Goal: Transaction & Acquisition: Purchase product/service

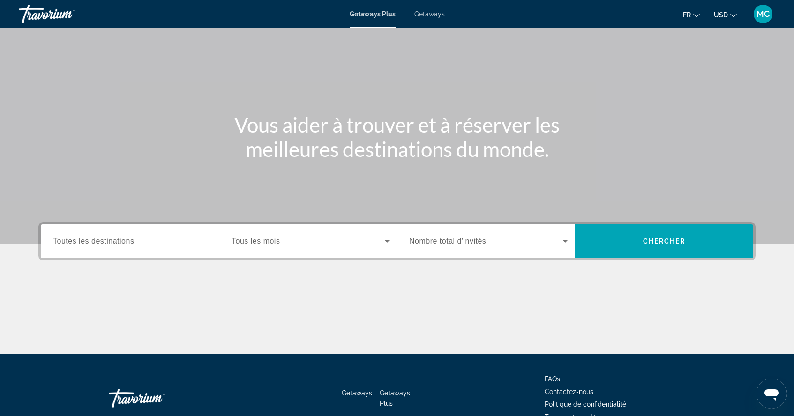
scroll to position [37, 0]
click at [122, 242] on span "Toutes les destinations" at bounding box center [93, 241] width 81 height 8
click at [122, 242] on input "Destination Toutes les destinations" at bounding box center [132, 241] width 158 height 11
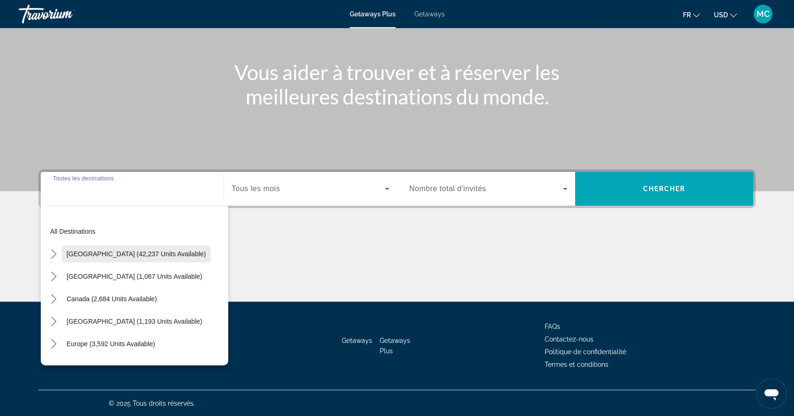
scroll to position [90, 0]
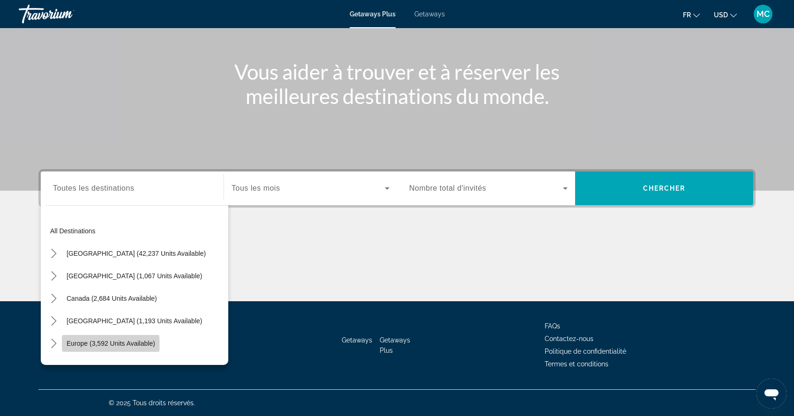
click at [71, 345] on span "Europe (3,592 units available)" at bounding box center [111, 343] width 89 height 7
type input "**********"
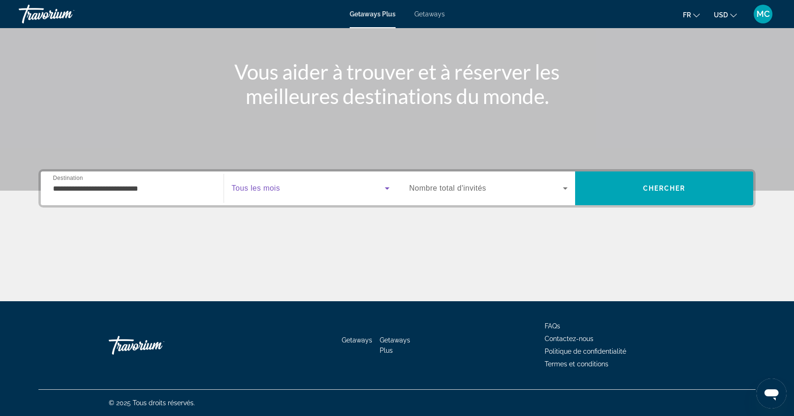
click at [386, 189] on icon "Search widget" at bounding box center [387, 188] width 5 height 2
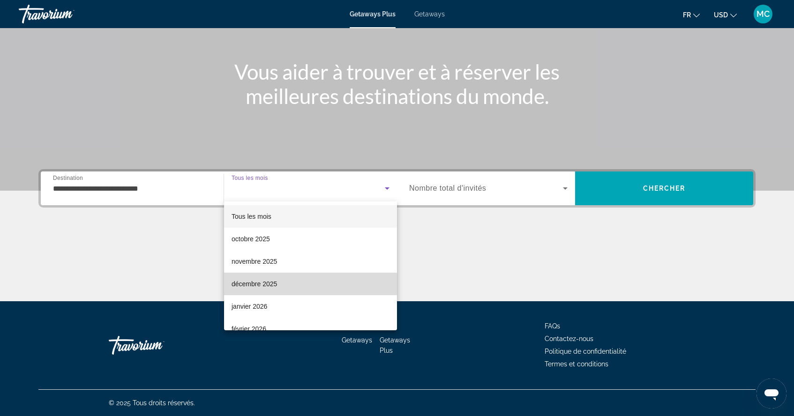
click at [254, 285] on span "décembre 2025" at bounding box center [253, 283] width 45 height 11
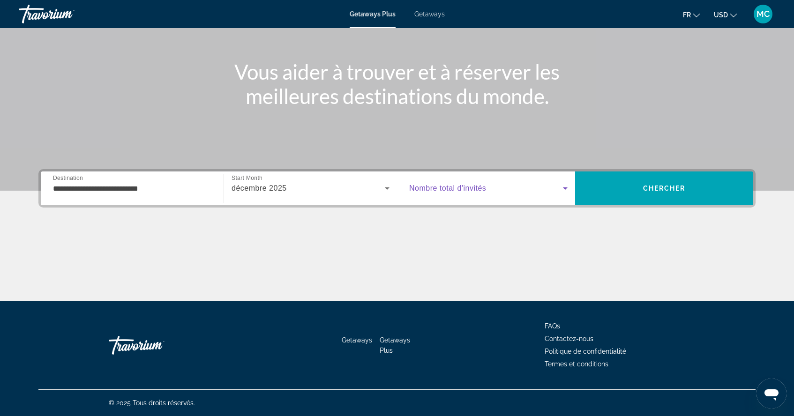
click at [570, 189] on icon "Search widget" at bounding box center [565, 188] width 11 height 11
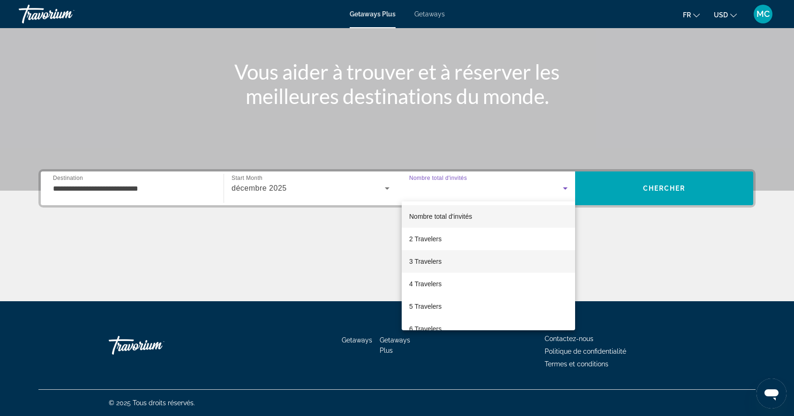
click at [426, 263] on span "3 Travelers" at bounding box center [425, 261] width 32 height 11
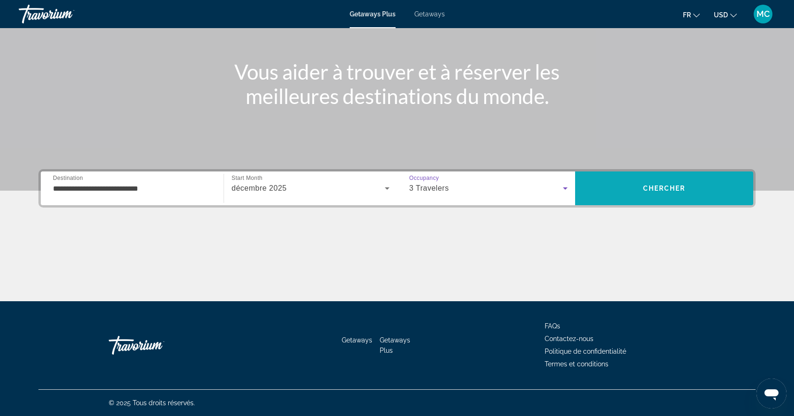
click at [662, 199] on span "Search" at bounding box center [664, 188] width 178 height 22
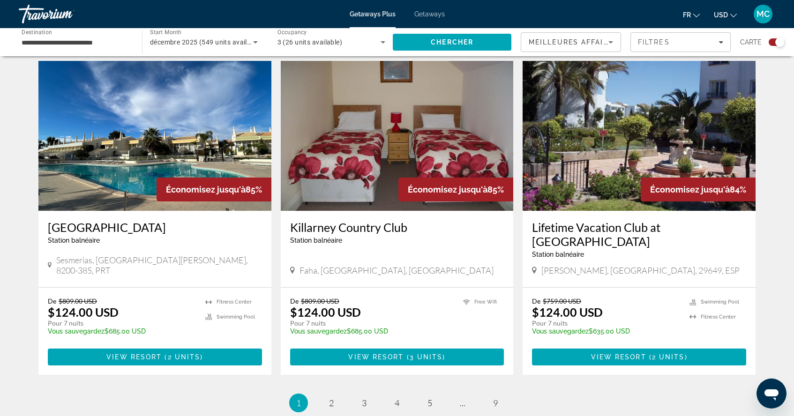
scroll to position [1307, 0]
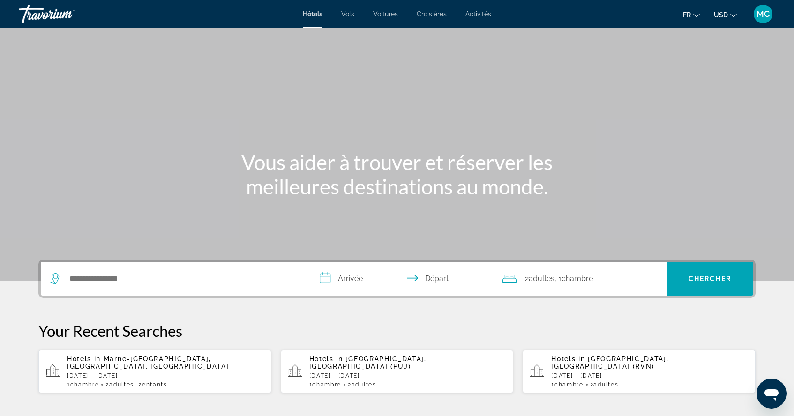
click at [74, 270] on div "Search widget" at bounding box center [175, 279] width 250 height 34
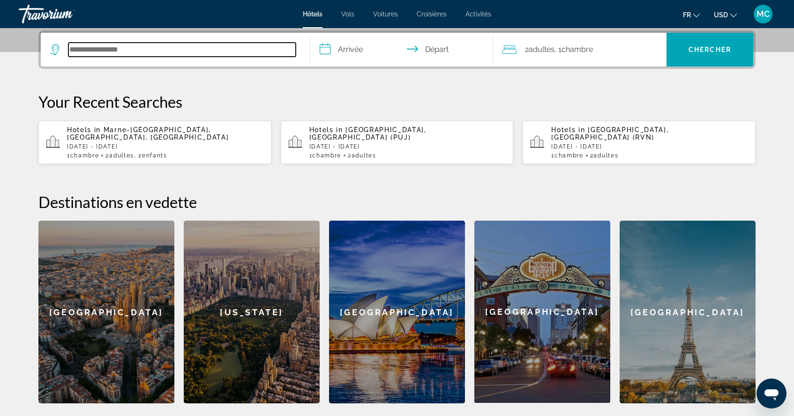
click at [98, 55] on input "Search hotel destination" at bounding box center [181, 50] width 227 height 14
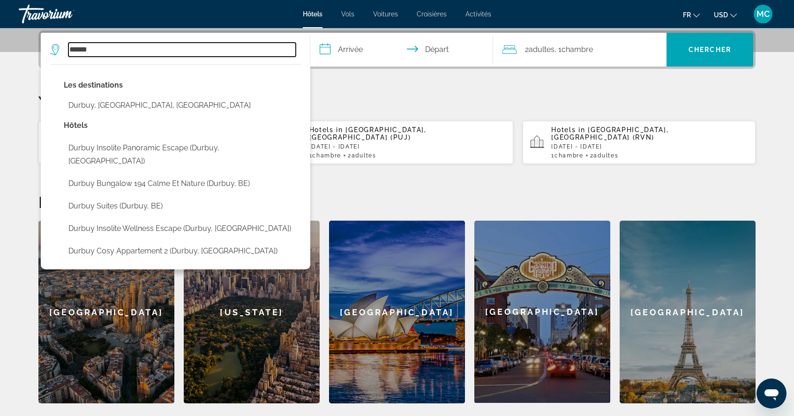
type input "******"
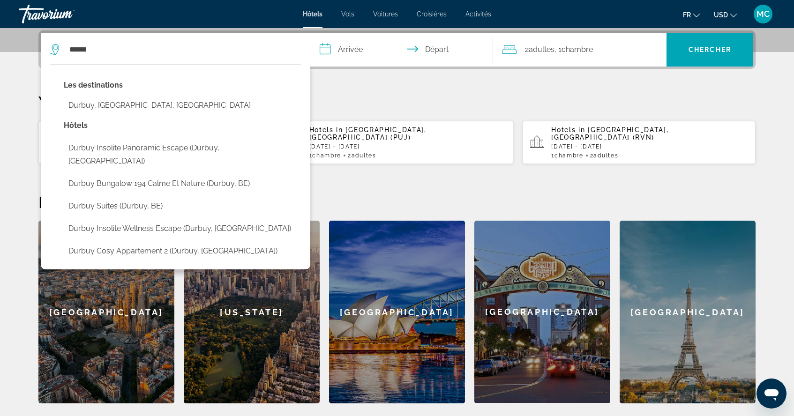
drag, startPoint x: 101, startPoint y: 54, endPoint x: 366, endPoint y: 52, distance: 264.8
click at [366, 52] on input "**********" at bounding box center [403, 51] width 187 height 37
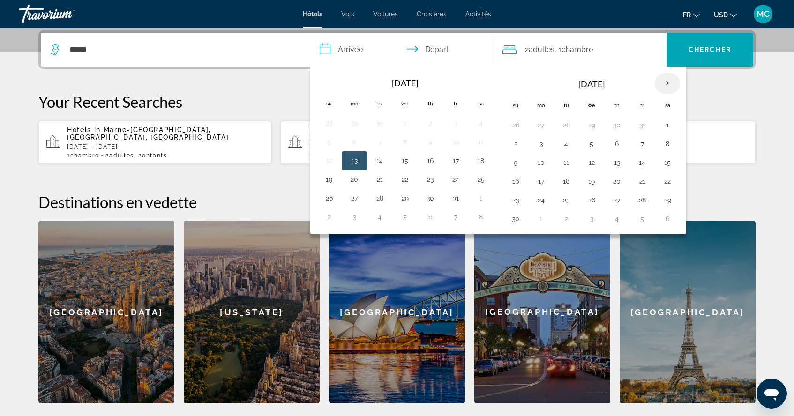
click at [666, 82] on th "Next month" at bounding box center [667, 83] width 25 height 21
click at [515, 183] on button "21" at bounding box center [515, 181] width 15 height 13
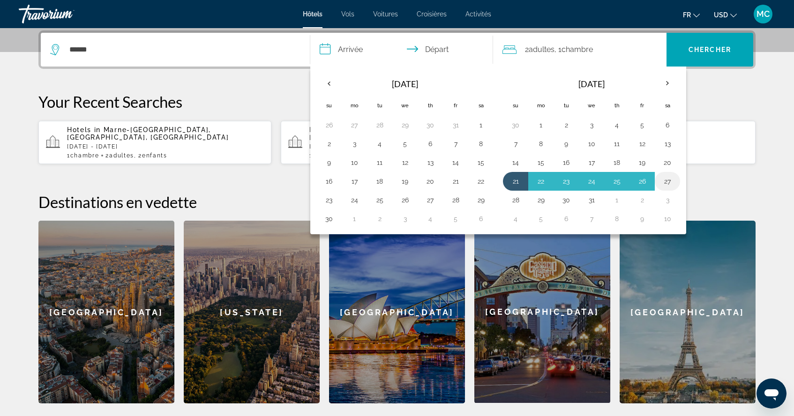
click at [667, 180] on button "27" at bounding box center [667, 181] width 15 height 13
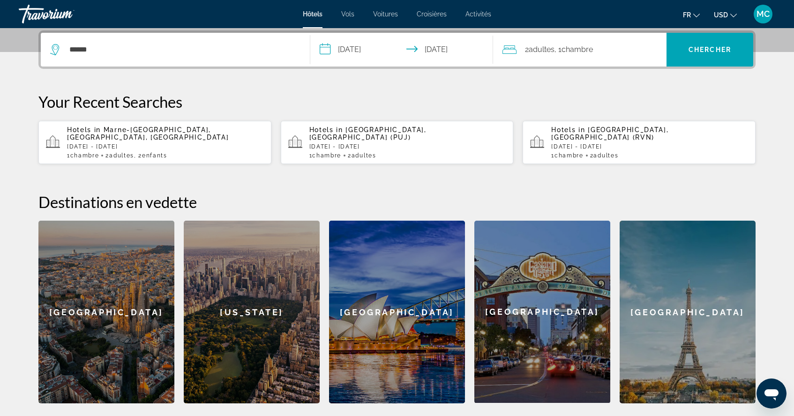
type input "**********"
click at [638, 46] on div "2 Adulte Adultes , 1 Chambre pièces" at bounding box center [584, 49] width 164 height 13
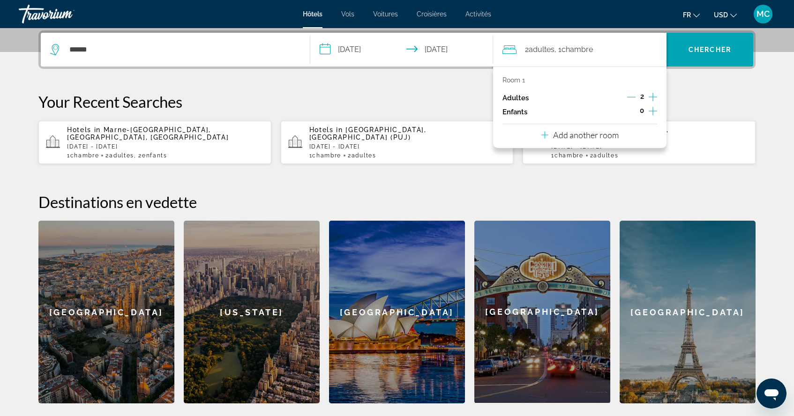
click at [654, 113] on icon "Increment children" at bounding box center [653, 111] width 8 height 8
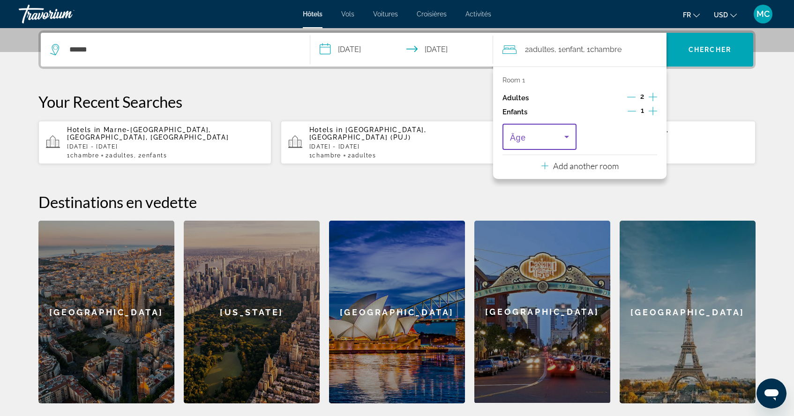
click at [567, 138] on icon "Travelers: 2 adults, 1 child" at bounding box center [566, 137] width 5 height 2
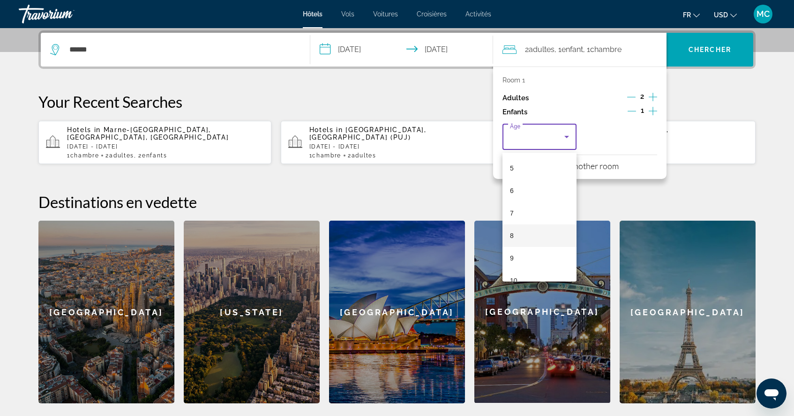
scroll to position [119, 0]
click at [531, 250] on mat-option "9" at bounding box center [539, 250] width 74 height 22
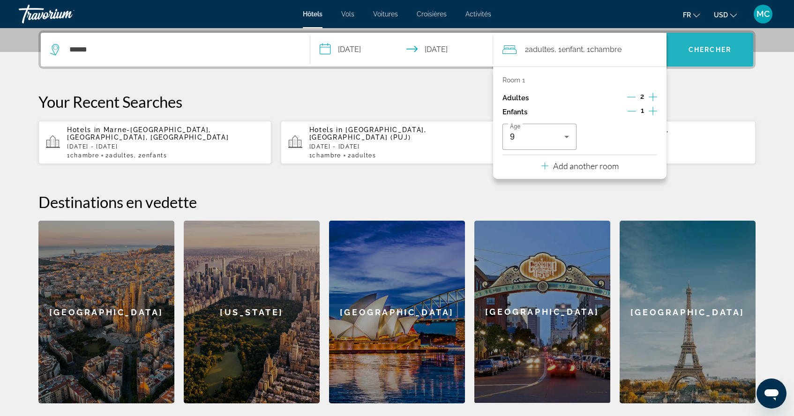
click at [693, 54] on span "Search" at bounding box center [709, 49] width 87 height 22
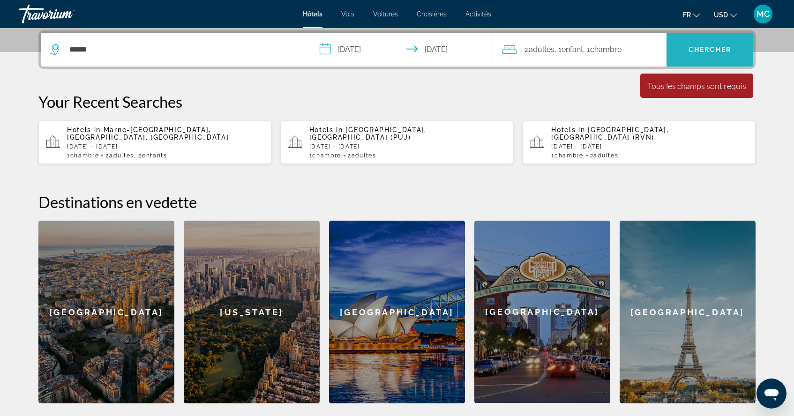
click at [685, 51] on span "Search" at bounding box center [709, 49] width 87 height 22
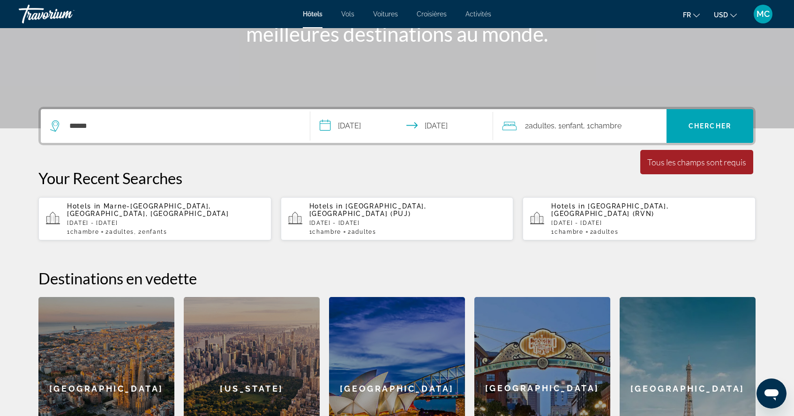
scroll to position [150, 0]
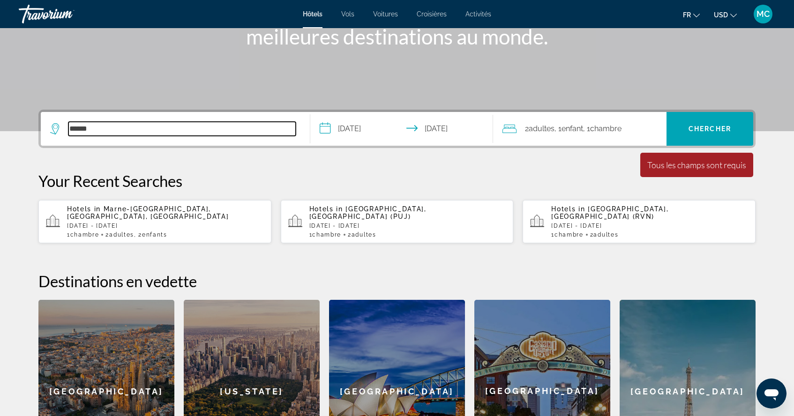
click at [97, 131] on input "******" at bounding box center [181, 129] width 227 height 14
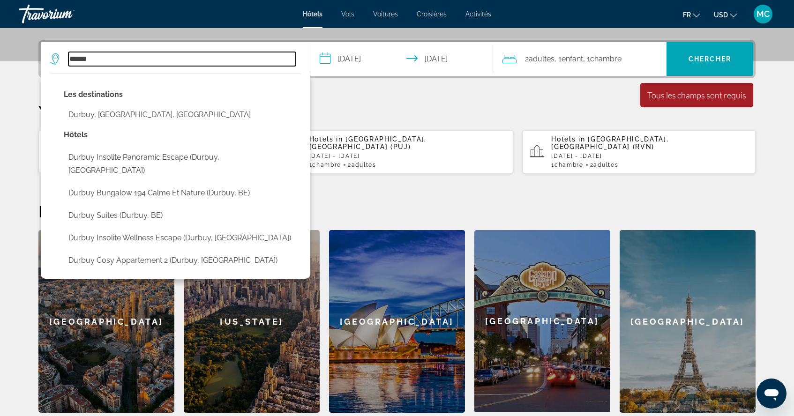
scroll to position [229, 0]
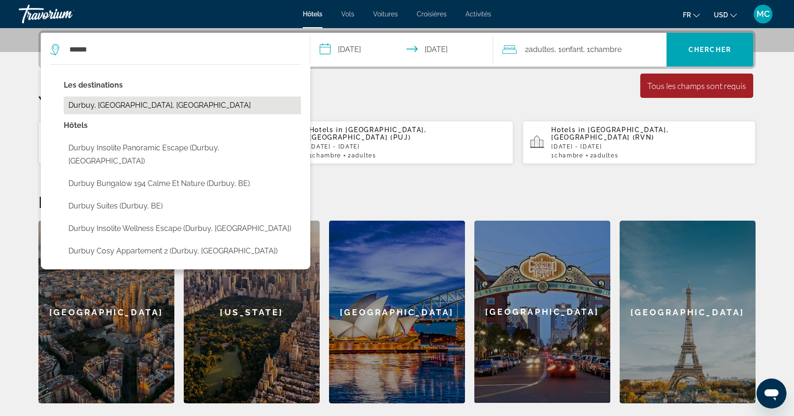
drag, startPoint x: 97, startPoint y: 131, endPoint x: 152, endPoint y: 107, distance: 60.0
click at [152, 107] on button "Durbuy, [GEOGRAPHIC_DATA], [GEOGRAPHIC_DATA]" at bounding box center [182, 106] width 237 height 18
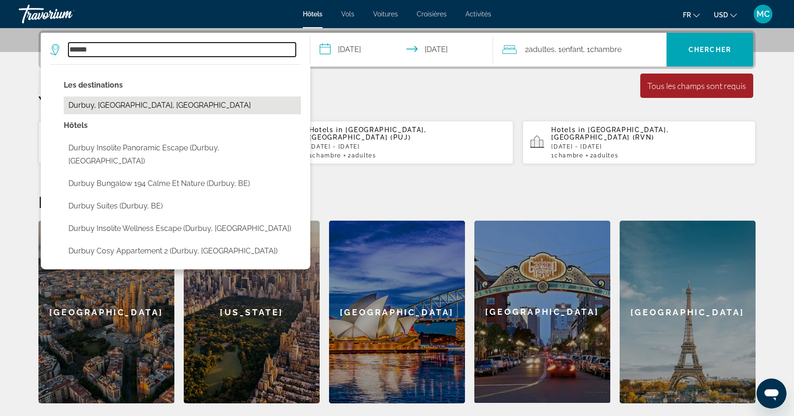
type input "**********"
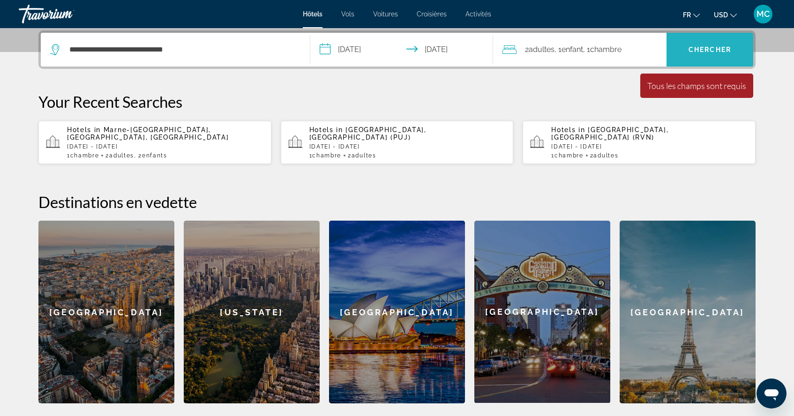
click at [699, 45] on span "Search" at bounding box center [709, 49] width 87 height 22
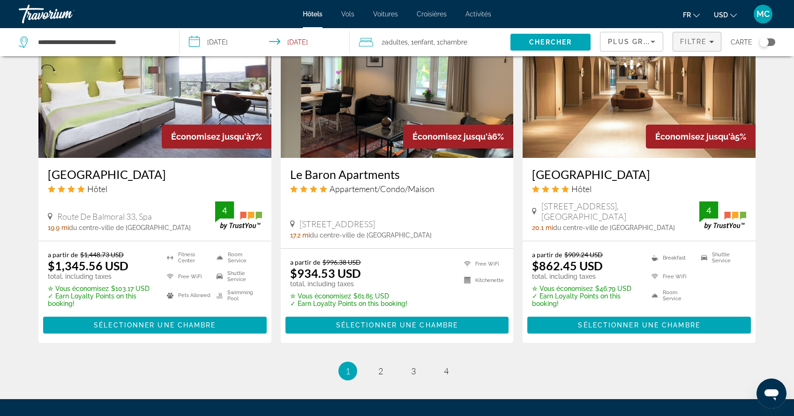
scroll to position [1148, 0]
click at [382, 366] on span "2" at bounding box center [380, 371] width 5 height 10
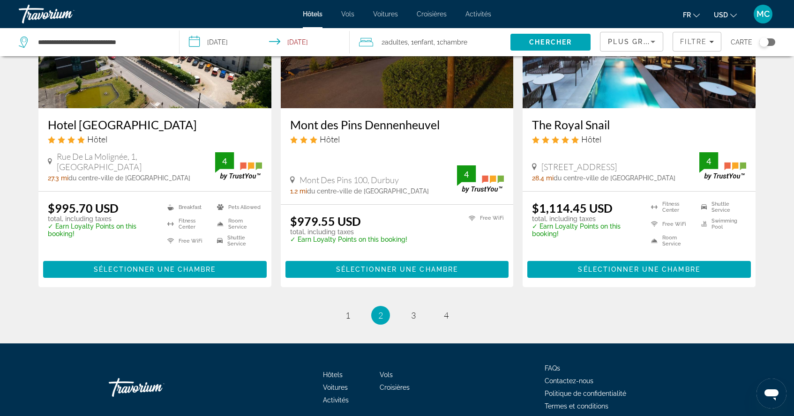
scroll to position [1163, 0]
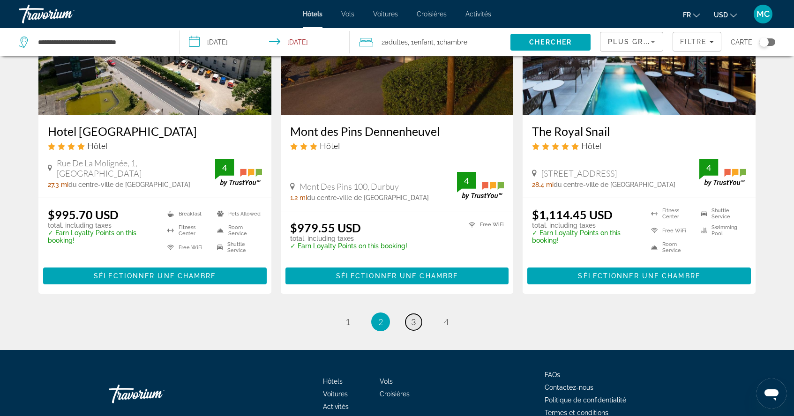
click at [413, 321] on span "3" at bounding box center [413, 322] width 5 height 10
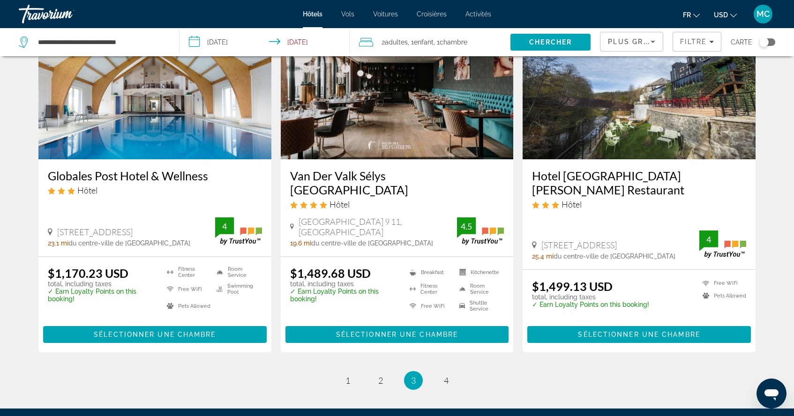
scroll to position [1106, 0]
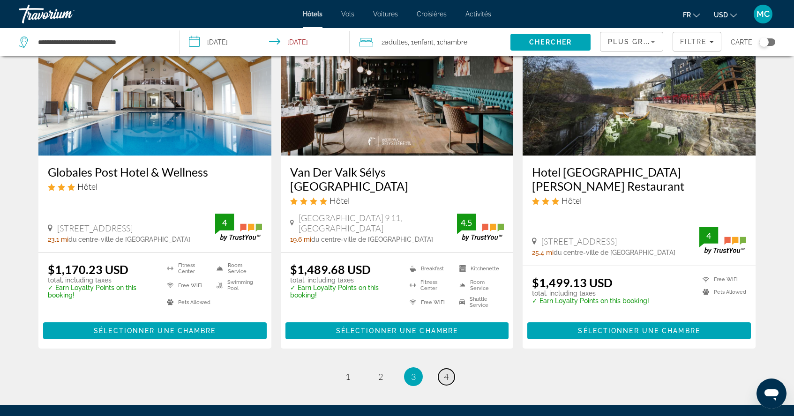
click at [445, 372] on span "4" at bounding box center [446, 377] width 5 height 10
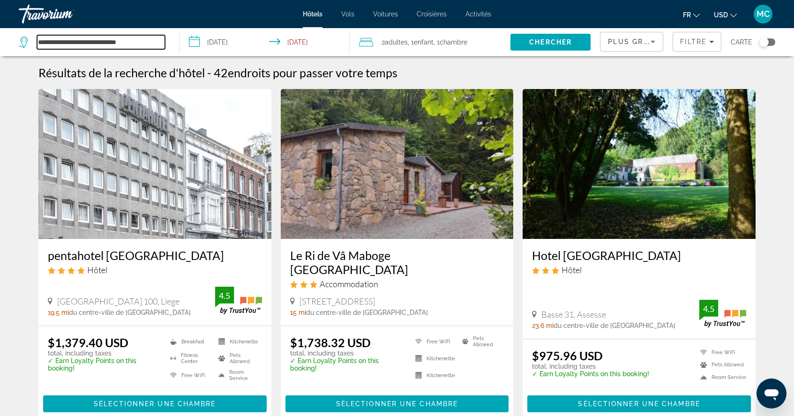
click at [99, 40] on input "**********" at bounding box center [101, 42] width 128 height 14
click at [156, 43] on input "**********" at bounding box center [101, 42] width 128 height 14
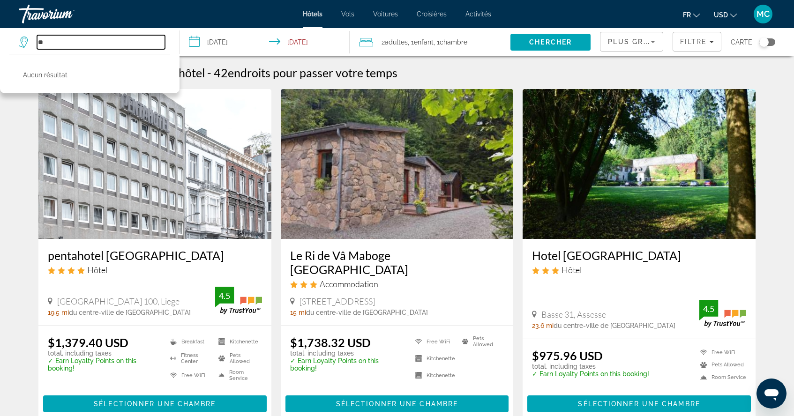
type input "*"
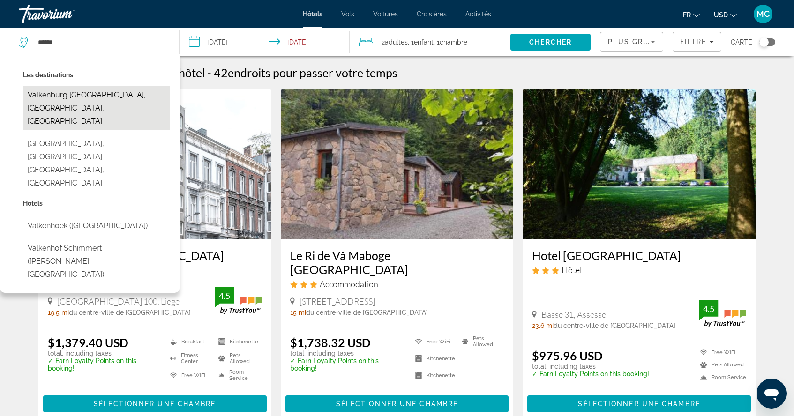
click at [58, 96] on button "Valkenburg [GEOGRAPHIC_DATA], [GEOGRAPHIC_DATA], [GEOGRAPHIC_DATA]" at bounding box center [96, 108] width 147 height 44
type input "**********"
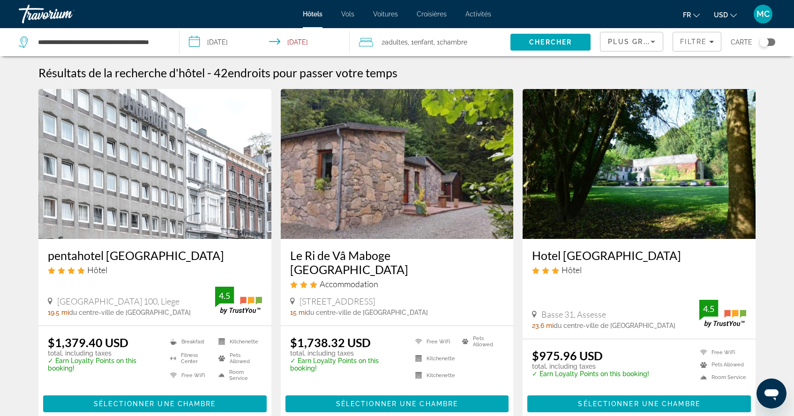
click at [235, 44] on input "**********" at bounding box center [266, 43] width 174 height 31
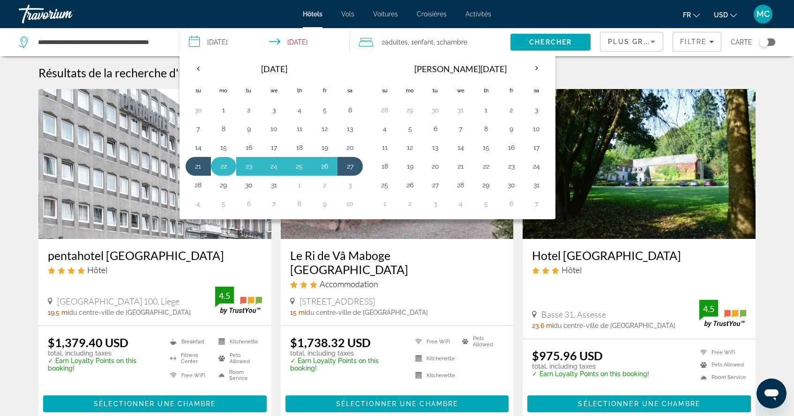
click at [224, 165] on button "22" at bounding box center [223, 166] width 15 height 13
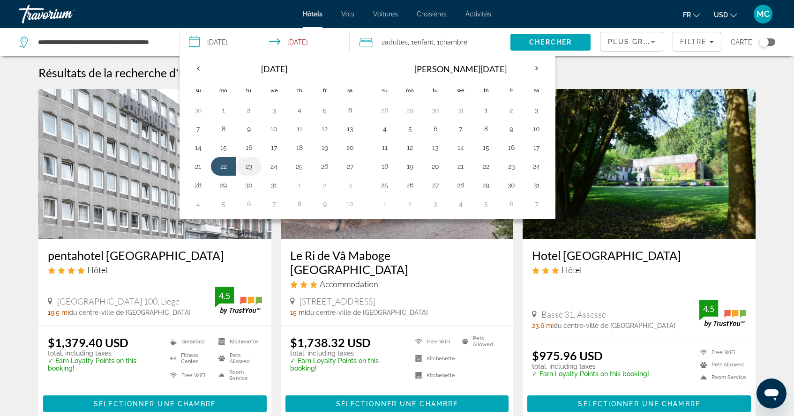
click at [253, 169] on button "23" at bounding box center [248, 166] width 15 height 13
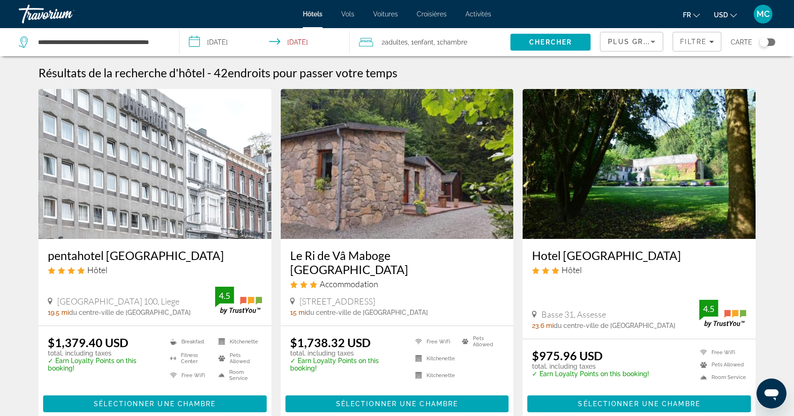
click at [242, 42] on input "**********" at bounding box center [266, 43] width 174 height 31
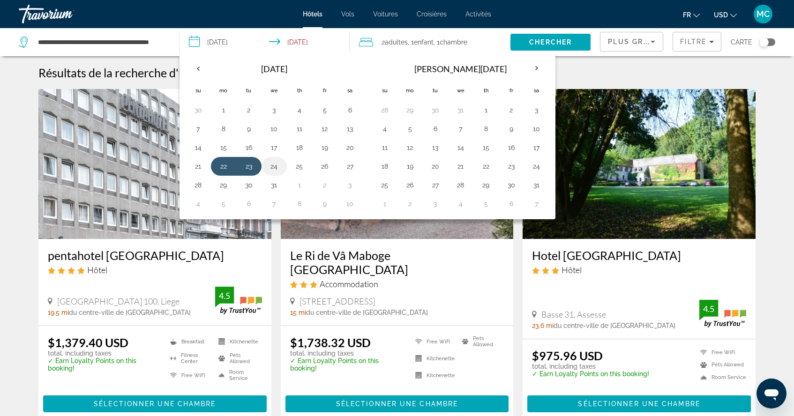
click at [275, 166] on button "24" at bounding box center [274, 166] width 15 height 13
click at [326, 163] on button "26" at bounding box center [324, 166] width 15 height 13
type input "**********"
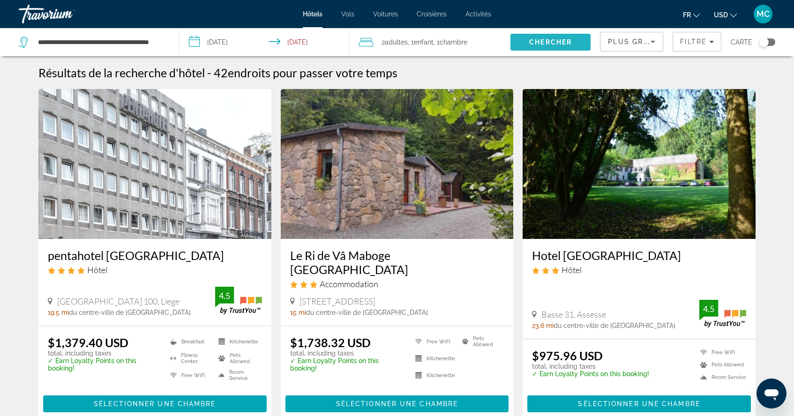
click at [574, 42] on span "Search" at bounding box center [550, 42] width 80 height 22
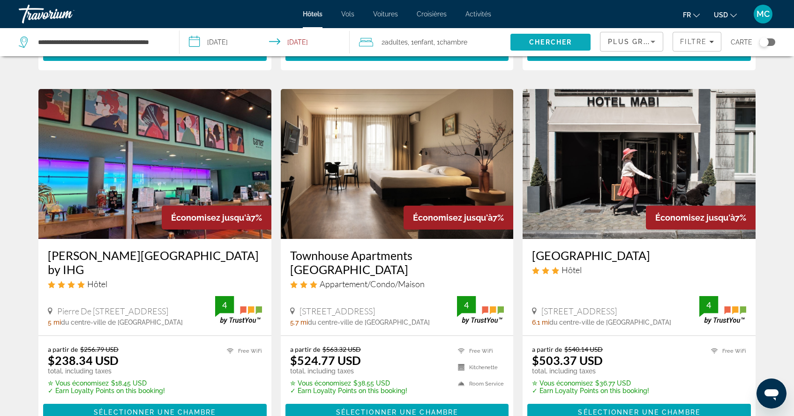
scroll to position [710, 0]
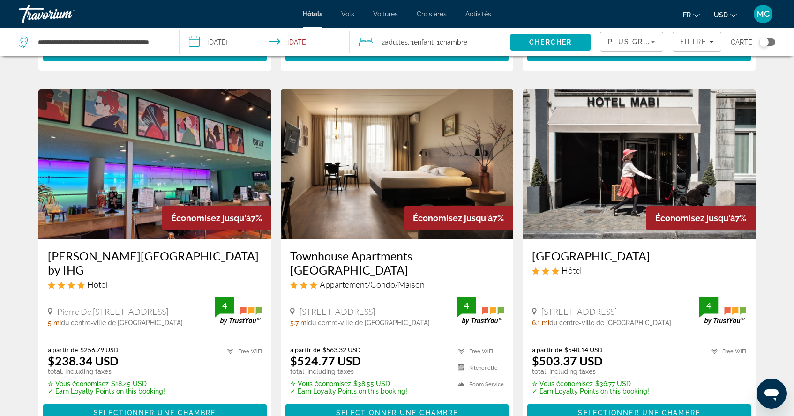
click at [106, 255] on h3 "[PERSON_NAME][GEOGRAPHIC_DATA] by IHG" at bounding box center [155, 263] width 214 height 28
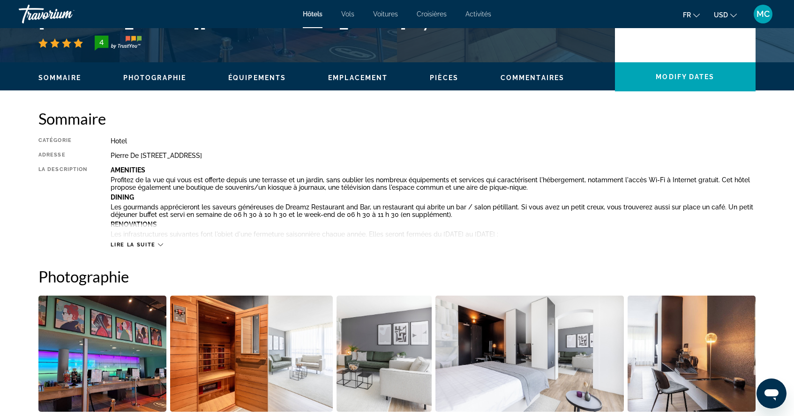
scroll to position [247, 0]
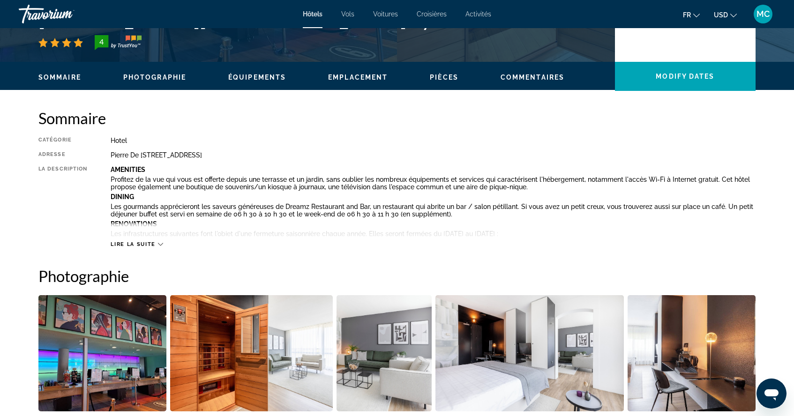
click at [162, 242] on icon "Main content" at bounding box center [160, 244] width 5 height 5
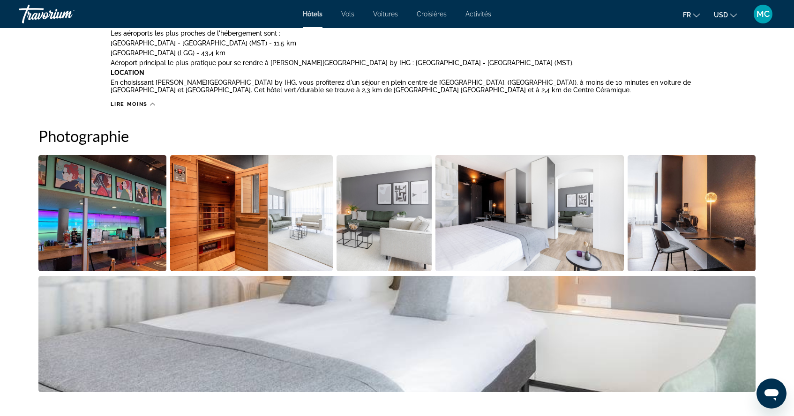
scroll to position [724, 0]
click at [209, 227] on img "Open full-screen image slider" at bounding box center [251, 213] width 163 height 116
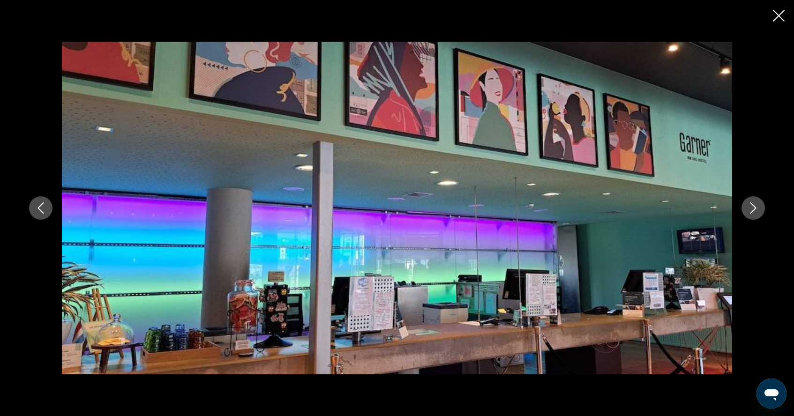
click at [755, 207] on icon "Next image" at bounding box center [752, 207] width 11 height 11
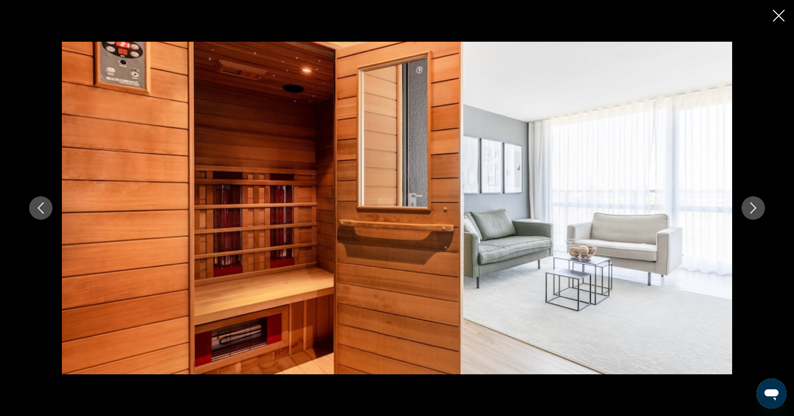
click at [755, 207] on icon "Next image" at bounding box center [753, 207] width 6 height 11
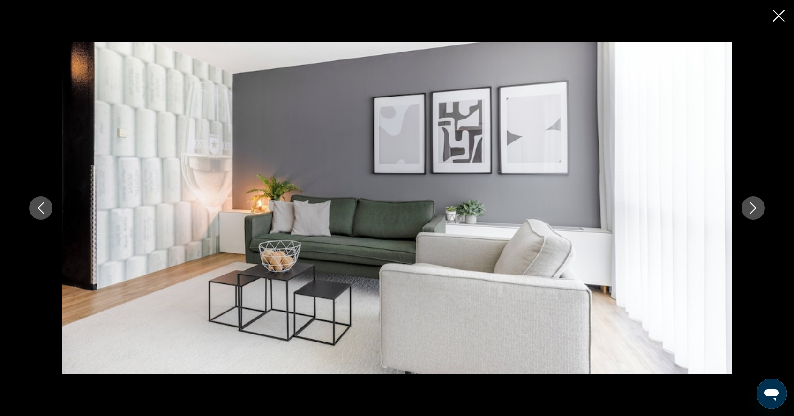
click at [755, 207] on icon "Next image" at bounding box center [753, 207] width 6 height 11
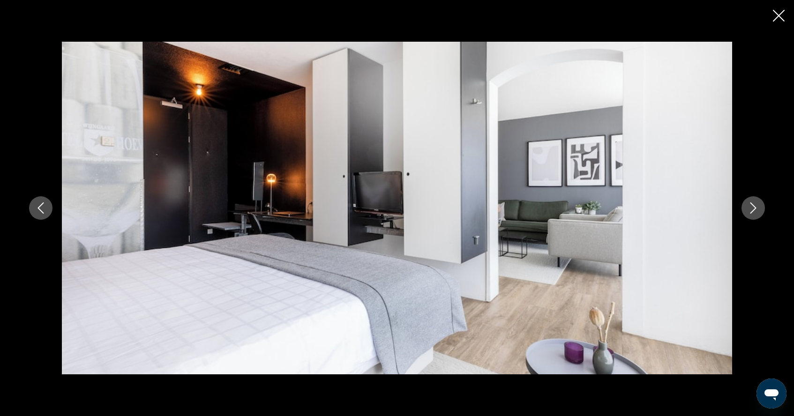
click at [755, 207] on icon "Next image" at bounding box center [753, 207] width 6 height 11
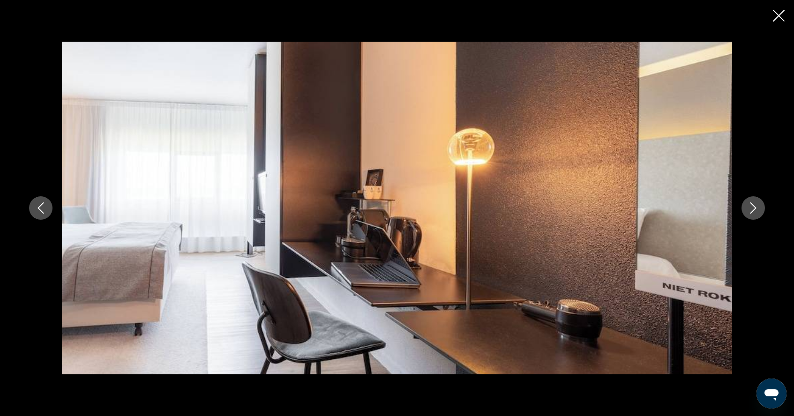
click at [755, 207] on icon "Next image" at bounding box center [753, 207] width 6 height 11
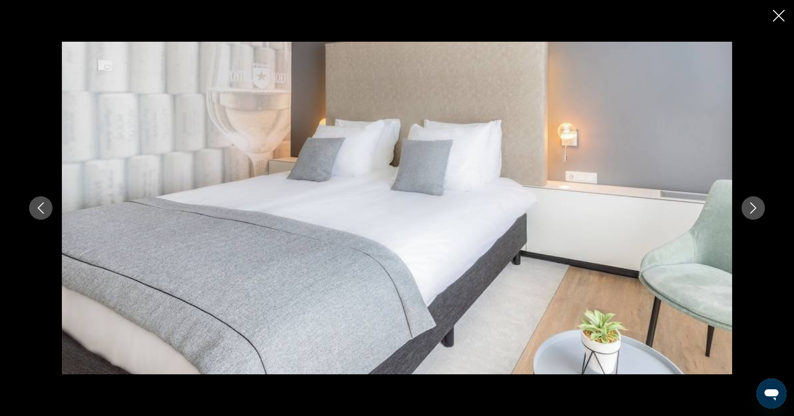
click at [755, 207] on icon "Next image" at bounding box center [753, 207] width 6 height 11
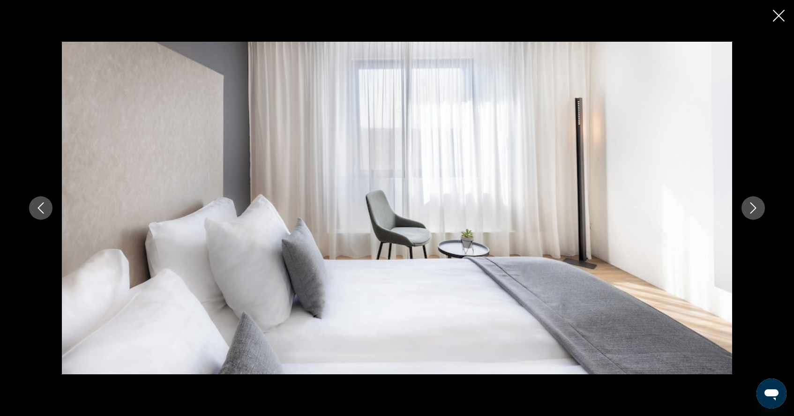
click at [755, 207] on icon "Next image" at bounding box center [753, 207] width 6 height 11
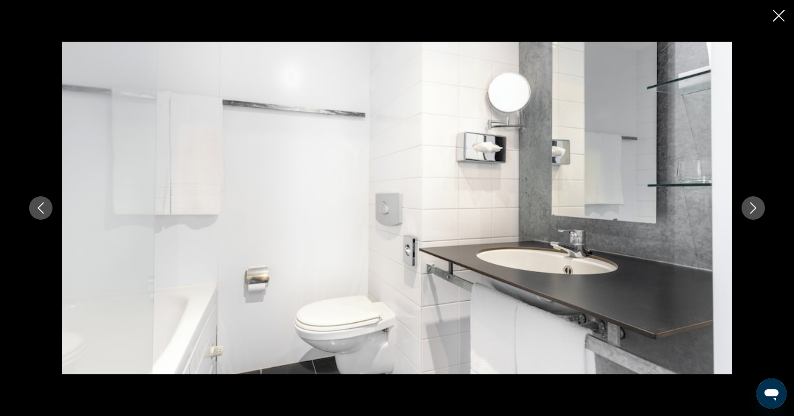
click at [755, 208] on icon "Next image" at bounding box center [753, 207] width 6 height 11
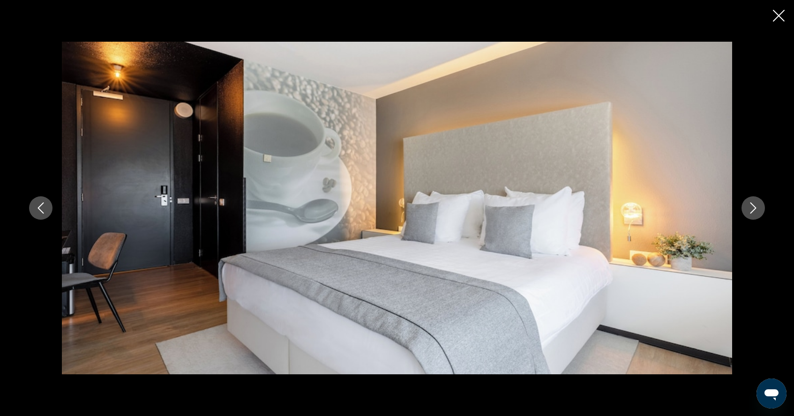
click at [755, 208] on icon "Next image" at bounding box center [753, 207] width 6 height 11
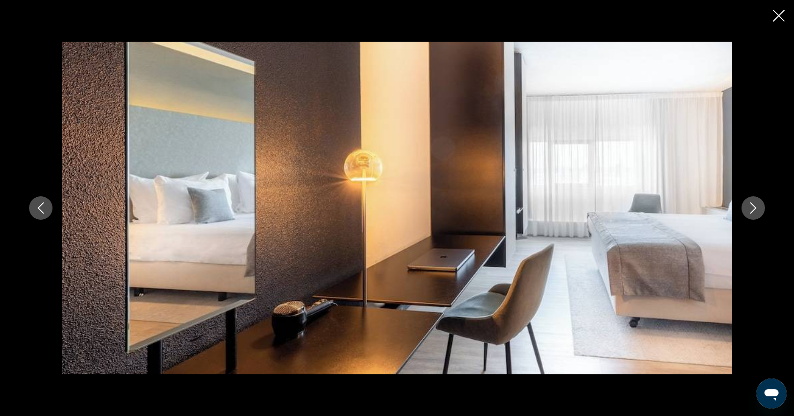
click at [755, 208] on icon "Next image" at bounding box center [753, 207] width 6 height 11
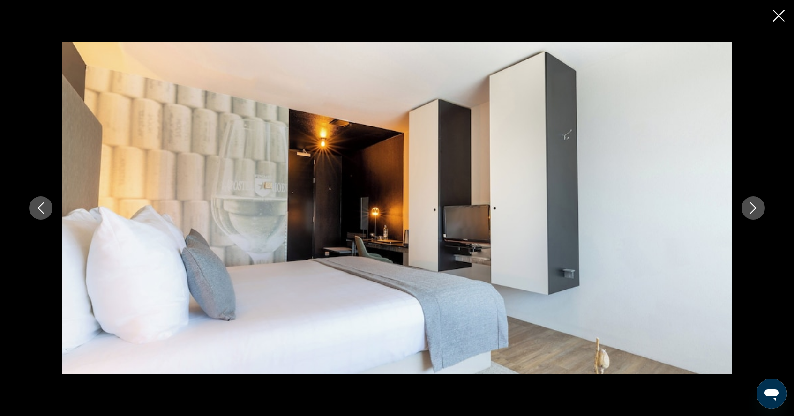
click at [755, 208] on icon "Next image" at bounding box center [753, 207] width 6 height 11
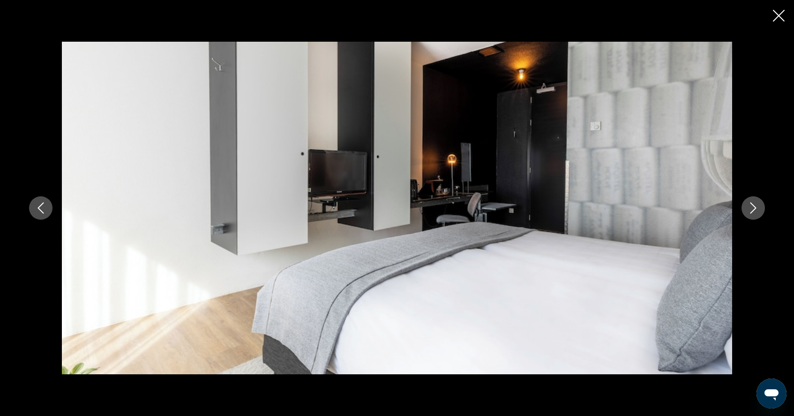
click at [776, 15] on icon "Close slideshow" at bounding box center [779, 16] width 12 height 12
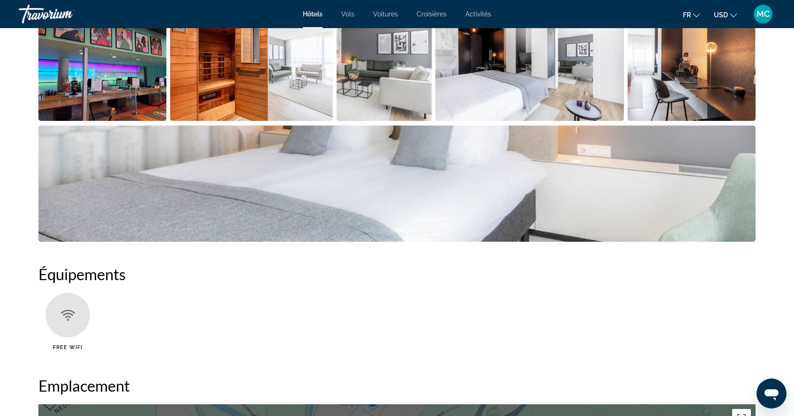
scroll to position [860, 0]
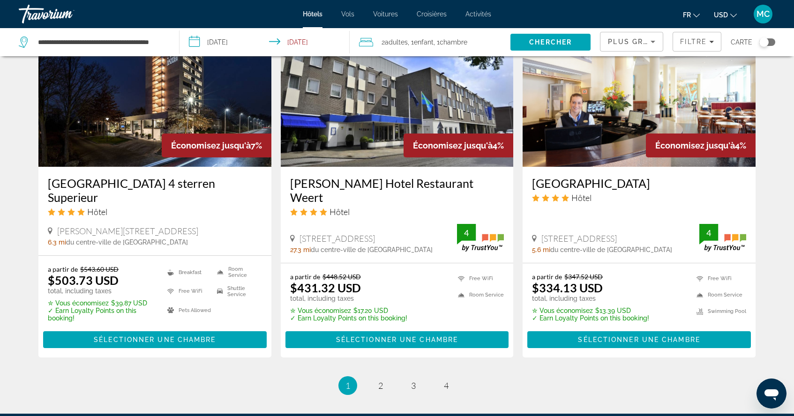
scroll to position [1146, 0]
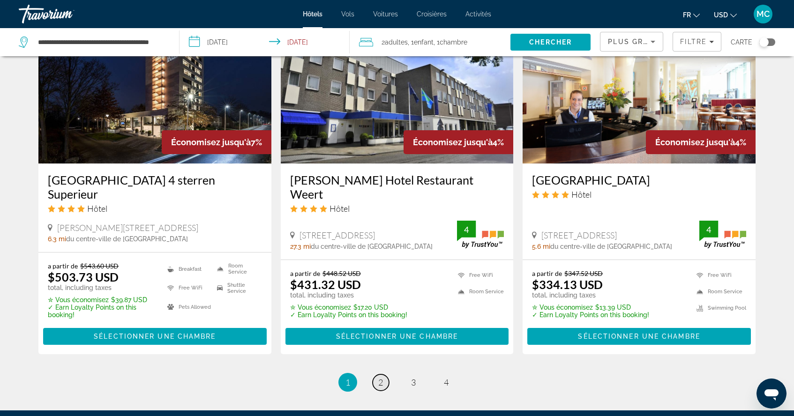
click at [379, 377] on span "2" at bounding box center [380, 382] width 5 height 10
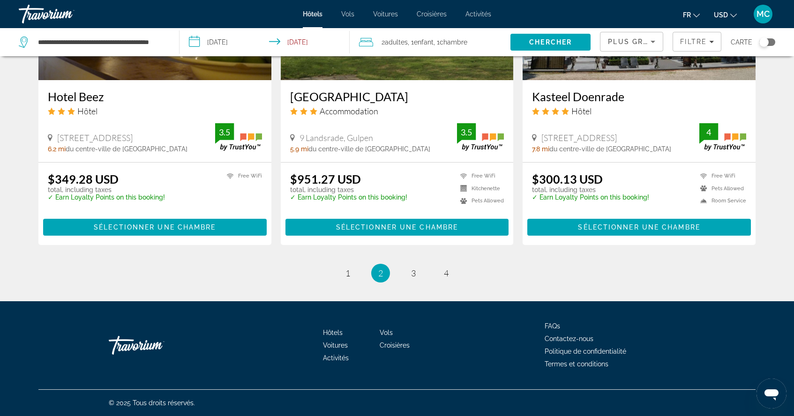
scroll to position [1216, 0]
click at [411, 274] on span "3" at bounding box center [413, 273] width 5 height 10
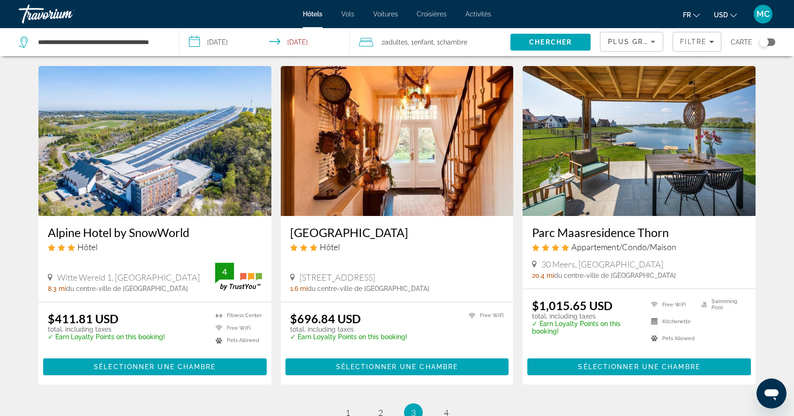
scroll to position [1053, 0]
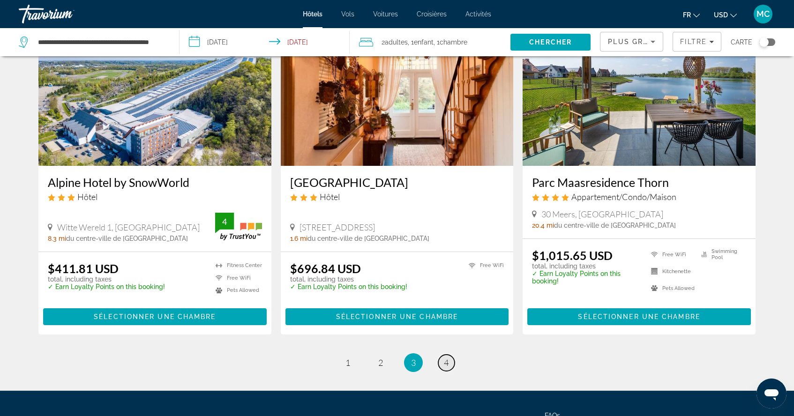
click at [449, 364] on link "page 4" at bounding box center [446, 363] width 16 height 16
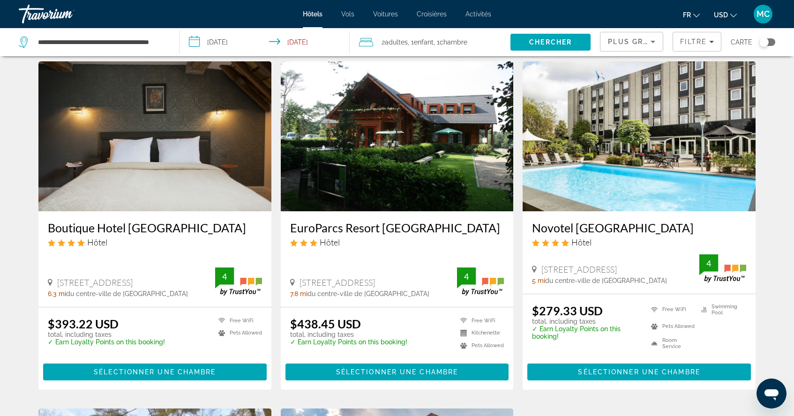
scroll to position [374, 0]
click at [590, 249] on div "Novotel [GEOGRAPHIC_DATA] Hôtel" at bounding box center [639, 238] width 214 height 34
click at [572, 228] on h3 "Novotel [GEOGRAPHIC_DATA]" at bounding box center [639, 228] width 214 height 14
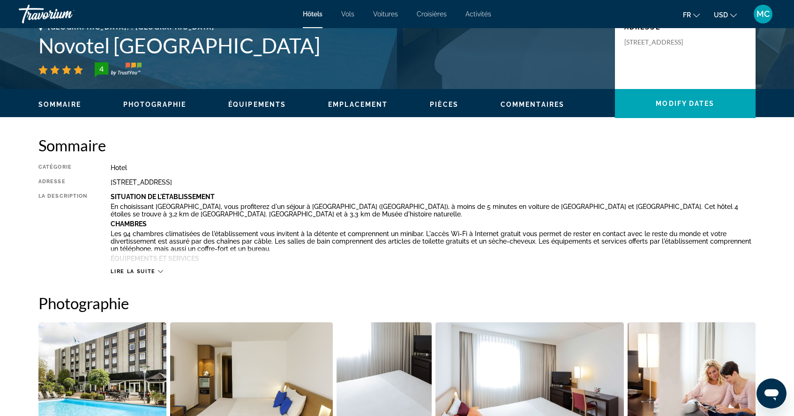
scroll to position [222, 0]
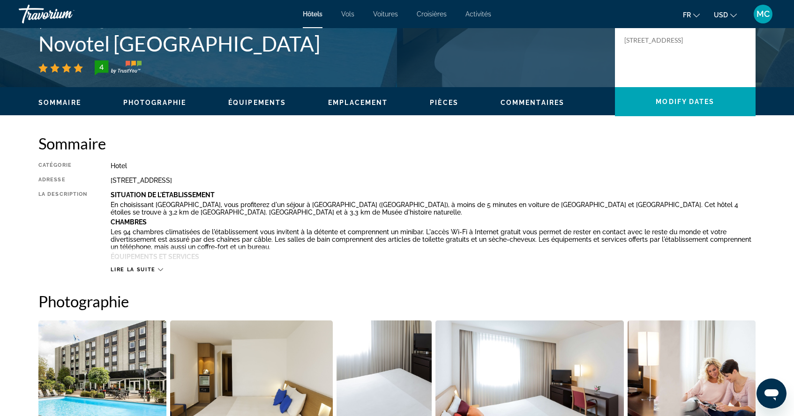
click at [158, 267] on icon "Main content" at bounding box center [160, 269] width 5 height 5
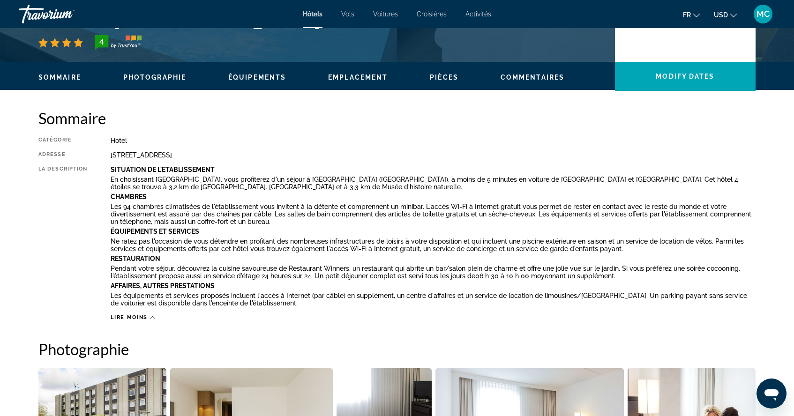
scroll to position [230, 0]
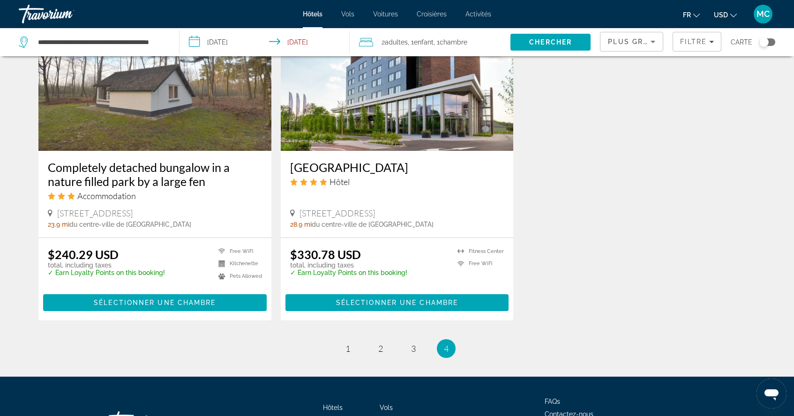
scroll to position [790, 0]
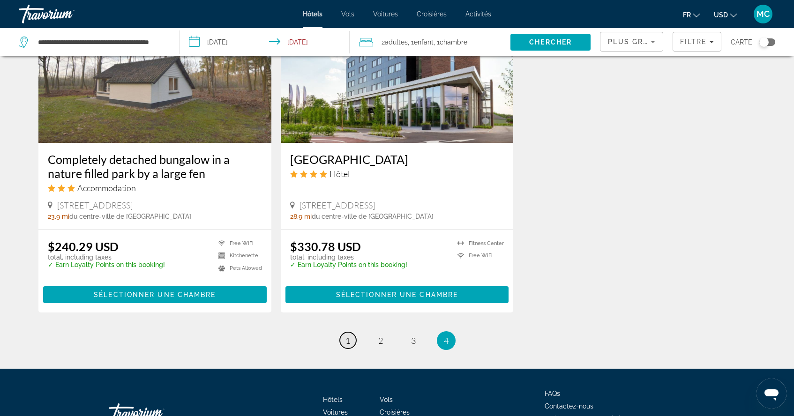
click at [349, 340] on span "1" at bounding box center [347, 341] width 5 height 10
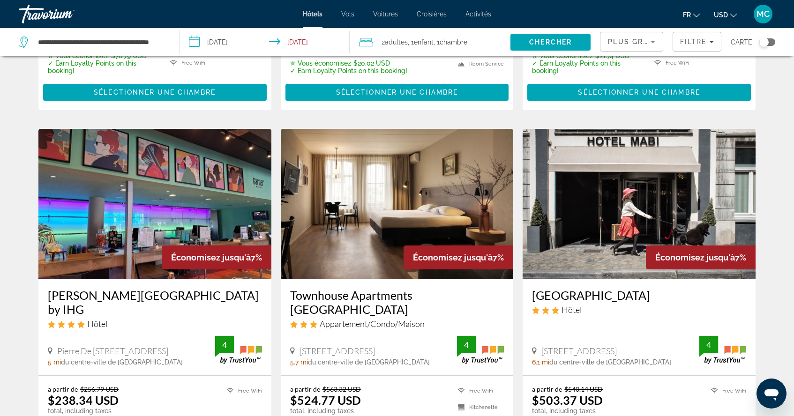
scroll to position [621, 0]
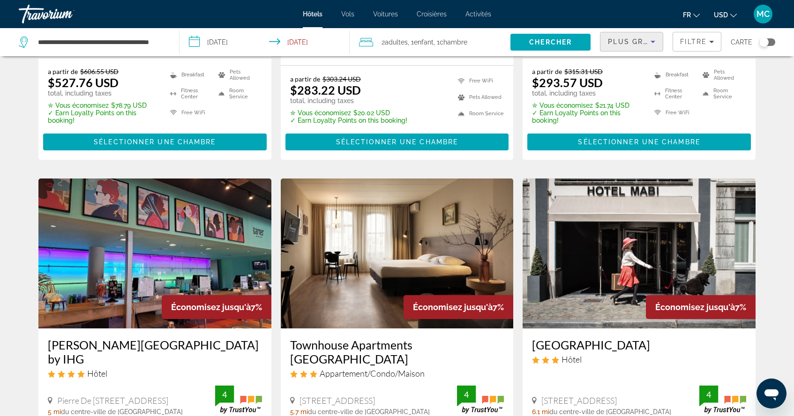
click at [653, 43] on icon "Sort by" at bounding box center [652, 42] width 5 height 2
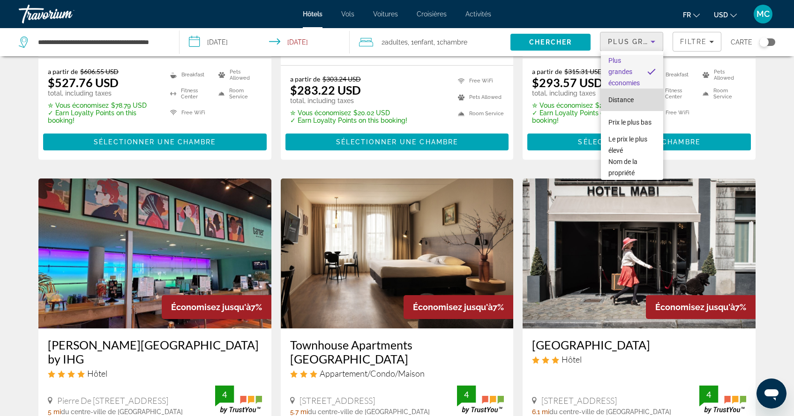
click at [632, 104] on span "Distance" at bounding box center [620, 99] width 25 height 11
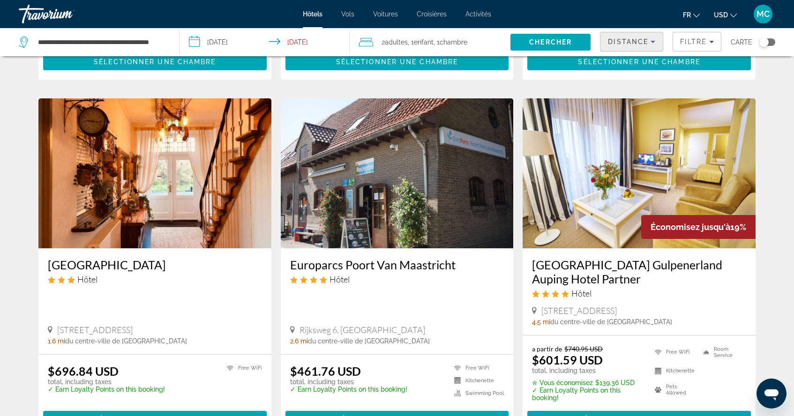
scroll to position [298, 0]
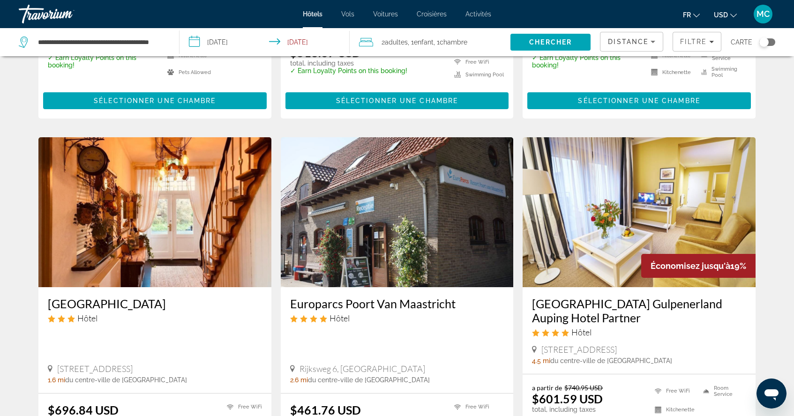
click at [391, 318] on div "Hôtel" at bounding box center [397, 318] width 214 height 10
click at [388, 306] on h3 "Europarcs Poort Van Maastricht" at bounding box center [397, 304] width 214 height 14
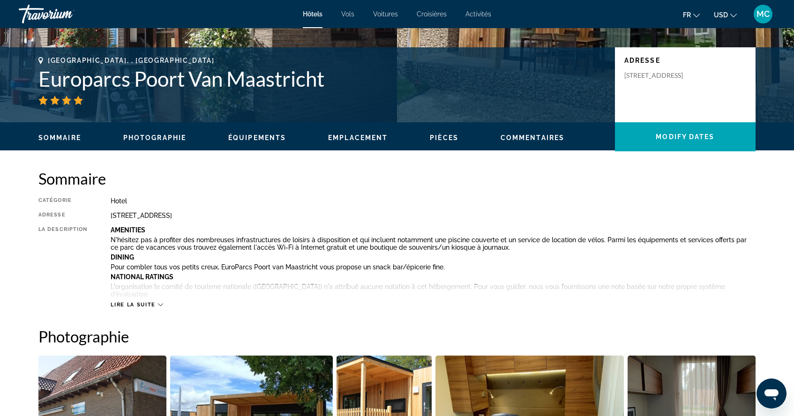
scroll to position [186, 0]
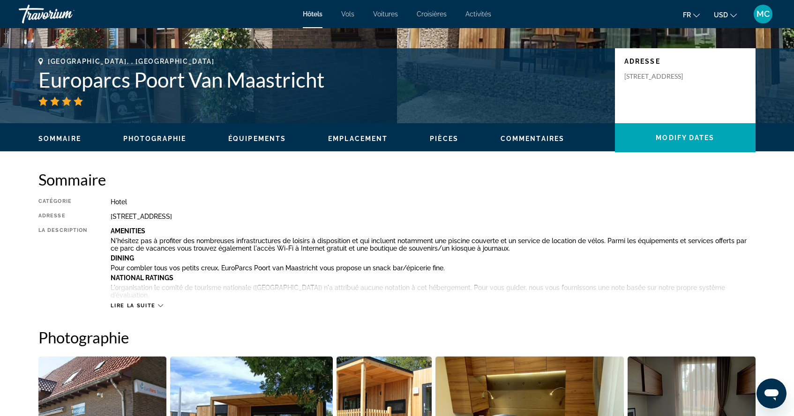
click at [148, 303] on span "Lire la suite" at bounding box center [133, 306] width 45 height 6
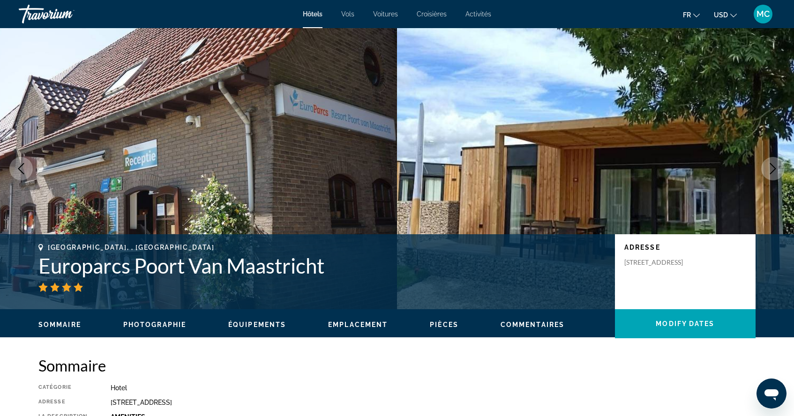
scroll to position [0, 0]
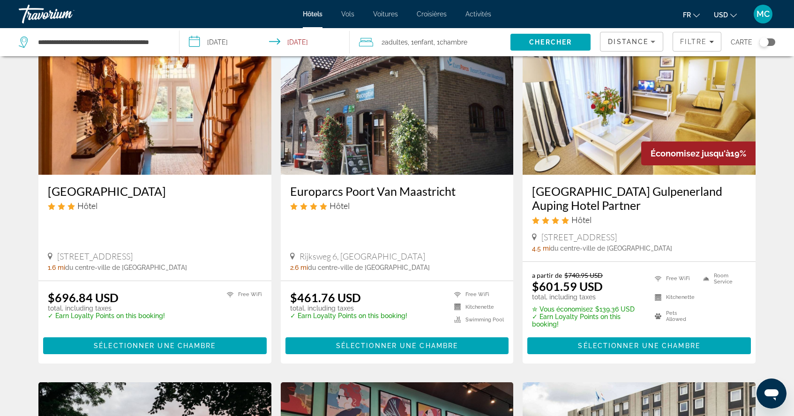
scroll to position [410, 0]
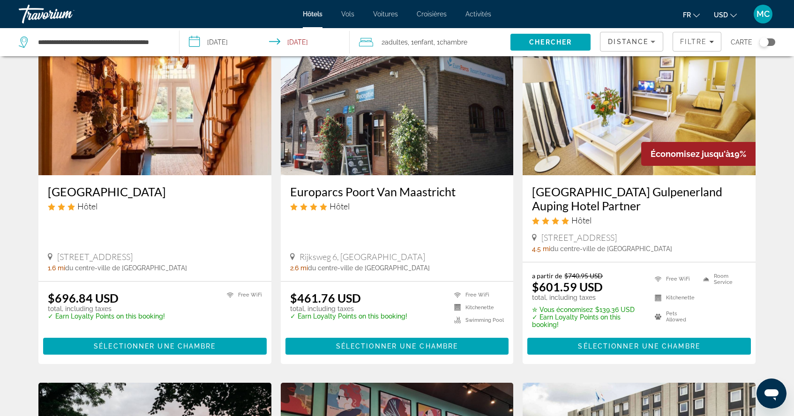
click at [365, 189] on h3 "Europarcs Poort Van Maastricht" at bounding box center [397, 192] width 214 height 14
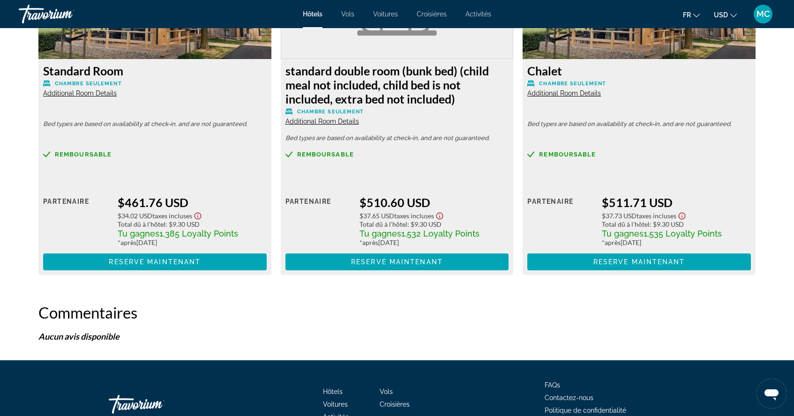
scroll to position [1383, 0]
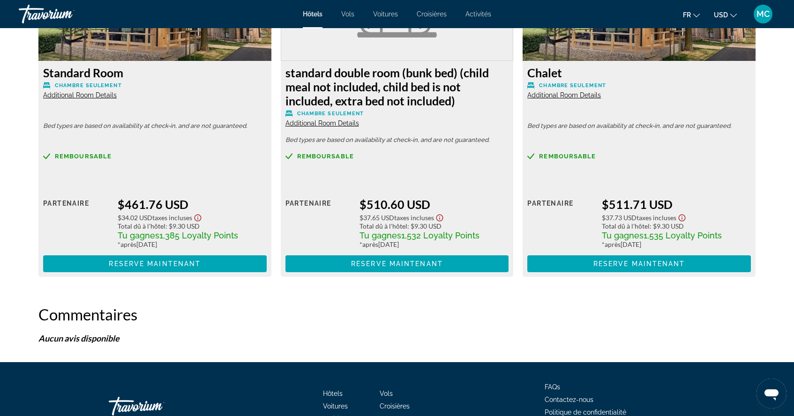
click at [100, 95] on span "Additional Room Details" at bounding box center [80, 94] width 74 height 7
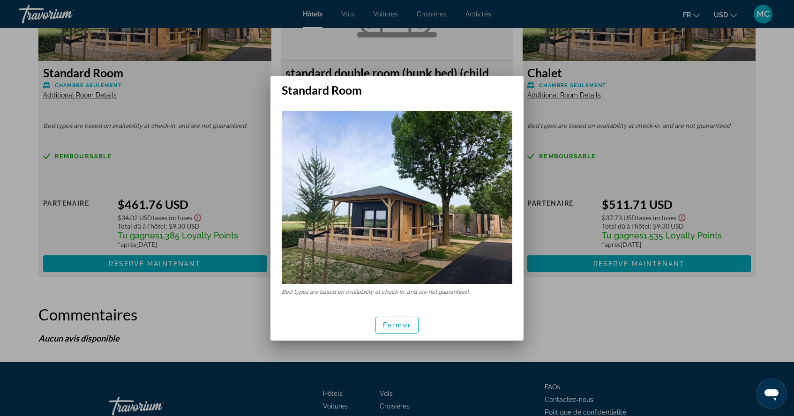
scroll to position [0, 0]
click at [388, 323] on span "Fermer" at bounding box center [397, 324] width 28 height 7
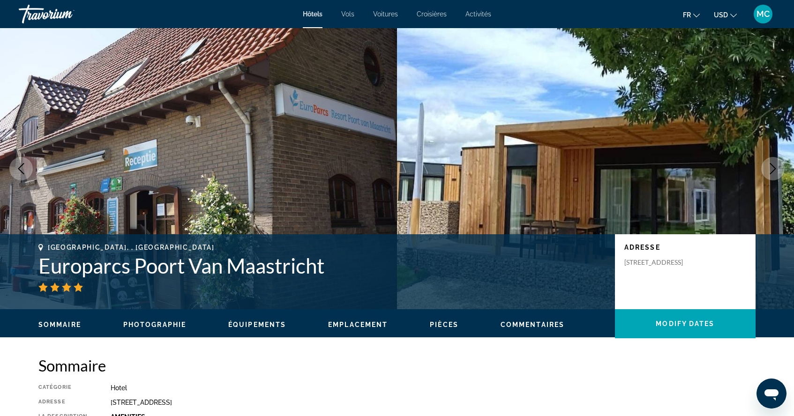
scroll to position [1383, 0]
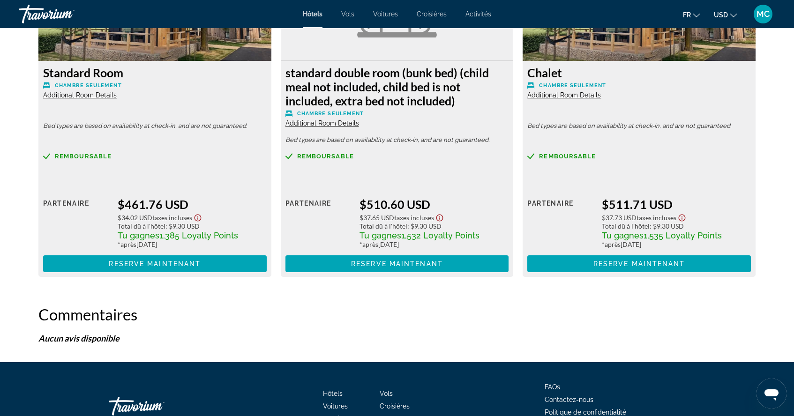
click at [75, 95] on span "Additional Room Details" at bounding box center [80, 94] width 74 height 7
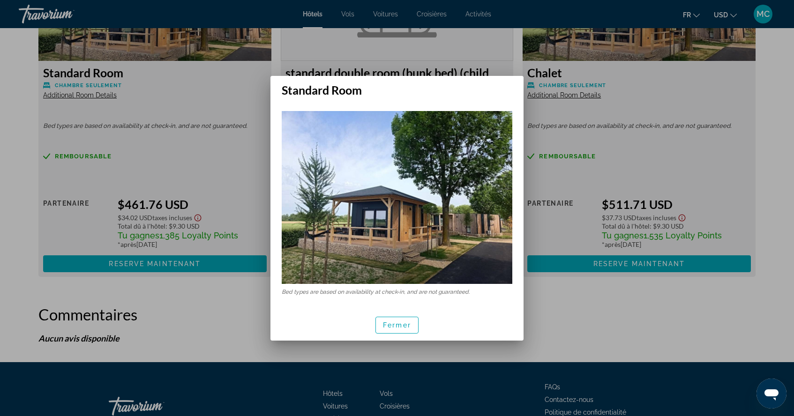
scroll to position [0, 0]
click at [406, 319] on span "button" at bounding box center [397, 325] width 42 height 22
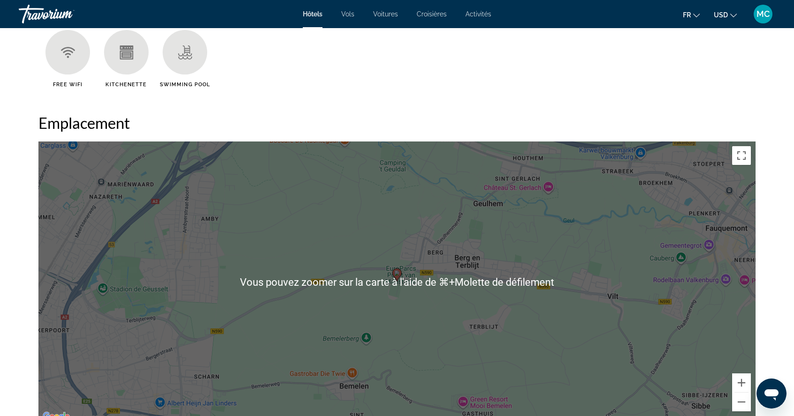
scroll to position [801, 0]
click at [535, 115] on h2 "Emplacement" at bounding box center [396, 122] width 717 height 19
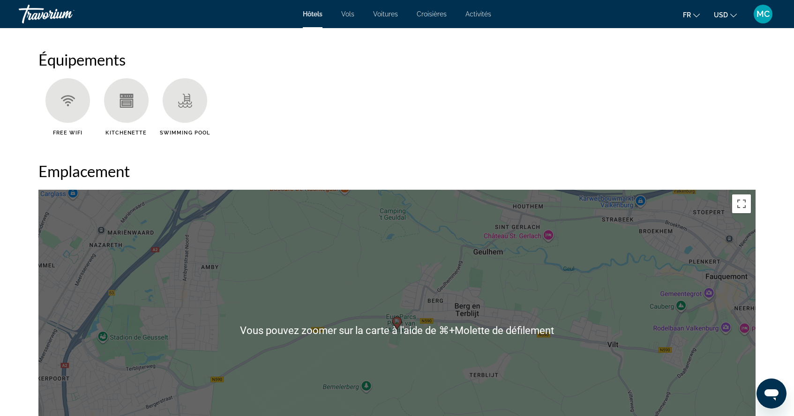
scroll to position [751, 0]
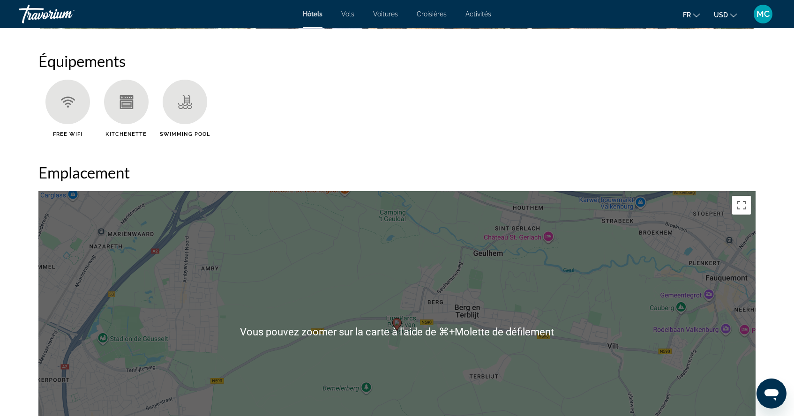
click at [590, 168] on h2 "Emplacement" at bounding box center [396, 172] width 717 height 19
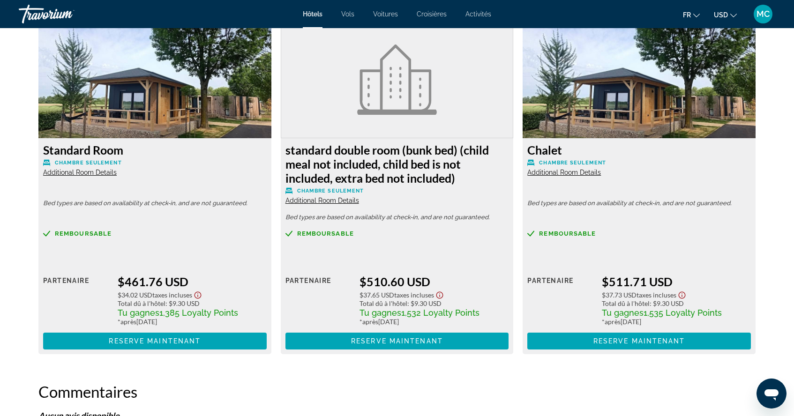
scroll to position [1304, 0]
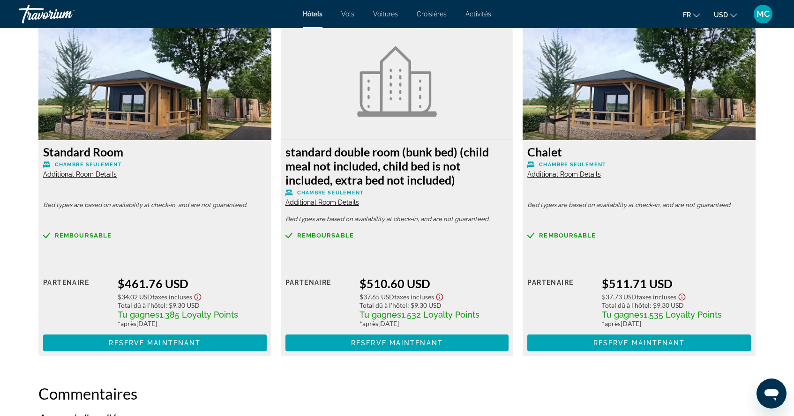
click at [557, 174] on span "Additional Room Details" at bounding box center [564, 174] width 74 height 7
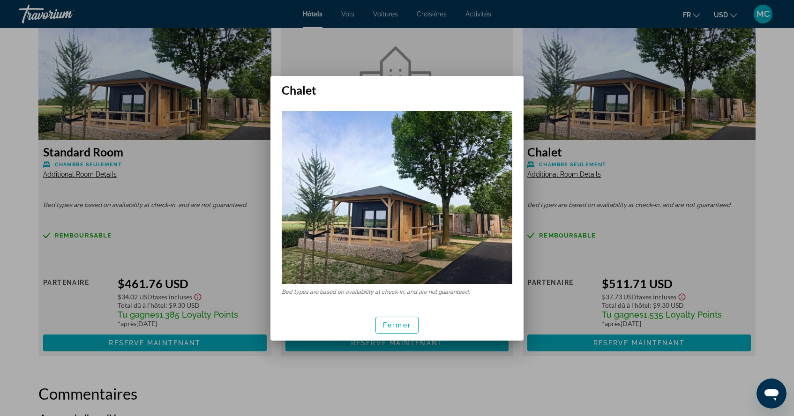
scroll to position [0, 0]
click at [395, 326] on span "Fermer" at bounding box center [397, 324] width 28 height 7
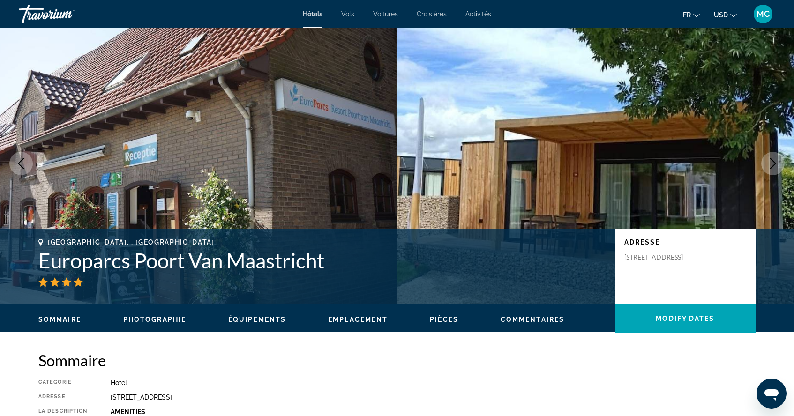
scroll to position [5, 0]
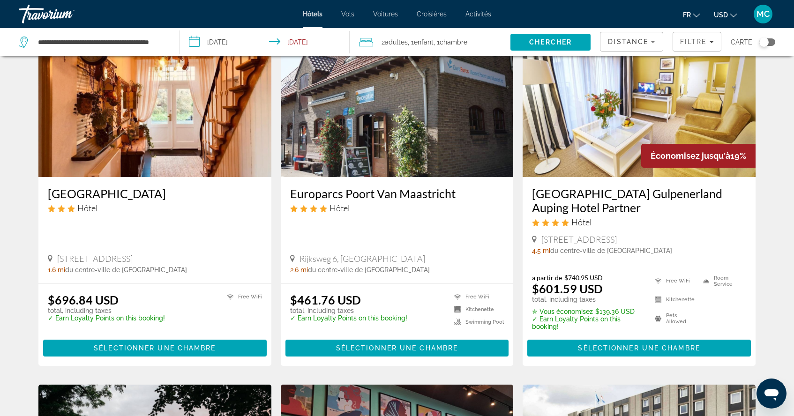
scroll to position [407, 0]
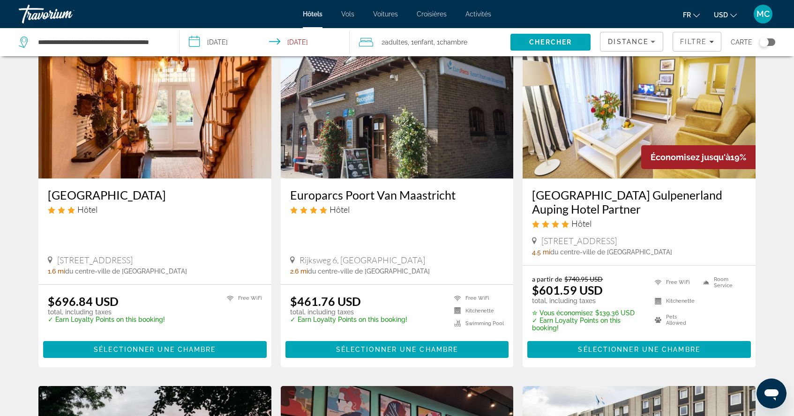
click at [292, 257] on icon "Main content" at bounding box center [292, 260] width 5 height 7
click at [319, 261] on span "Rijksweg 6, [GEOGRAPHIC_DATA]" at bounding box center [362, 260] width 126 height 10
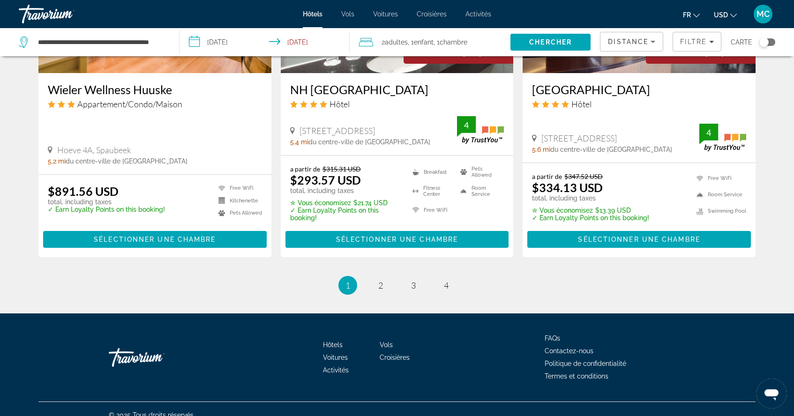
scroll to position [1230, 0]
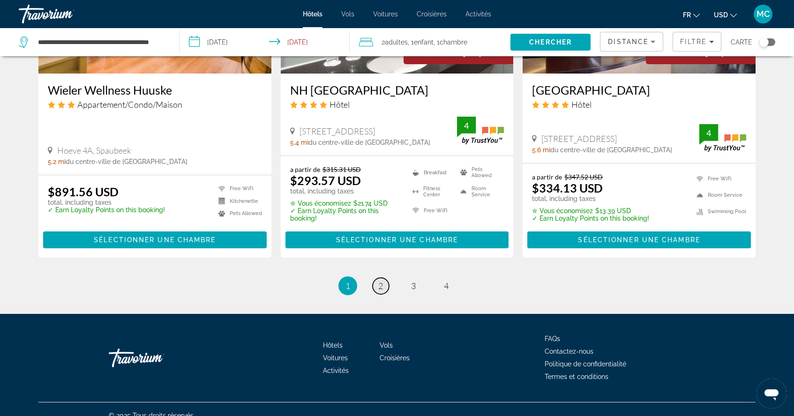
click at [381, 281] on span "2" at bounding box center [380, 286] width 5 height 10
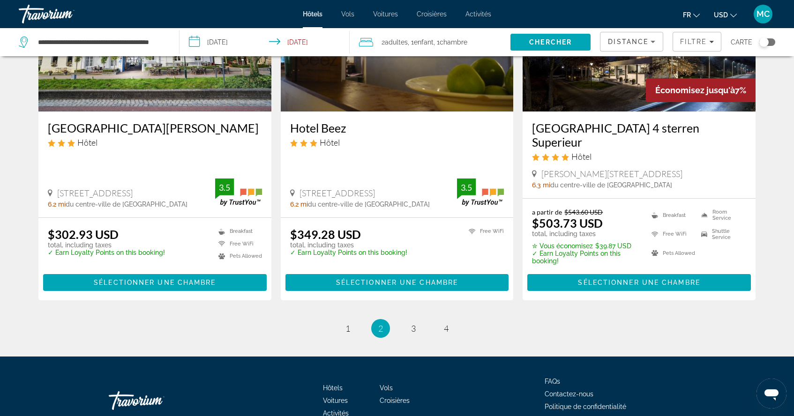
scroll to position [1187, 0]
click at [412, 323] on span "3" at bounding box center [413, 328] width 5 height 10
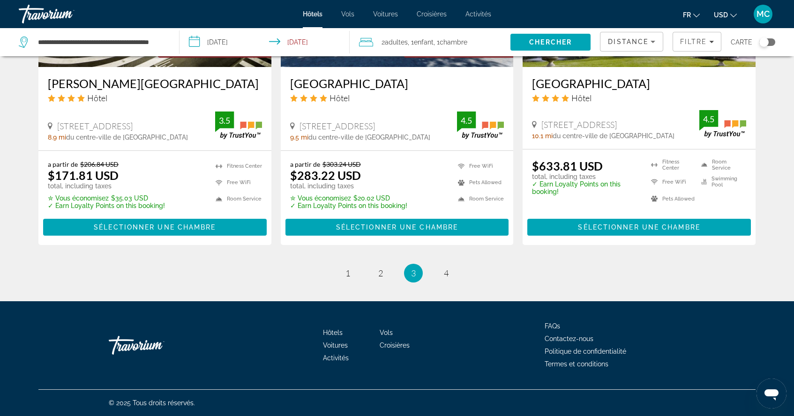
scroll to position [1209, 0]
click at [450, 270] on link "page 4" at bounding box center [446, 273] width 16 height 16
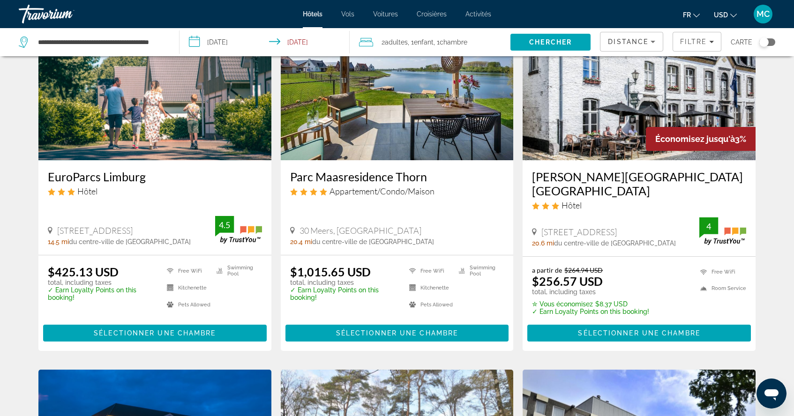
scroll to position [79, 0]
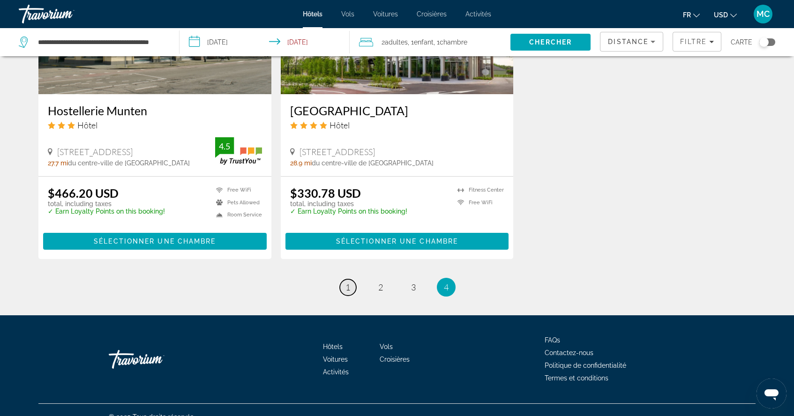
click at [350, 282] on span "1" at bounding box center [347, 287] width 5 height 10
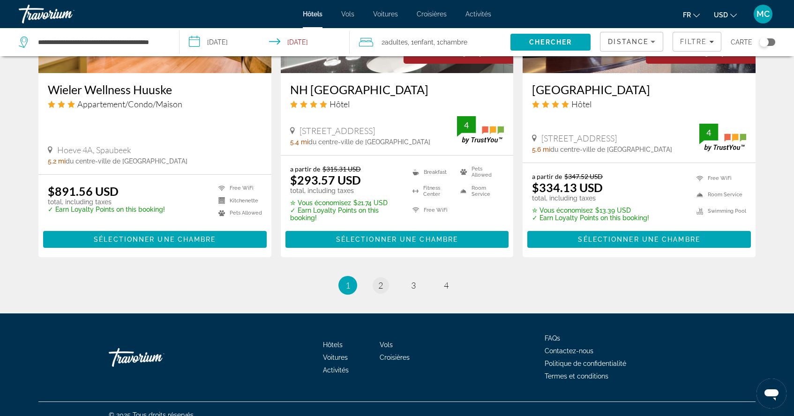
scroll to position [1230, 0]
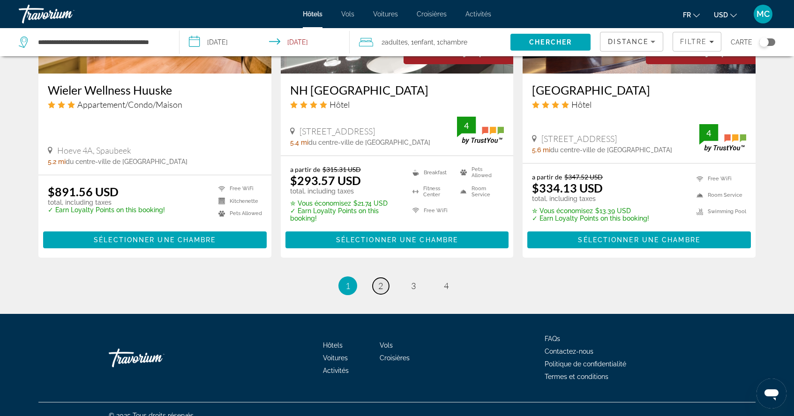
click at [380, 281] on span "2" at bounding box center [380, 286] width 5 height 10
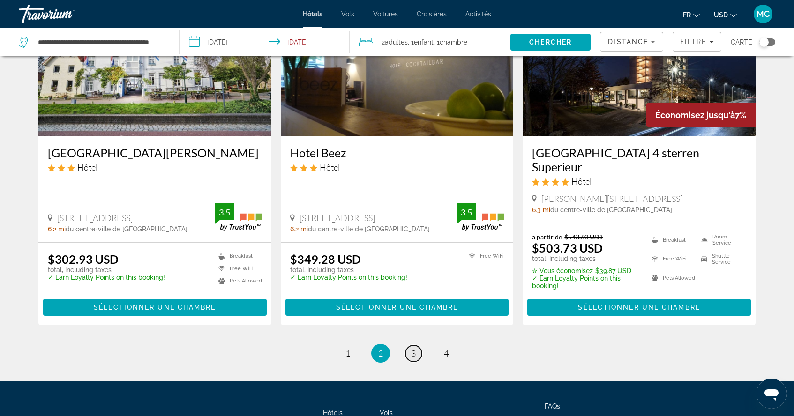
click at [415, 348] on span "3" at bounding box center [413, 353] width 5 height 10
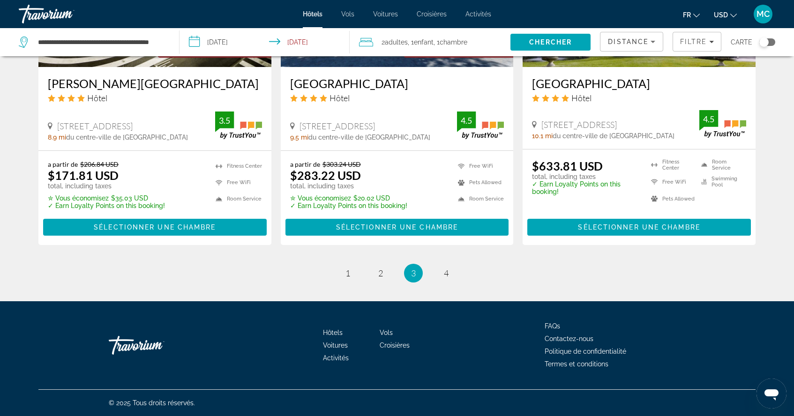
scroll to position [1209, 0]
click at [448, 278] on span "4" at bounding box center [446, 273] width 5 height 10
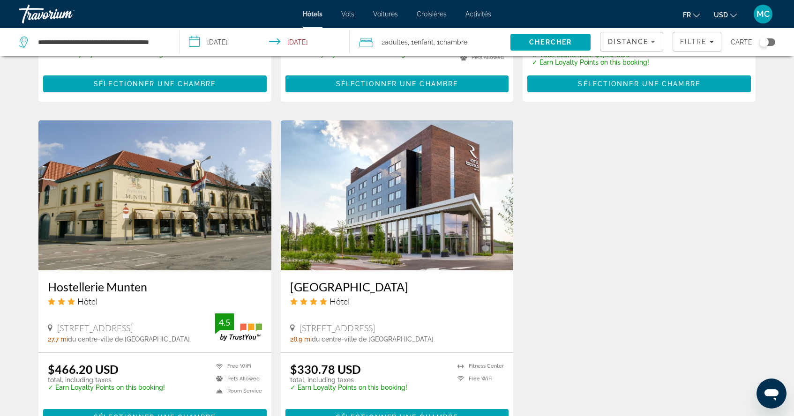
scroll to position [745, 0]
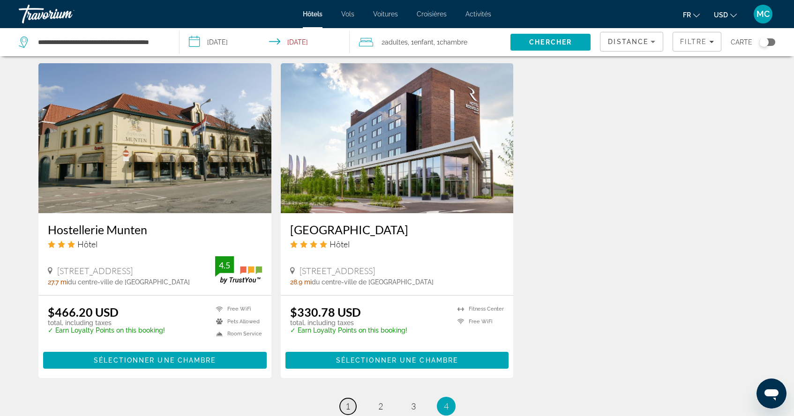
click at [350, 401] on span "1" at bounding box center [347, 406] width 5 height 10
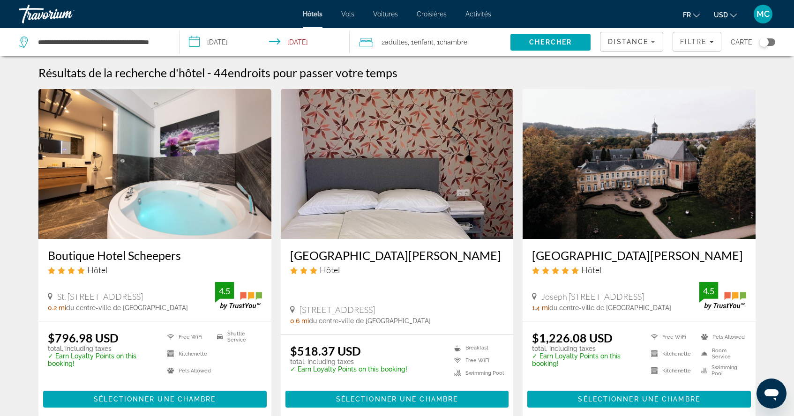
click at [366, 294] on div "[GEOGRAPHIC_DATA][PERSON_NAME] Hôtel 41 Spoorlaan, [GEOGRAPHIC_DATA] 0.6 mi du …" at bounding box center [397, 286] width 233 height 95
click at [326, 258] on h3 "[GEOGRAPHIC_DATA][PERSON_NAME]" at bounding box center [397, 255] width 214 height 14
click at [0, 0] on div at bounding box center [0, 0] width 0 height 0
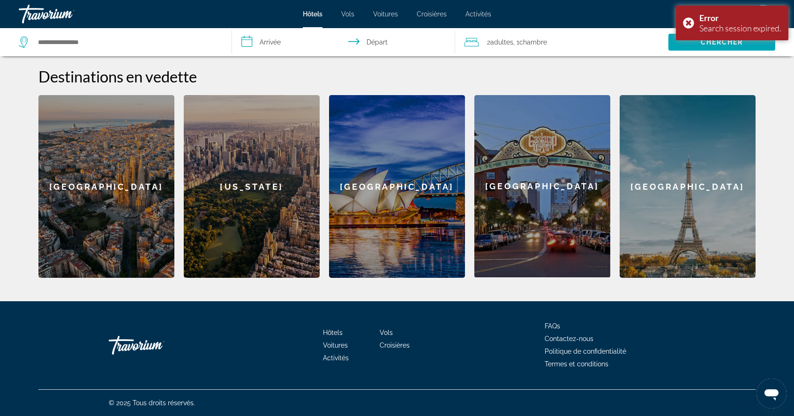
scroll to position [356, 0]
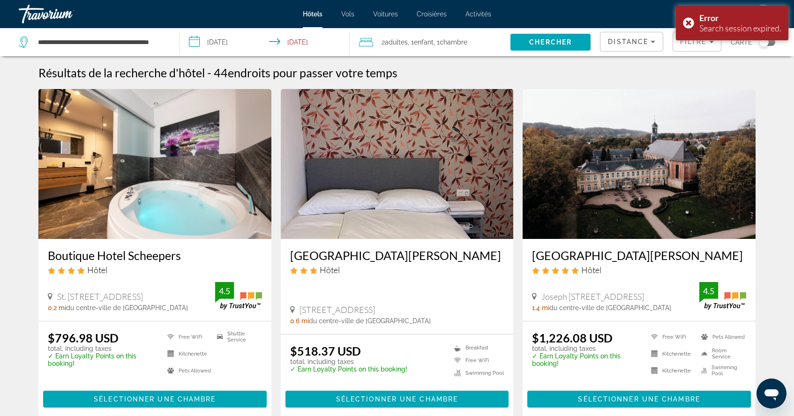
click at [392, 138] on img "Main content" at bounding box center [397, 164] width 233 height 150
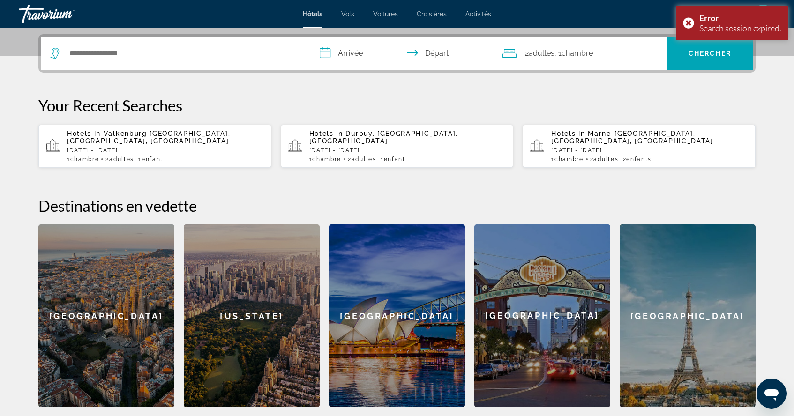
scroll to position [233, 0]
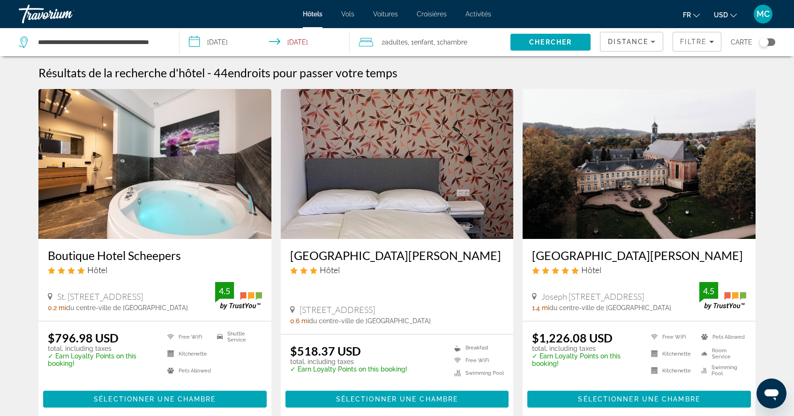
click at [417, 240] on div "[GEOGRAPHIC_DATA][PERSON_NAME] Hôtel 41 Spoorlaan, [GEOGRAPHIC_DATA] 0.6 mi du …" at bounding box center [397, 286] width 233 height 95
click at [440, 231] on img "Main content" at bounding box center [397, 164] width 233 height 150
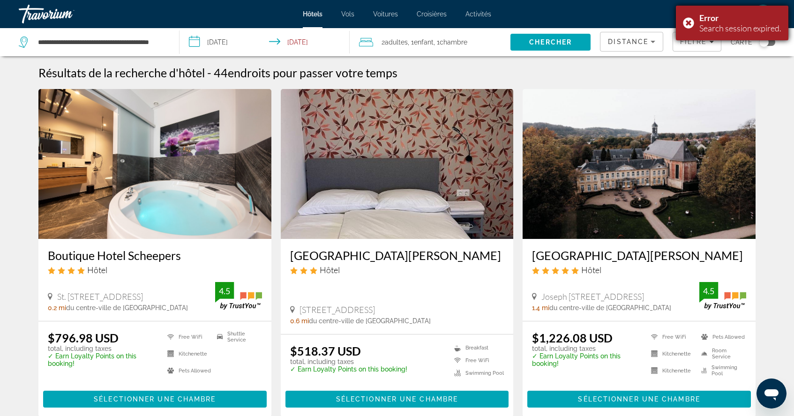
click at [688, 22] on div "Error Search session expired." at bounding box center [732, 23] width 112 height 35
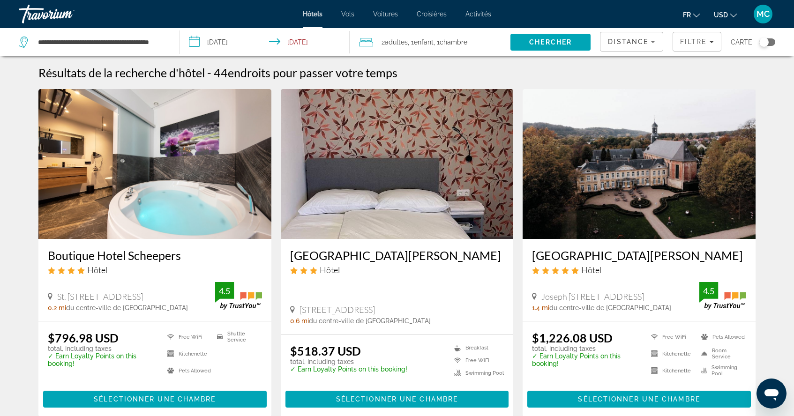
click at [396, 298] on div "[GEOGRAPHIC_DATA][PERSON_NAME] Hôtel 41 Spoorlaan, [GEOGRAPHIC_DATA] 0.6 mi du …" at bounding box center [397, 286] width 233 height 95
click at [554, 48] on span "Search" at bounding box center [550, 42] width 80 height 22
click at [554, 40] on span "Chercher" at bounding box center [550, 41] width 43 height 7
click at [378, 199] on img "Main content" at bounding box center [397, 164] width 233 height 150
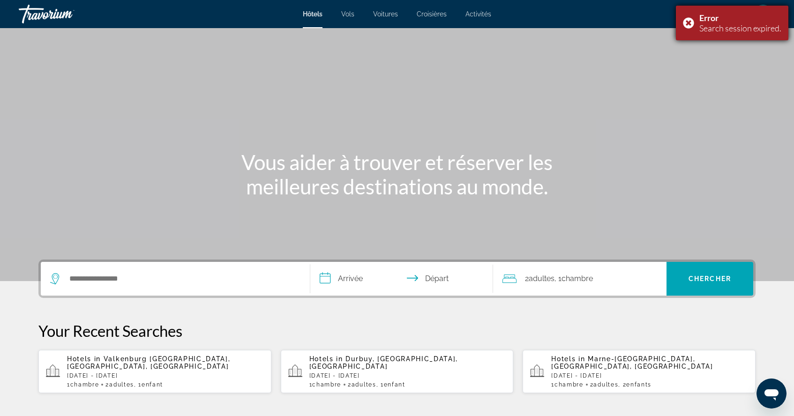
click at [694, 22] on div "Error Search session expired." at bounding box center [732, 23] width 112 height 35
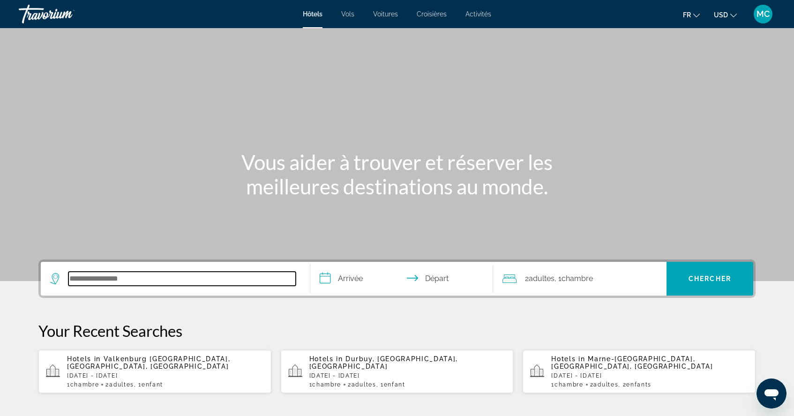
click at [112, 276] on input "Search hotel destination" at bounding box center [181, 279] width 227 height 14
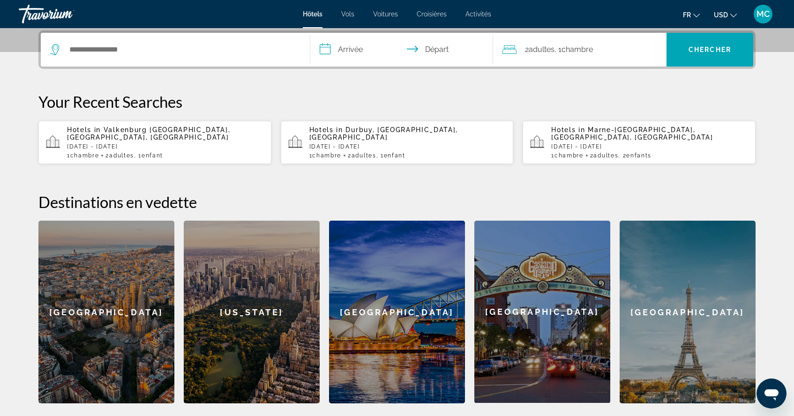
click at [174, 143] on div "Hotels in [GEOGRAPHIC_DATA], [GEOGRAPHIC_DATA], [GEOGRAPHIC_DATA] [DATE] - [DAT…" at bounding box center [165, 142] width 197 height 33
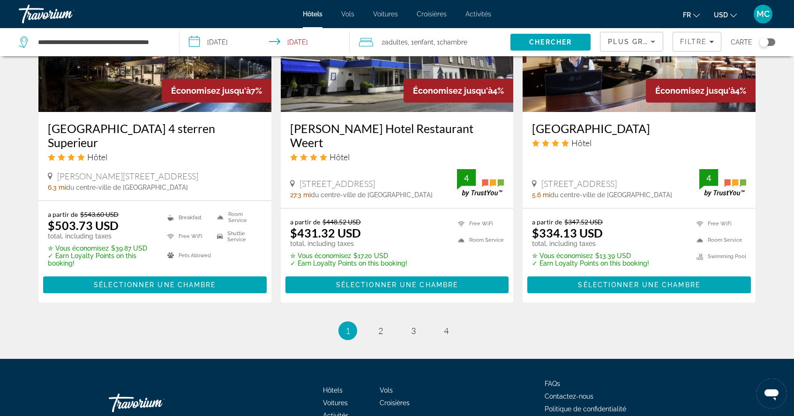
scroll to position [1200, 0]
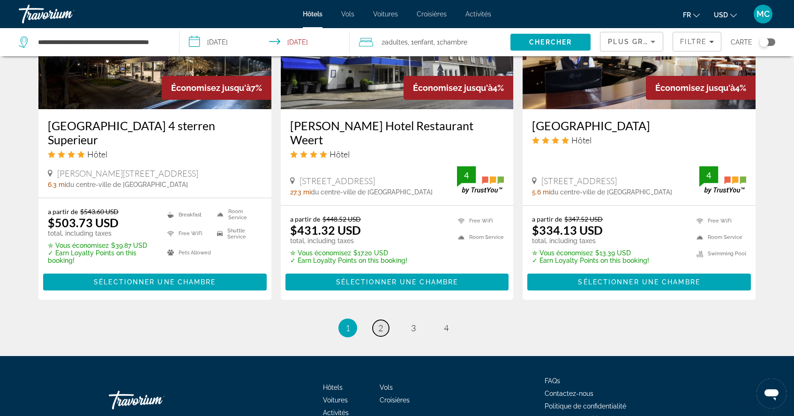
click at [384, 320] on link "page 2" at bounding box center [381, 328] width 16 height 16
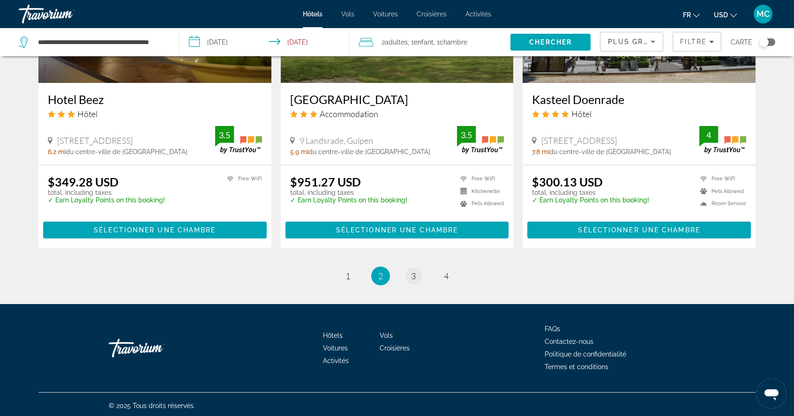
scroll to position [1211, 0]
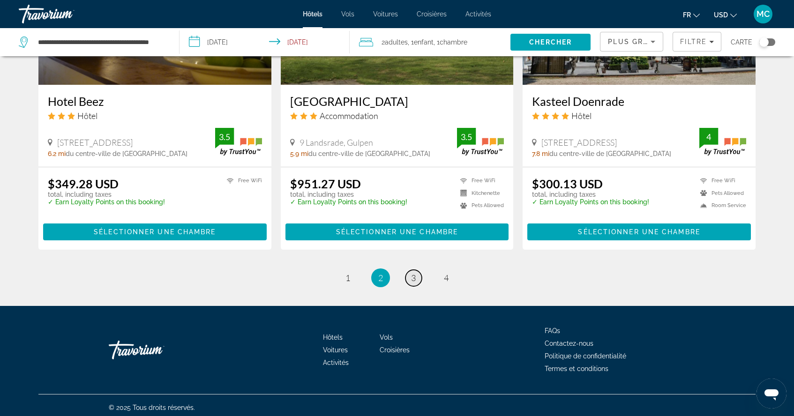
click at [411, 279] on span "3" at bounding box center [413, 278] width 5 height 10
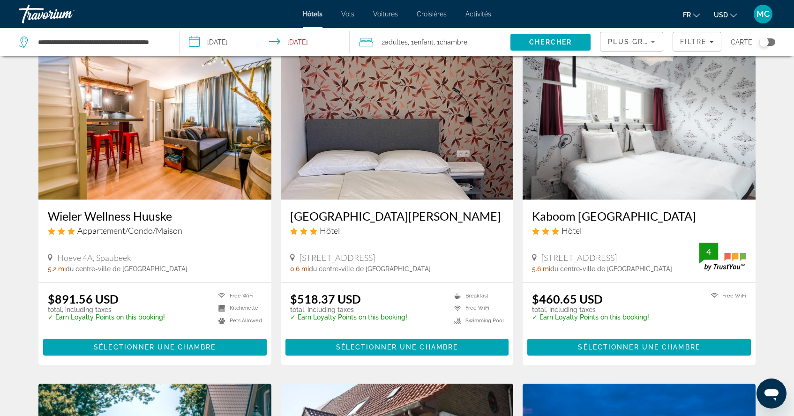
scroll to position [386, 0]
click at [418, 250] on div "[GEOGRAPHIC_DATA][PERSON_NAME] Hôtel 41 Spoorlaan, [GEOGRAPHIC_DATA] 0.6 mi du …" at bounding box center [397, 241] width 233 height 82
click at [393, 146] on img "Main content" at bounding box center [397, 125] width 233 height 150
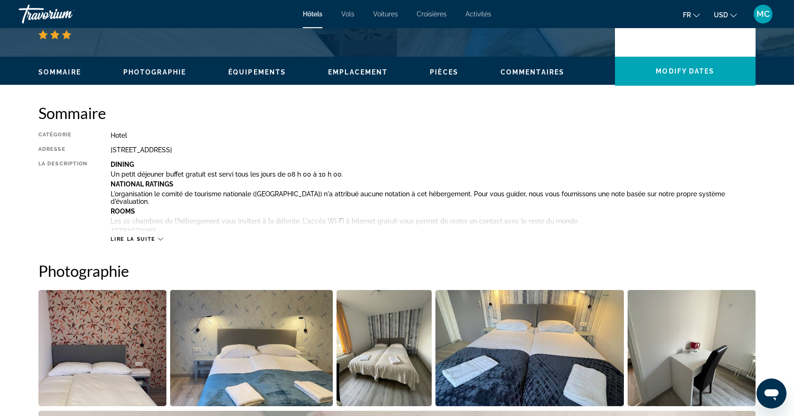
click at [158, 239] on icon "Main content" at bounding box center [160, 239] width 5 height 5
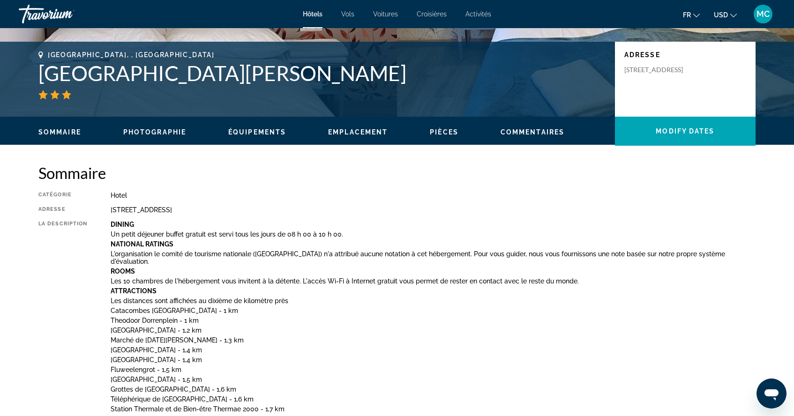
scroll to position [199, 0]
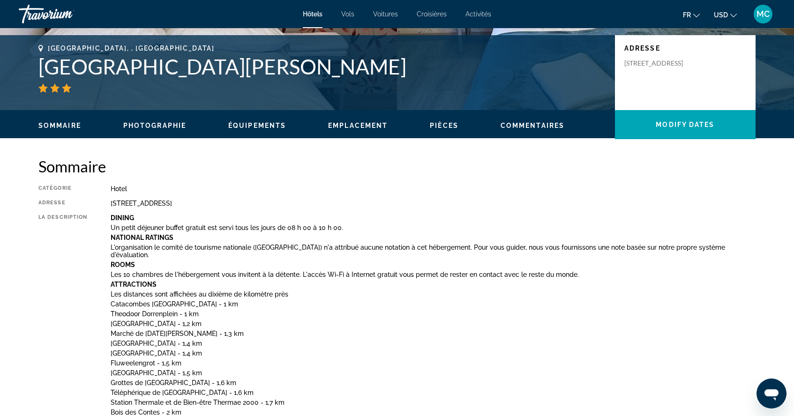
click at [254, 127] on span "Équipements" at bounding box center [257, 125] width 58 height 7
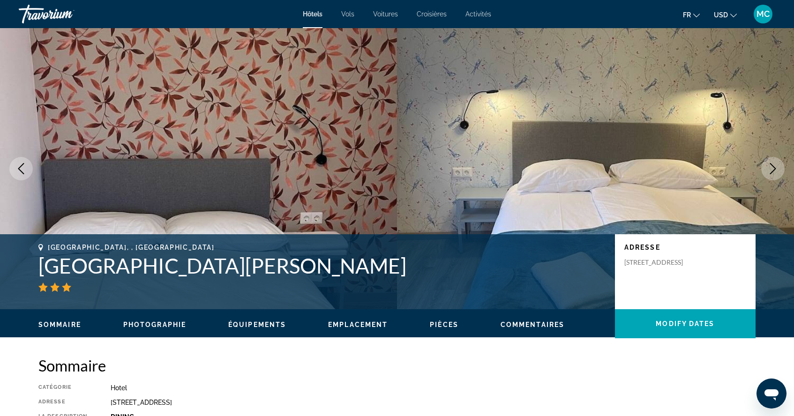
scroll to position [0, 0]
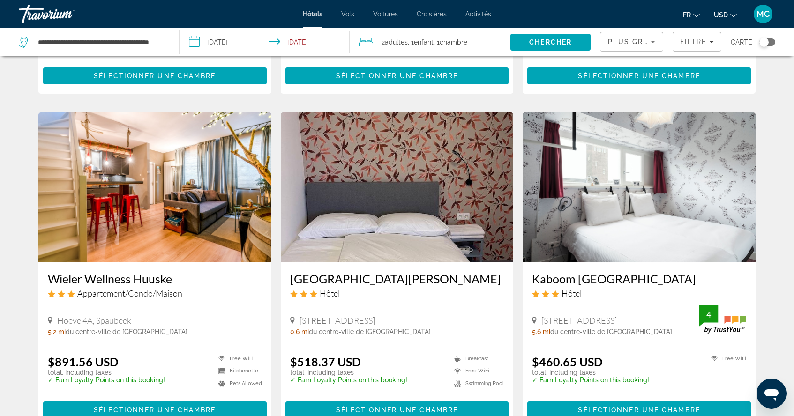
scroll to position [321, 0]
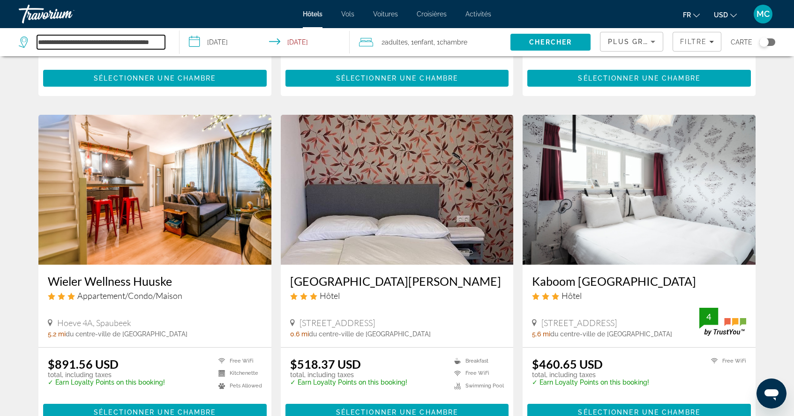
click at [147, 43] on input "**********" at bounding box center [101, 42] width 128 height 14
click at [166, 41] on div "**********" at bounding box center [94, 42] width 151 height 28
click at [162, 41] on input "**********" at bounding box center [101, 42] width 128 height 14
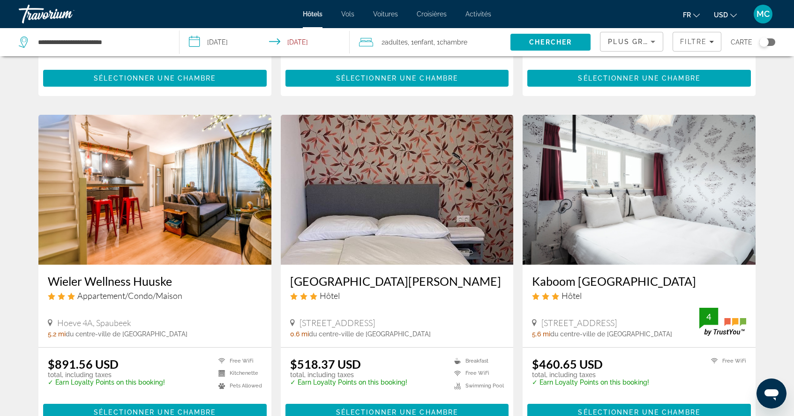
click at [136, 50] on div "**********" at bounding box center [94, 42] width 151 height 28
click at [134, 43] on input "**********" at bounding box center [101, 42] width 128 height 14
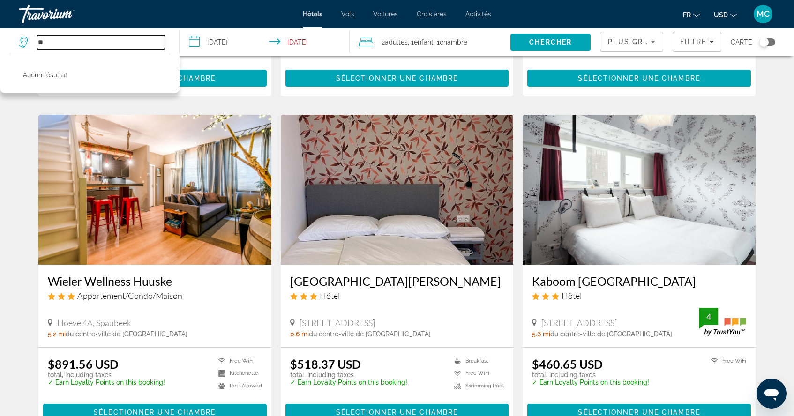
type input "*"
type input "*******"
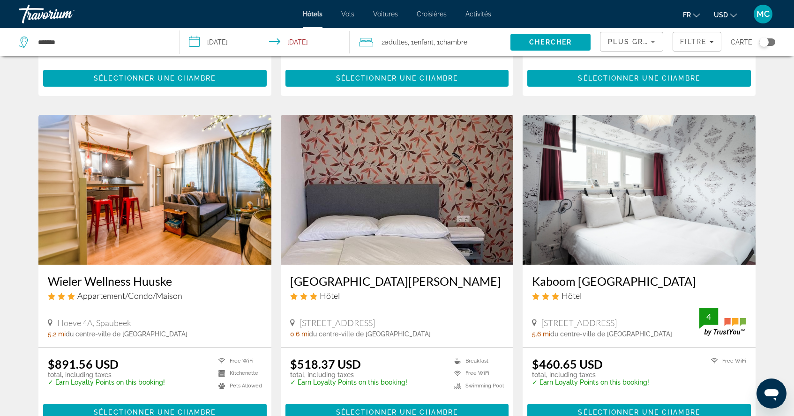
click at [403, 161] on img "Main content" at bounding box center [397, 190] width 233 height 150
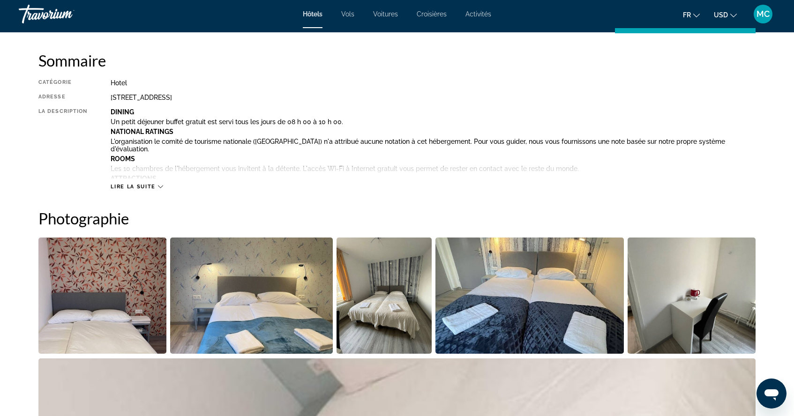
scroll to position [309, 0]
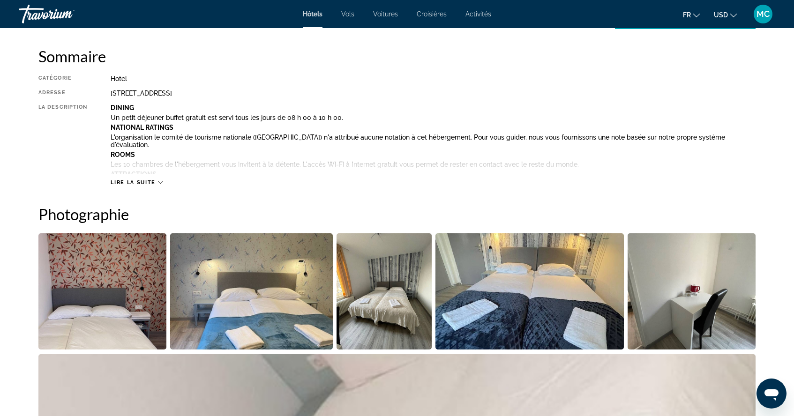
click at [161, 179] on button "Lire la suite" at bounding box center [137, 182] width 52 height 7
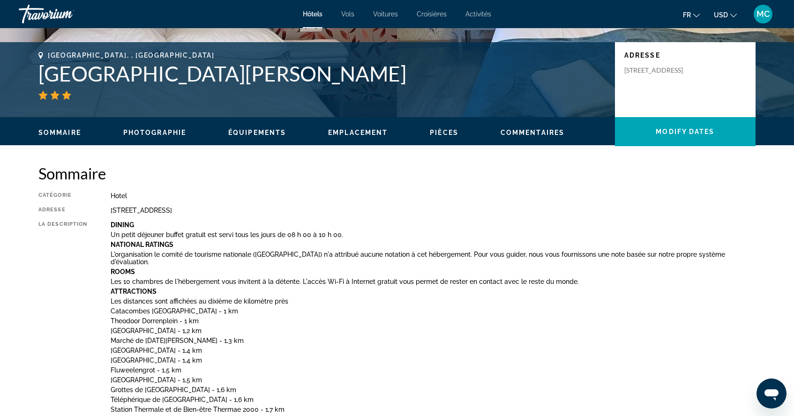
scroll to position [192, 0]
click at [531, 131] on span "Commentaires" at bounding box center [532, 132] width 64 height 7
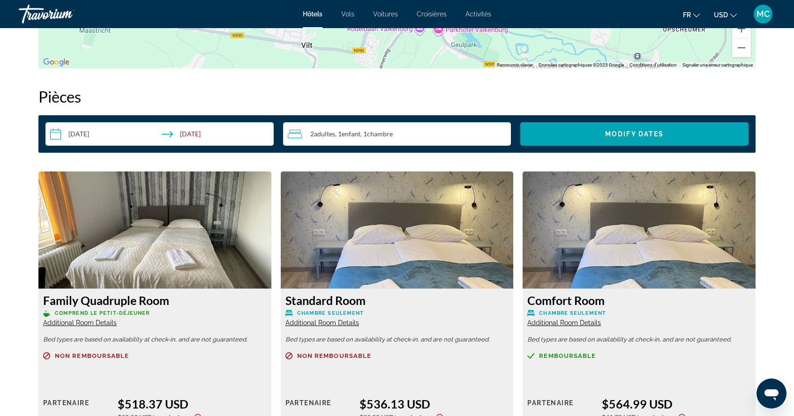
scroll to position [1373, 0]
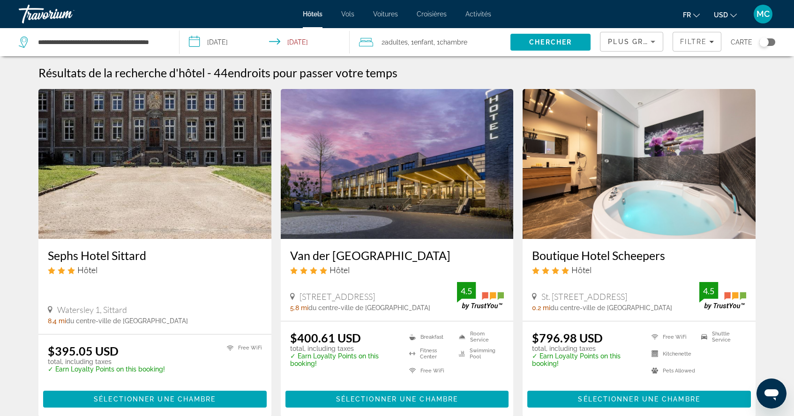
click at [597, 215] on img "Main content" at bounding box center [638, 164] width 233 height 150
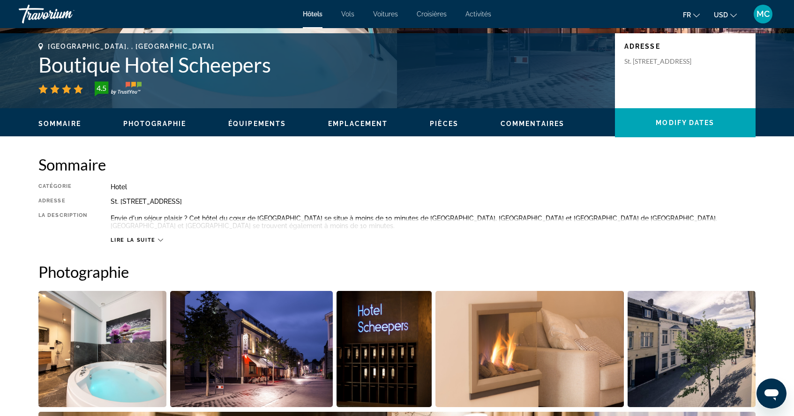
scroll to position [220, 0]
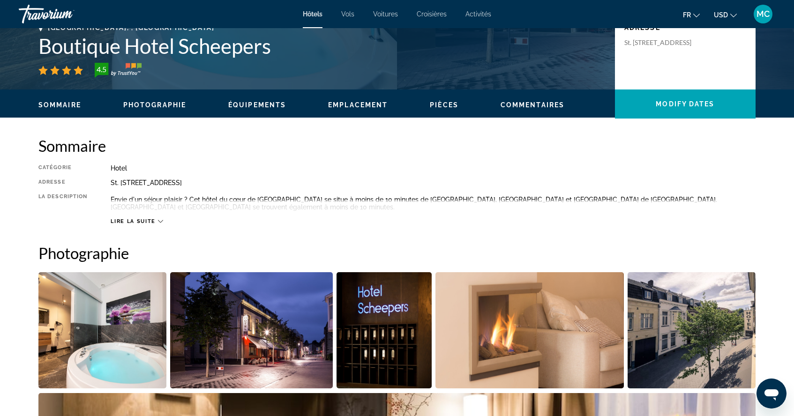
click at [159, 221] on icon "Main content" at bounding box center [160, 221] width 5 height 5
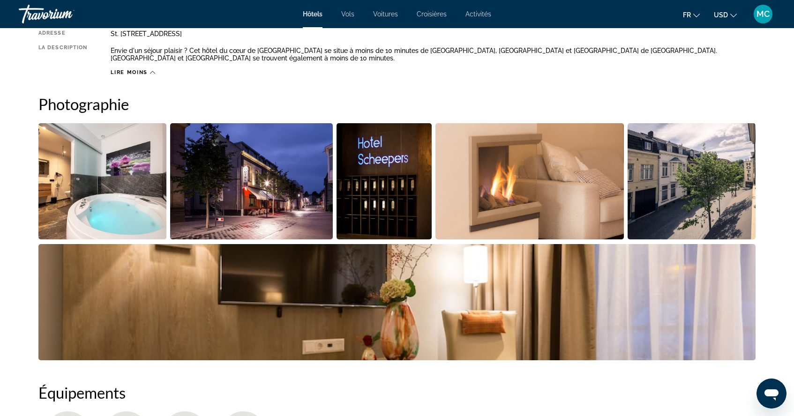
scroll to position [368, 0]
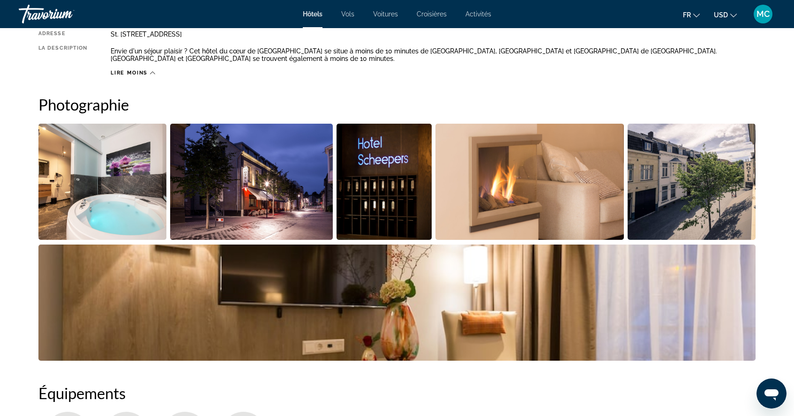
click at [146, 199] on img "Open full-screen image slider" at bounding box center [102, 182] width 128 height 116
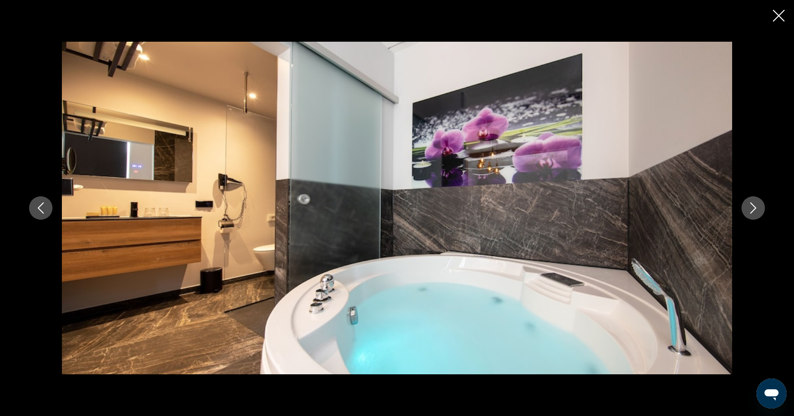
scroll to position [305, 0]
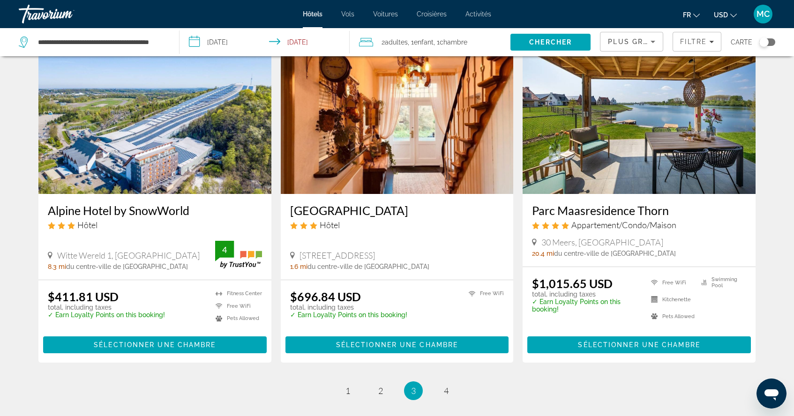
scroll to position [1074, 0]
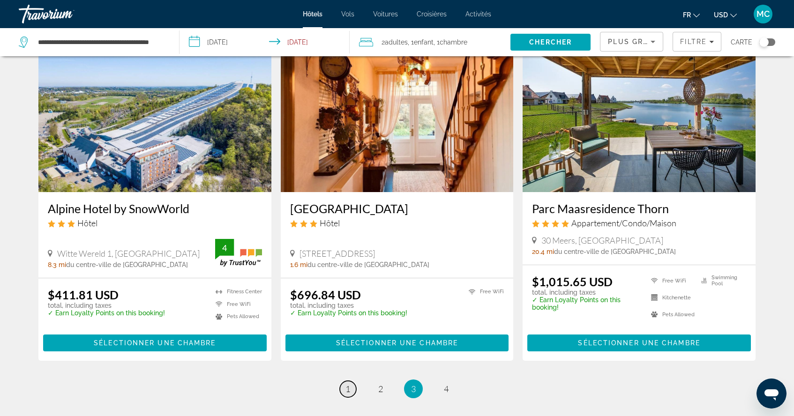
click at [348, 388] on span "1" at bounding box center [347, 389] width 5 height 10
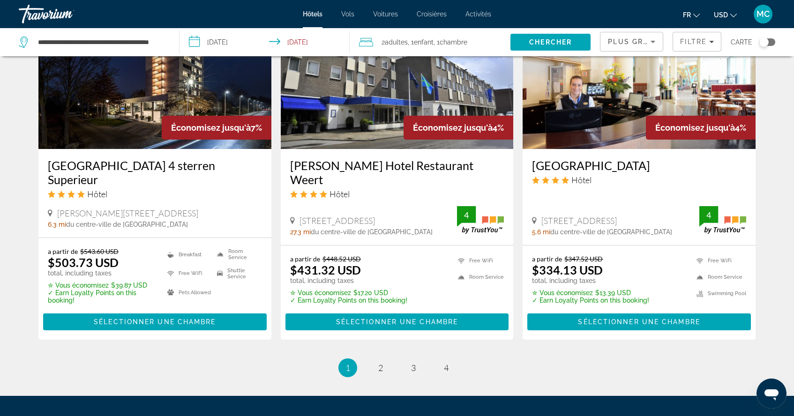
scroll to position [1153, 0]
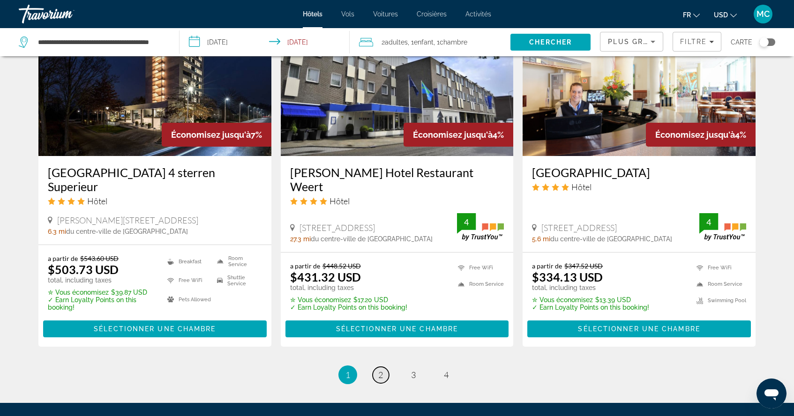
click at [380, 370] on span "2" at bounding box center [380, 375] width 5 height 10
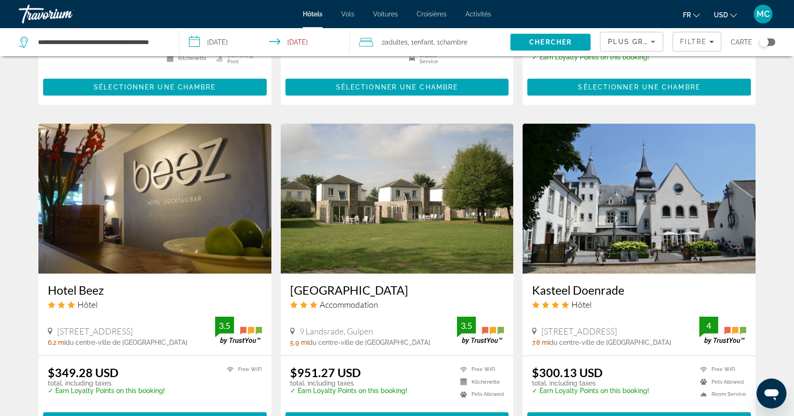
scroll to position [1012, 0]
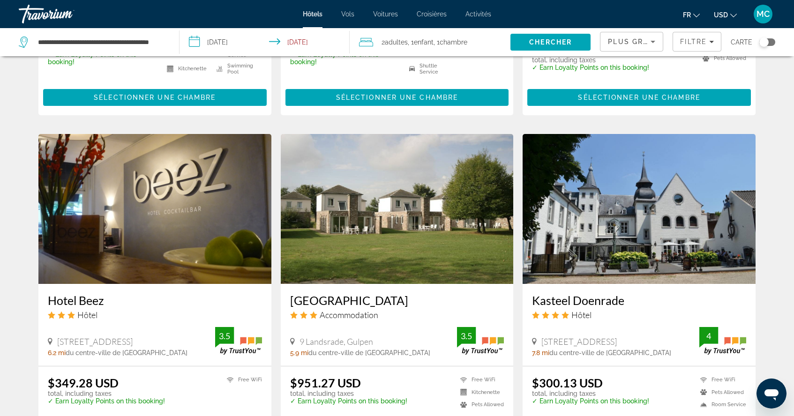
click at [652, 40] on icon "Sort by" at bounding box center [652, 41] width 11 height 11
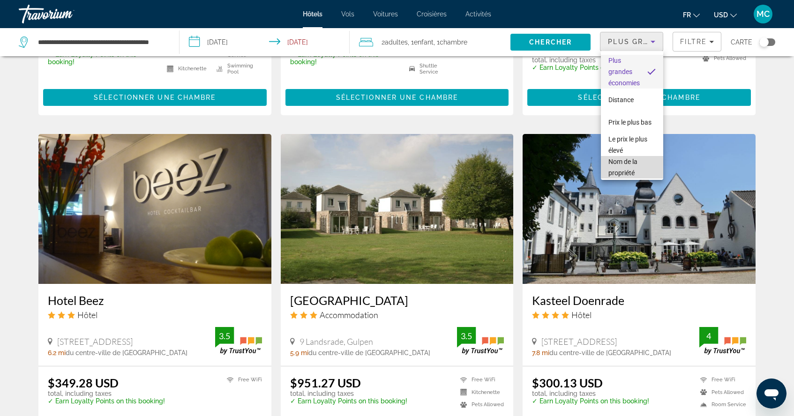
click at [632, 165] on span "Nom de la propriété" at bounding box center [622, 167] width 29 height 19
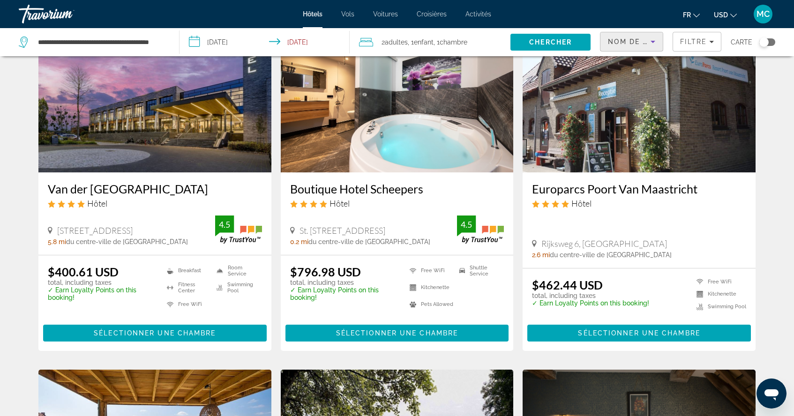
scroll to position [412, 0]
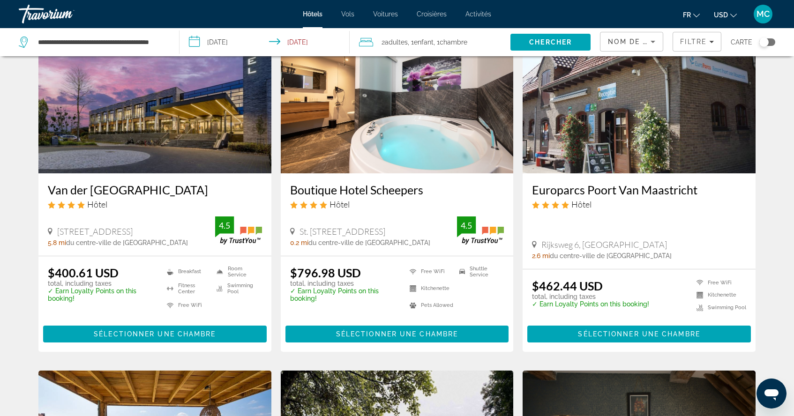
click at [615, 190] on h3 "Europarcs Poort Van Maastricht" at bounding box center [639, 190] width 214 height 14
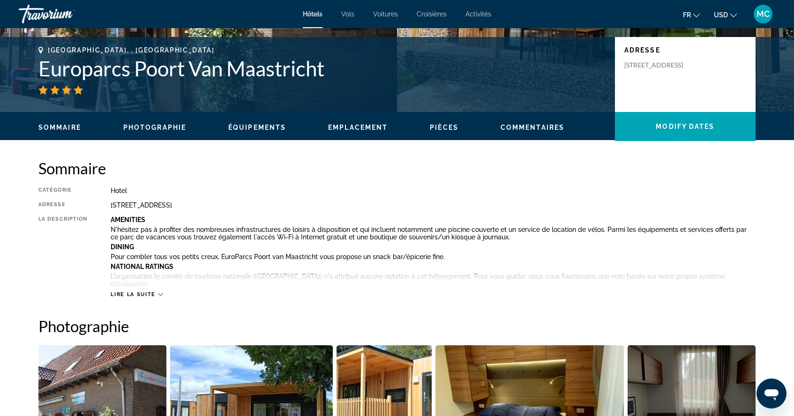
scroll to position [209, 0]
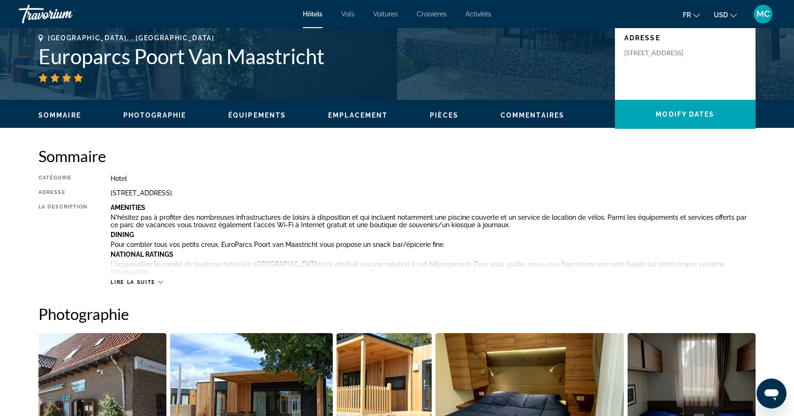
click at [156, 256] on b "National Ratings" at bounding box center [142, 254] width 63 height 7
click at [155, 279] on span "Lire la suite" at bounding box center [133, 282] width 45 height 6
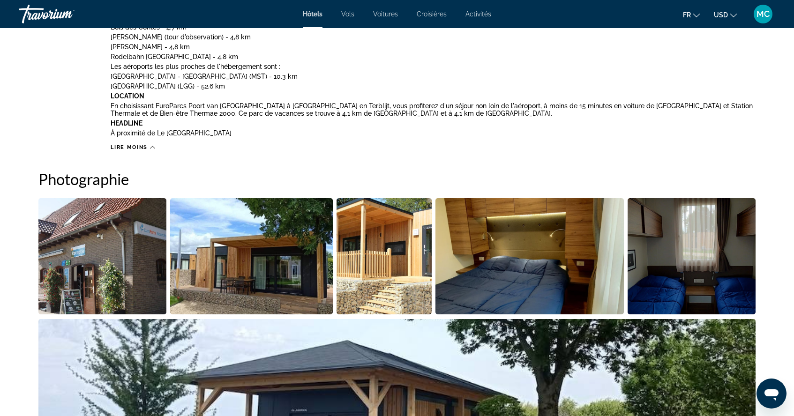
scroll to position [648, 0]
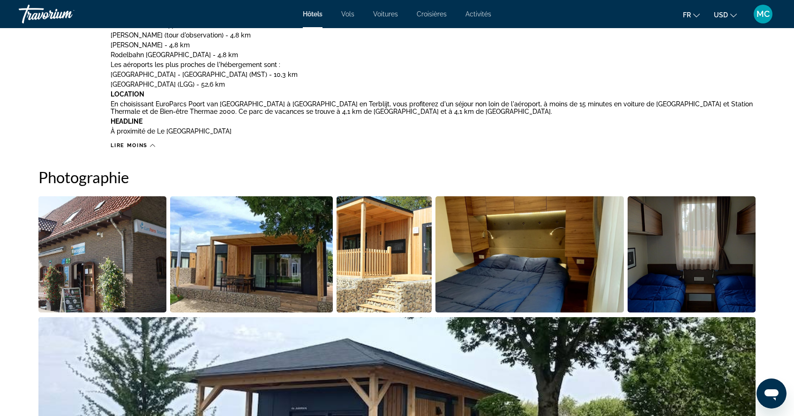
click at [221, 276] on img "Open full-screen image slider" at bounding box center [251, 254] width 163 height 116
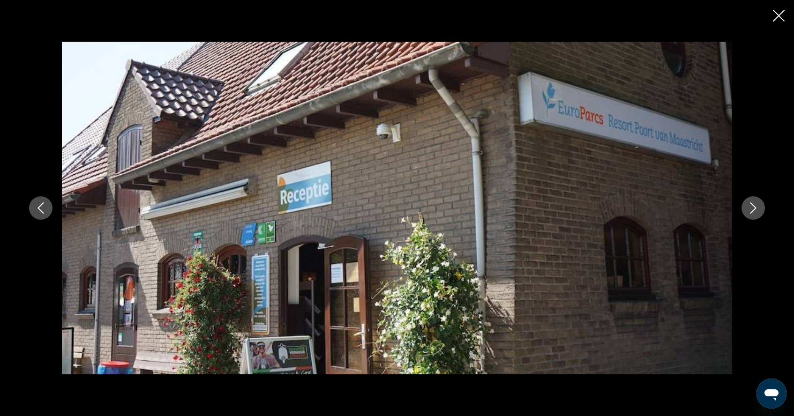
click at [751, 218] on button "Next image" at bounding box center [752, 207] width 23 height 23
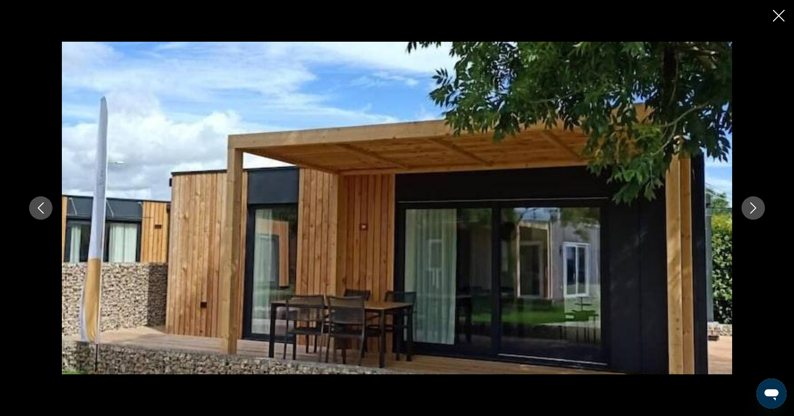
click at [752, 219] on button "Next image" at bounding box center [752, 207] width 23 height 23
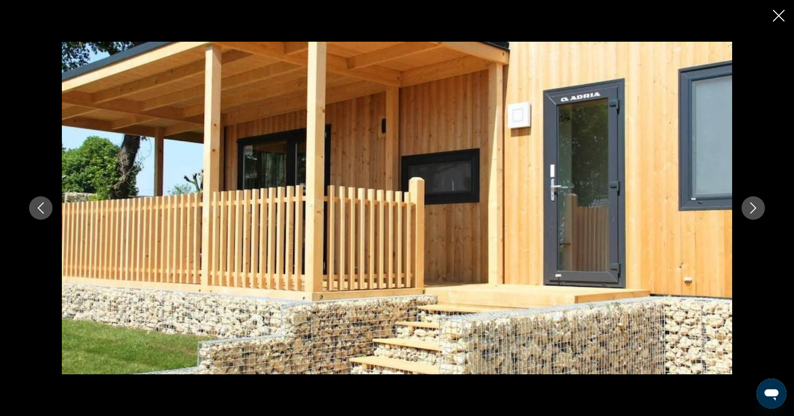
click at [753, 220] on div "prev next" at bounding box center [397, 208] width 754 height 333
click at [754, 213] on icon "Next image" at bounding box center [752, 207] width 11 height 11
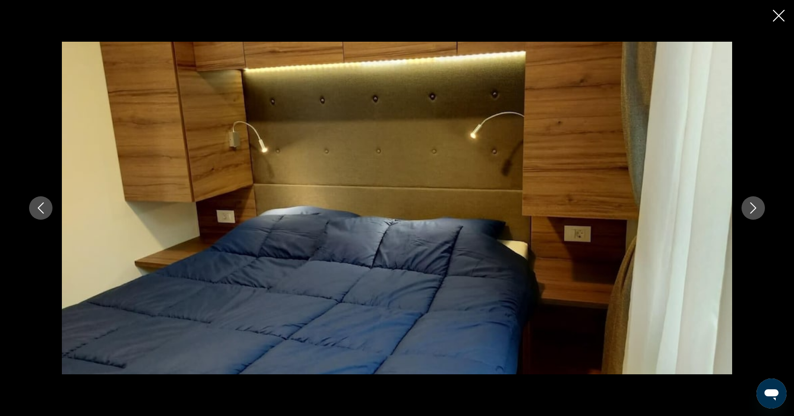
click at [754, 213] on icon "Next image" at bounding box center [752, 207] width 11 height 11
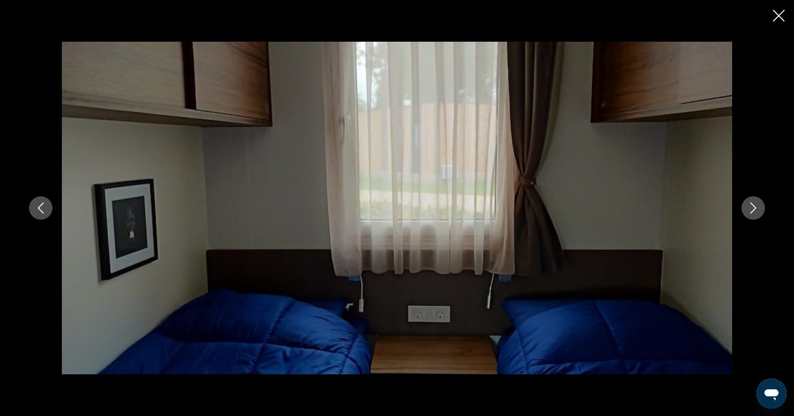
click at [754, 213] on icon "Next image" at bounding box center [752, 207] width 11 height 11
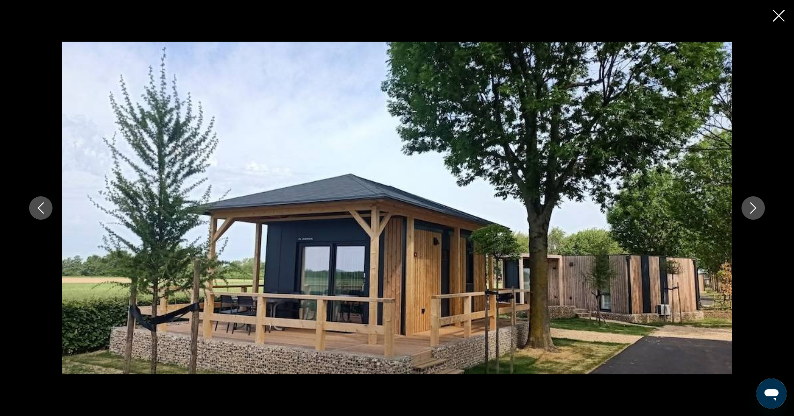
click at [754, 214] on button "Next image" at bounding box center [752, 207] width 23 height 23
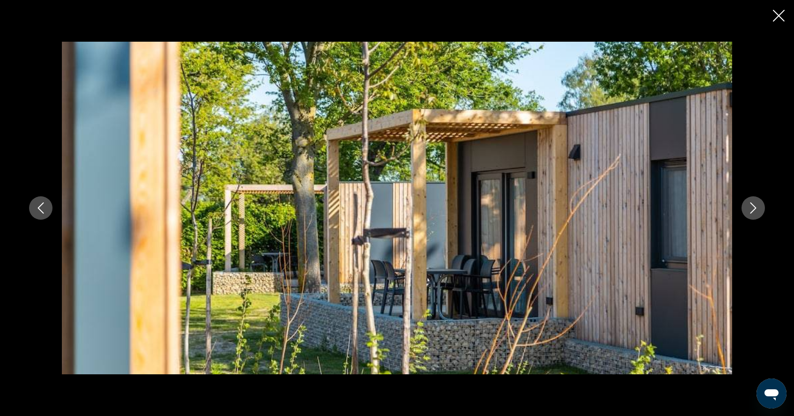
click at [754, 214] on button "Next image" at bounding box center [752, 207] width 23 height 23
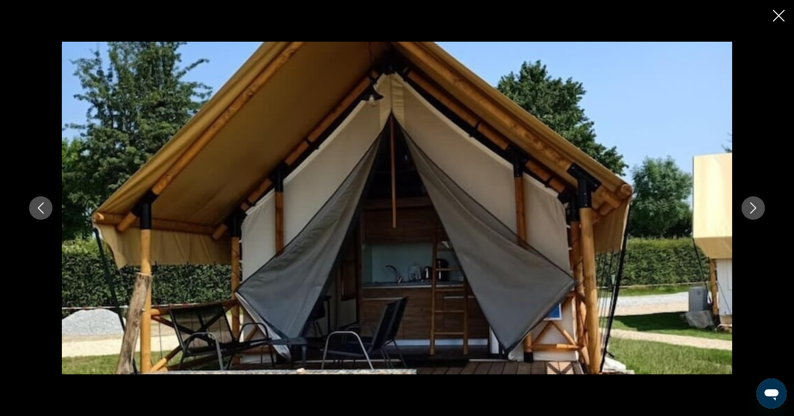
click at [754, 215] on button "Next image" at bounding box center [752, 207] width 23 height 23
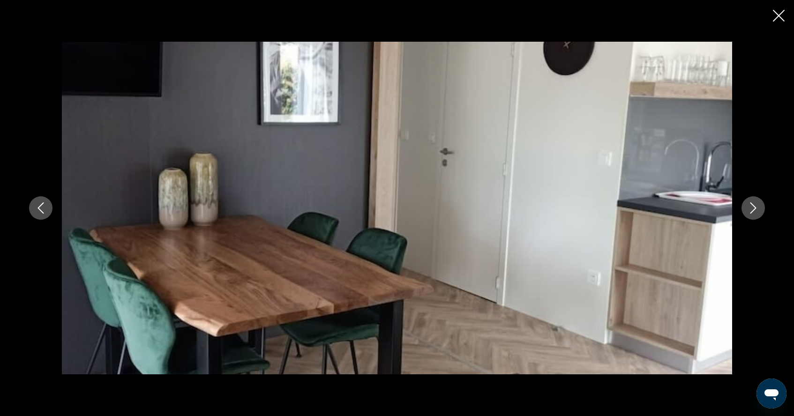
click at [754, 215] on button "Next image" at bounding box center [752, 207] width 23 height 23
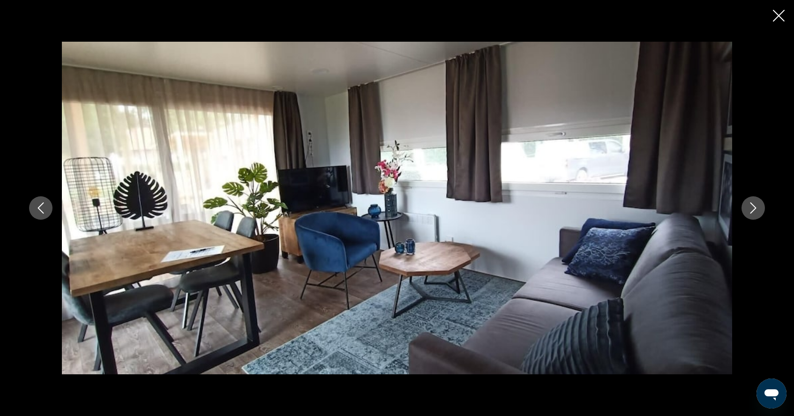
click at [754, 215] on button "Next image" at bounding box center [752, 207] width 23 height 23
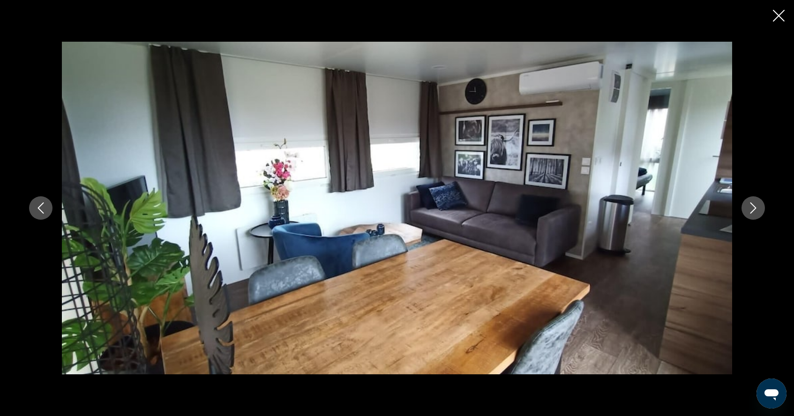
click at [754, 215] on button "Next image" at bounding box center [752, 207] width 23 height 23
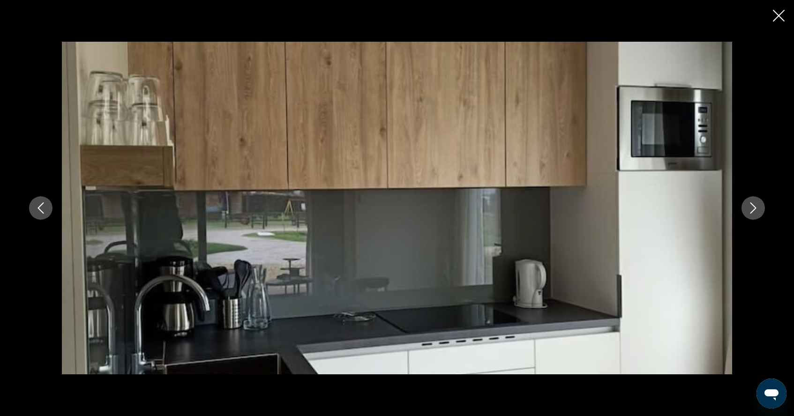
click at [754, 215] on button "Next image" at bounding box center [752, 207] width 23 height 23
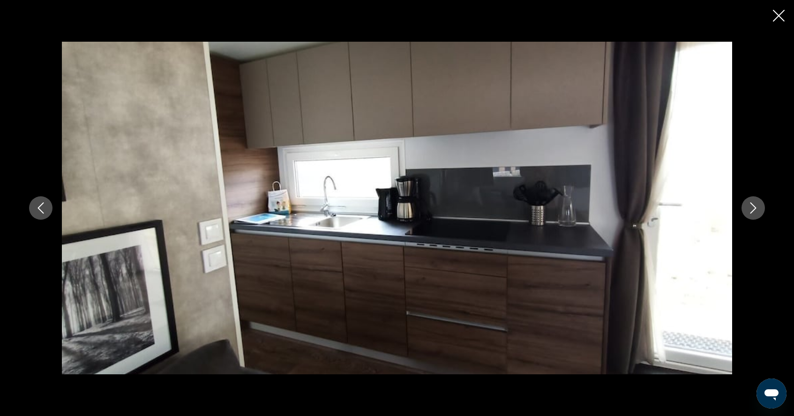
click at [754, 215] on button "Next image" at bounding box center [752, 207] width 23 height 23
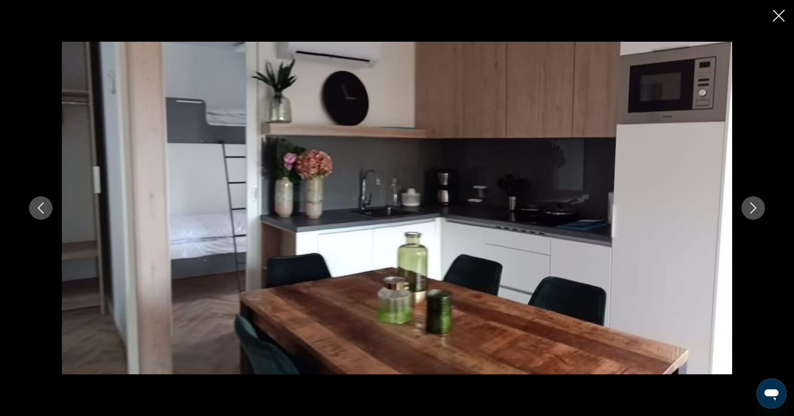
click at [754, 215] on button "Next image" at bounding box center [752, 207] width 23 height 23
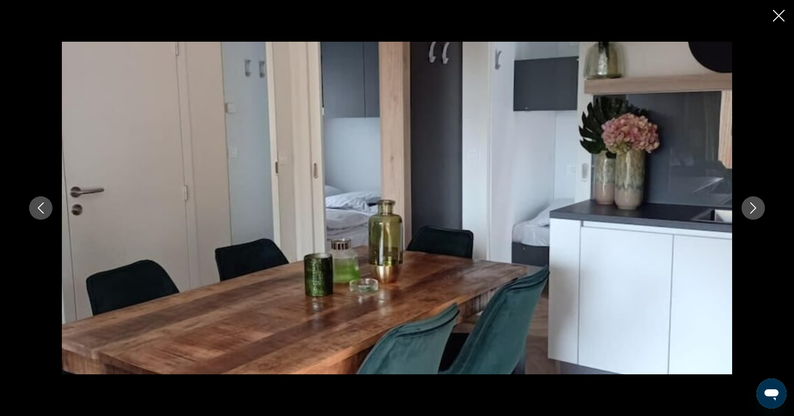
click at [754, 215] on button "Next image" at bounding box center [752, 207] width 23 height 23
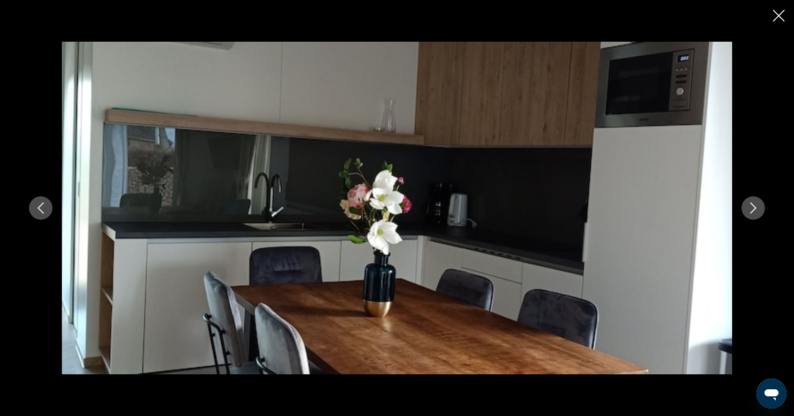
click at [754, 215] on button "Next image" at bounding box center [752, 207] width 23 height 23
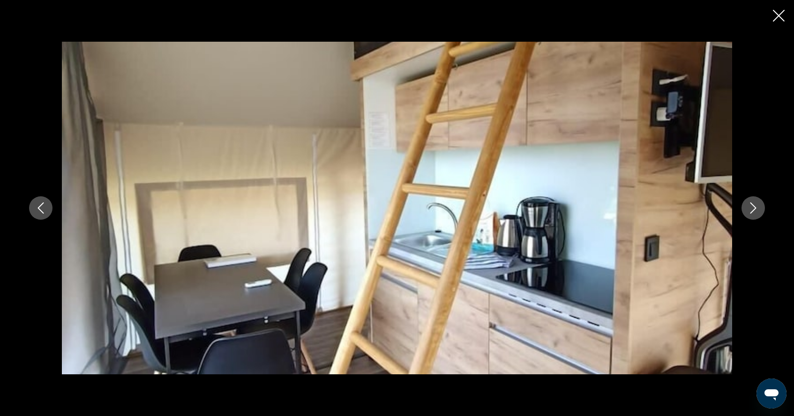
click at [755, 215] on button "Next image" at bounding box center [752, 207] width 23 height 23
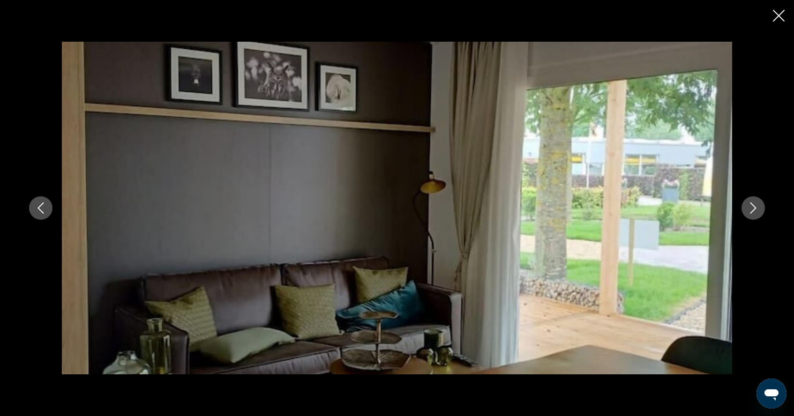
click at [755, 215] on button "Next image" at bounding box center [752, 207] width 23 height 23
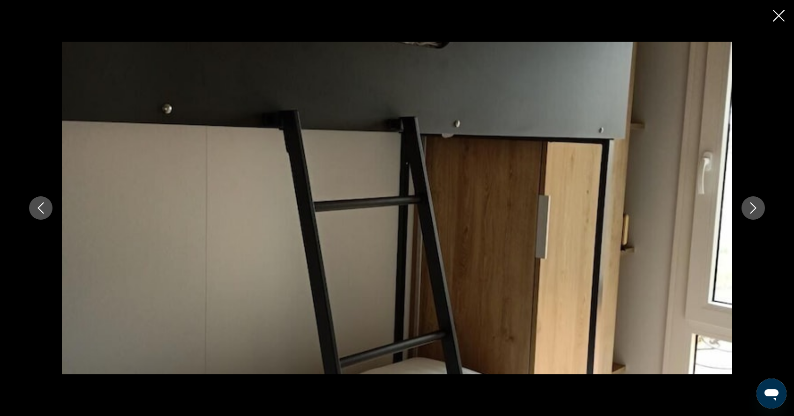
click at [755, 215] on button "Next image" at bounding box center [752, 207] width 23 height 23
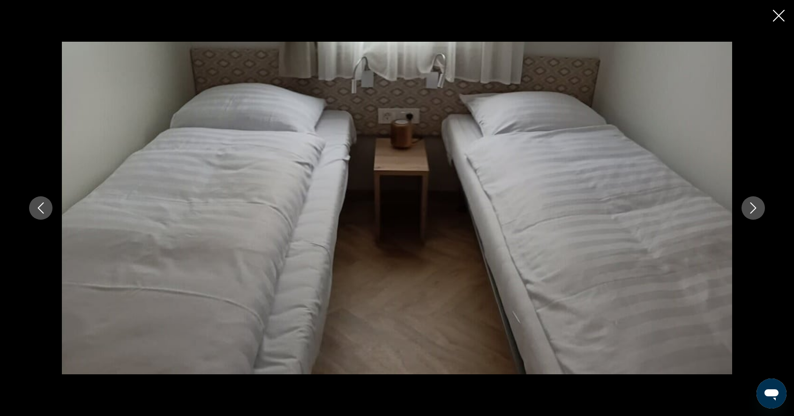
click at [755, 216] on button "Next image" at bounding box center [752, 207] width 23 height 23
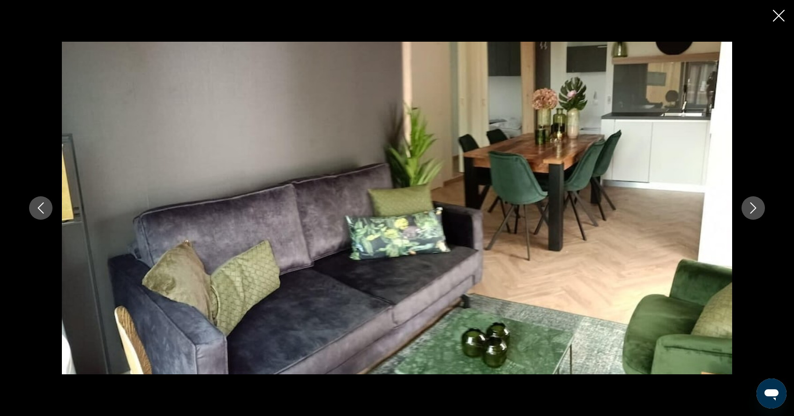
click at [755, 216] on button "Next image" at bounding box center [752, 207] width 23 height 23
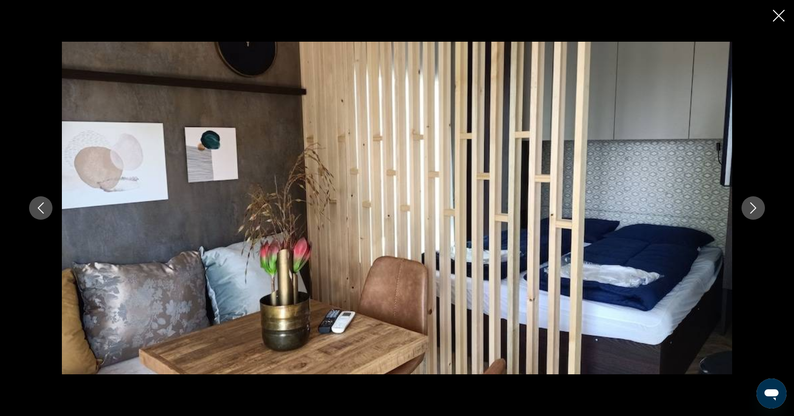
click at [755, 216] on button "Next image" at bounding box center [752, 207] width 23 height 23
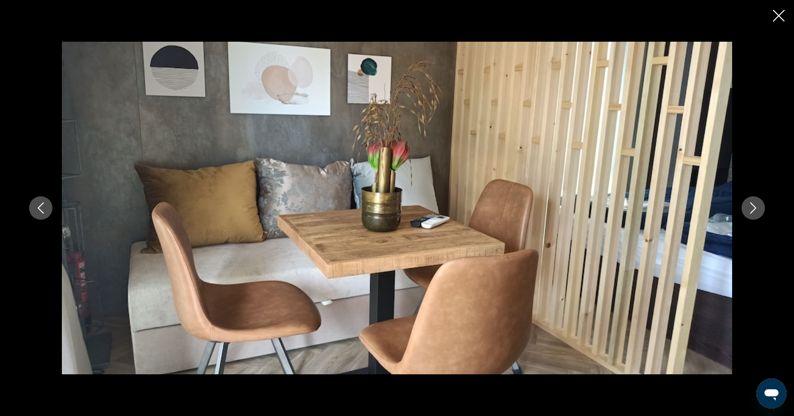
click at [756, 216] on button "Next image" at bounding box center [752, 207] width 23 height 23
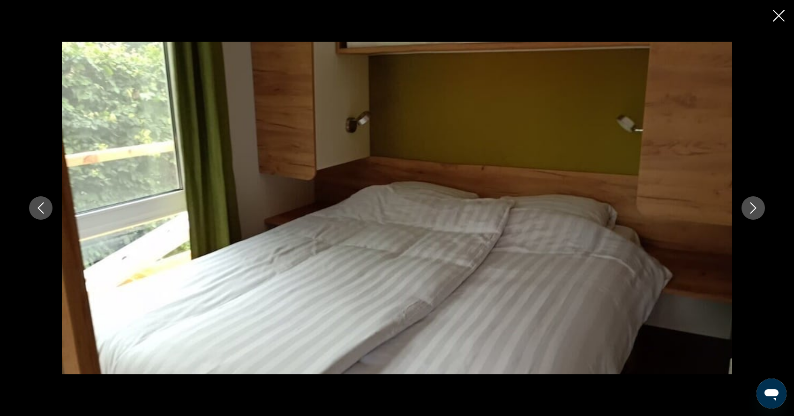
click at [756, 216] on button "Next image" at bounding box center [752, 207] width 23 height 23
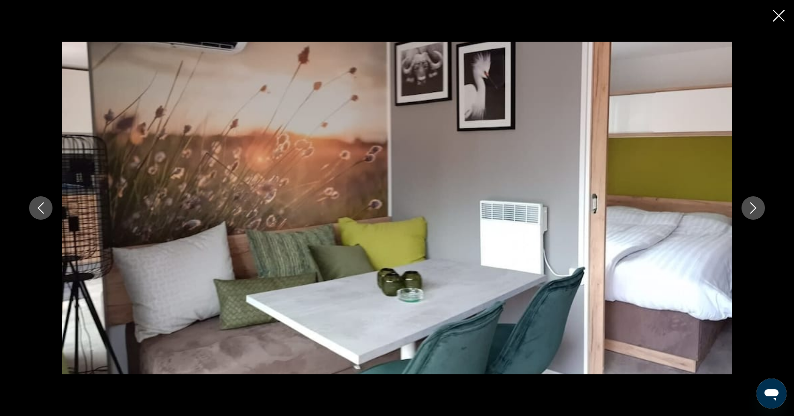
click at [756, 216] on button "Next image" at bounding box center [752, 207] width 23 height 23
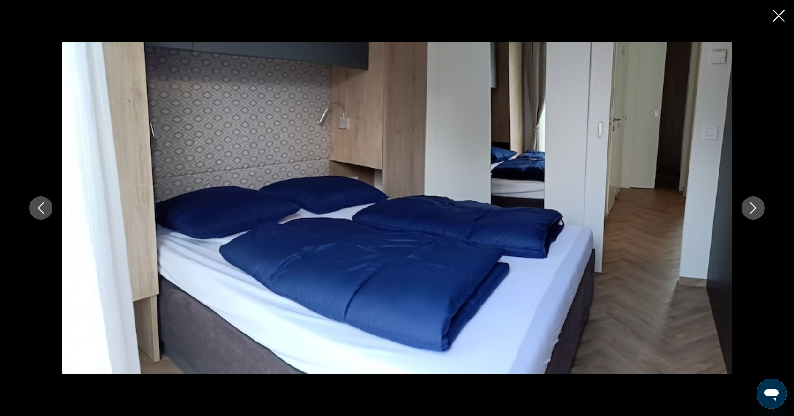
click at [756, 217] on button "Next image" at bounding box center [752, 207] width 23 height 23
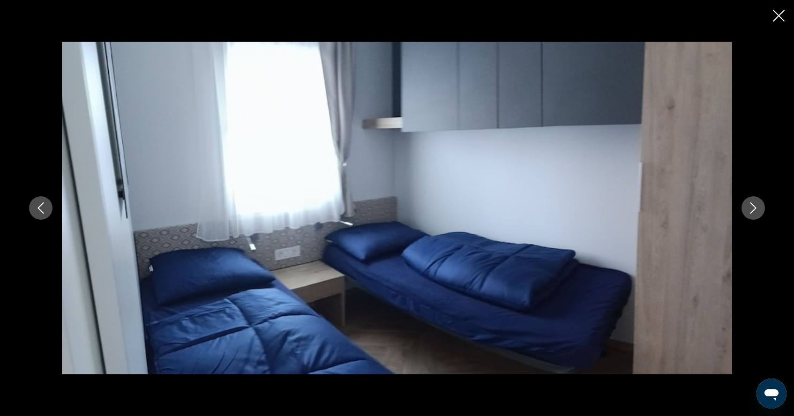
click at [756, 217] on button "Next image" at bounding box center [752, 207] width 23 height 23
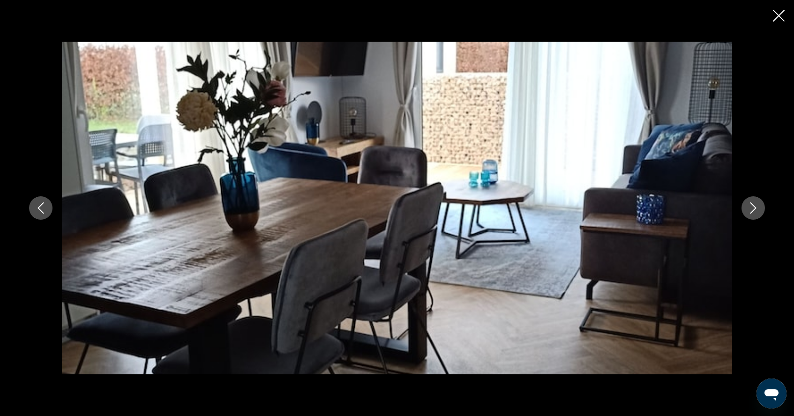
click at [757, 217] on button "Next image" at bounding box center [752, 207] width 23 height 23
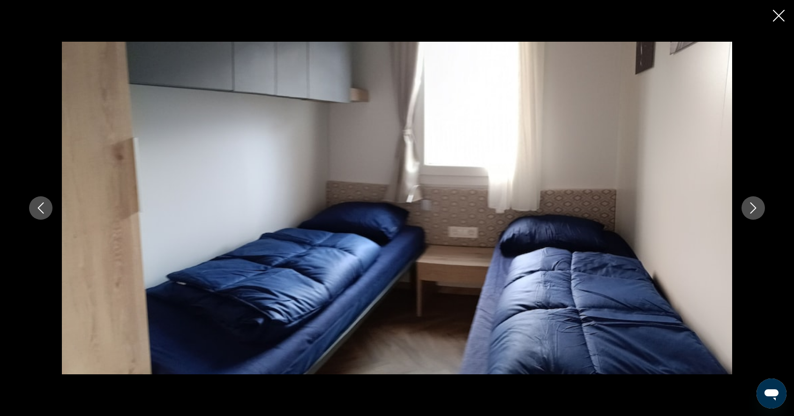
click at [757, 218] on button "Next image" at bounding box center [752, 207] width 23 height 23
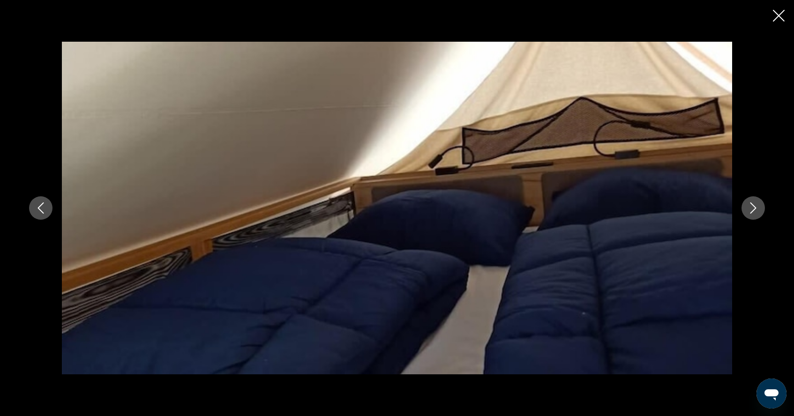
click at [757, 218] on button "Next image" at bounding box center [752, 207] width 23 height 23
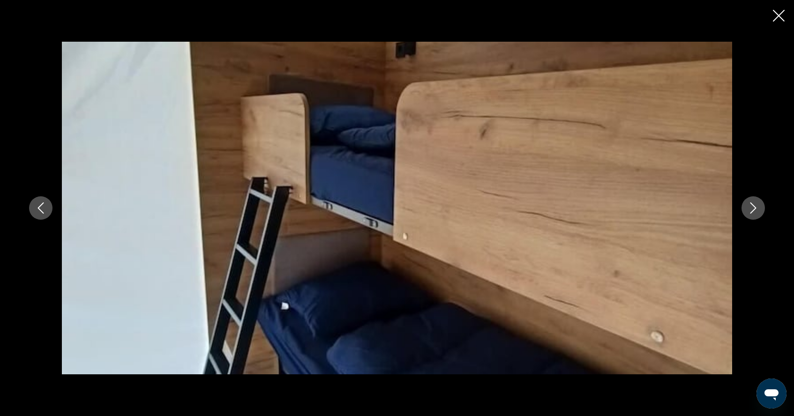
click at [758, 219] on div "prev next" at bounding box center [397, 208] width 754 height 333
click at [752, 206] on icon "Next image" at bounding box center [752, 207] width 11 height 11
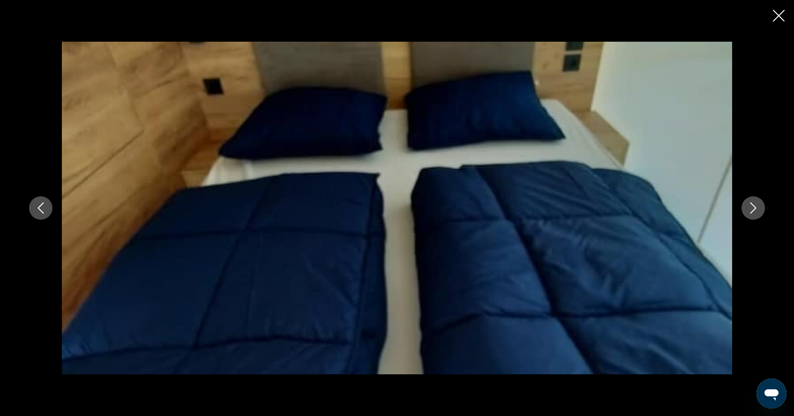
click at [753, 208] on icon "Next image" at bounding box center [752, 207] width 11 height 11
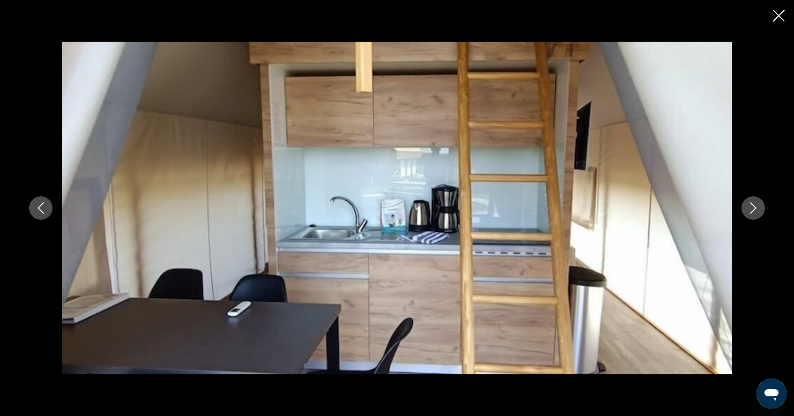
click at [753, 208] on icon "Next image" at bounding box center [752, 207] width 11 height 11
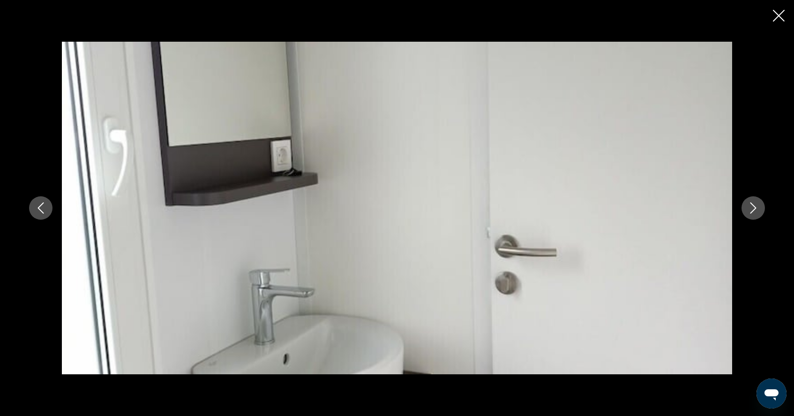
click at [754, 210] on icon "Next image" at bounding box center [752, 207] width 11 height 11
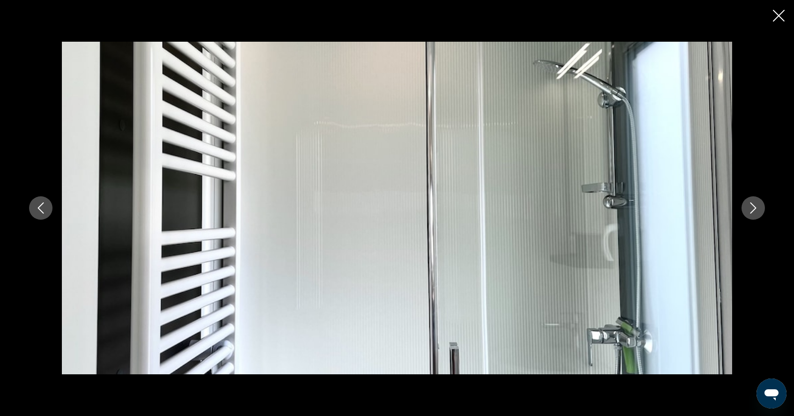
click at [754, 211] on icon "Next image" at bounding box center [752, 207] width 11 height 11
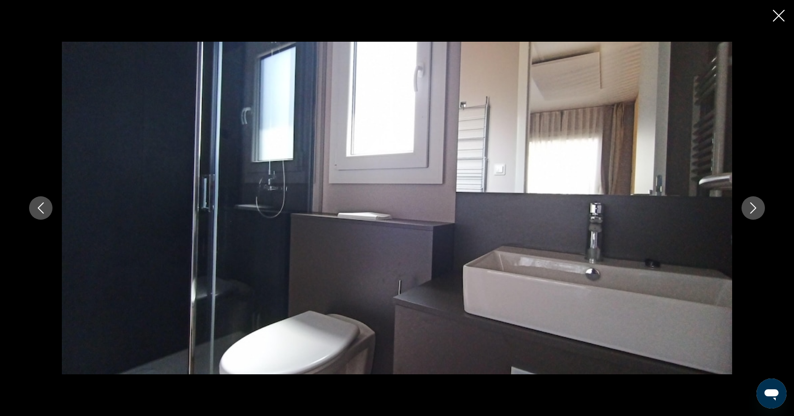
click at [754, 211] on icon "Next image" at bounding box center [752, 207] width 11 height 11
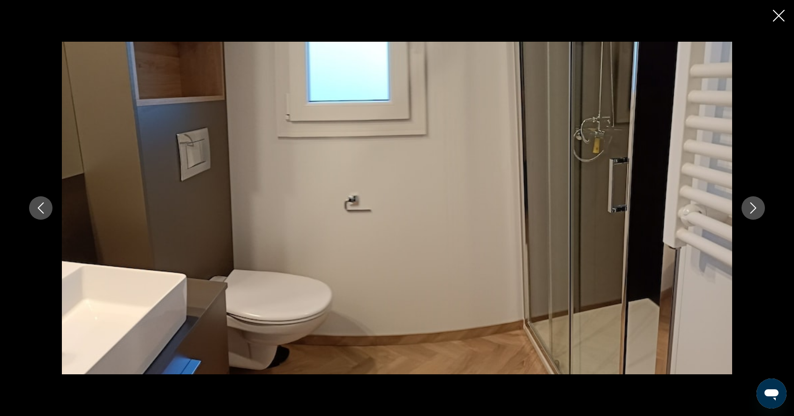
click at [754, 211] on icon "Next image" at bounding box center [752, 207] width 11 height 11
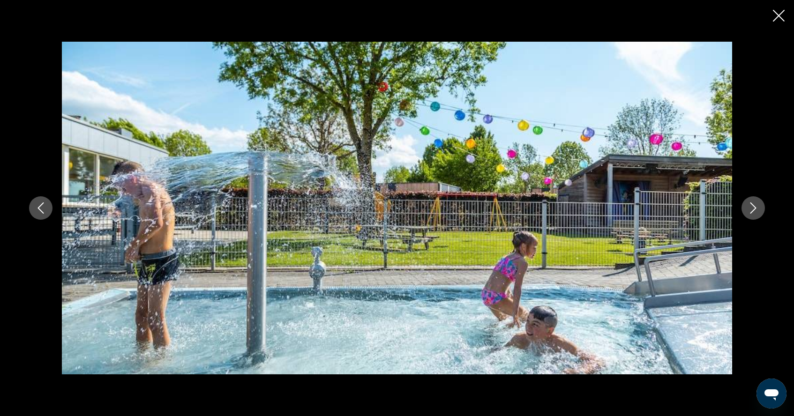
click at [756, 213] on icon "Next image" at bounding box center [752, 207] width 11 height 11
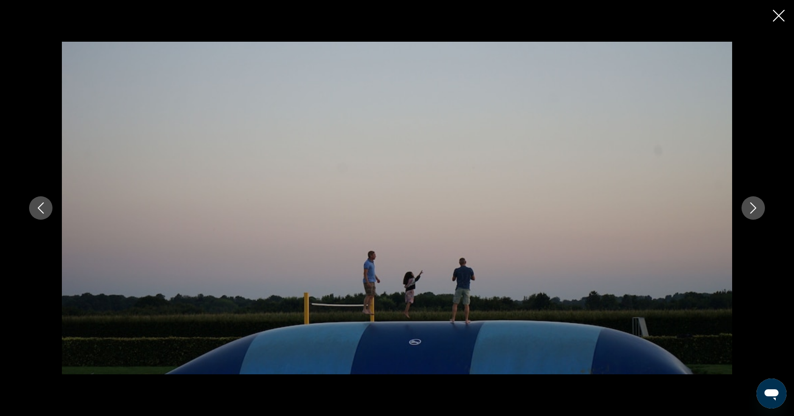
click at [757, 215] on button "Next image" at bounding box center [752, 207] width 23 height 23
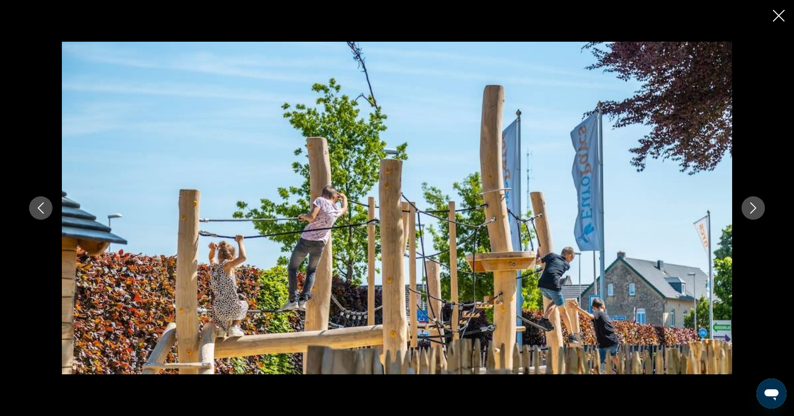
click at [758, 216] on button "Next image" at bounding box center [752, 207] width 23 height 23
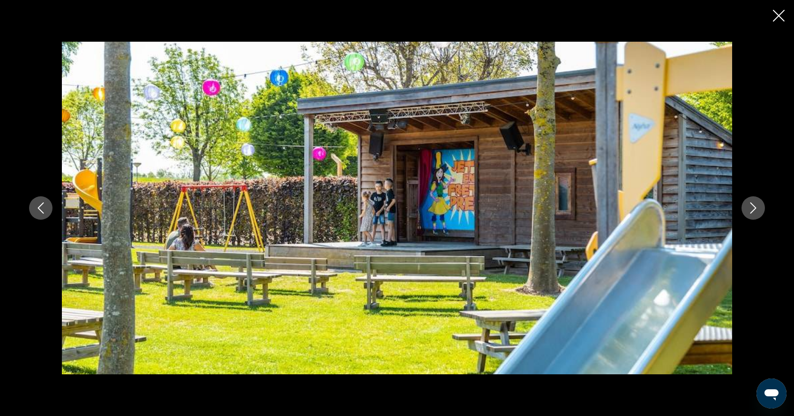
click at [759, 217] on button "Next image" at bounding box center [752, 207] width 23 height 23
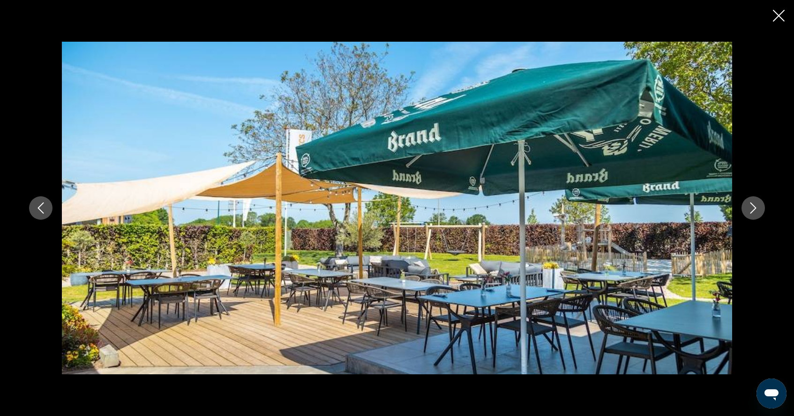
click at [759, 218] on div "prev next" at bounding box center [397, 208] width 754 height 333
click at [757, 214] on button "Next image" at bounding box center [752, 207] width 23 height 23
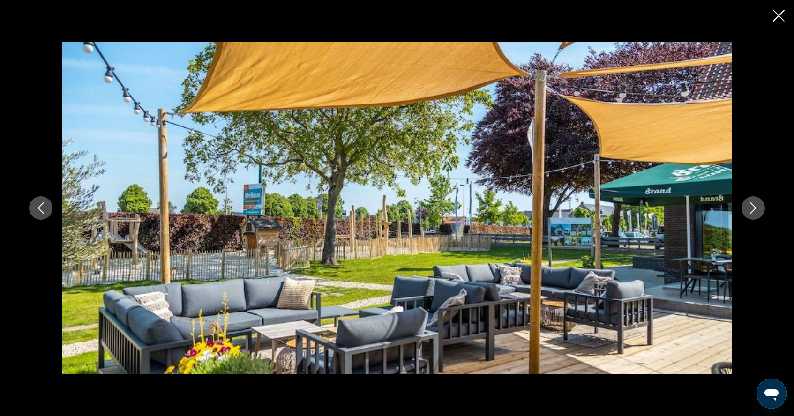
click at [753, 207] on icon "Next image" at bounding box center [752, 207] width 11 height 11
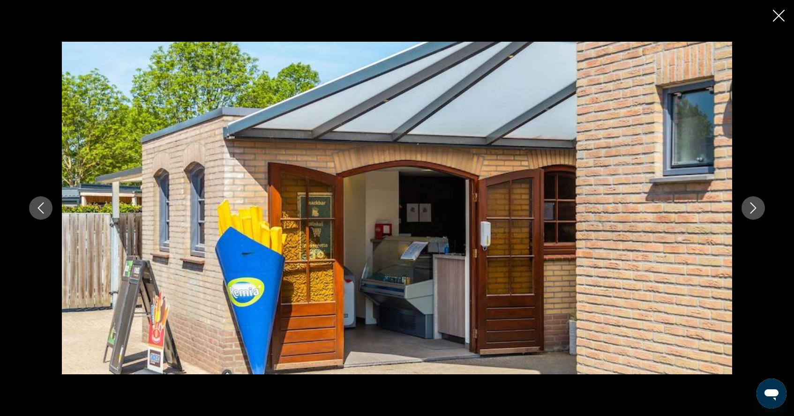
click at [753, 208] on icon "Next image" at bounding box center [752, 207] width 11 height 11
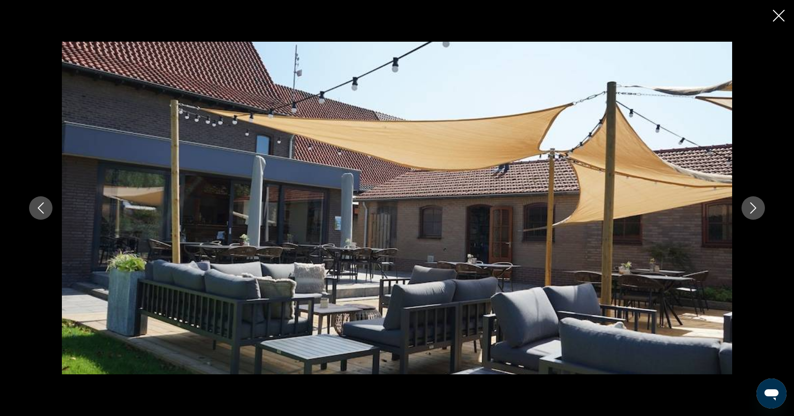
click at [753, 208] on icon "Next image" at bounding box center [752, 207] width 11 height 11
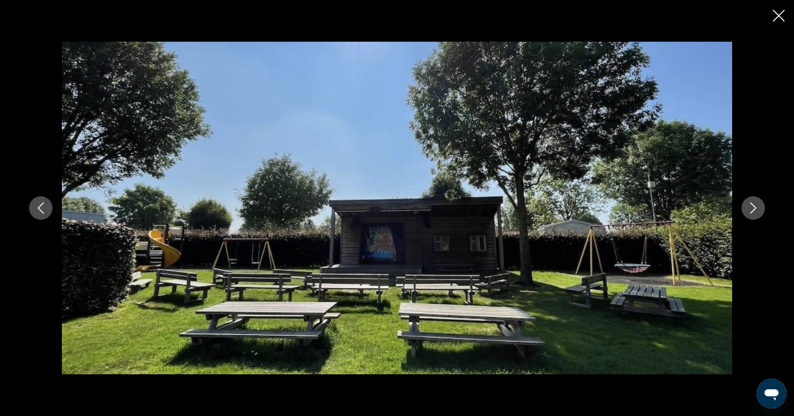
click at [754, 209] on icon "Next image" at bounding box center [753, 207] width 6 height 11
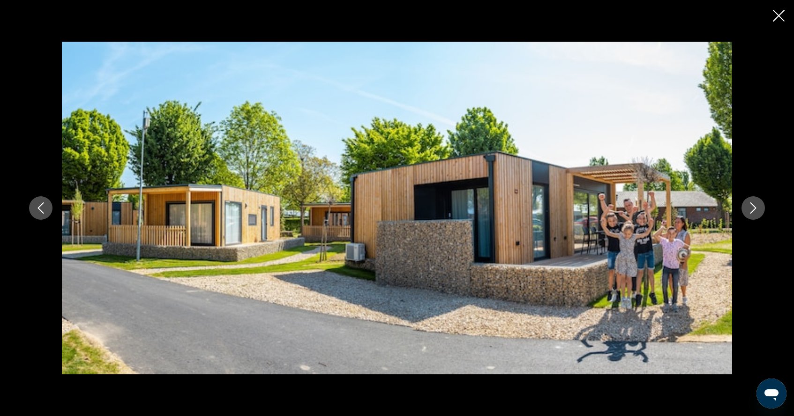
click at [754, 209] on icon "Next image" at bounding box center [753, 207] width 6 height 11
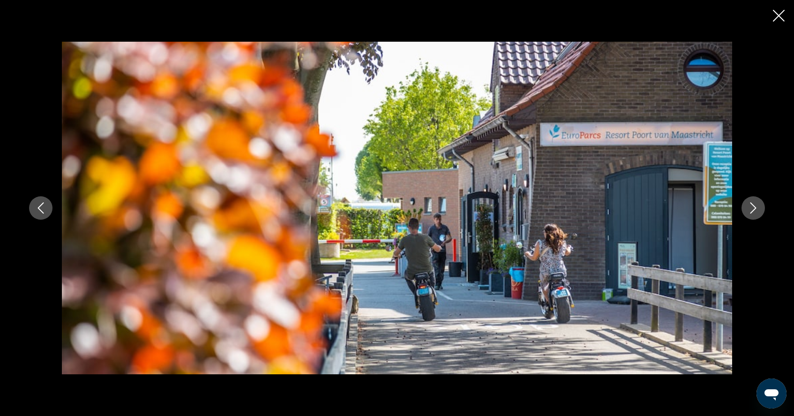
click at [755, 210] on icon "Next image" at bounding box center [752, 207] width 11 height 11
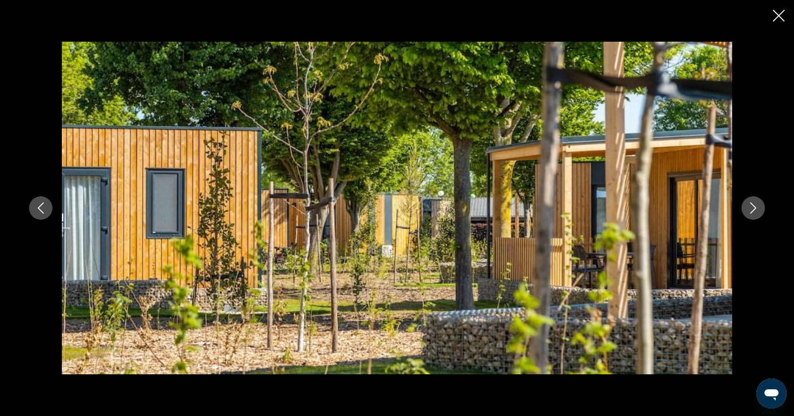
click at [755, 211] on icon "Next image" at bounding box center [752, 207] width 11 height 11
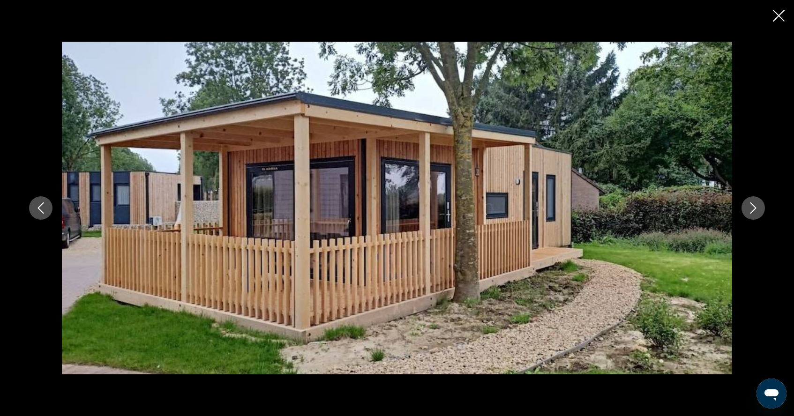
click at [756, 211] on icon "Next image" at bounding box center [752, 207] width 11 height 11
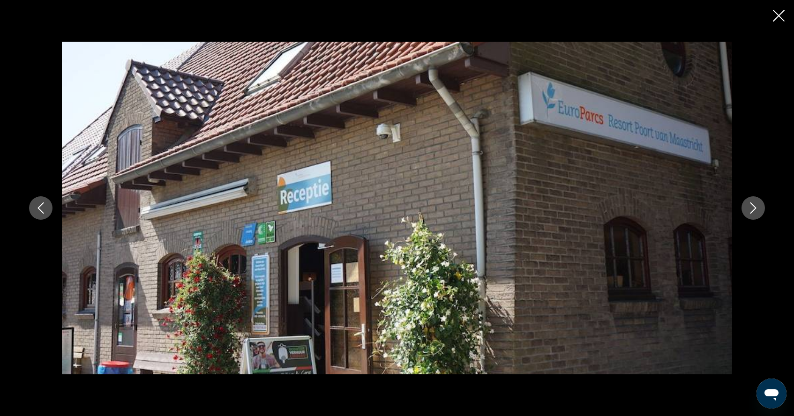
click at [756, 212] on icon "Next image" at bounding box center [752, 207] width 11 height 11
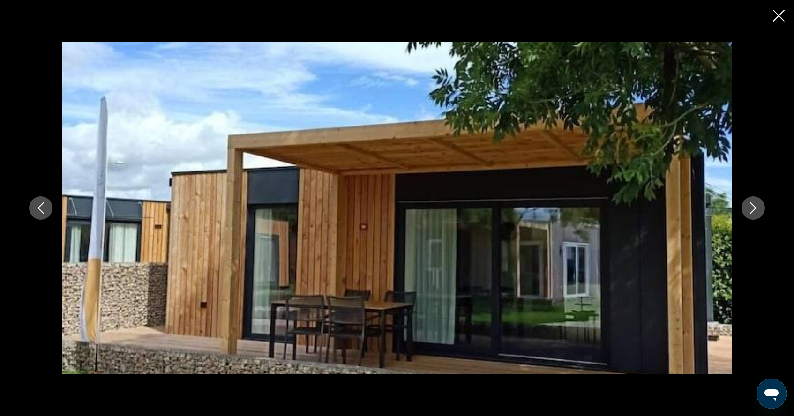
click at [778, 16] on icon "Close slideshow" at bounding box center [779, 16] width 12 height 12
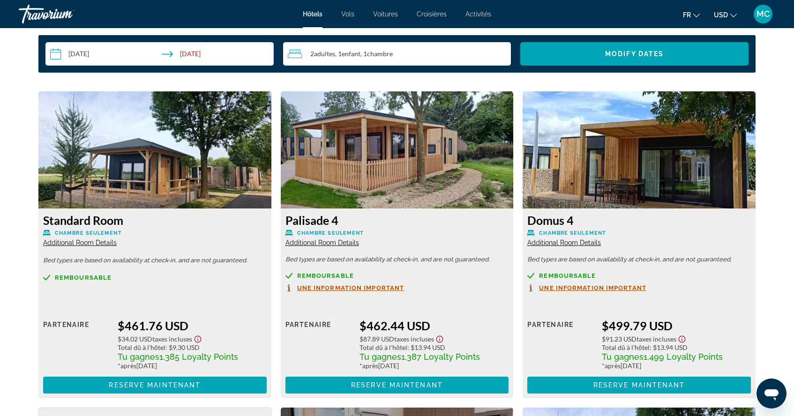
scroll to position [1522, 0]
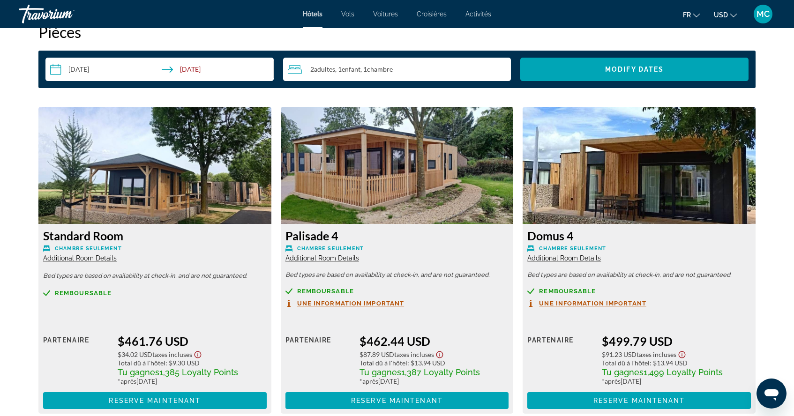
click at [209, 162] on img "Main content" at bounding box center [154, 165] width 233 height 117
click at [115, 229] on h3 "Standard Room" at bounding box center [155, 236] width 224 height 14
click at [92, 254] on span "Additional Room Details" at bounding box center [80, 257] width 74 height 7
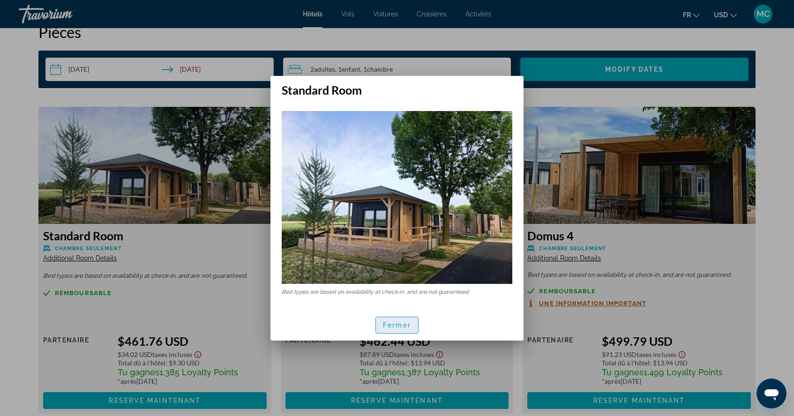
click at [395, 323] on span "Fermer" at bounding box center [397, 324] width 28 height 7
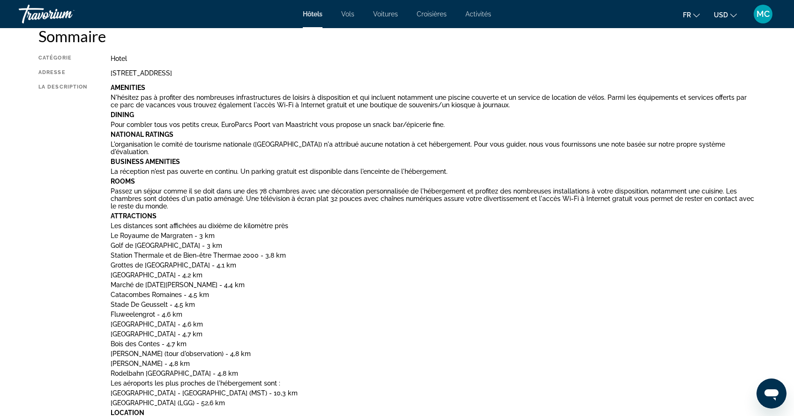
scroll to position [207, 0]
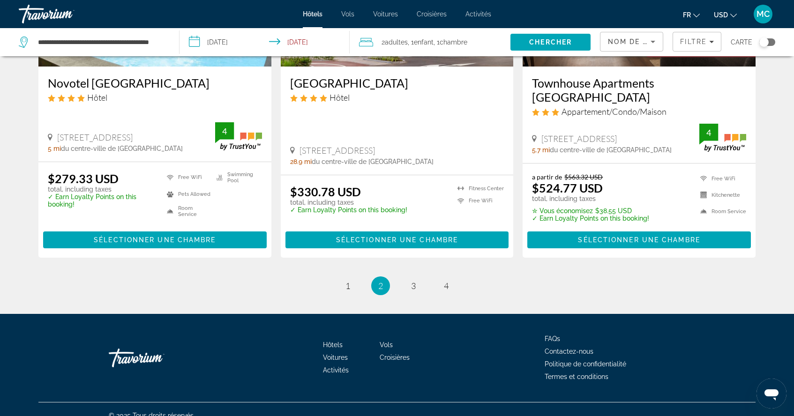
scroll to position [1213, 0]
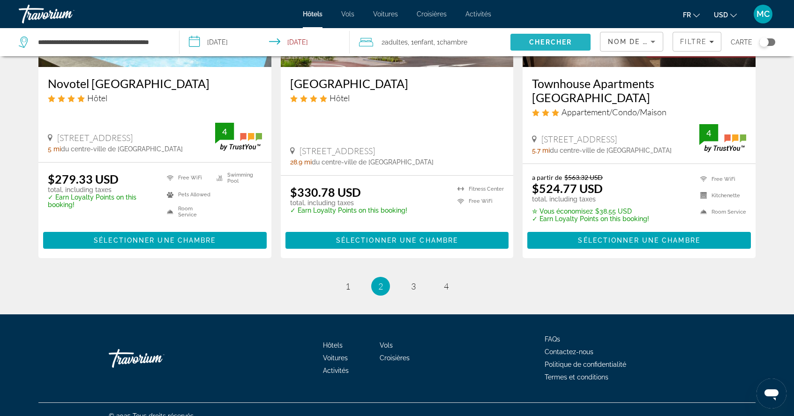
click at [570, 39] on span "Chercher" at bounding box center [550, 41] width 43 height 7
click at [657, 42] on icon "Sort by" at bounding box center [652, 41] width 11 height 11
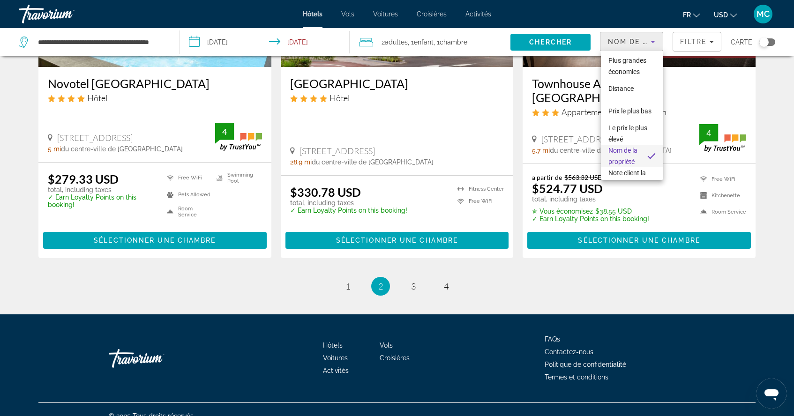
click at [709, 42] on div at bounding box center [397, 208] width 794 height 416
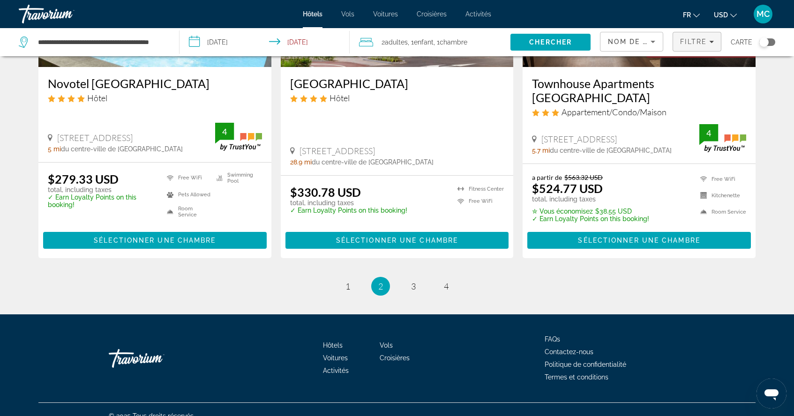
click at [712, 40] on icon "Filters" at bounding box center [711, 41] width 5 height 5
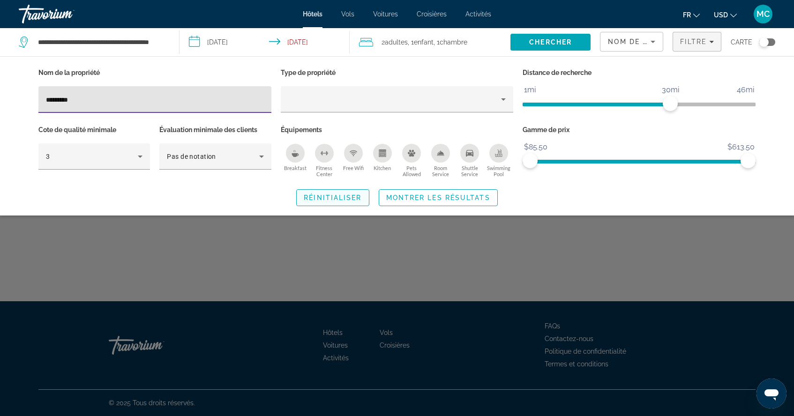
type input "*********"
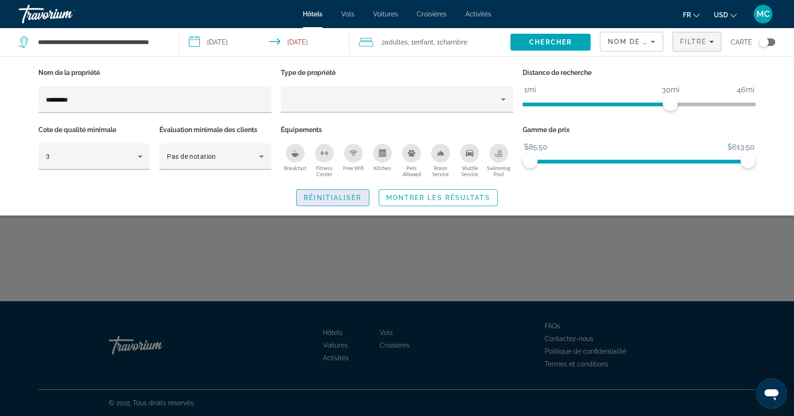
click at [345, 194] on span "Réinitialiser" at bounding box center [333, 197] width 58 height 7
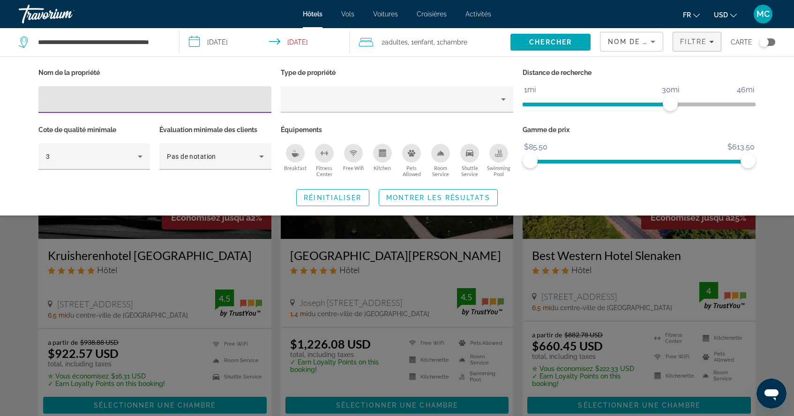
click at [68, 103] on input "Hotel Filters" at bounding box center [155, 99] width 218 height 11
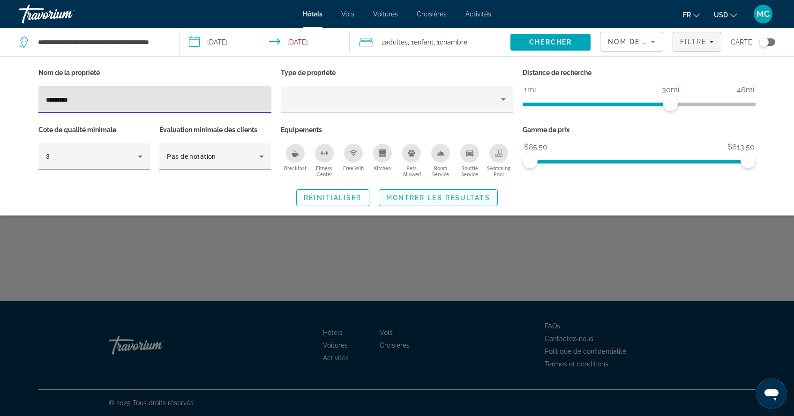
type input "*********"
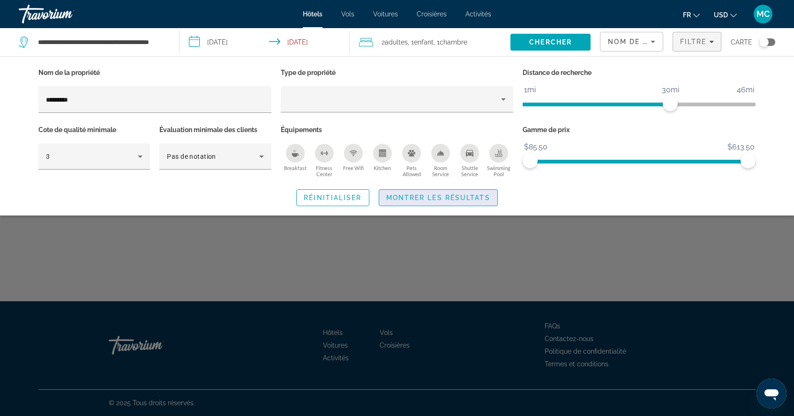
click at [460, 195] on span "Montrer les résultats" at bounding box center [438, 197] width 104 height 7
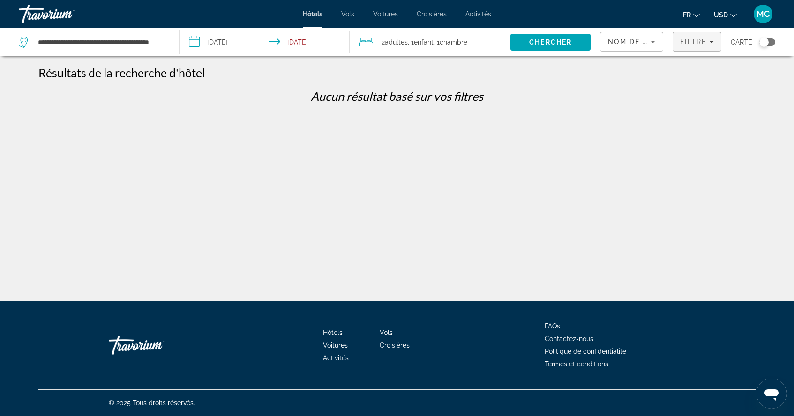
click at [689, 46] on span "Filters" at bounding box center [697, 41] width 48 height 22
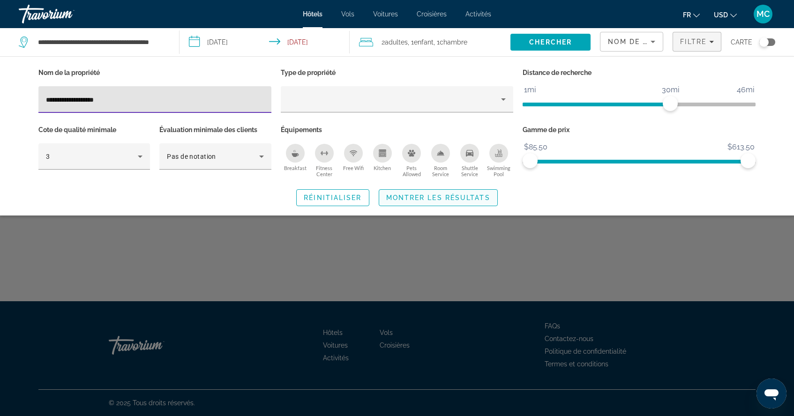
type input "**********"
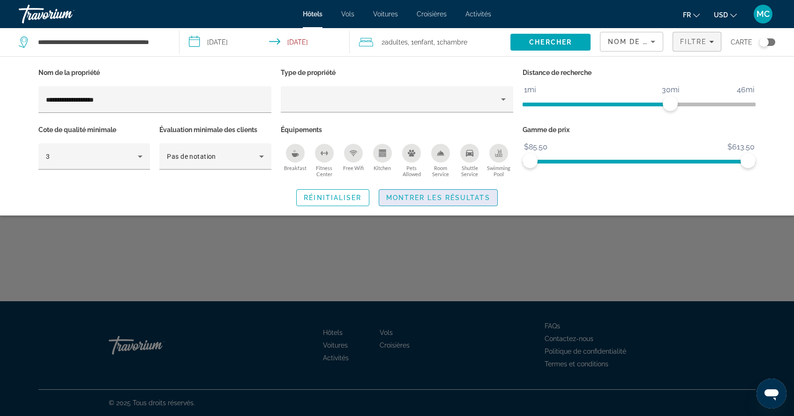
click at [426, 198] on span "Montrer les résultats" at bounding box center [438, 197] width 104 height 7
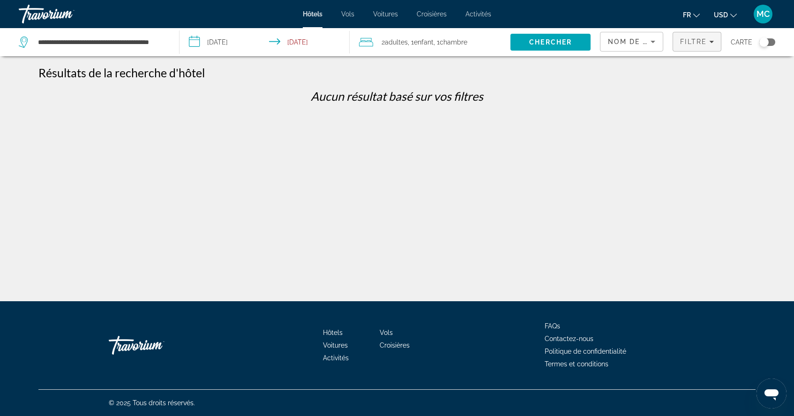
click at [701, 42] on span "Filtre" at bounding box center [693, 41] width 27 height 7
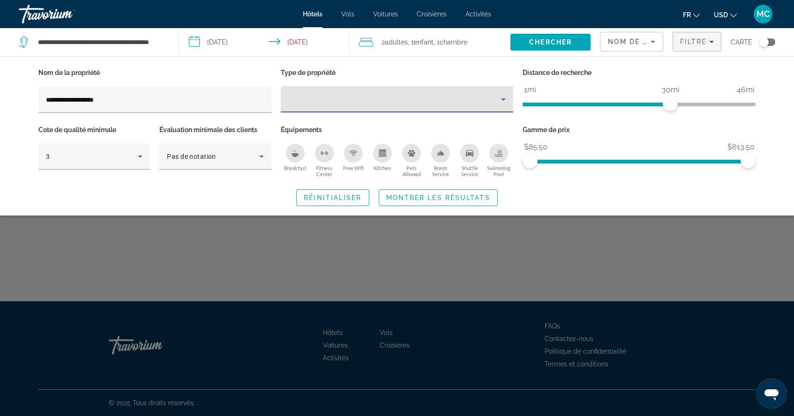
click at [503, 99] on icon "Property type" at bounding box center [503, 99] width 5 height 2
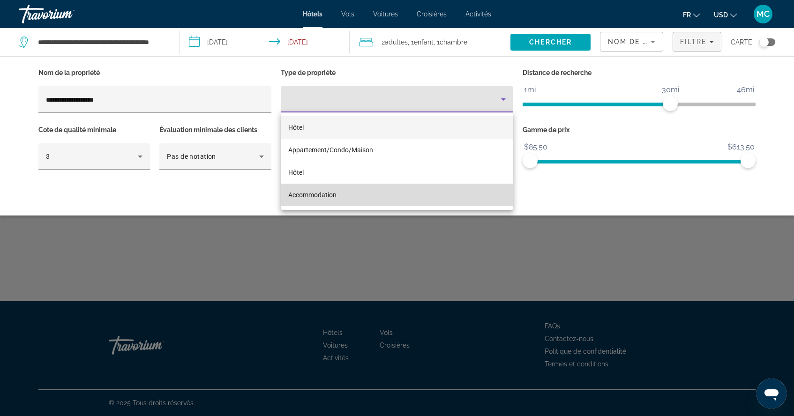
click at [319, 201] on mat-option "Accommodation" at bounding box center [397, 195] width 233 height 22
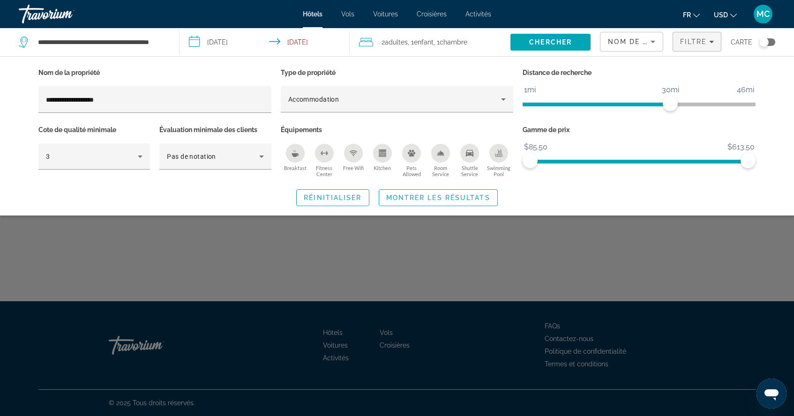
click at [499, 150] on icon "Swimming Pool" at bounding box center [498, 152] width 7 height 7
click at [434, 196] on span "Montrer les résultats" at bounding box center [438, 197] width 104 height 7
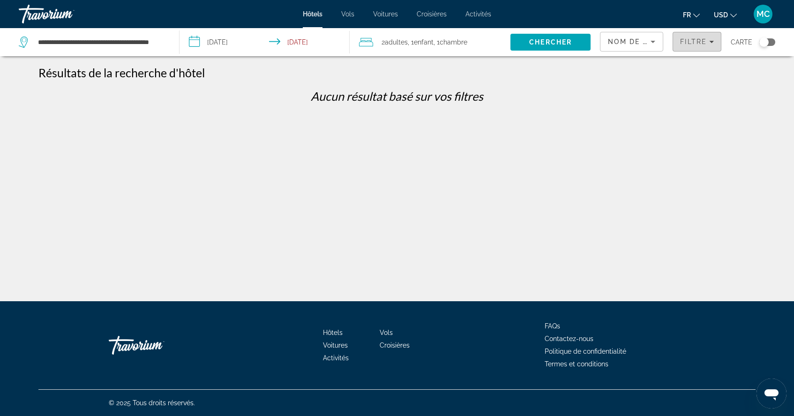
click at [699, 44] on span "Filtre" at bounding box center [693, 41] width 27 height 7
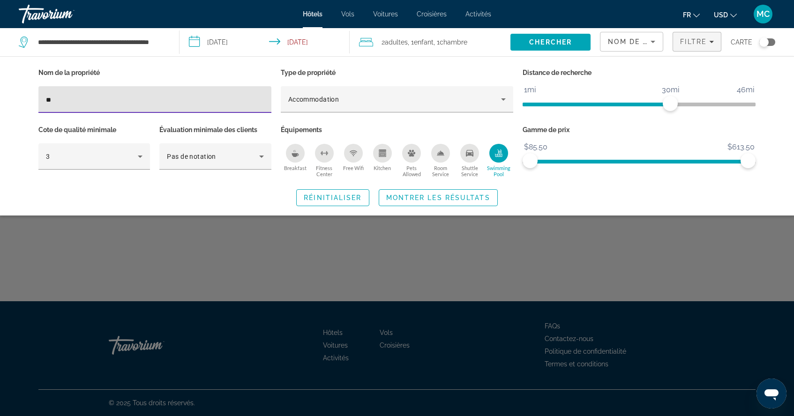
type input "*"
click at [400, 194] on span "Montrer les résultats" at bounding box center [438, 197] width 104 height 7
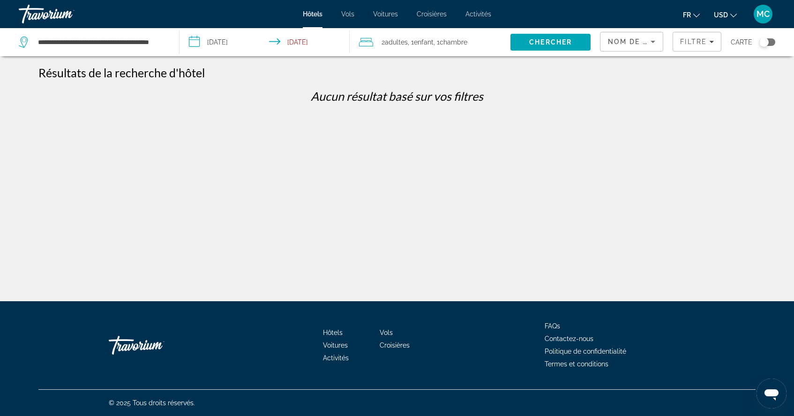
click at [400, 194] on div "**********" at bounding box center [397, 216] width 794 height 301
click at [141, 43] on input "**********" at bounding box center [101, 42] width 128 height 14
click at [547, 43] on span "Chercher" at bounding box center [550, 41] width 43 height 7
click at [536, 49] on span "Search" at bounding box center [550, 42] width 80 height 22
click at [714, 43] on span "Filters" at bounding box center [697, 41] width 48 height 22
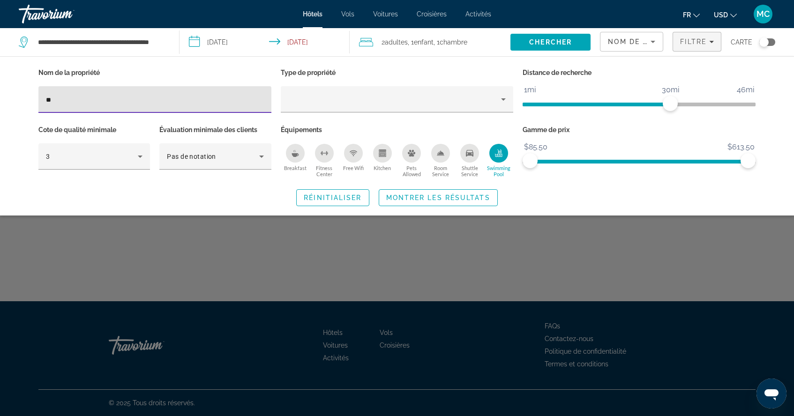
type input "*"
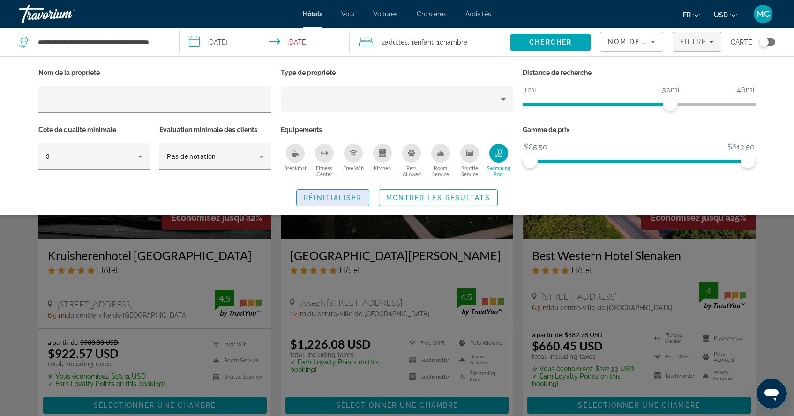
click at [330, 196] on span "Réinitialiser" at bounding box center [333, 197] width 58 height 7
click at [495, 155] on icon "Swimming Pool" at bounding box center [498, 152] width 7 height 7
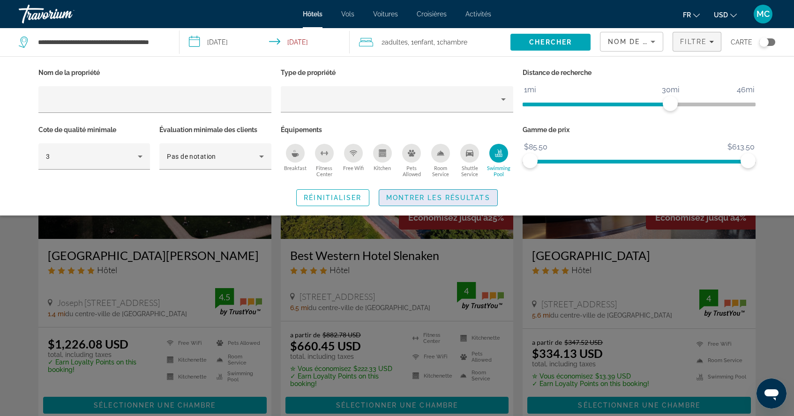
click at [454, 195] on span "Montrer les résultats" at bounding box center [438, 197] width 104 height 7
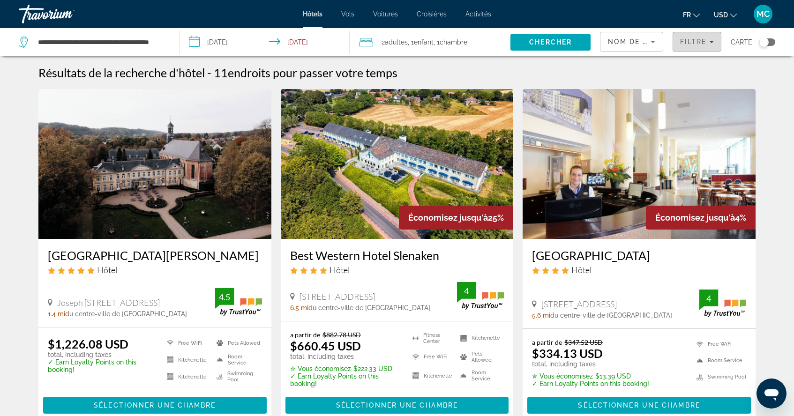
click at [714, 41] on icon "Filters" at bounding box center [711, 41] width 5 height 5
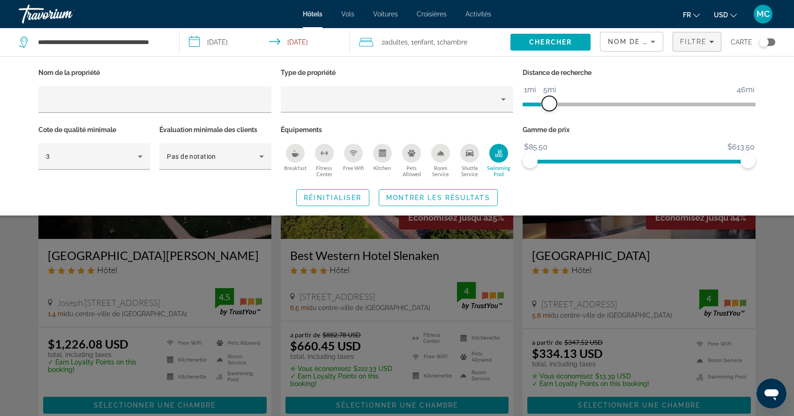
drag, startPoint x: 669, startPoint y: 105, endPoint x: 550, endPoint y: 115, distance: 119.9
click at [550, 115] on div "Distance de recherche 1mi 46mi 5mi" at bounding box center [639, 94] width 242 height 57
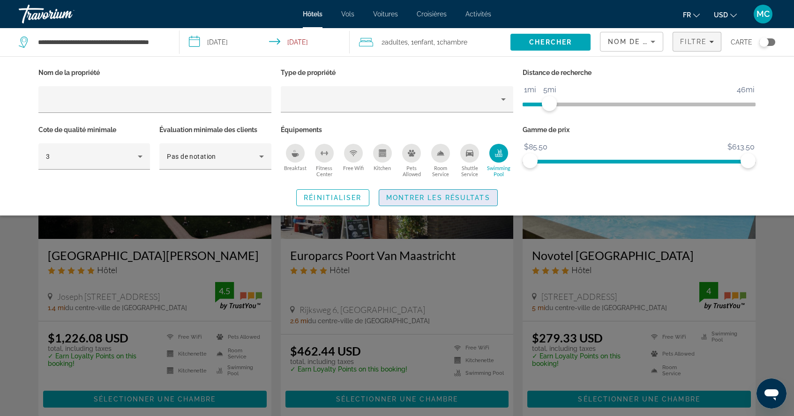
click at [441, 200] on span "Montrer les résultats" at bounding box center [438, 197] width 104 height 7
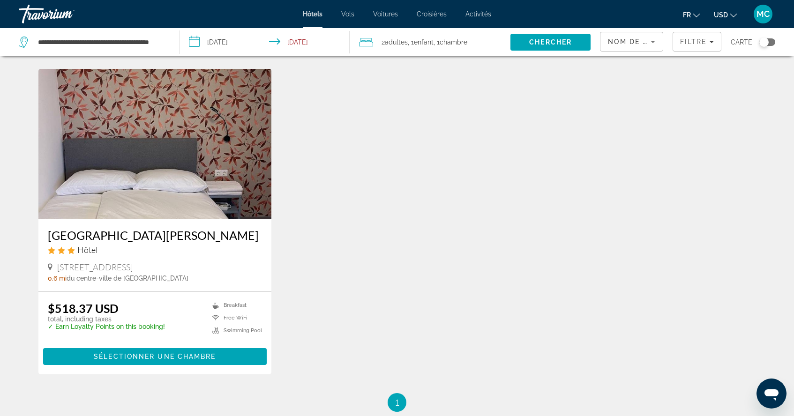
scroll to position [368, 0]
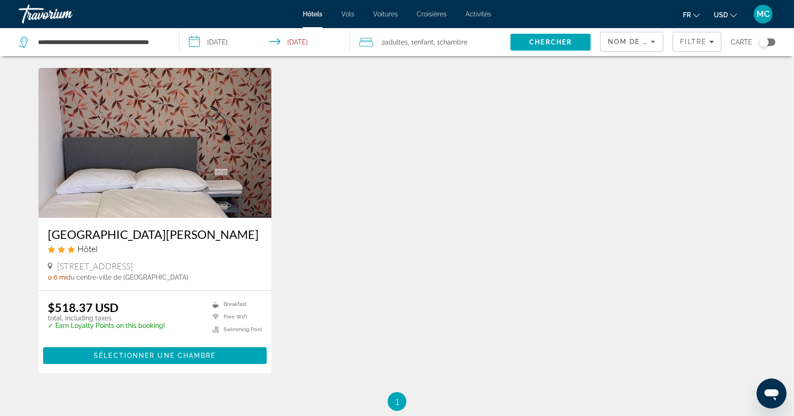
click at [187, 183] on img "Main content" at bounding box center [154, 143] width 233 height 150
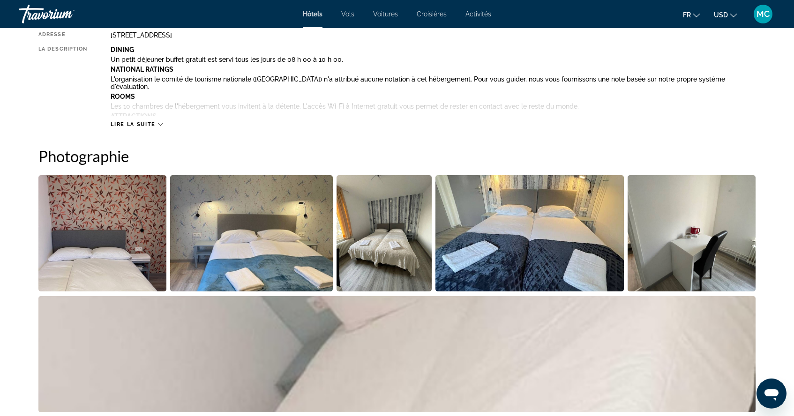
scroll to position [367, 0]
click at [158, 125] on icon "Main content" at bounding box center [160, 124] width 5 height 5
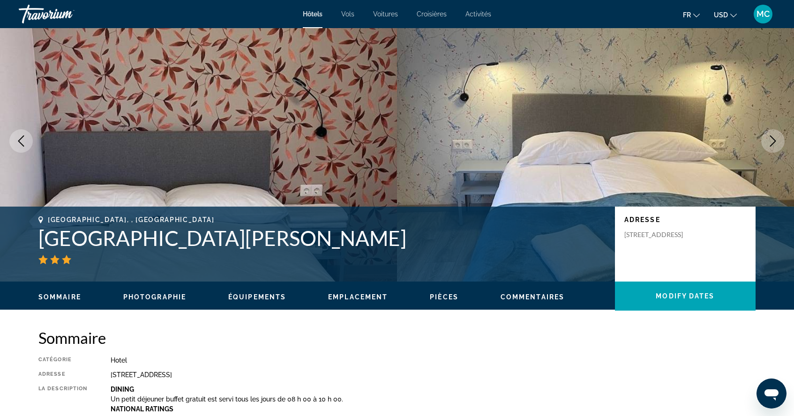
scroll to position [28, 0]
click at [438, 295] on span "Pièces" at bounding box center [444, 296] width 29 height 7
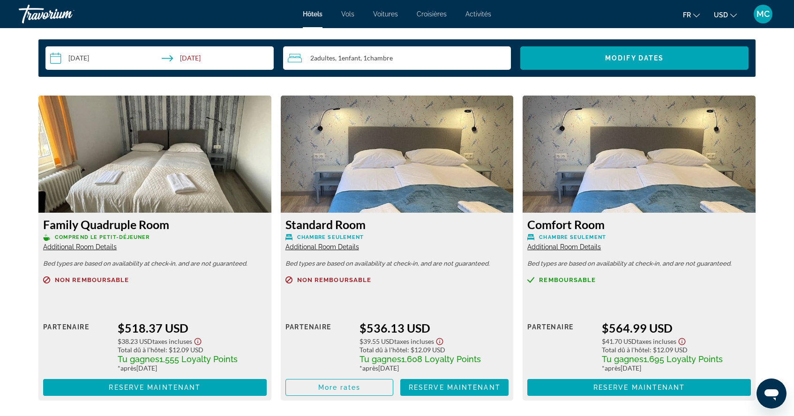
scroll to position [1467, 0]
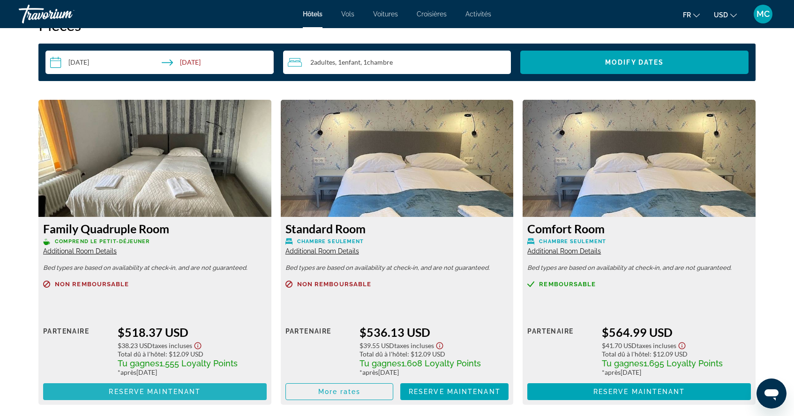
click at [130, 388] on span "Reserve maintenant" at bounding box center [155, 391] width 92 height 7
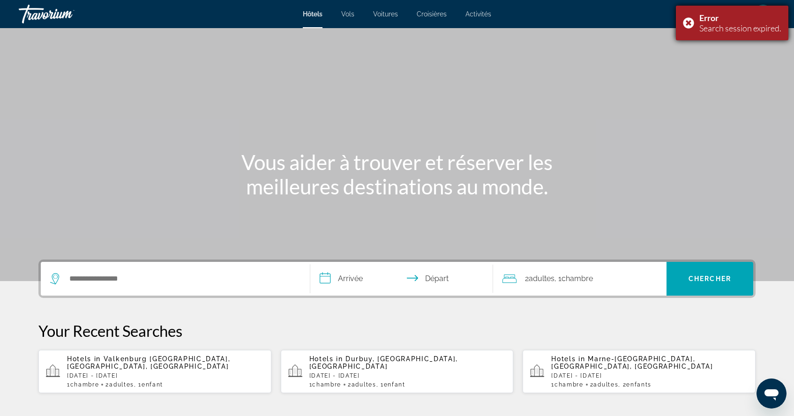
click at [689, 21] on div "Error Search session expired." at bounding box center [732, 23] width 112 height 35
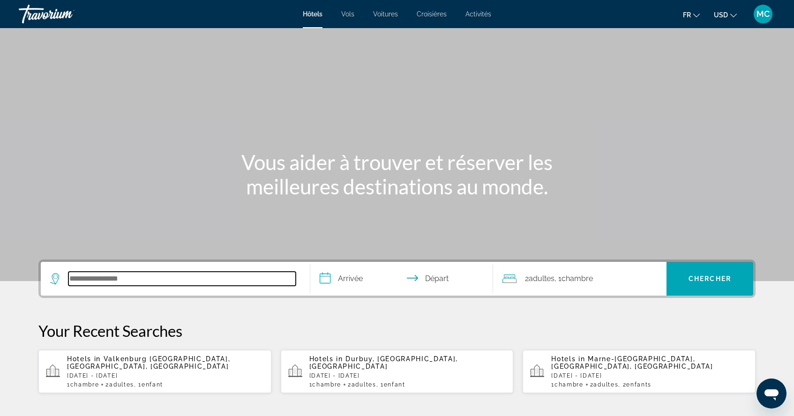
click at [96, 283] on input "Search hotel destination" at bounding box center [181, 279] width 227 height 14
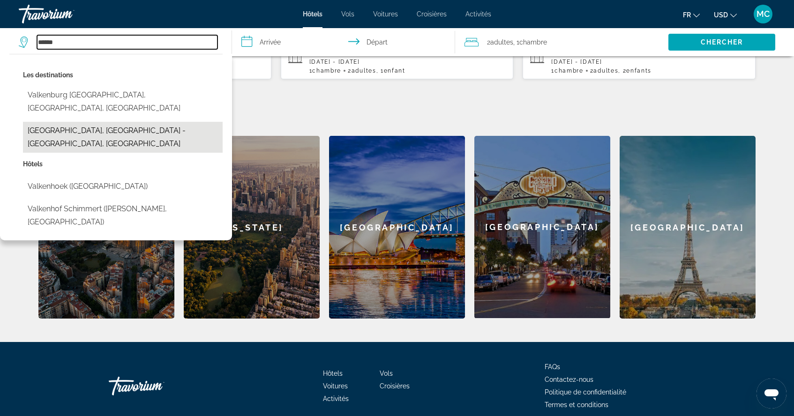
scroll to position [314, 0]
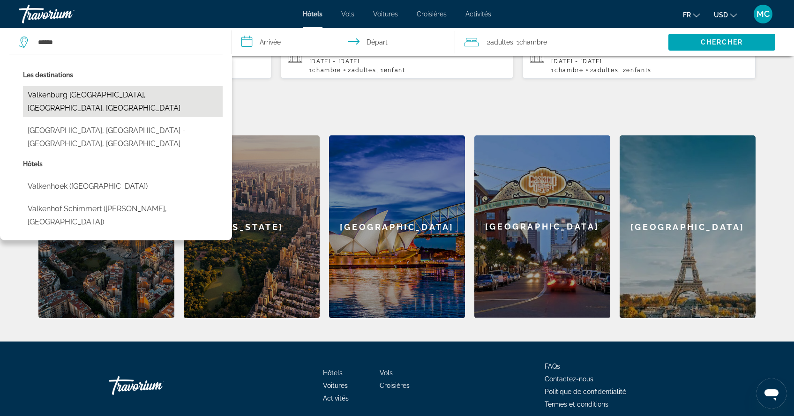
click at [108, 99] on button "Valkenburg [GEOGRAPHIC_DATA], [GEOGRAPHIC_DATA], [GEOGRAPHIC_DATA]" at bounding box center [123, 101] width 200 height 31
type input "**********"
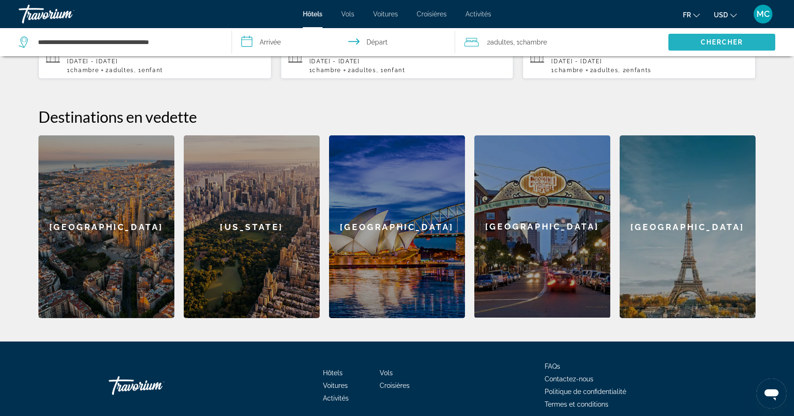
click at [721, 36] on span "Search" at bounding box center [721, 42] width 107 height 22
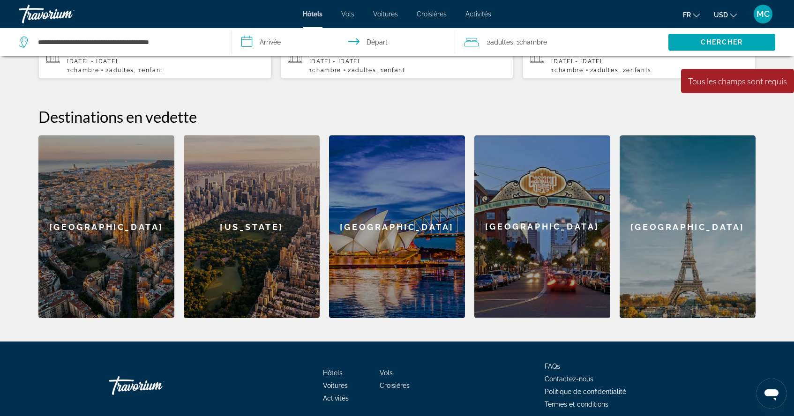
click at [276, 46] on input "**********" at bounding box center [345, 43] width 226 height 31
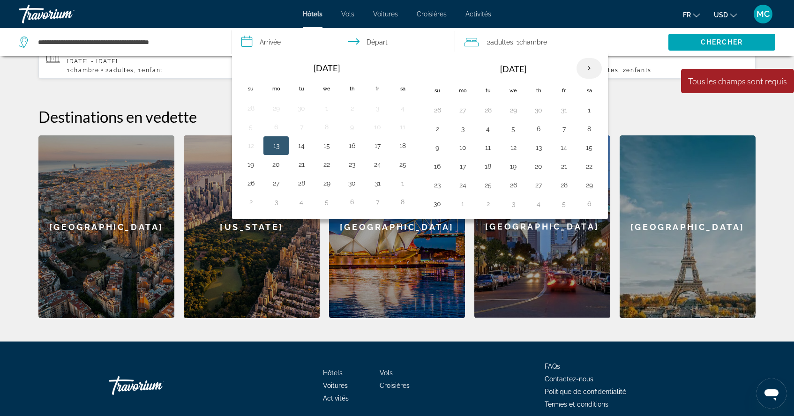
click at [594, 70] on th "Next month" at bounding box center [588, 68] width 25 height 21
click at [327, 185] on button "26" at bounding box center [326, 185] width 15 height 13
click at [354, 183] on button "27" at bounding box center [351, 185] width 15 height 13
type input "**********"
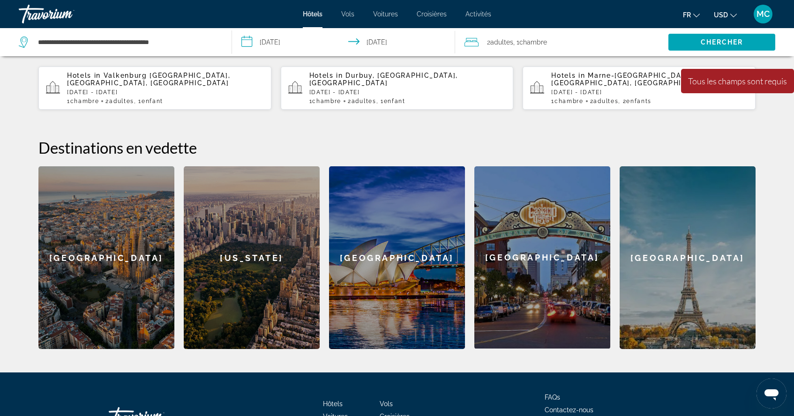
scroll to position [283, 0]
click at [706, 46] on span "Search" at bounding box center [721, 42] width 107 height 22
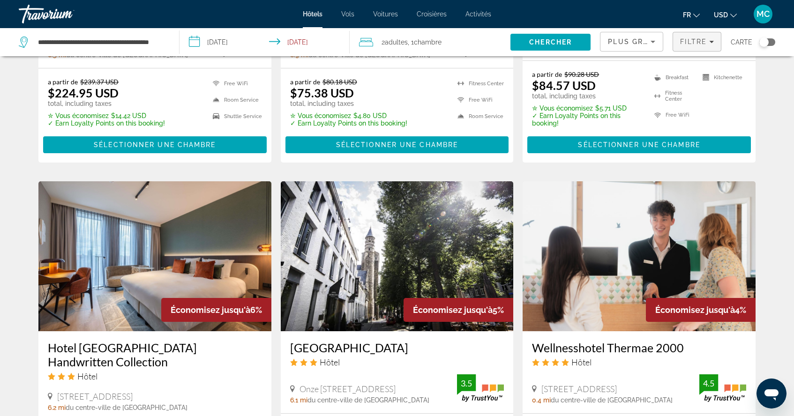
scroll to position [961, 0]
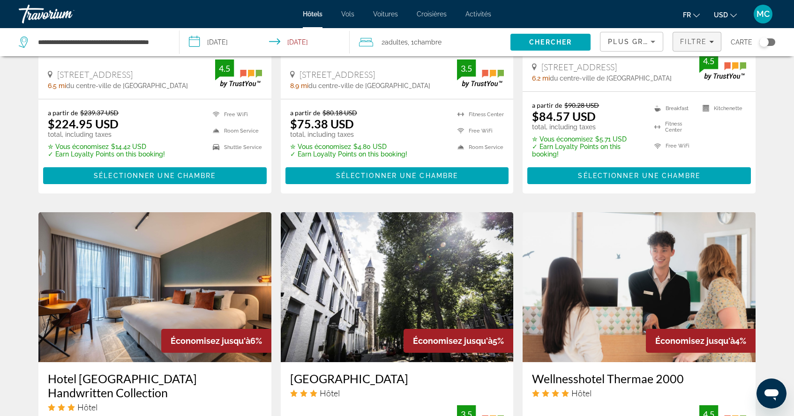
click at [704, 42] on span "Filtre" at bounding box center [693, 41] width 27 height 7
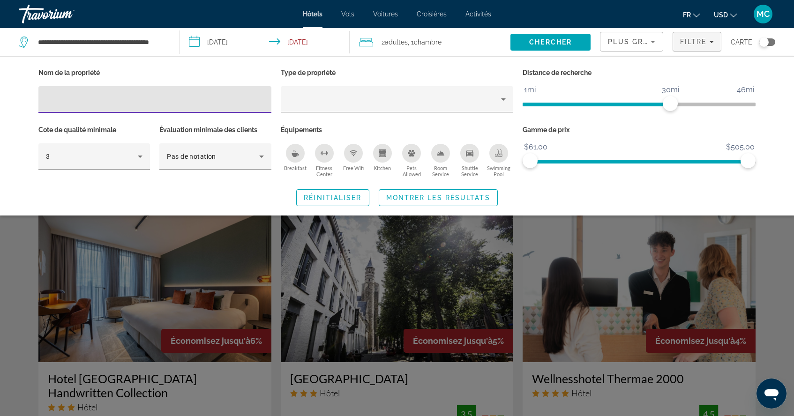
click at [501, 156] on icon "Swimming Pool" at bounding box center [498, 152] width 7 height 7
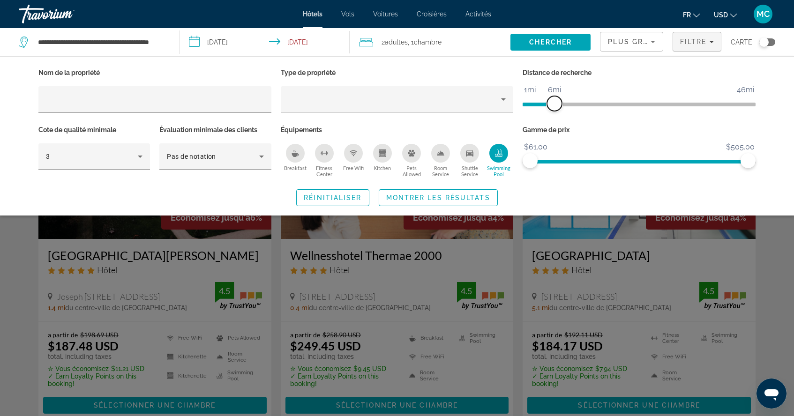
drag, startPoint x: 671, startPoint y: 99, endPoint x: 552, endPoint y: 120, distance: 120.0
click at [552, 120] on div "Distance de recherche 1mi 46mi 6mi" at bounding box center [639, 94] width 242 height 57
click at [446, 193] on span "Search widget" at bounding box center [438, 198] width 118 height 22
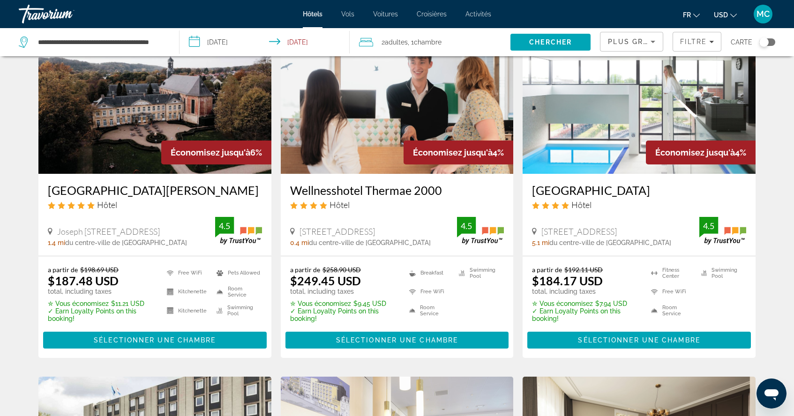
scroll to position [72, 0]
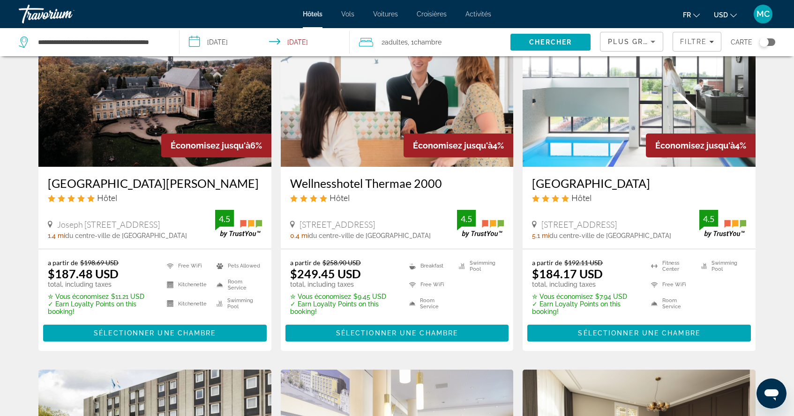
click at [350, 229] on span "[STREET_ADDRESS]" at bounding box center [336, 224] width 75 height 10
click at [356, 187] on h3 "Wellnesshotel Thermae 2000" at bounding box center [397, 183] width 214 height 14
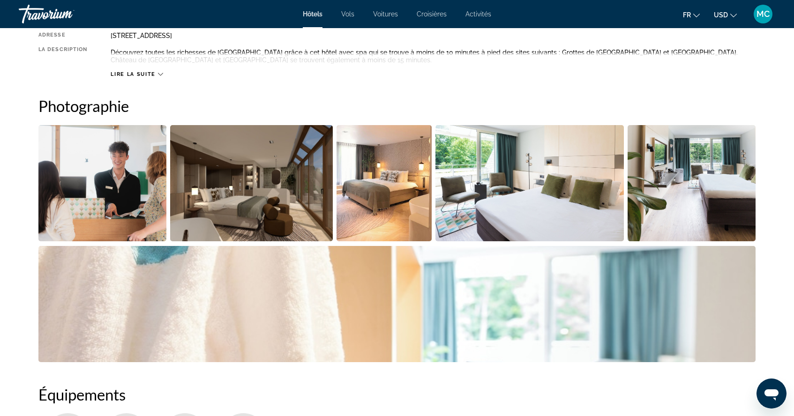
scroll to position [365, 0]
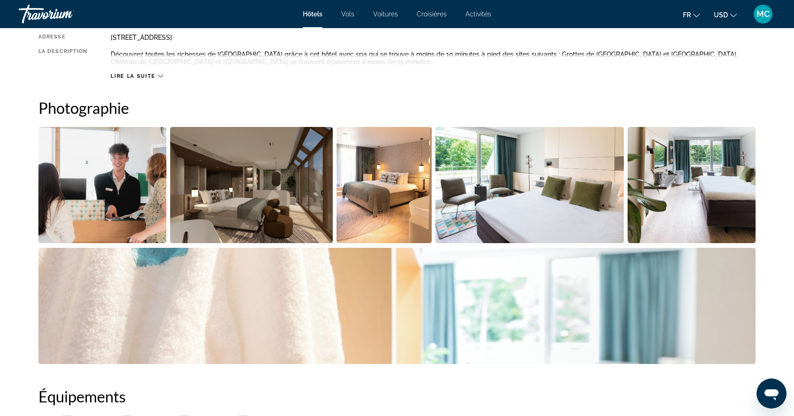
click at [260, 226] on img "Open full-screen image slider" at bounding box center [251, 185] width 163 height 116
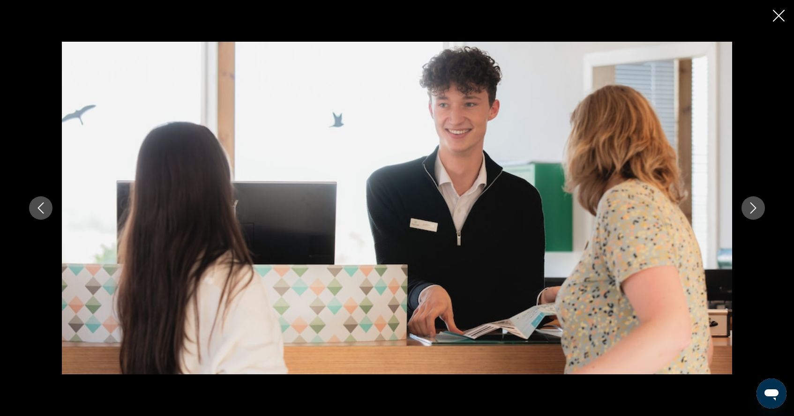
click at [756, 210] on icon "Next image" at bounding box center [752, 207] width 11 height 11
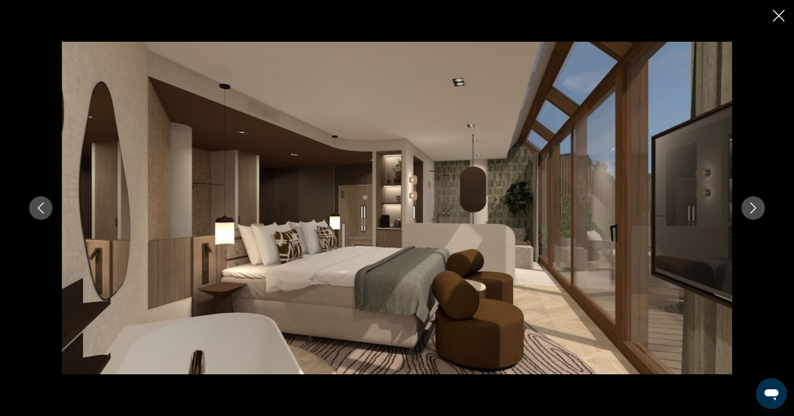
click at [756, 212] on icon "Next image" at bounding box center [752, 207] width 11 height 11
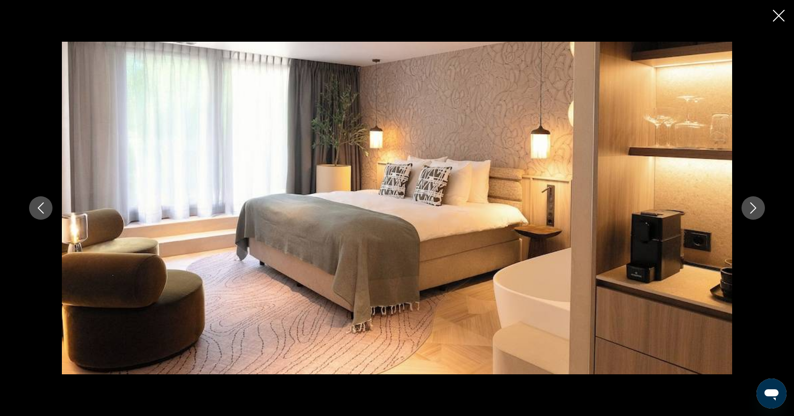
click at [756, 213] on icon "Next image" at bounding box center [752, 207] width 11 height 11
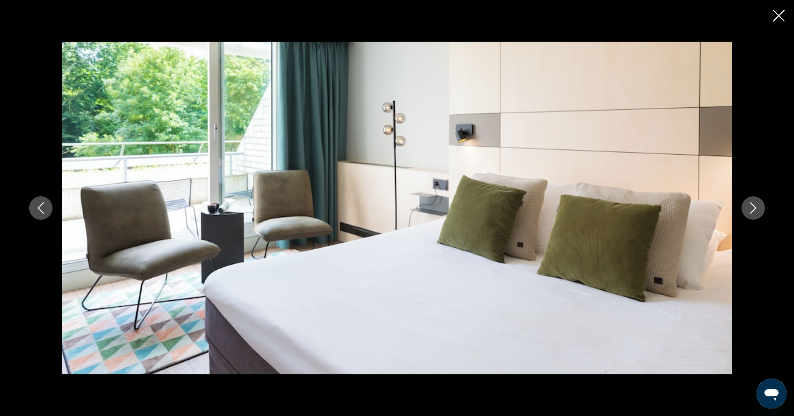
click at [756, 213] on icon "Next image" at bounding box center [752, 207] width 11 height 11
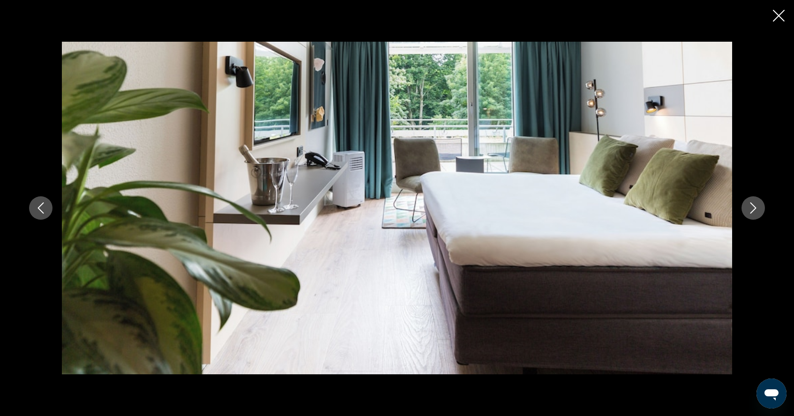
click at [756, 213] on icon "Next image" at bounding box center [752, 207] width 11 height 11
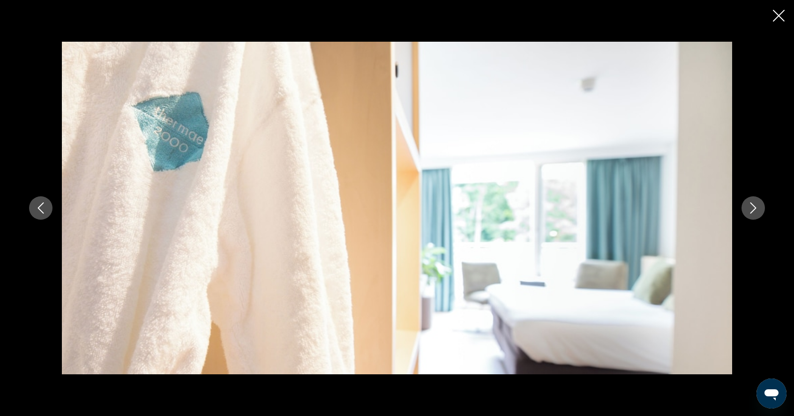
click at [756, 214] on button "Next image" at bounding box center [752, 207] width 23 height 23
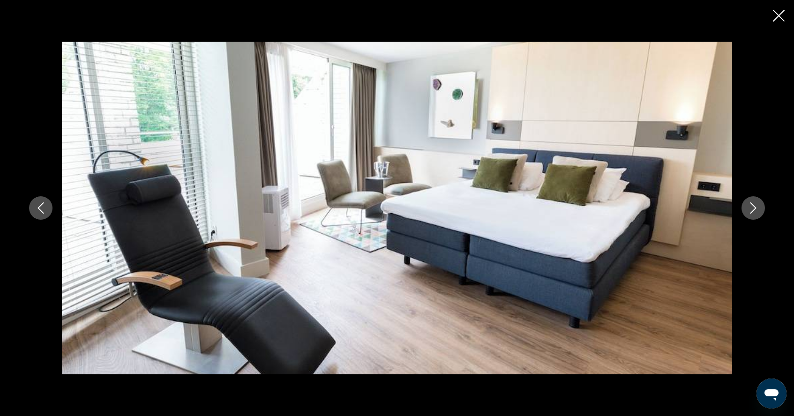
click at [756, 214] on button "Next image" at bounding box center [752, 207] width 23 height 23
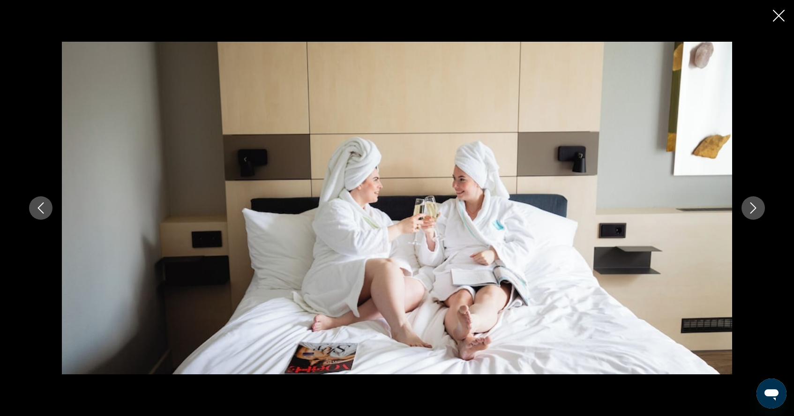
click at [756, 214] on button "Next image" at bounding box center [752, 207] width 23 height 23
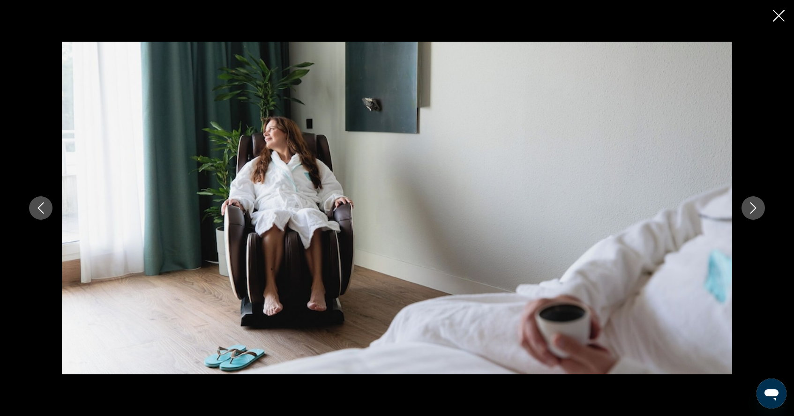
click at [756, 214] on button "Next image" at bounding box center [752, 207] width 23 height 23
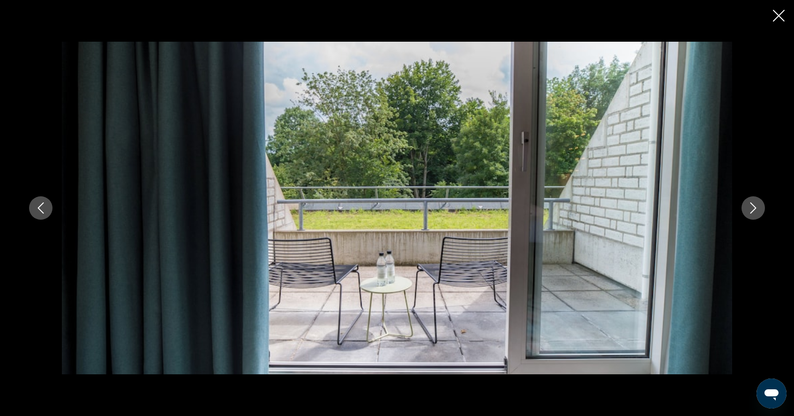
click at [756, 215] on button "Next image" at bounding box center [752, 207] width 23 height 23
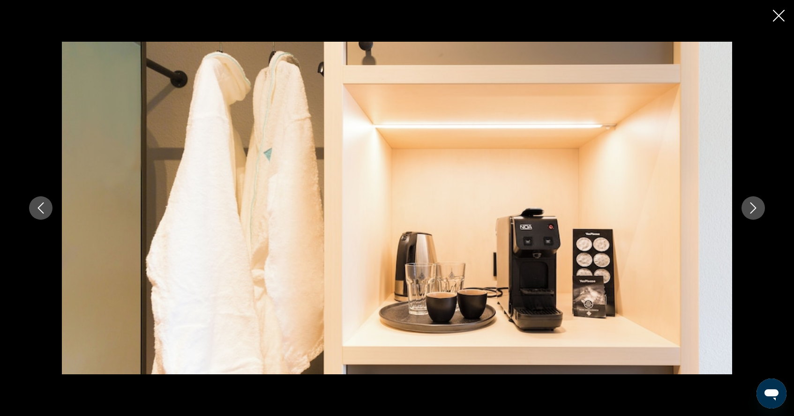
click at [756, 215] on button "Next image" at bounding box center [752, 207] width 23 height 23
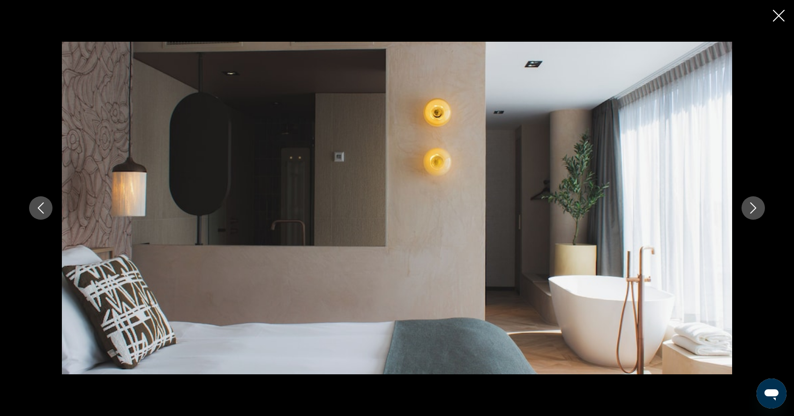
click at [757, 215] on button "Next image" at bounding box center [752, 207] width 23 height 23
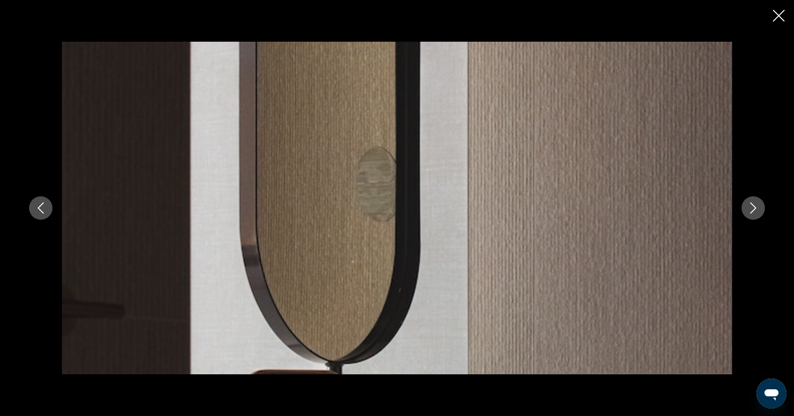
click at [757, 215] on button "Next image" at bounding box center [752, 207] width 23 height 23
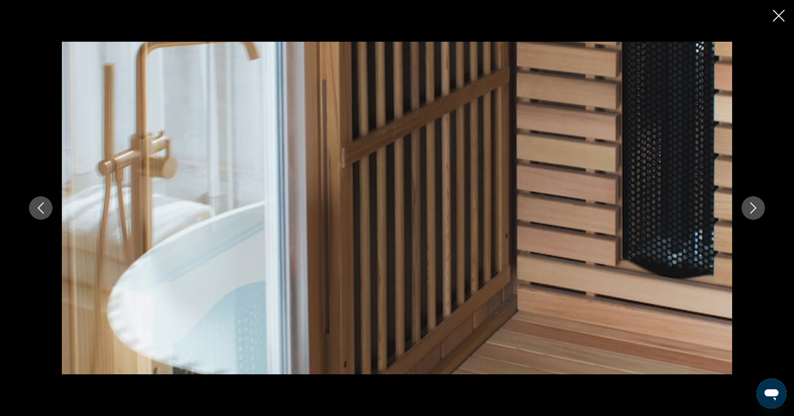
click at [757, 215] on button "Next image" at bounding box center [752, 207] width 23 height 23
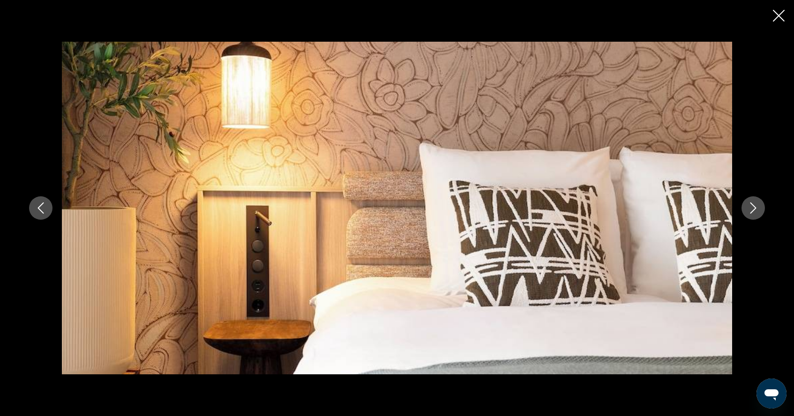
click at [757, 215] on button "Next image" at bounding box center [752, 207] width 23 height 23
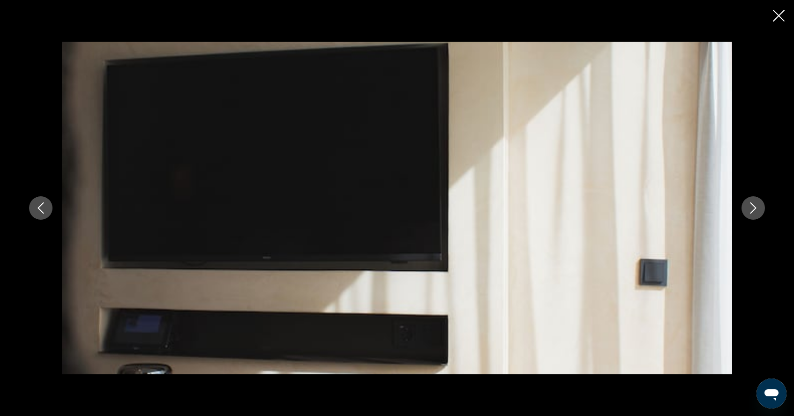
click at [757, 215] on button "Next image" at bounding box center [752, 207] width 23 height 23
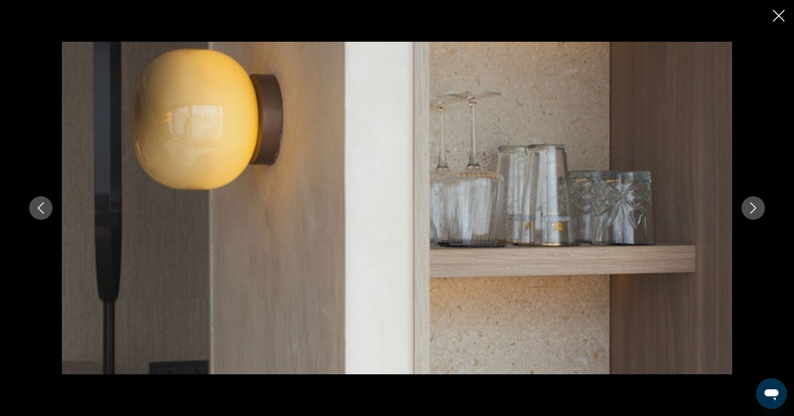
click at [757, 216] on button "Next image" at bounding box center [752, 207] width 23 height 23
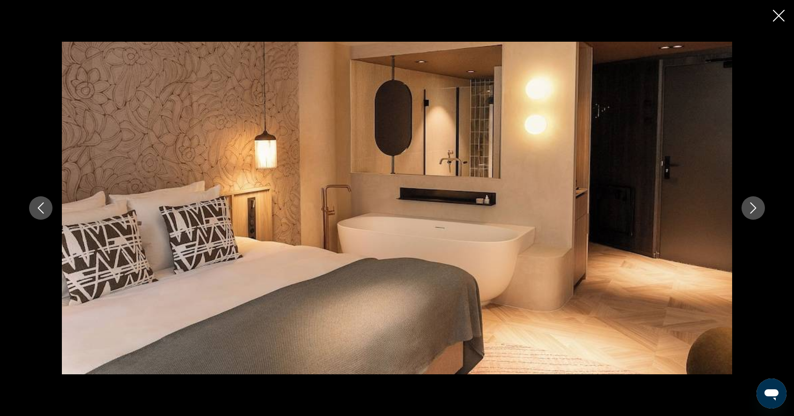
click at [757, 216] on button "Next image" at bounding box center [752, 207] width 23 height 23
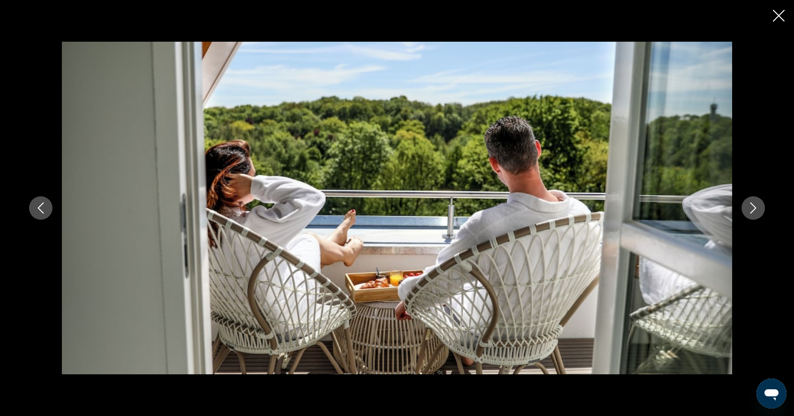
click at [757, 216] on button "Next image" at bounding box center [752, 207] width 23 height 23
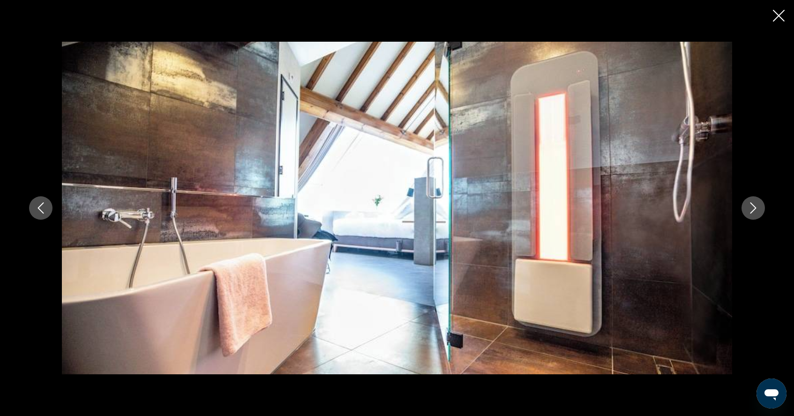
click at [757, 216] on button "Next image" at bounding box center [752, 207] width 23 height 23
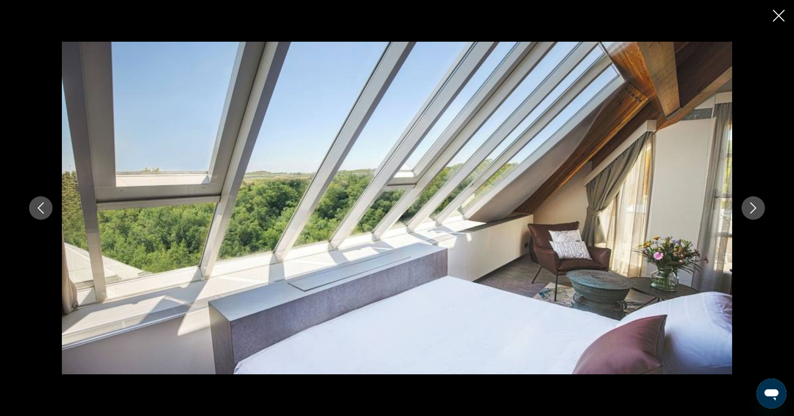
click at [757, 216] on button "Next image" at bounding box center [752, 207] width 23 height 23
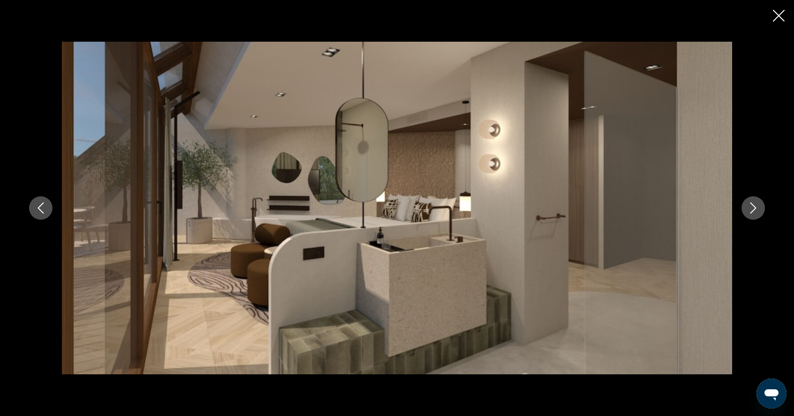
click at [757, 217] on button "Next image" at bounding box center [752, 207] width 23 height 23
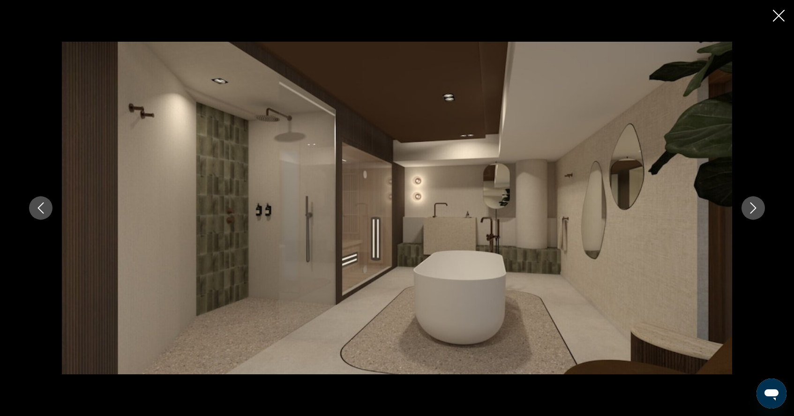
click at [757, 217] on button "Next image" at bounding box center [752, 207] width 23 height 23
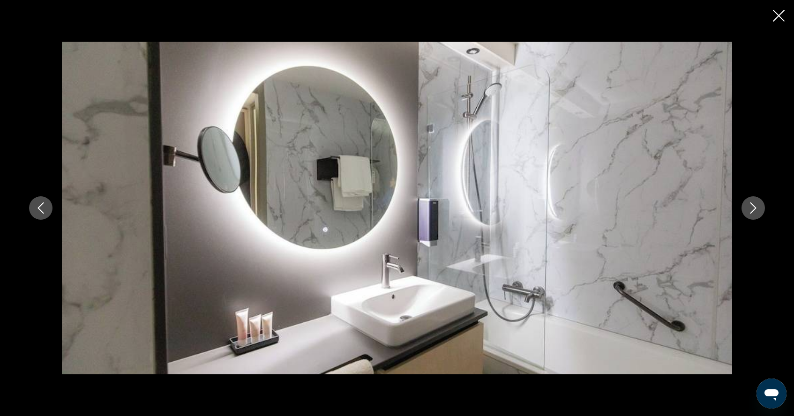
click at [757, 217] on button "Next image" at bounding box center [752, 207] width 23 height 23
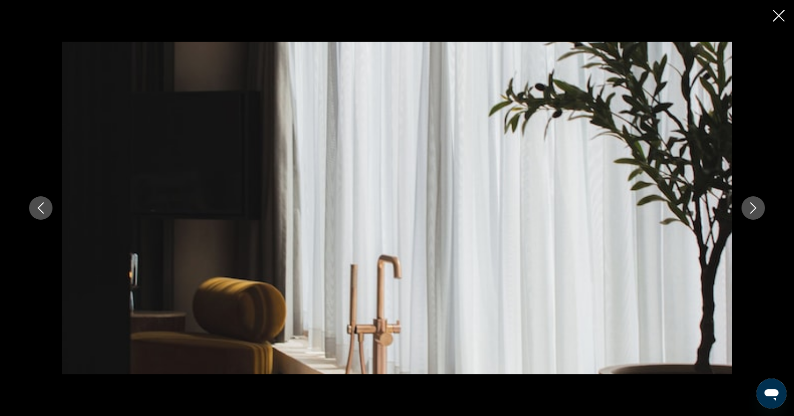
click at [757, 217] on button "Next image" at bounding box center [752, 207] width 23 height 23
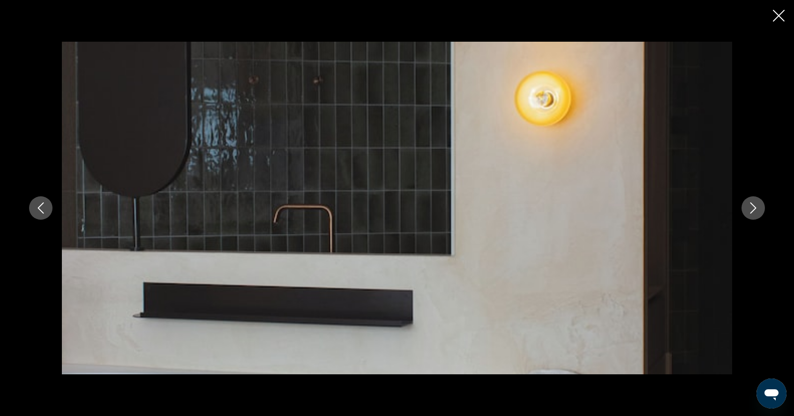
click at [757, 217] on button "Next image" at bounding box center [752, 207] width 23 height 23
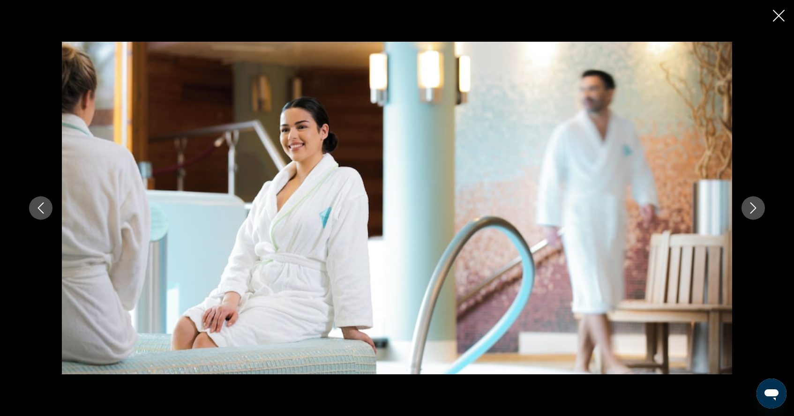
click at [757, 217] on button "Next image" at bounding box center [752, 207] width 23 height 23
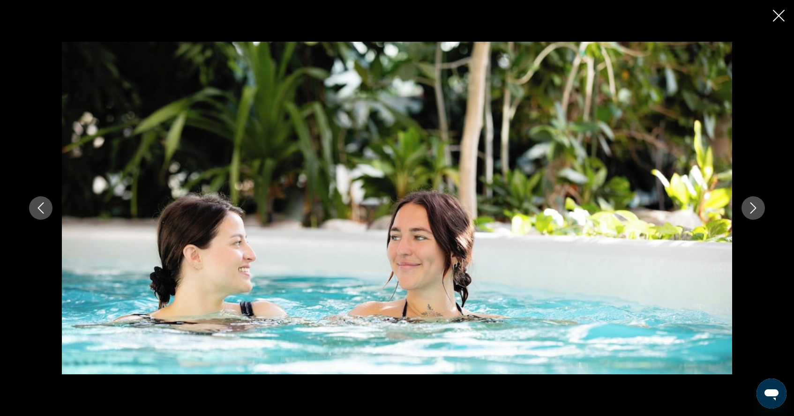
click at [40, 208] on icon "Previous image" at bounding box center [40, 207] width 11 height 11
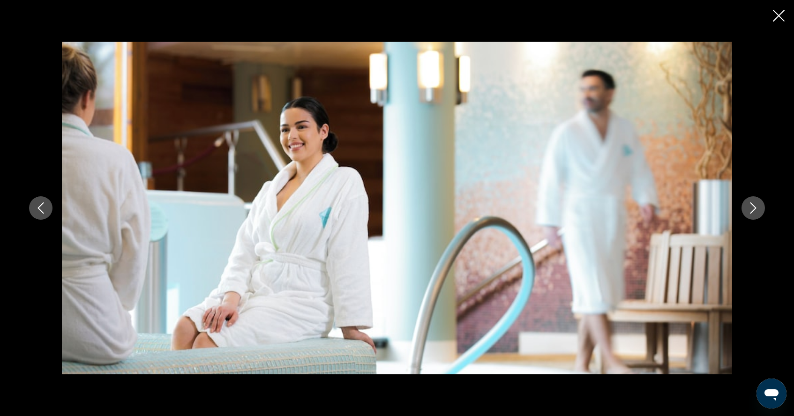
click at [753, 211] on icon "Next image" at bounding box center [753, 207] width 6 height 11
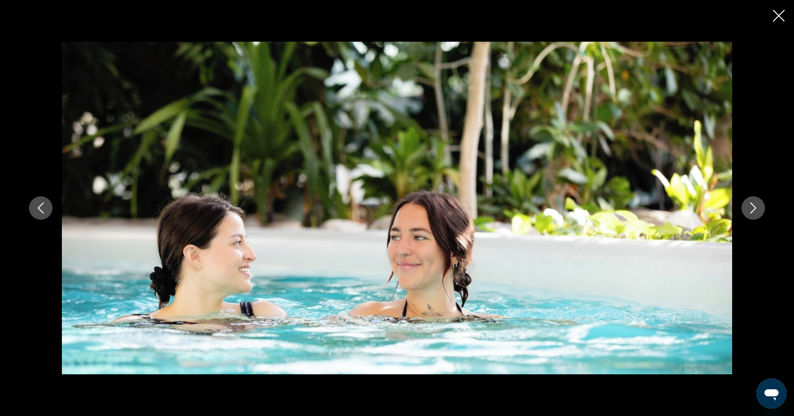
click at [753, 211] on icon "Next image" at bounding box center [753, 207] width 6 height 11
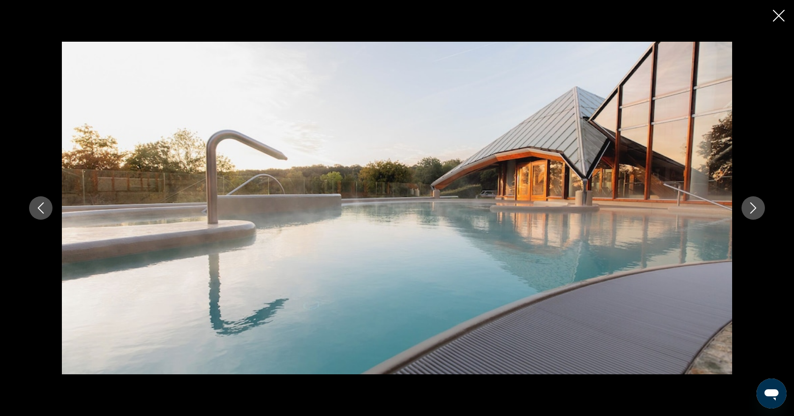
click at [753, 211] on icon "Next image" at bounding box center [753, 207] width 6 height 11
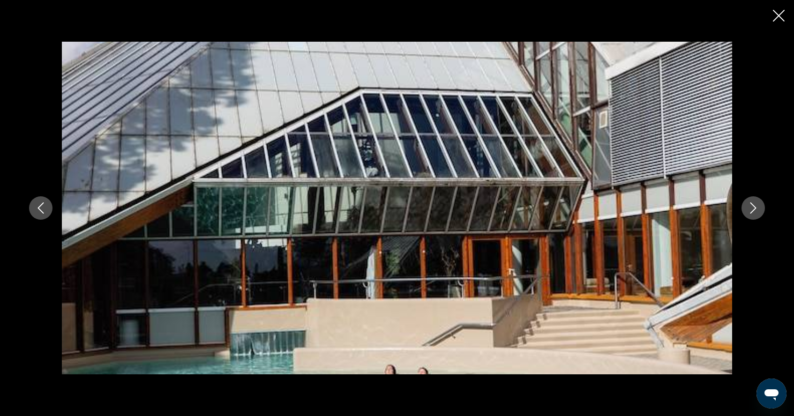
click at [753, 211] on icon "Next image" at bounding box center [753, 207] width 6 height 11
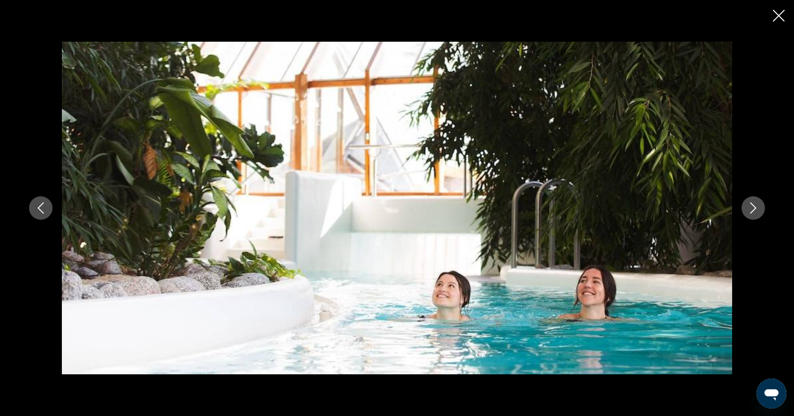
click at [753, 211] on icon "Next image" at bounding box center [753, 207] width 6 height 11
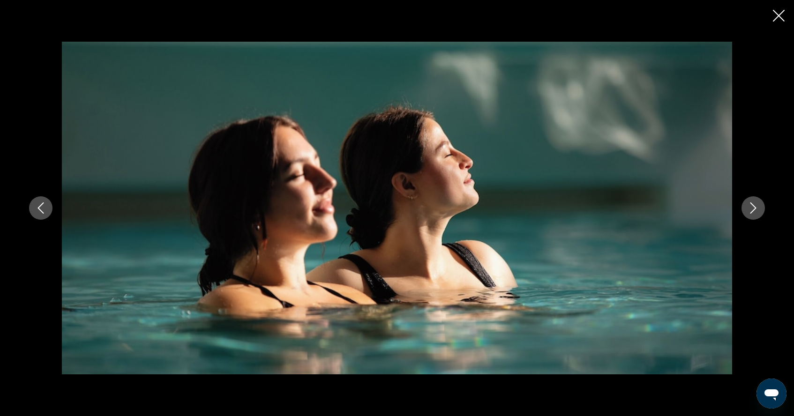
click at [753, 211] on icon "Next image" at bounding box center [753, 207] width 6 height 11
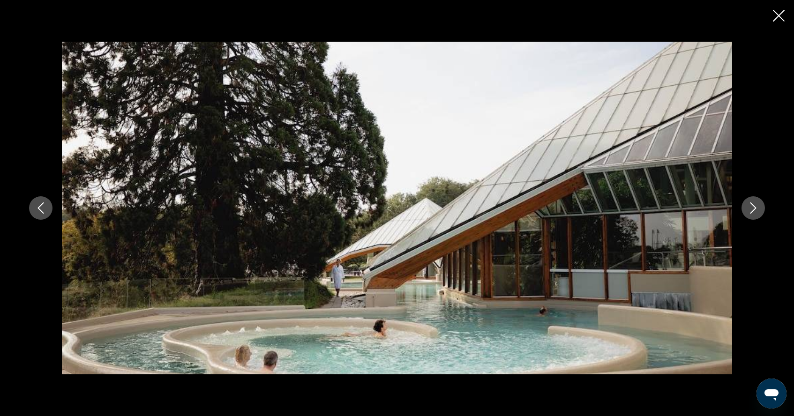
click at [753, 211] on icon "Next image" at bounding box center [753, 207] width 6 height 11
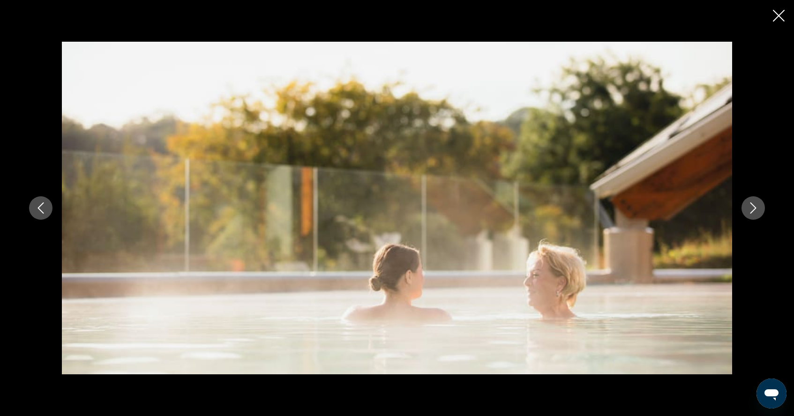
click at [753, 211] on icon "Next image" at bounding box center [753, 207] width 6 height 11
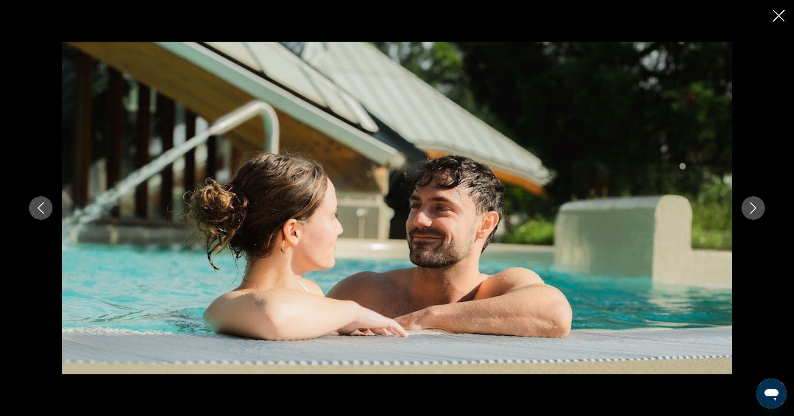
click at [753, 211] on icon "Next image" at bounding box center [753, 207] width 6 height 11
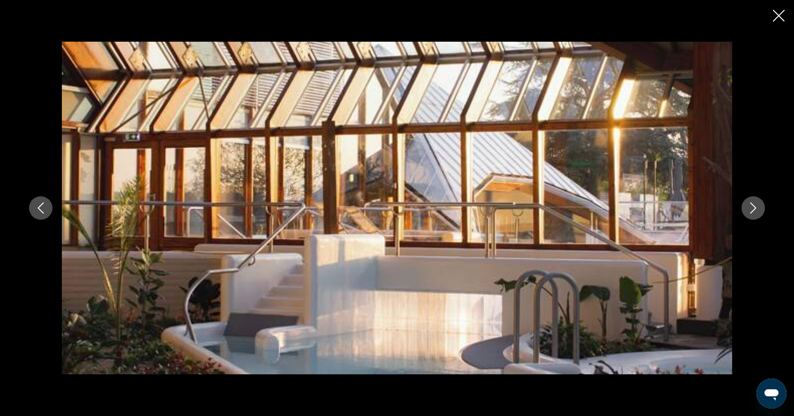
click at [753, 211] on icon "Next image" at bounding box center [753, 207] width 6 height 11
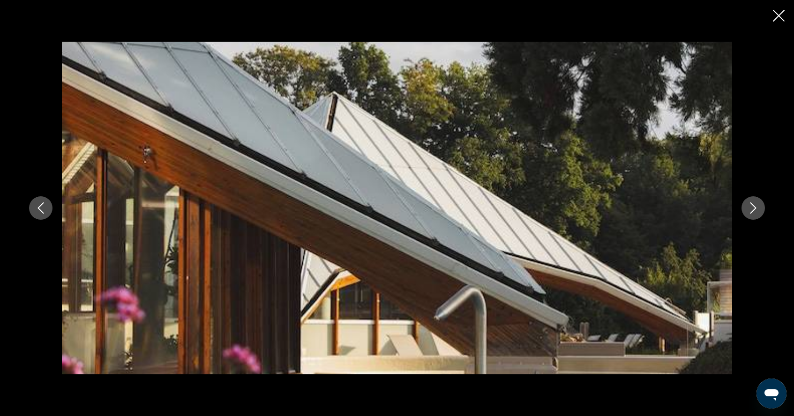
click at [783, 19] on icon "Close slideshow" at bounding box center [779, 16] width 12 height 12
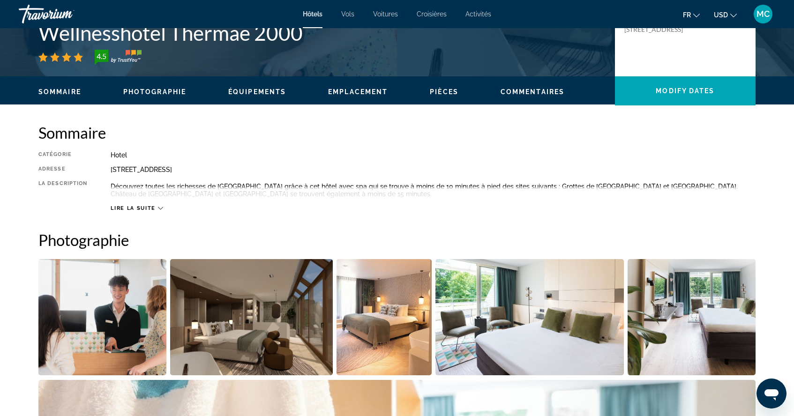
scroll to position [188, 0]
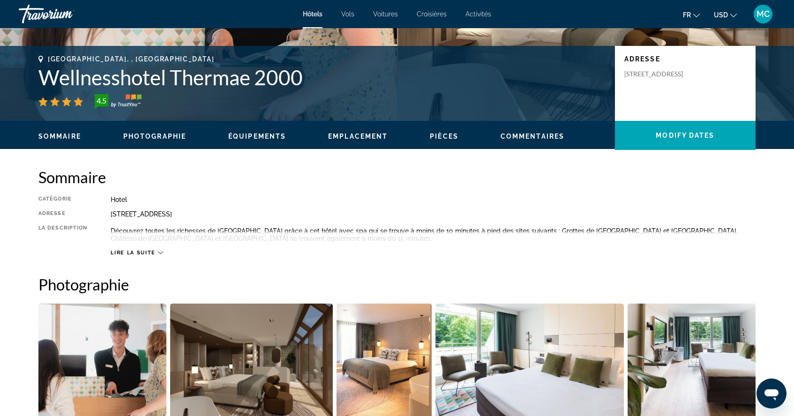
click at [154, 250] on span "Lire la suite" at bounding box center [133, 253] width 45 height 6
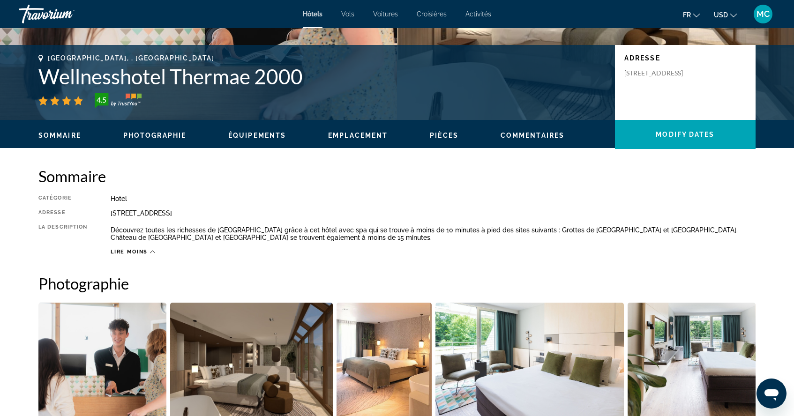
scroll to position [187, 0]
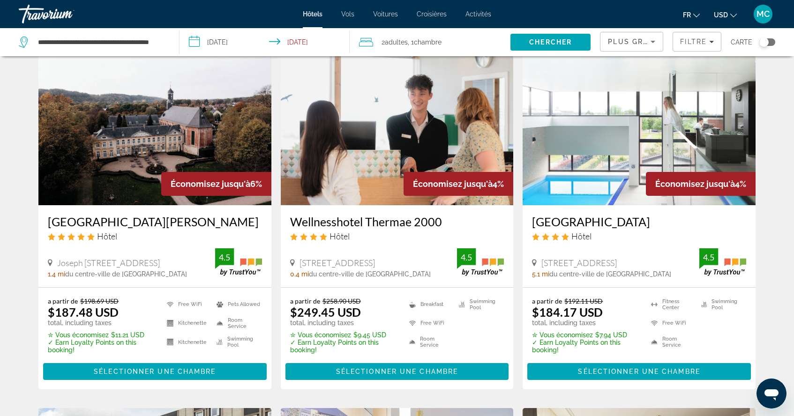
scroll to position [35, 0]
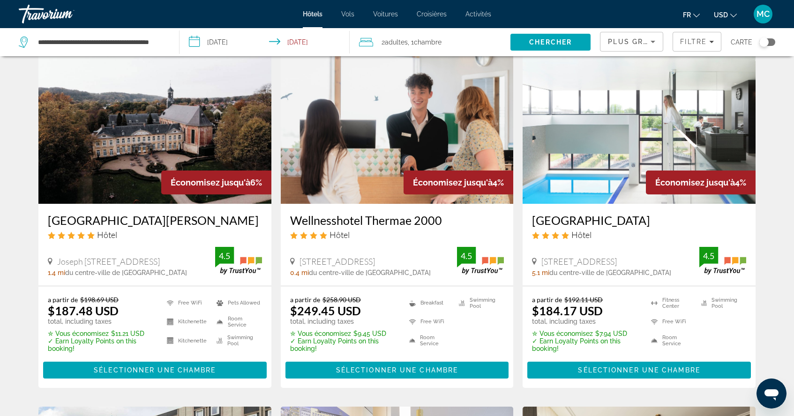
click at [333, 307] on ins "$249.45 USD" at bounding box center [325, 311] width 71 height 14
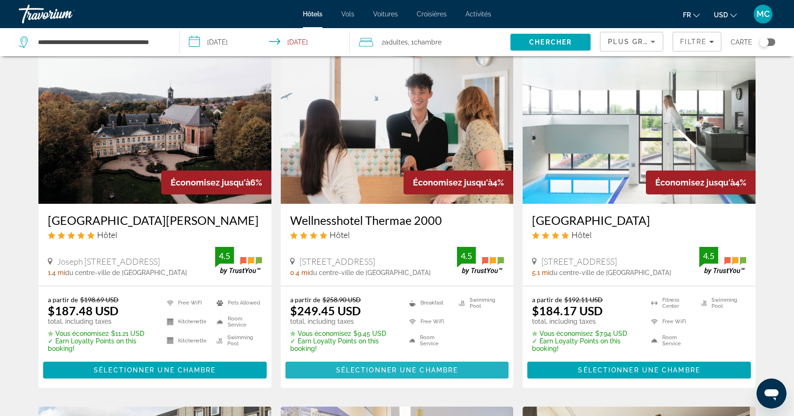
click at [362, 368] on span "Sélectionner une chambre" at bounding box center [397, 369] width 122 height 7
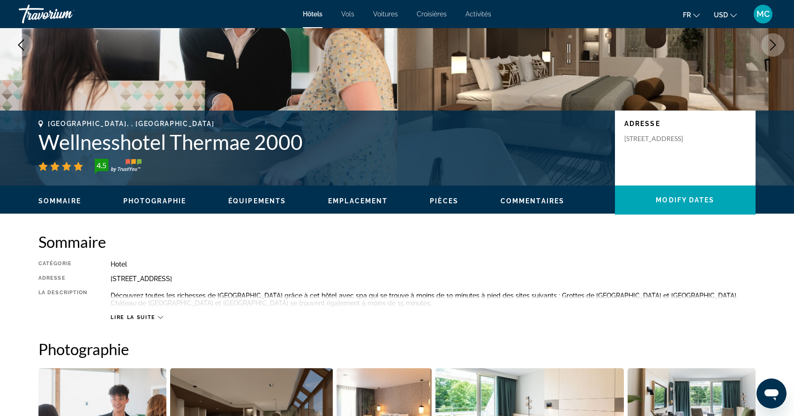
scroll to position [122, 0]
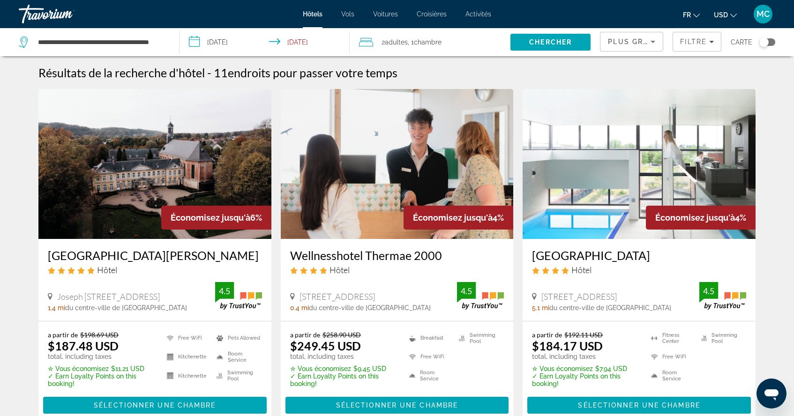
click at [362, 195] on img "Main content" at bounding box center [397, 164] width 233 height 150
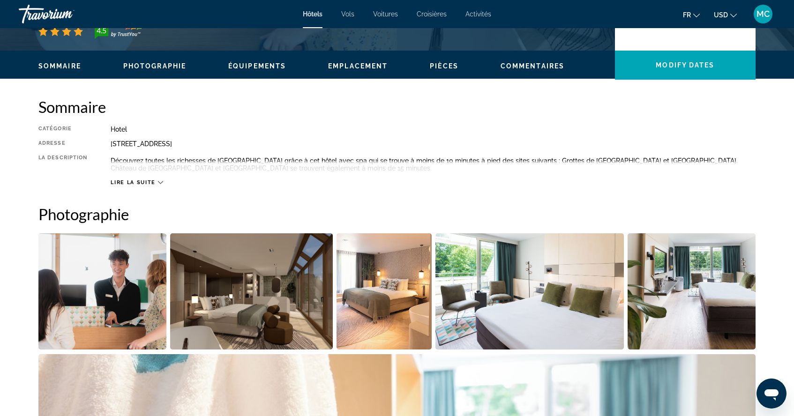
scroll to position [262, 0]
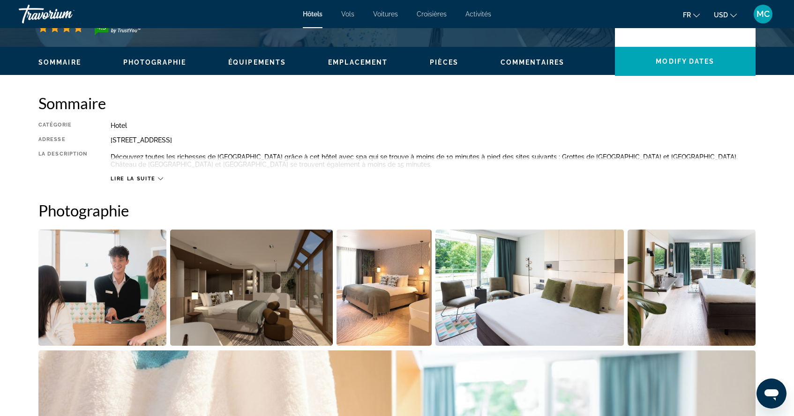
click at [291, 309] on img "Open full-screen image slider" at bounding box center [251, 288] width 163 height 116
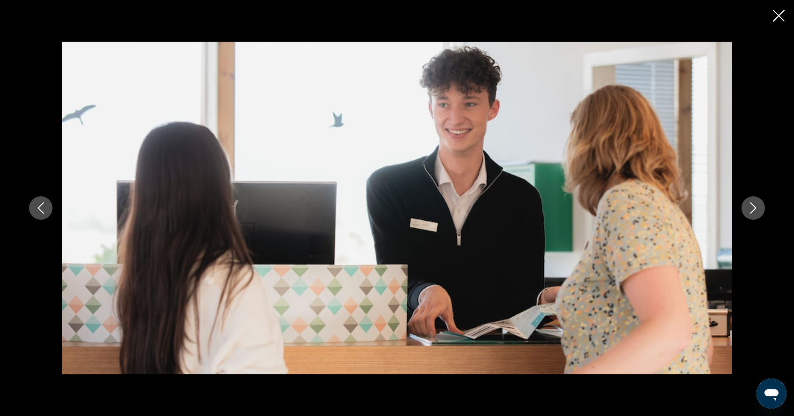
click at [756, 204] on icon "Next image" at bounding box center [752, 207] width 11 height 11
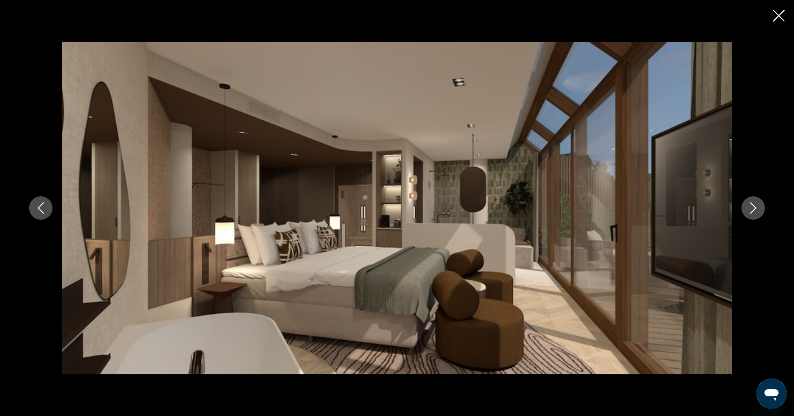
click at [756, 204] on icon "Next image" at bounding box center [752, 207] width 11 height 11
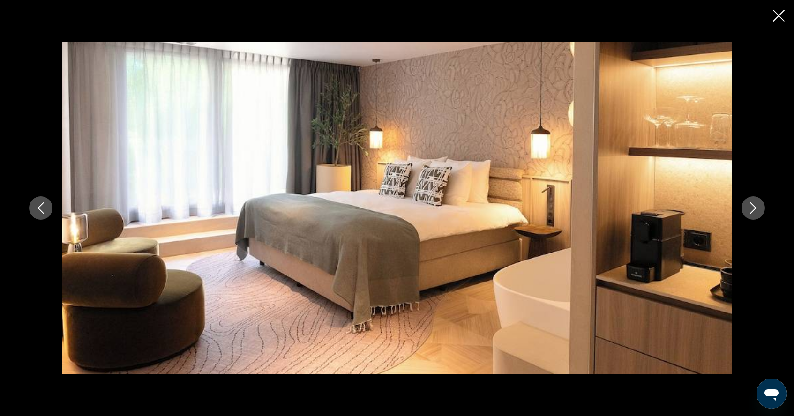
click at [756, 204] on icon "Next image" at bounding box center [752, 207] width 11 height 11
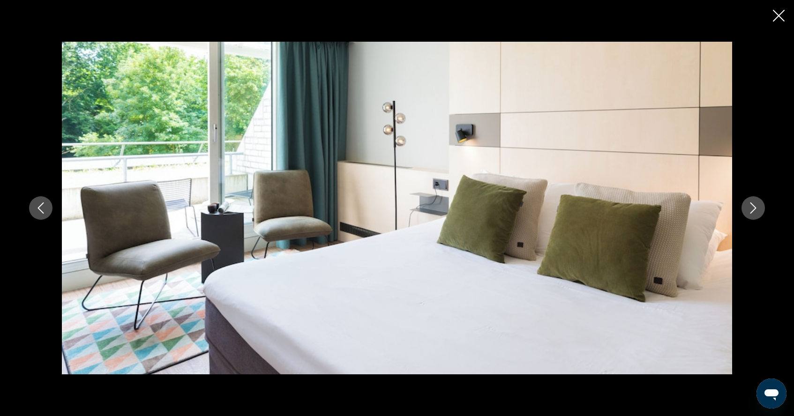
click at [756, 204] on icon "Next image" at bounding box center [752, 207] width 11 height 11
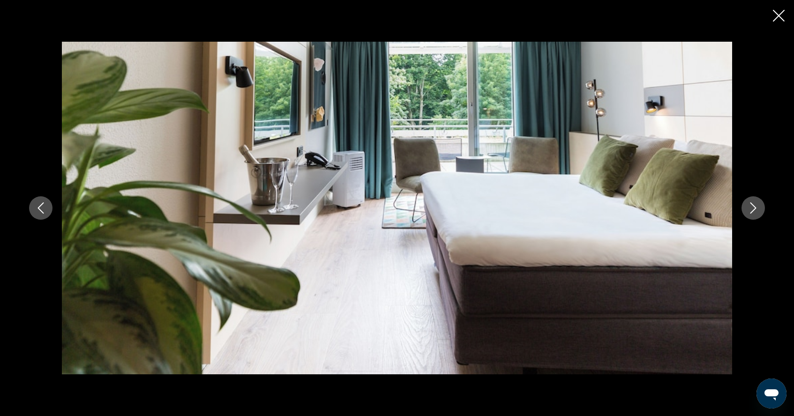
click at [756, 204] on icon "Next image" at bounding box center [752, 207] width 11 height 11
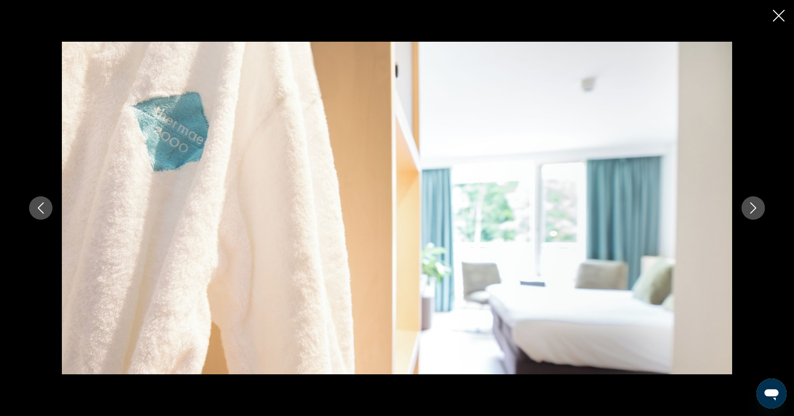
click at [756, 204] on icon "Next image" at bounding box center [752, 207] width 11 height 11
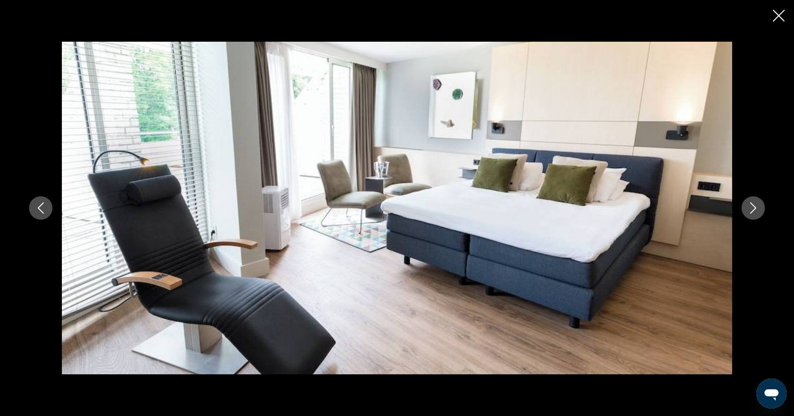
click at [756, 204] on icon "Next image" at bounding box center [752, 207] width 11 height 11
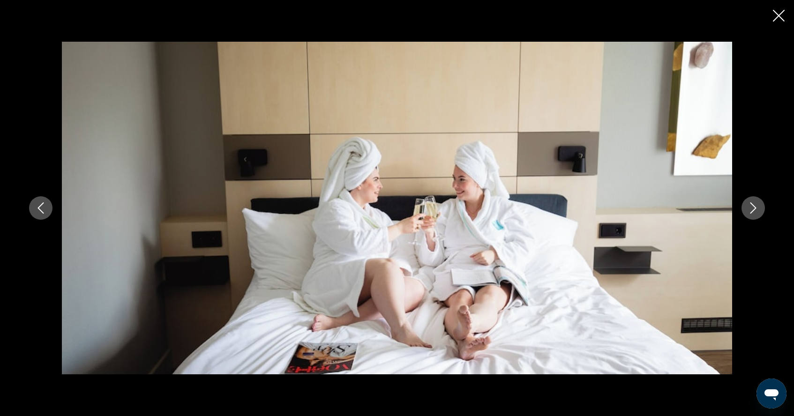
click at [756, 204] on icon "Next image" at bounding box center [752, 207] width 11 height 11
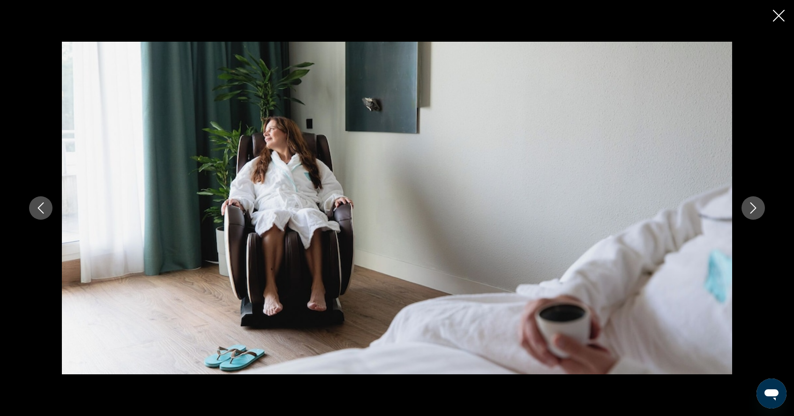
click at [756, 204] on icon "Next image" at bounding box center [752, 207] width 11 height 11
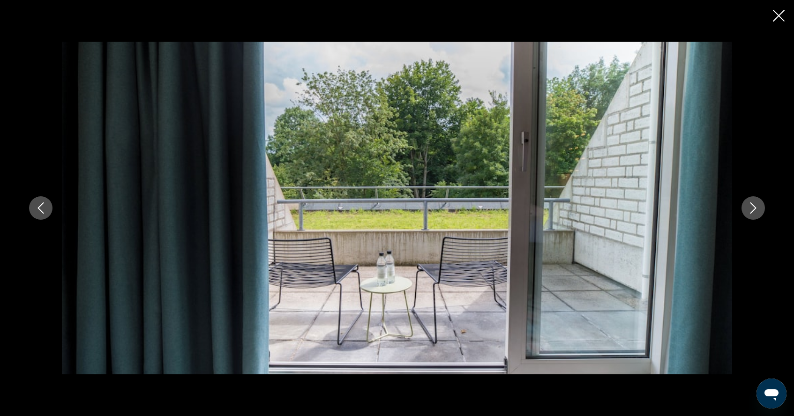
click at [756, 204] on icon "Next image" at bounding box center [752, 207] width 11 height 11
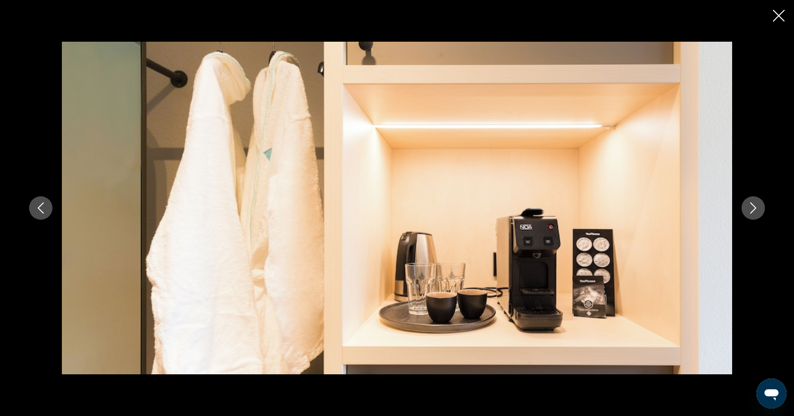
click at [756, 204] on icon "Next image" at bounding box center [752, 207] width 11 height 11
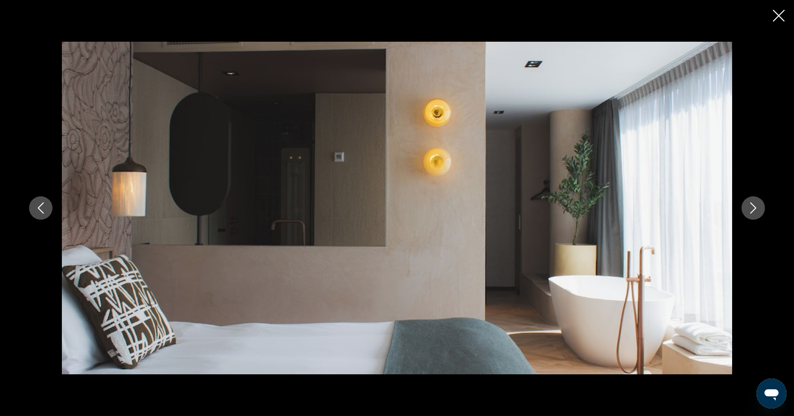
click at [756, 204] on icon "Next image" at bounding box center [752, 207] width 11 height 11
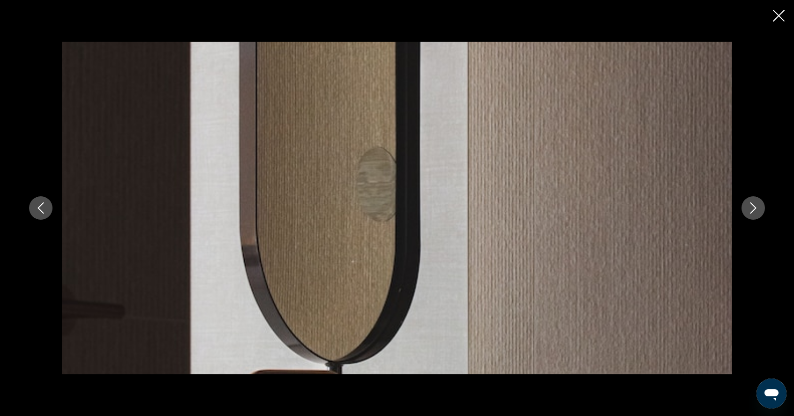
click at [756, 204] on icon "Next image" at bounding box center [752, 207] width 11 height 11
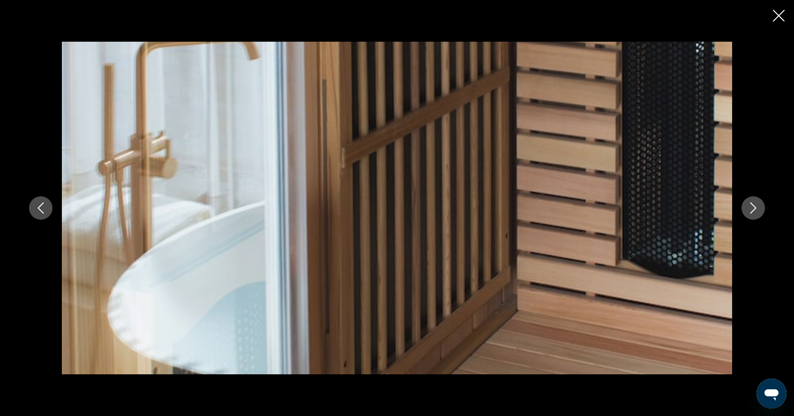
click at [756, 204] on icon "Next image" at bounding box center [752, 207] width 11 height 11
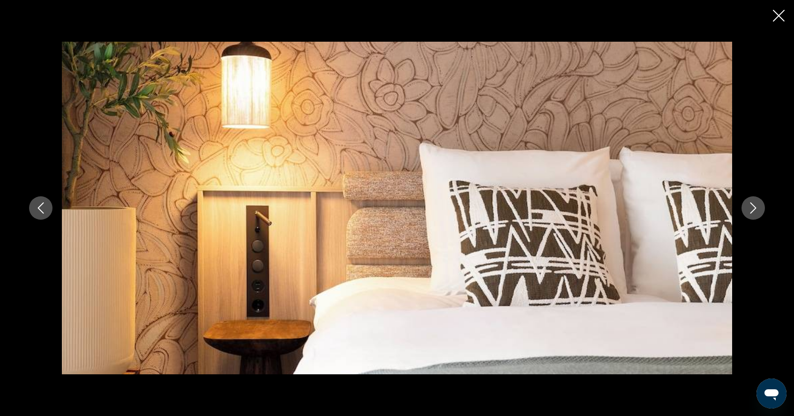
click at [756, 204] on icon "Next image" at bounding box center [752, 207] width 11 height 11
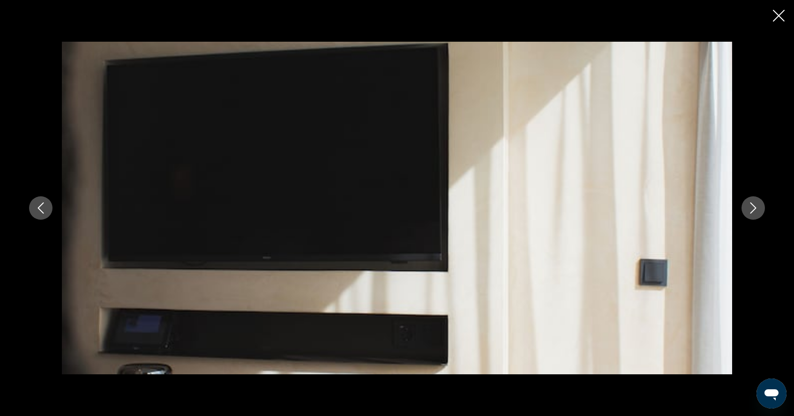
click at [756, 204] on icon "Next image" at bounding box center [752, 207] width 11 height 11
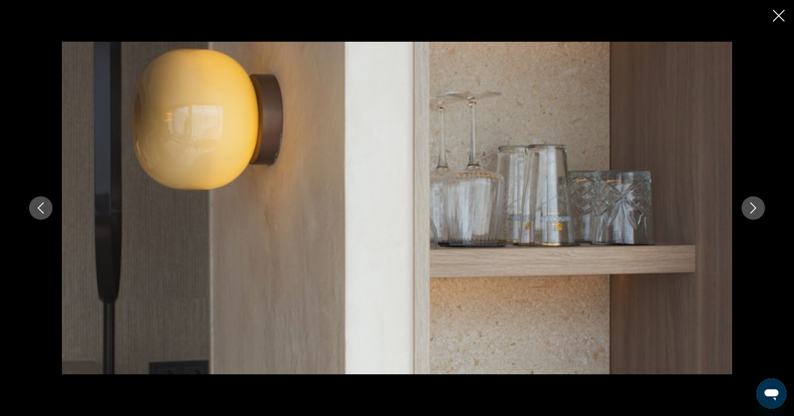
click at [756, 204] on icon "Next image" at bounding box center [752, 207] width 11 height 11
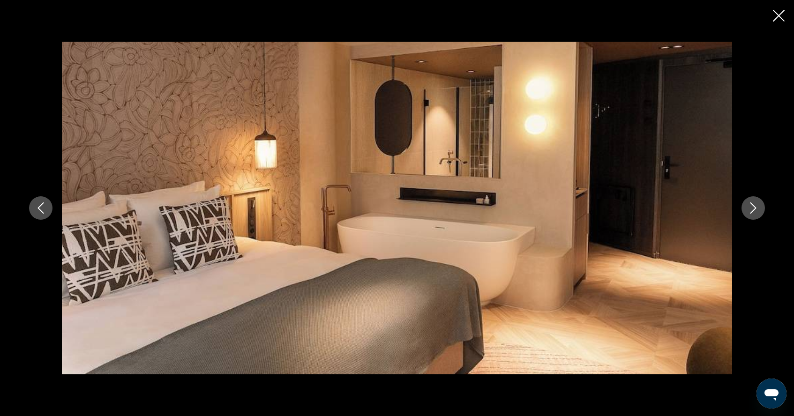
click at [756, 204] on icon "Next image" at bounding box center [752, 207] width 11 height 11
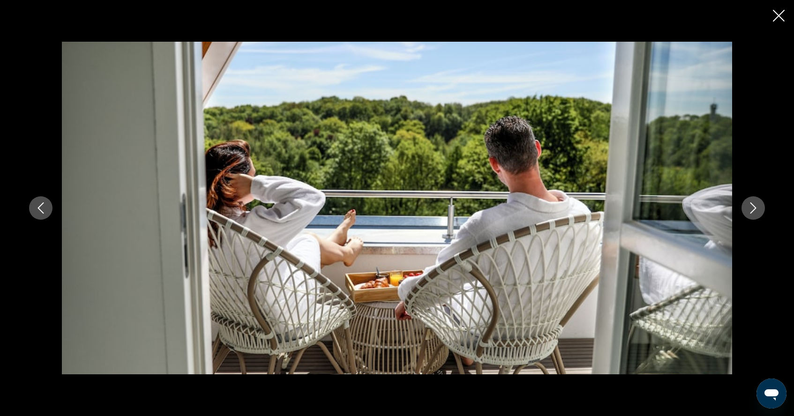
click at [756, 204] on icon "Next image" at bounding box center [752, 207] width 11 height 11
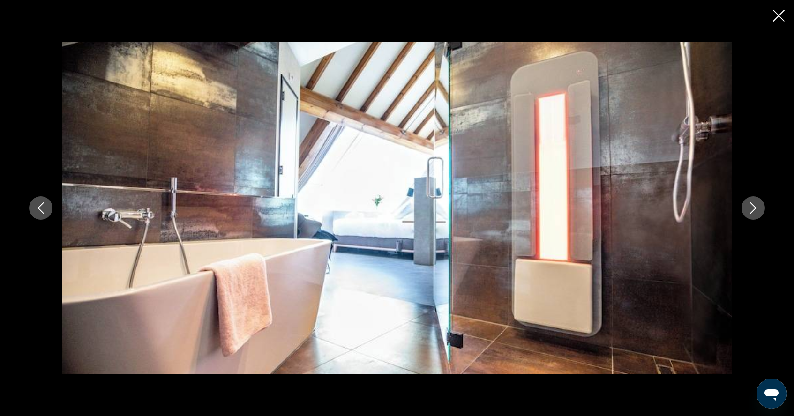
click at [756, 204] on icon "Next image" at bounding box center [752, 207] width 11 height 11
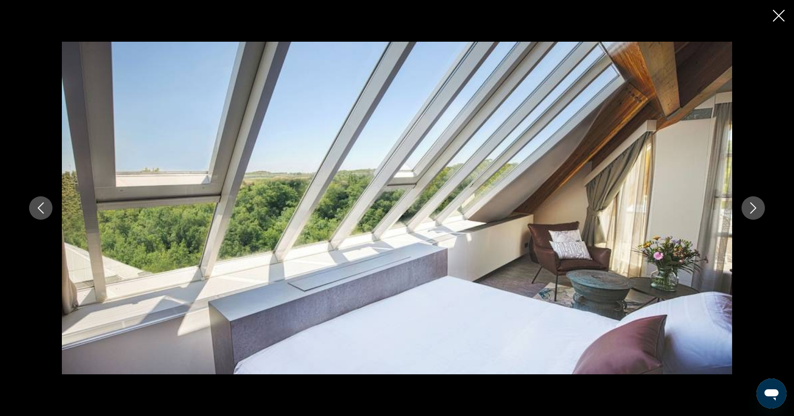
click at [756, 204] on icon "Next image" at bounding box center [752, 207] width 11 height 11
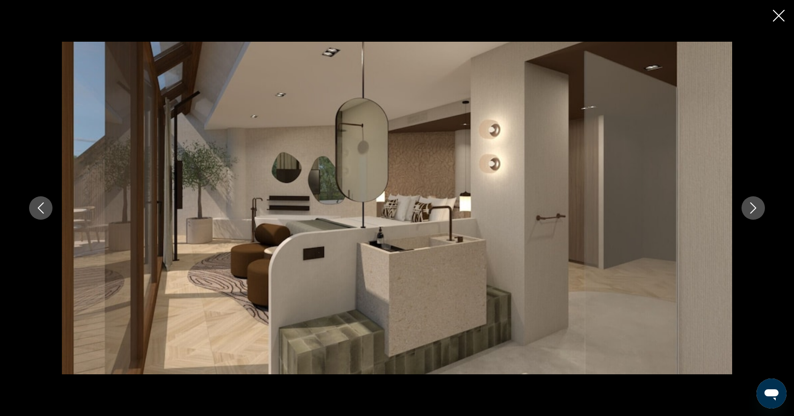
click at [756, 204] on icon "Next image" at bounding box center [752, 207] width 11 height 11
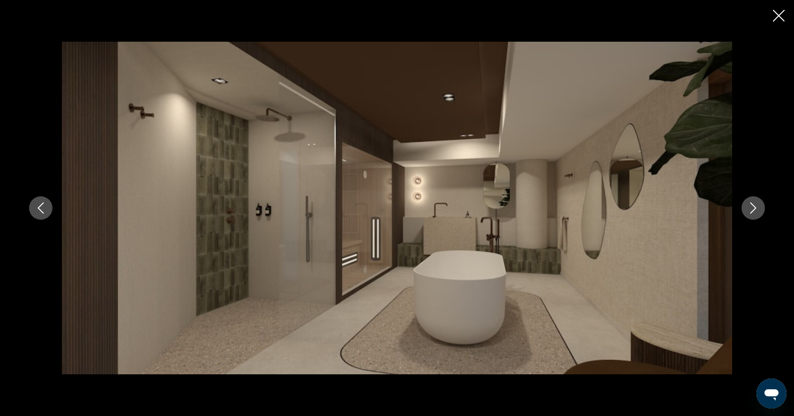
click at [756, 204] on icon "Next image" at bounding box center [752, 207] width 11 height 11
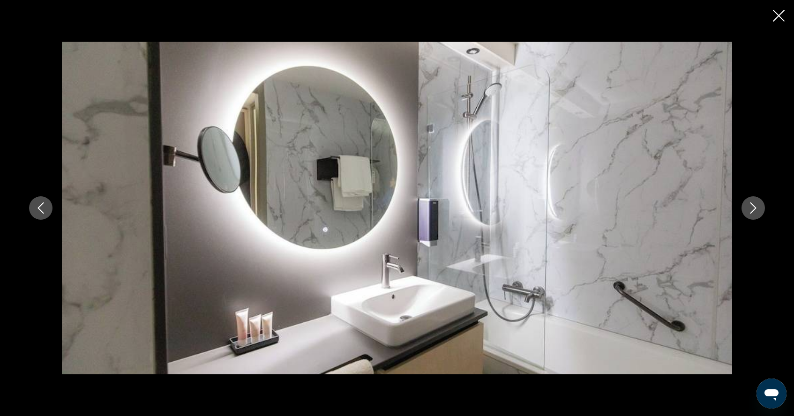
click at [756, 203] on icon "Next image" at bounding box center [752, 207] width 11 height 11
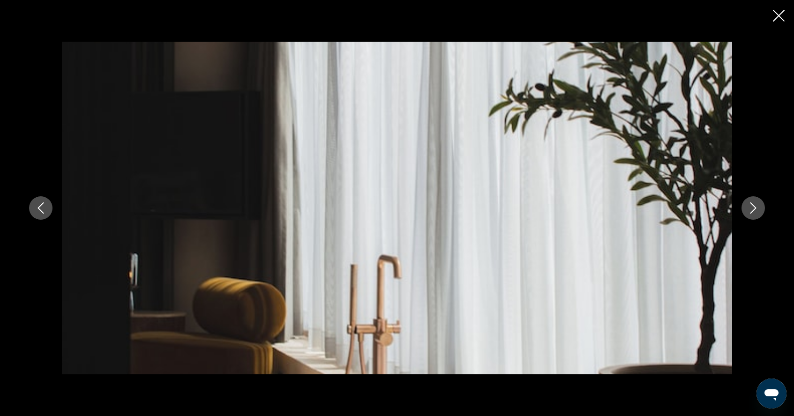
click at [756, 202] on icon "Next image" at bounding box center [752, 207] width 11 height 11
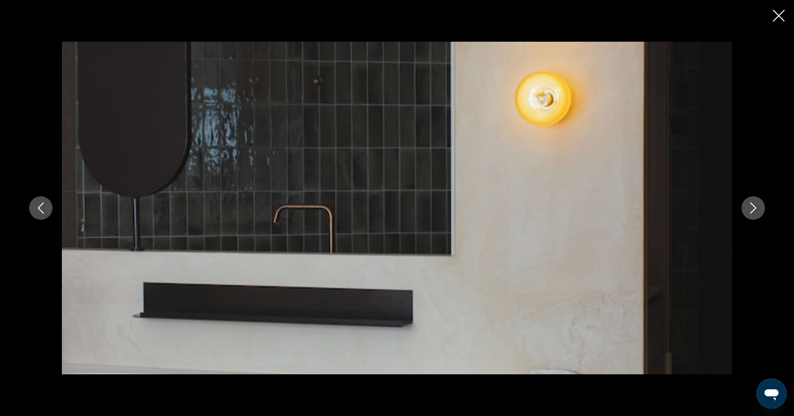
click at [756, 201] on button "Next image" at bounding box center [752, 207] width 23 height 23
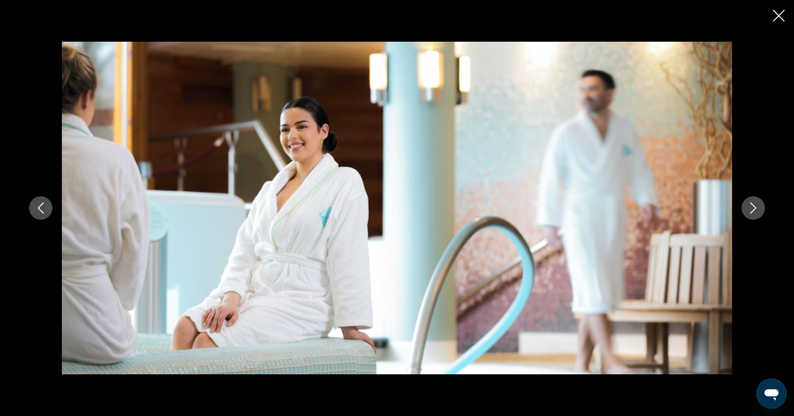
click at [756, 201] on button "Next image" at bounding box center [752, 207] width 23 height 23
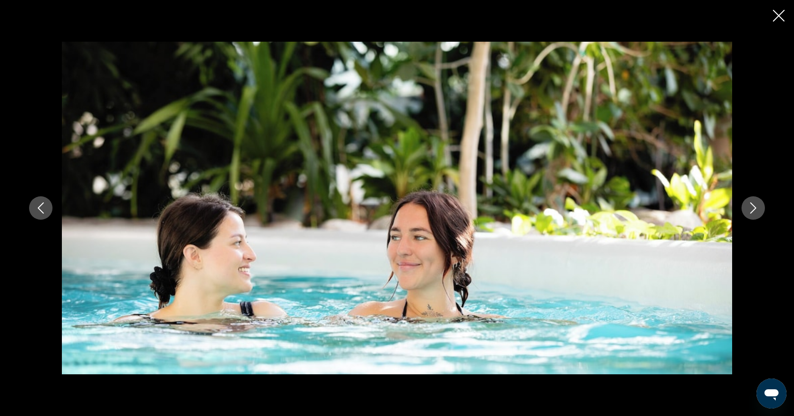
click at [756, 201] on button "Next image" at bounding box center [752, 207] width 23 height 23
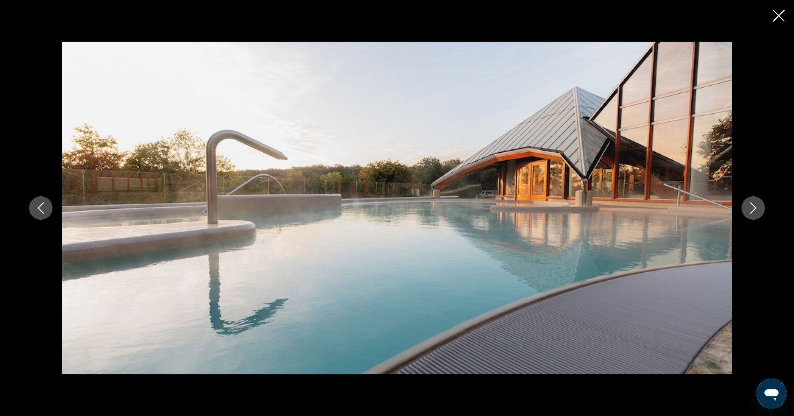
click at [756, 201] on button "Next image" at bounding box center [752, 207] width 23 height 23
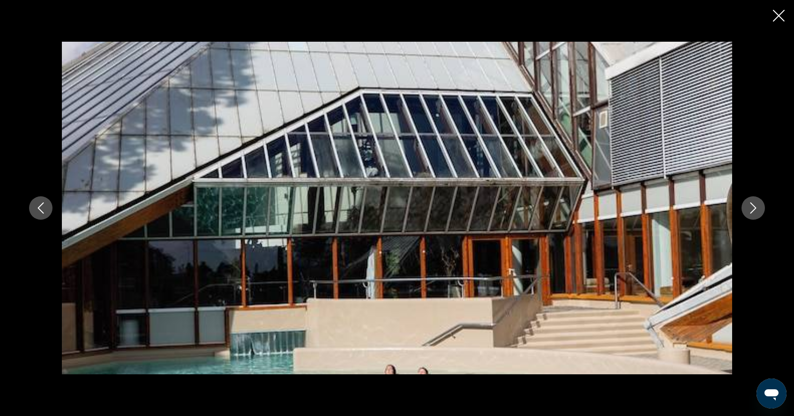
click at [756, 201] on button "Next image" at bounding box center [752, 207] width 23 height 23
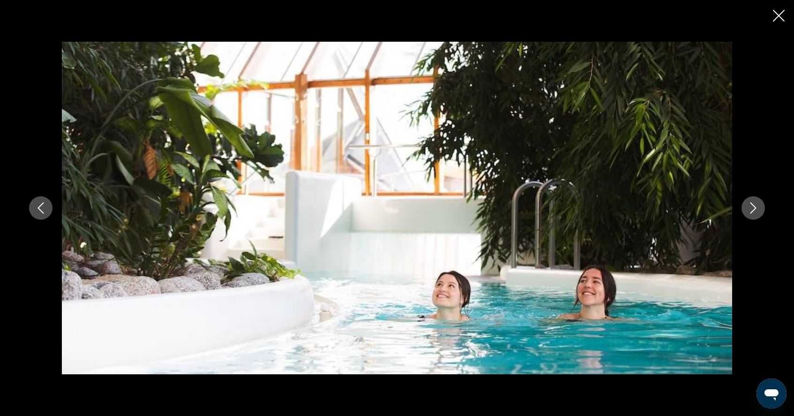
click at [756, 201] on button "Next image" at bounding box center [752, 207] width 23 height 23
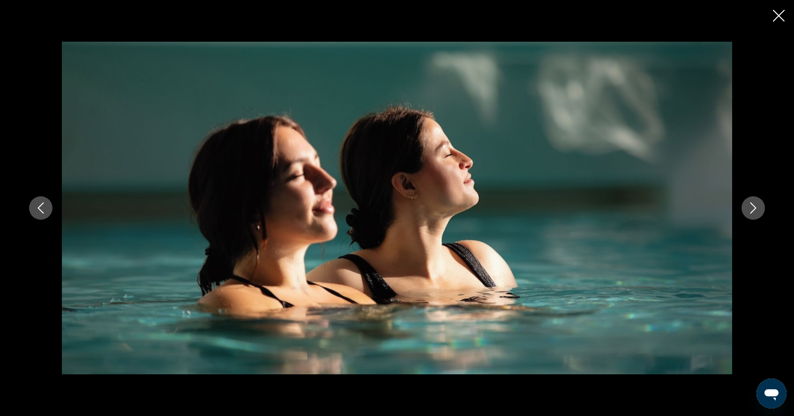
click at [756, 201] on button "Next image" at bounding box center [752, 207] width 23 height 23
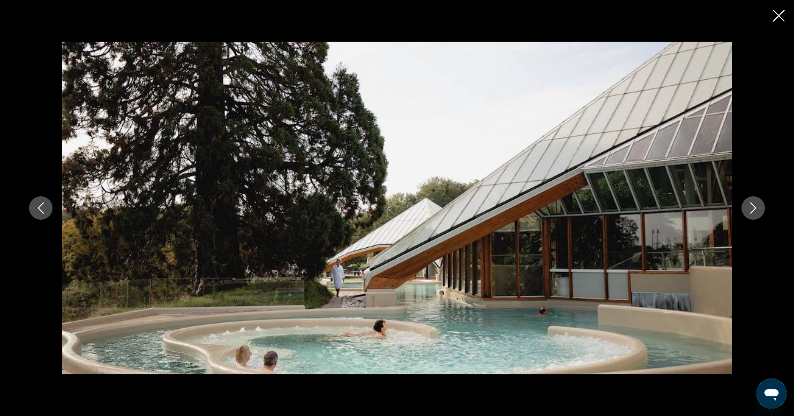
click at [753, 203] on icon "Next image" at bounding box center [752, 207] width 11 height 11
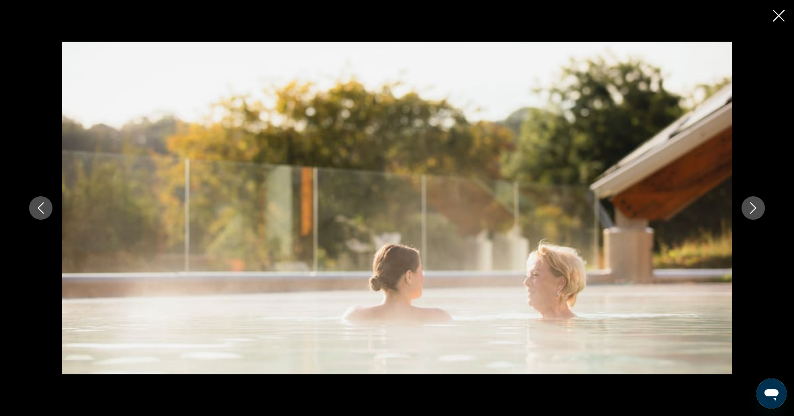
click at [753, 203] on icon "Next image" at bounding box center [752, 207] width 11 height 11
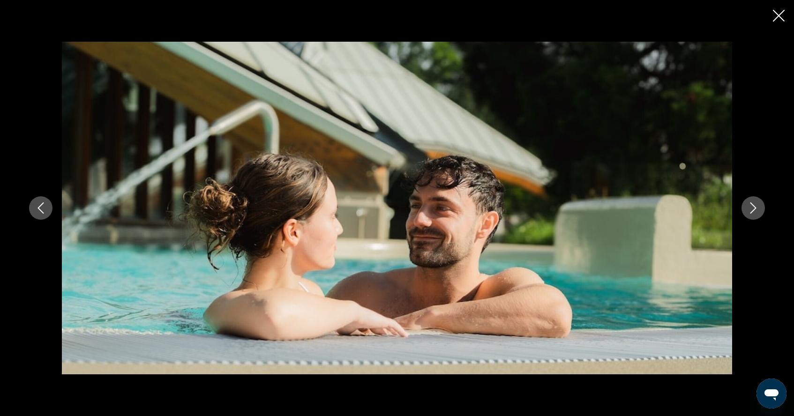
click at [753, 203] on icon "Next image" at bounding box center [752, 207] width 11 height 11
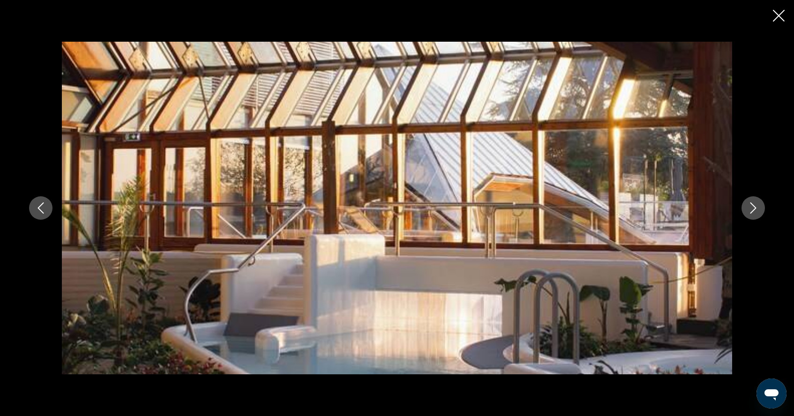
click at [753, 203] on icon "Next image" at bounding box center [752, 207] width 11 height 11
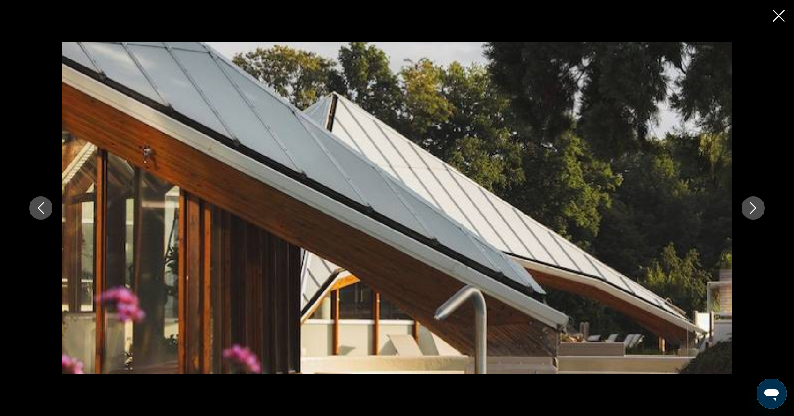
click at [753, 203] on icon "Next image" at bounding box center [752, 207] width 11 height 11
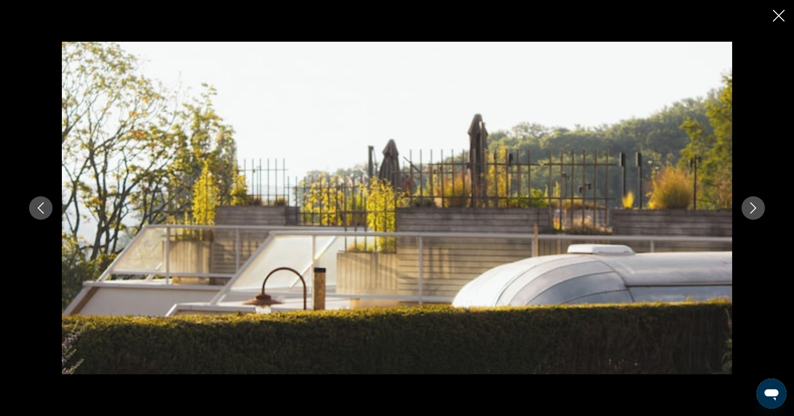
click at [753, 203] on icon "Next image" at bounding box center [752, 207] width 11 height 11
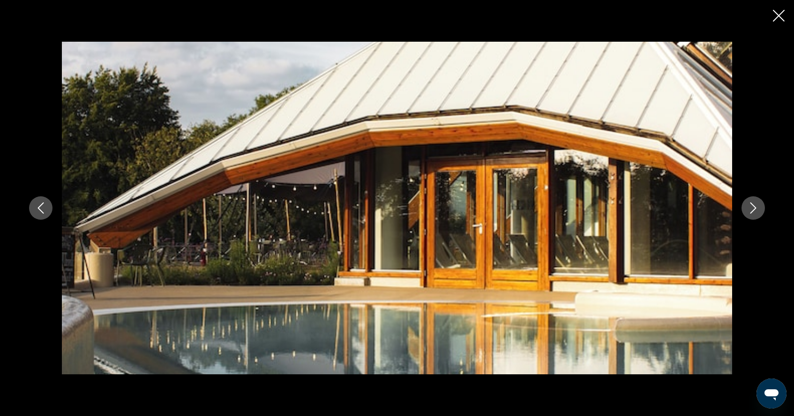
click at [753, 203] on icon "Next image" at bounding box center [752, 207] width 11 height 11
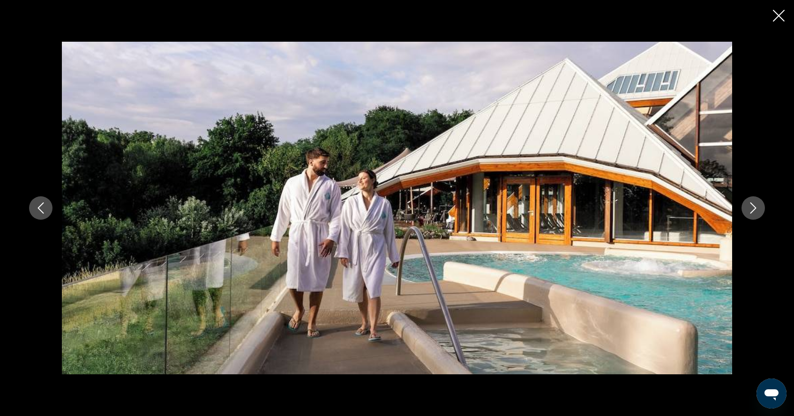
click at [753, 203] on icon "Next image" at bounding box center [752, 207] width 11 height 11
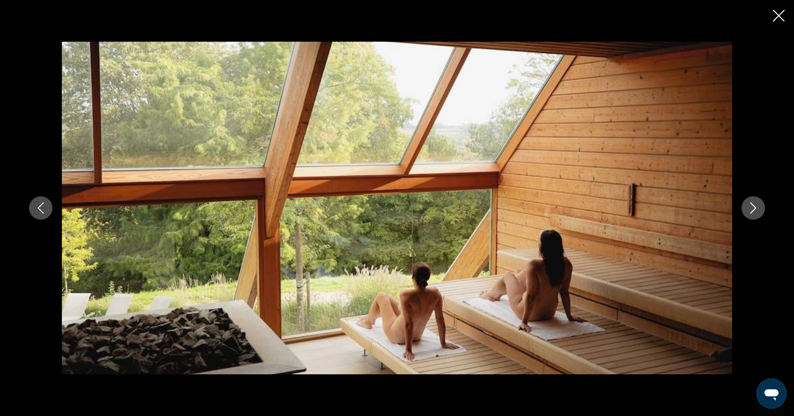
click at [758, 205] on icon "Next image" at bounding box center [752, 207] width 11 height 11
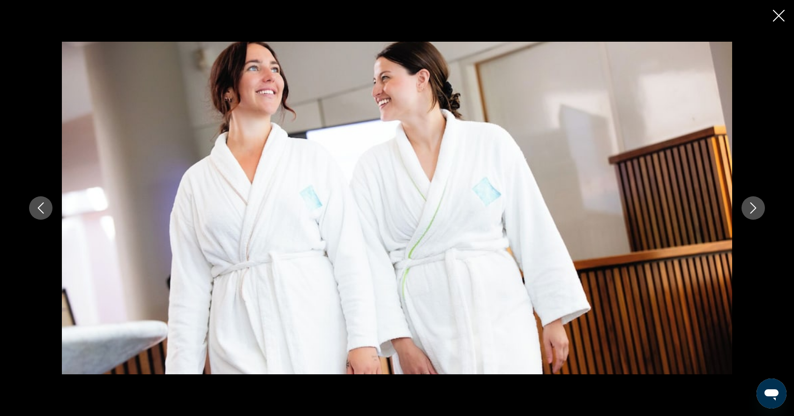
click at [758, 205] on icon "Next image" at bounding box center [752, 207] width 11 height 11
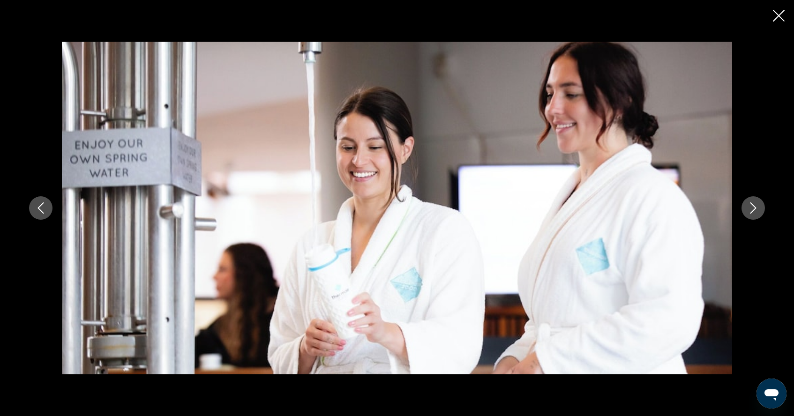
click at [758, 205] on icon "Next image" at bounding box center [752, 207] width 11 height 11
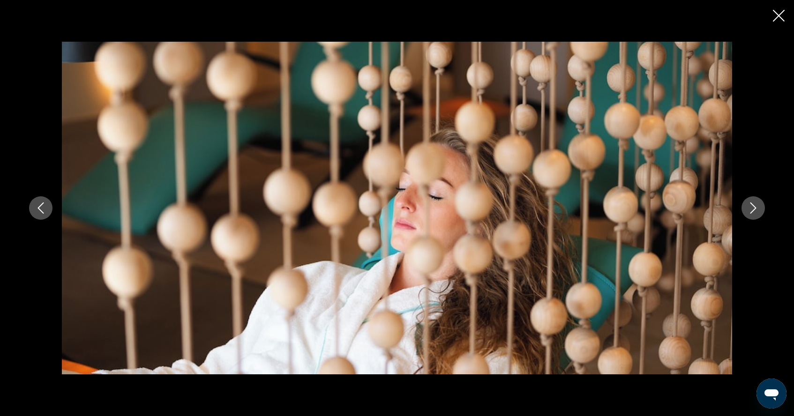
click at [777, 21] on icon "Close slideshow" at bounding box center [779, 16] width 12 height 12
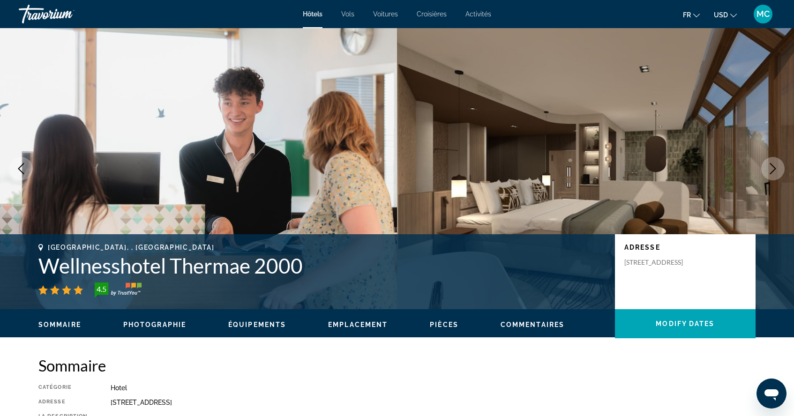
scroll to position [0, 0]
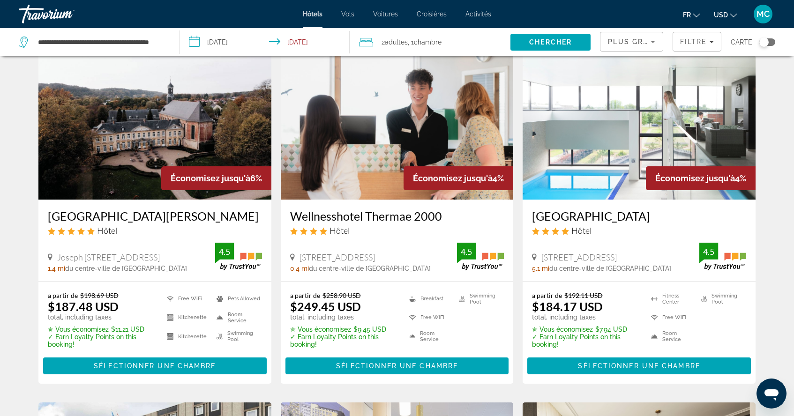
scroll to position [40, 0]
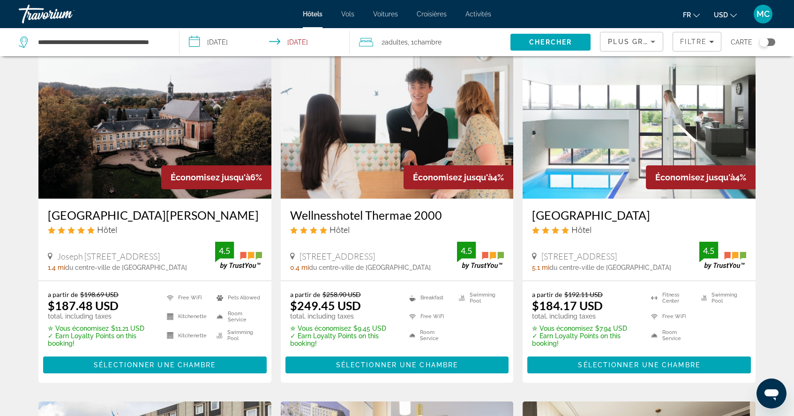
click at [602, 217] on h3 "[GEOGRAPHIC_DATA]" at bounding box center [639, 215] width 214 height 14
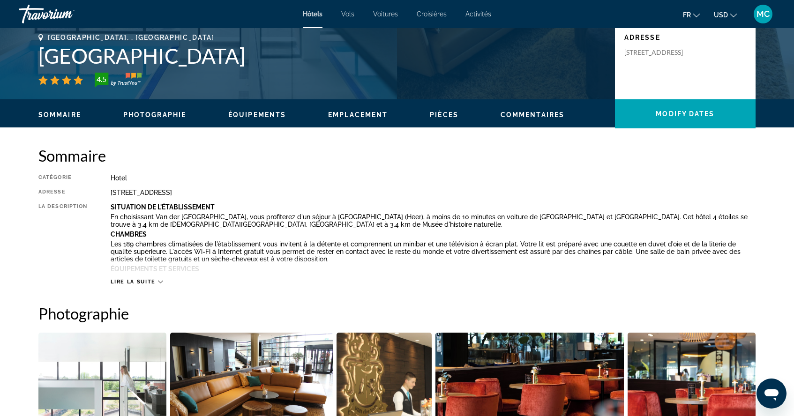
scroll to position [213, 0]
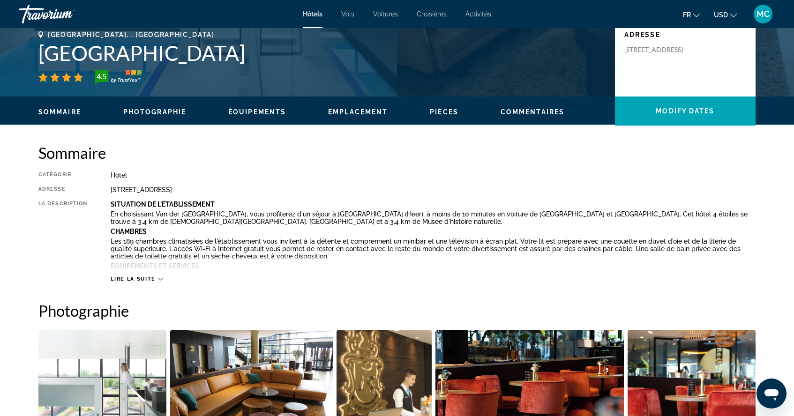
click at [162, 277] on icon "Main content" at bounding box center [160, 278] width 5 height 5
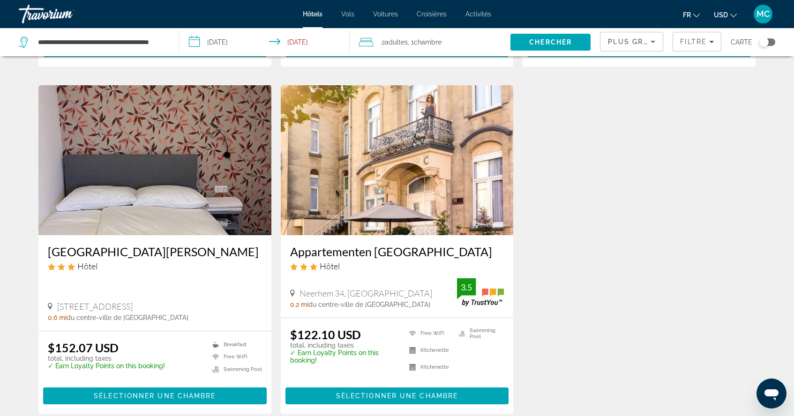
scroll to position [1058, 0]
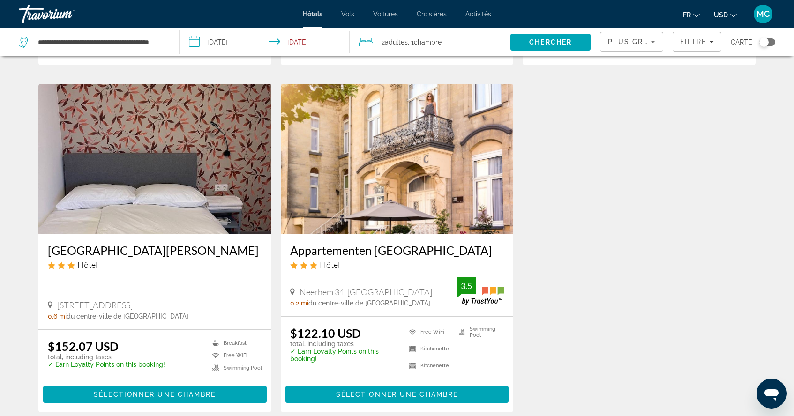
click at [105, 300] on span "[STREET_ADDRESS]" at bounding box center [94, 305] width 75 height 10
click at [115, 180] on img "Main content" at bounding box center [154, 159] width 233 height 150
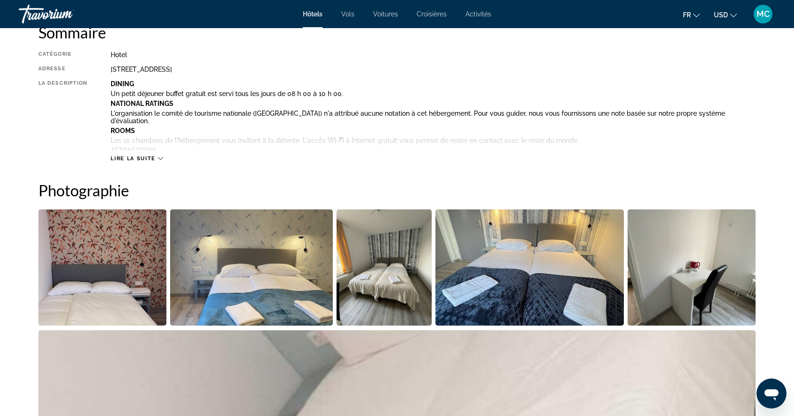
scroll to position [334, 0]
click at [103, 242] on img "Open full-screen image slider" at bounding box center [102, 267] width 128 height 116
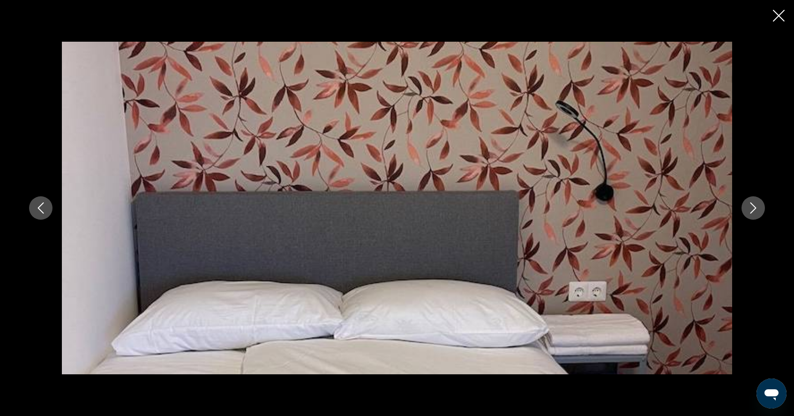
click at [760, 207] on button "Next image" at bounding box center [752, 207] width 23 height 23
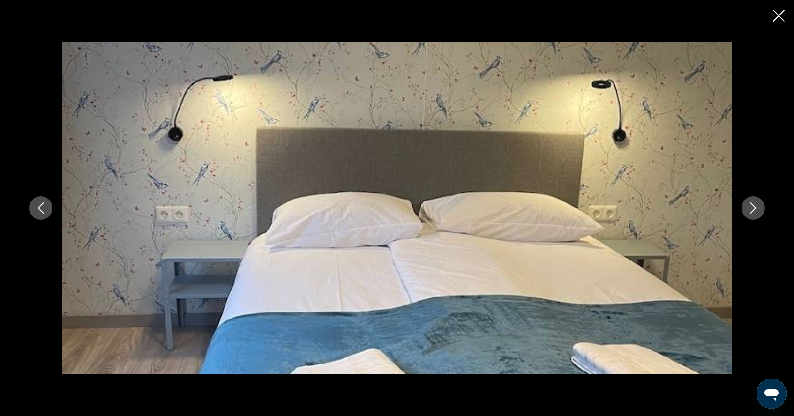
click at [760, 206] on button "Next image" at bounding box center [752, 207] width 23 height 23
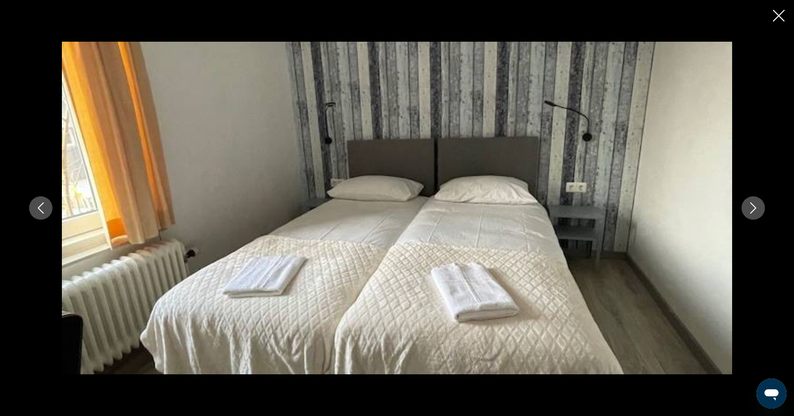
click at [760, 205] on button "Next image" at bounding box center [752, 207] width 23 height 23
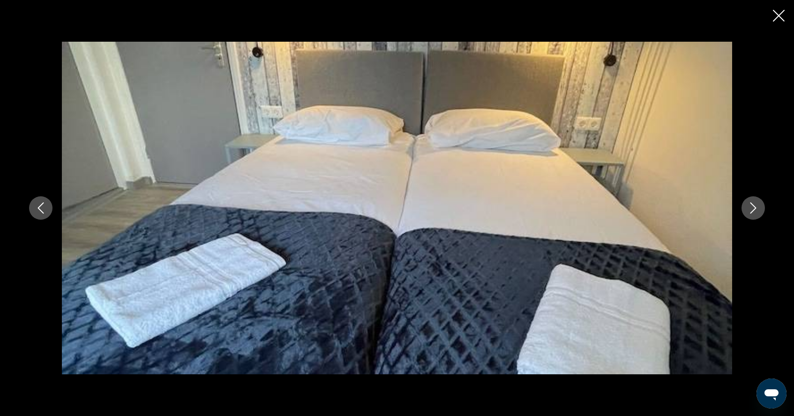
click at [760, 205] on button "Next image" at bounding box center [752, 207] width 23 height 23
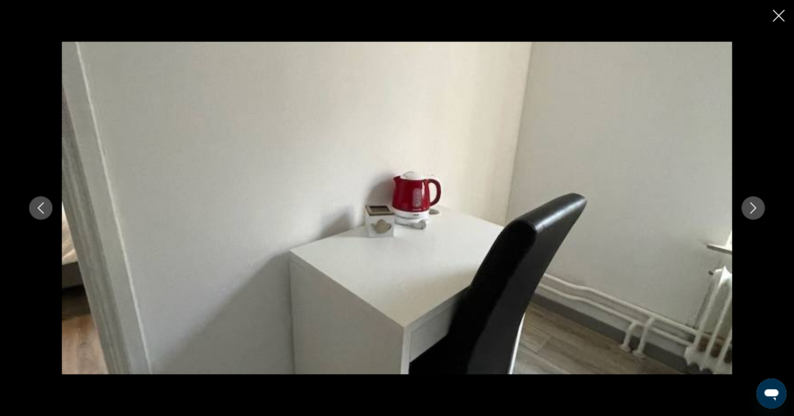
click at [760, 205] on button "Next image" at bounding box center [752, 207] width 23 height 23
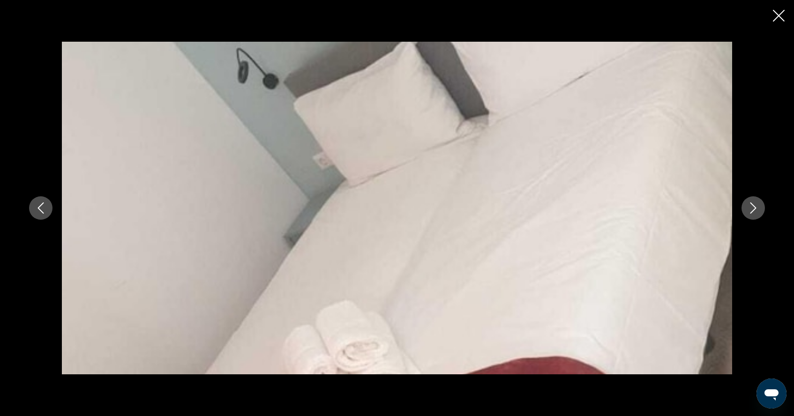
click at [760, 205] on button "Next image" at bounding box center [752, 207] width 23 height 23
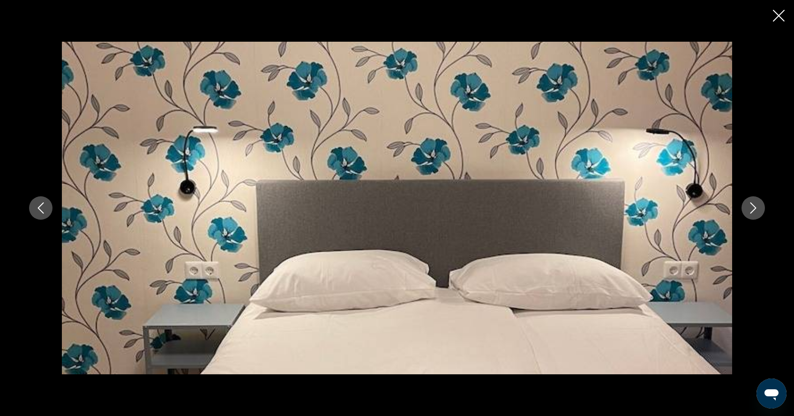
click at [760, 205] on button "Next image" at bounding box center [752, 207] width 23 height 23
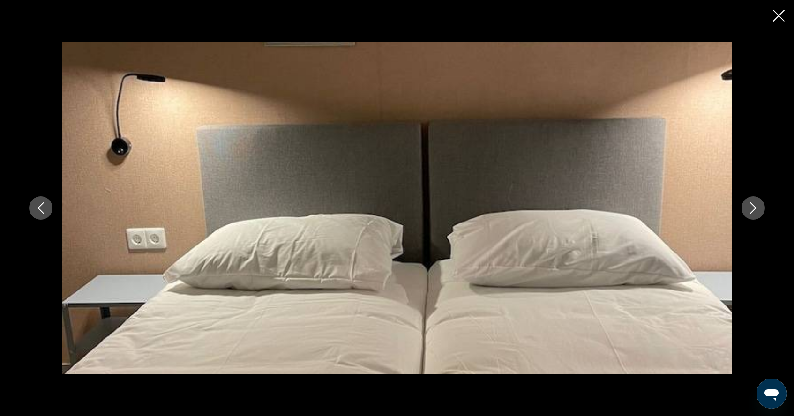
click at [760, 205] on button "Next image" at bounding box center [752, 207] width 23 height 23
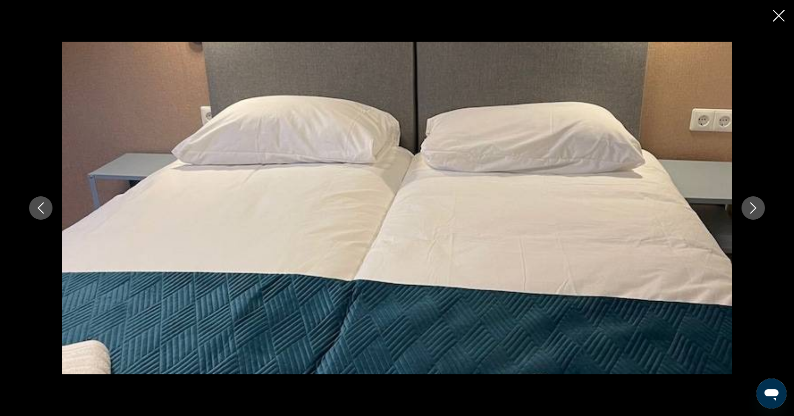
click at [760, 204] on button "Next image" at bounding box center [752, 207] width 23 height 23
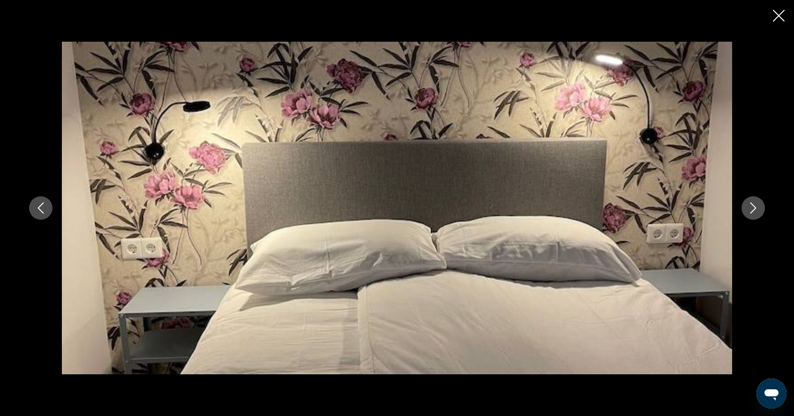
click at [760, 204] on button "Next image" at bounding box center [752, 207] width 23 height 23
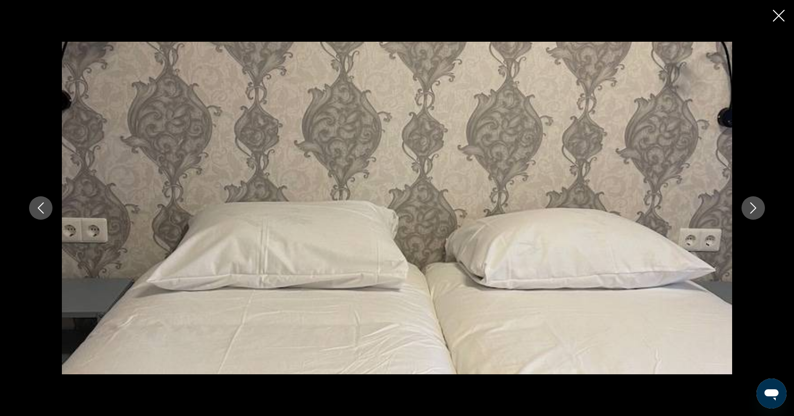
click at [760, 204] on button "Next image" at bounding box center [752, 207] width 23 height 23
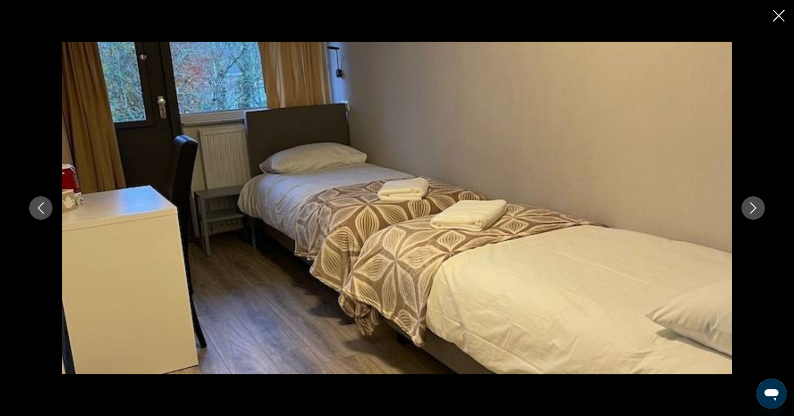
click at [759, 203] on button "Next image" at bounding box center [752, 207] width 23 height 23
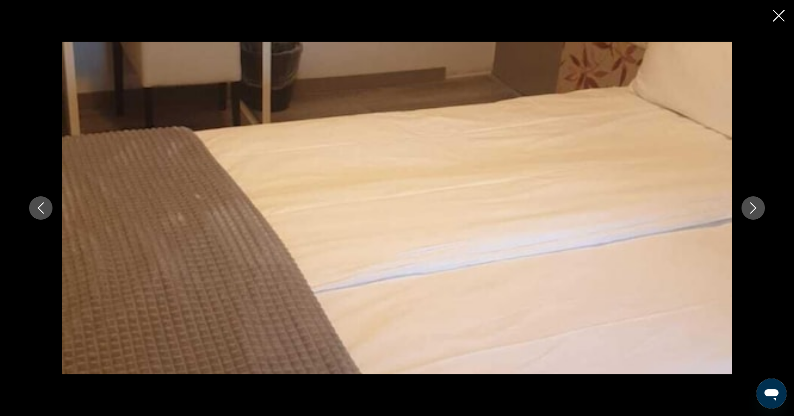
click at [758, 202] on icon "Next image" at bounding box center [752, 207] width 11 height 11
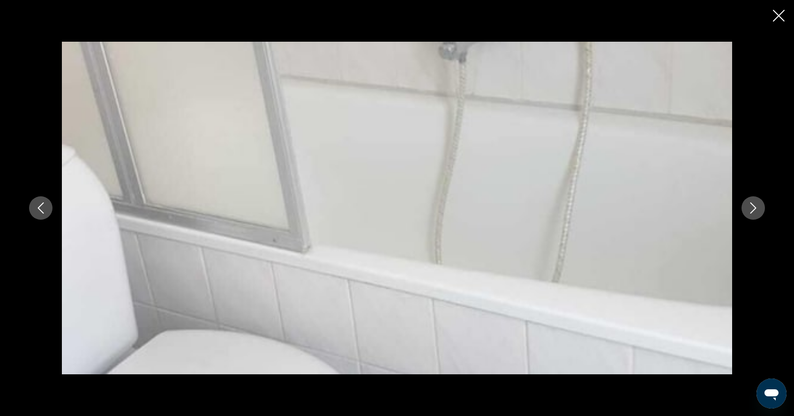
click at [758, 202] on icon "Next image" at bounding box center [752, 207] width 11 height 11
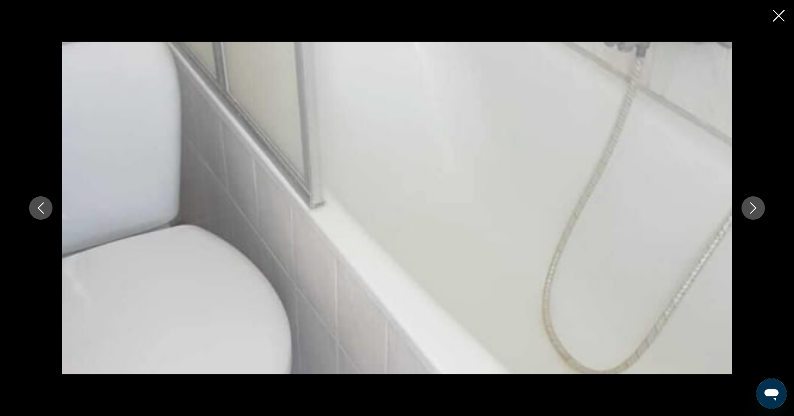
click at [758, 202] on icon "Next image" at bounding box center [752, 207] width 11 height 11
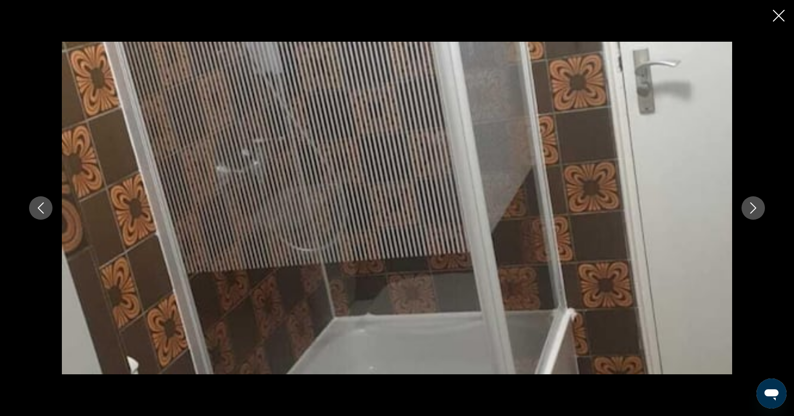
click at [757, 202] on icon "Next image" at bounding box center [752, 207] width 11 height 11
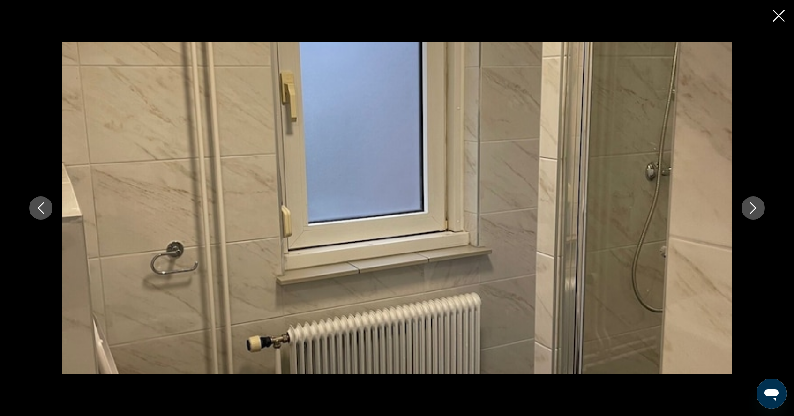
click at [757, 201] on button "Next image" at bounding box center [752, 207] width 23 height 23
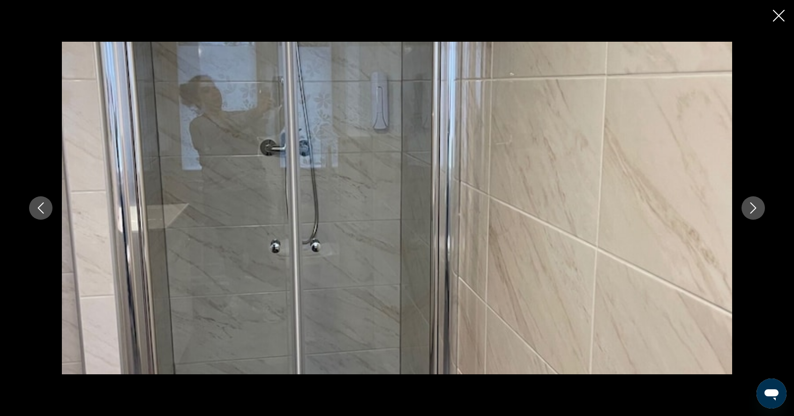
click at [757, 201] on button "Next image" at bounding box center [752, 207] width 23 height 23
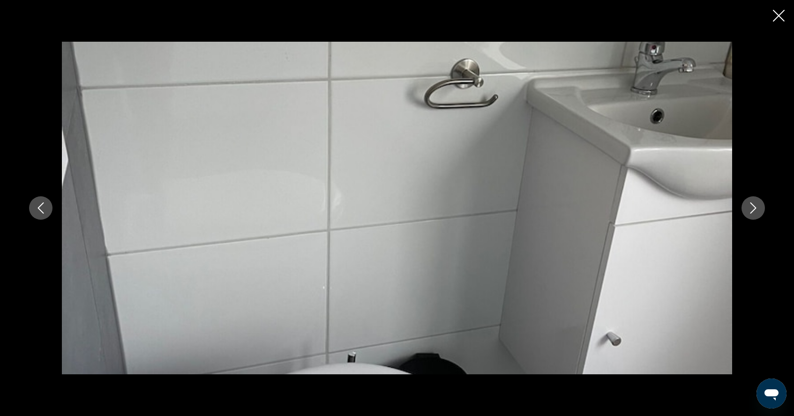
click at [756, 201] on button "Next image" at bounding box center [752, 207] width 23 height 23
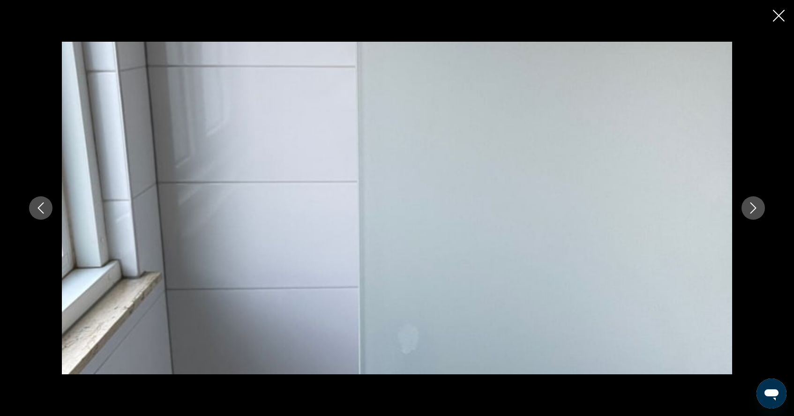
click at [756, 201] on button "Next image" at bounding box center [752, 207] width 23 height 23
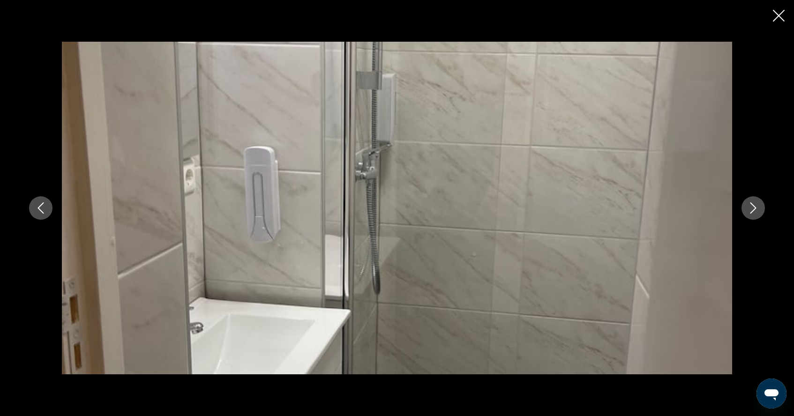
click at [756, 201] on button "Next image" at bounding box center [752, 207] width 23 height 23
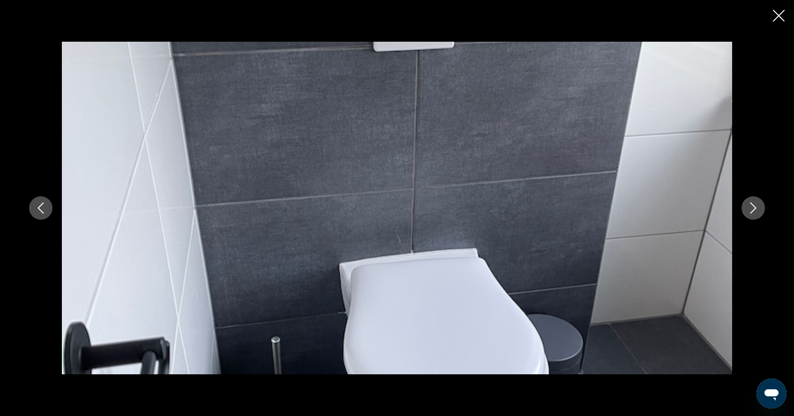
click at [756, 201] on button "Next image" at bounding box center [752, 207] width 23 height 23
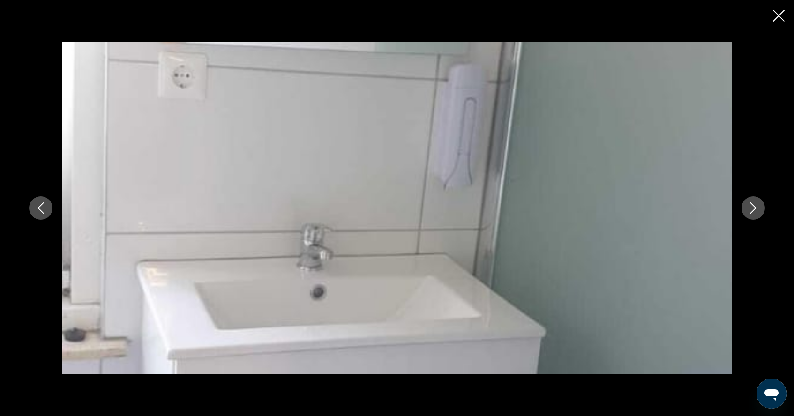
click at [756, 201] on button "Next image" at bounding box center [752, 207] width 23 height 23
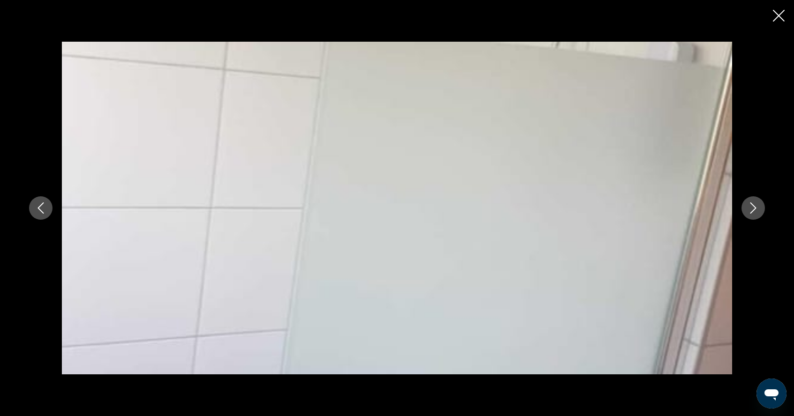
click at [756, 201] on button "Next image" at bounding box center [752, 207] width 23 height 23
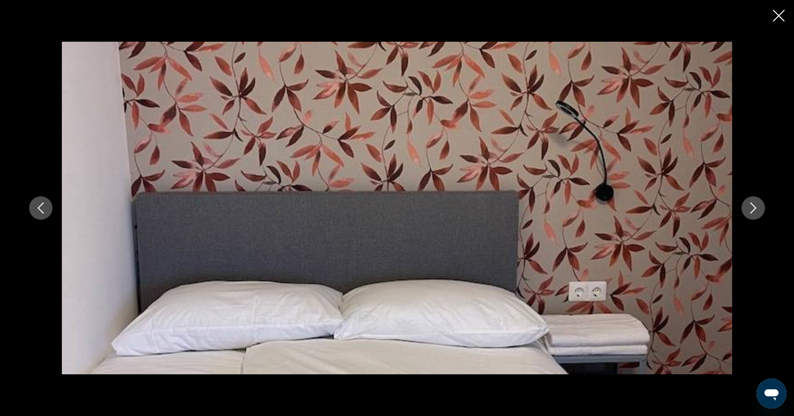
click at [756, 201] on button "Next image" at bounding box center [752, 207] width 23 height 23
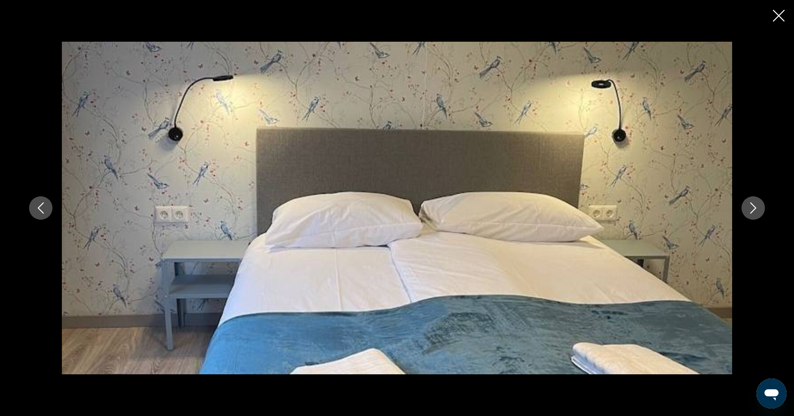
click at [780, 13] on icon "Close slideshow" at bounding box center [779, 16] width 12 height 12
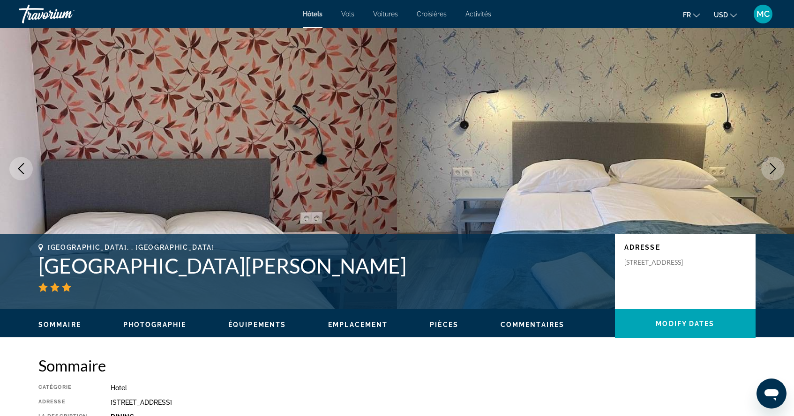
scroll to position [0, 0]
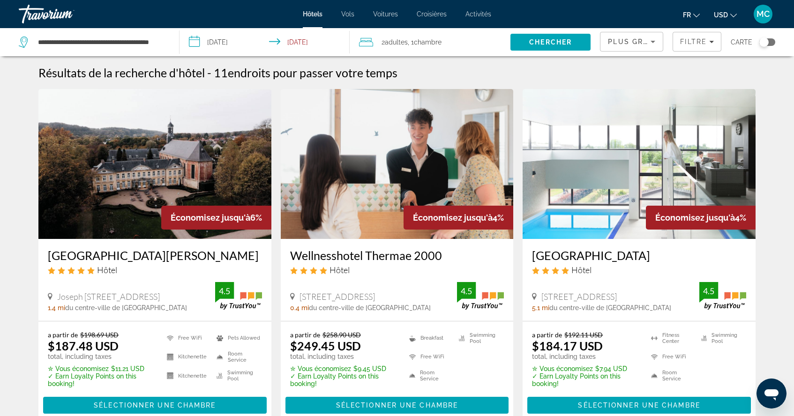
click at [555, 259] on h3 "[GEOGRAPHIC_DATA]" at bounding box center [639, 255] width 214 height 14
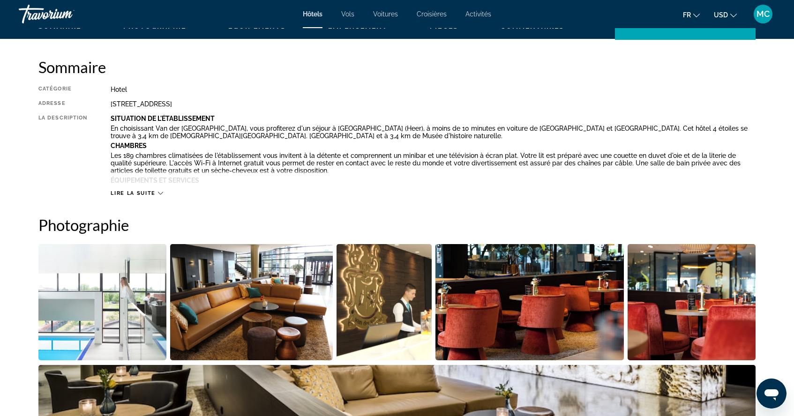
scroll to position [296, 0]
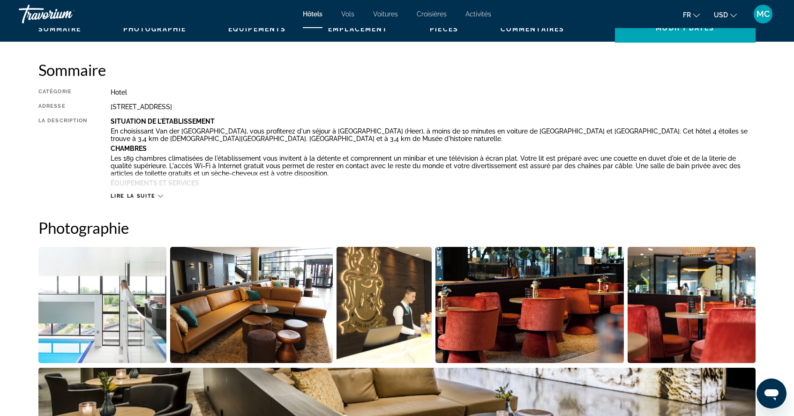
click at [160, 194] on icon "Main content" at bounding box center [160, 196] width 5 height 5
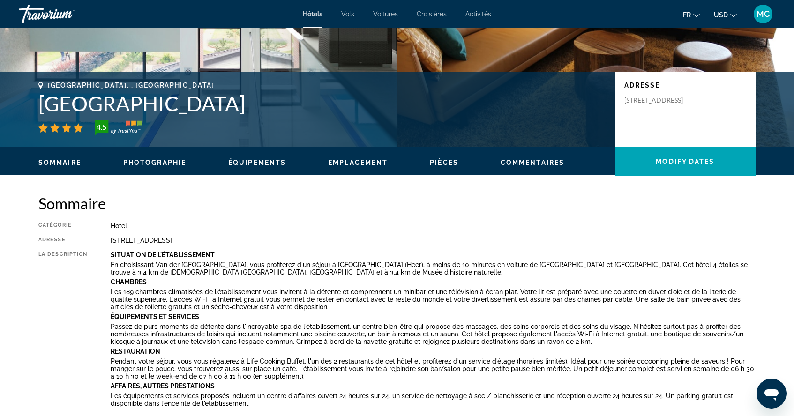
scroll to position [163, 0]
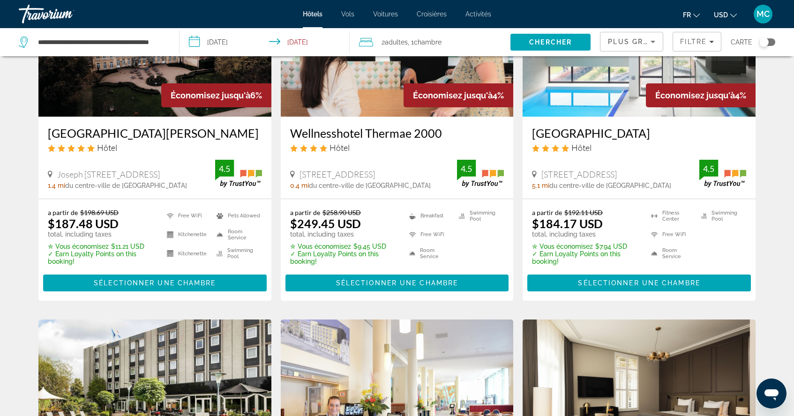
scroll to position [124, 0]
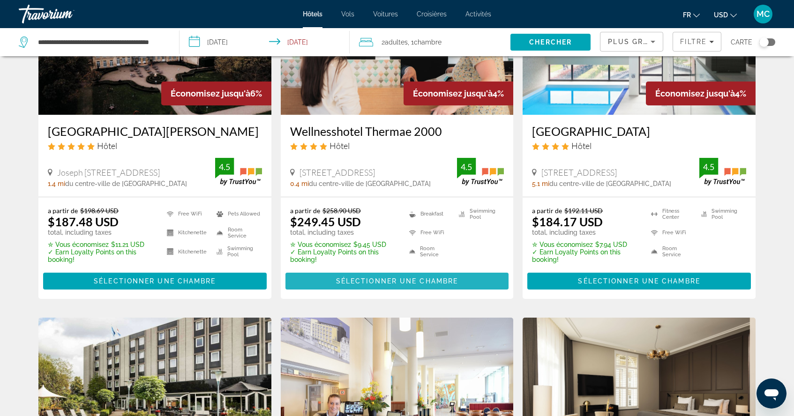
click at [375, 286] on span "Main content" at bounding box center [397, 281] width 224 height 22
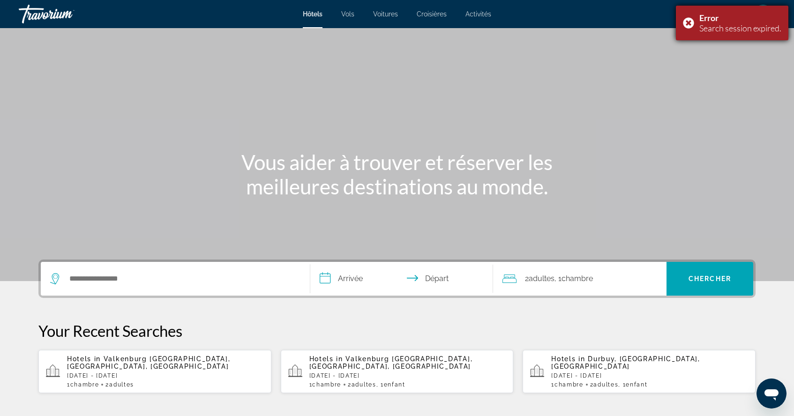
click at [689, 19] on div "Error Search session expired." at bounding box center [732, 23] width 112 height 35
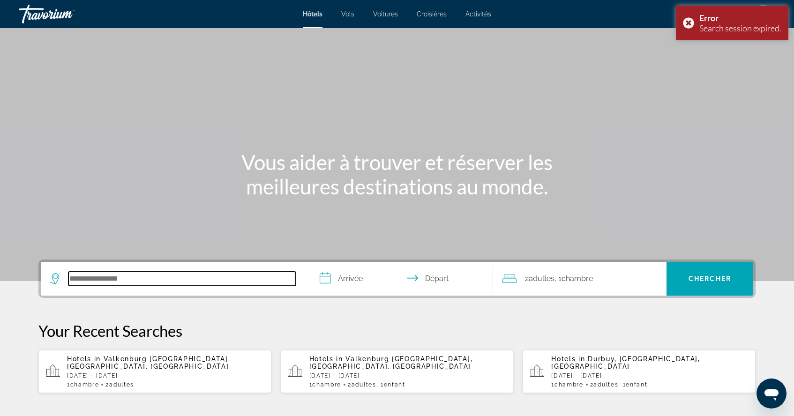
click at [104, 277] on input "Search hotel destination" at bounding box center [181, 279] width 227 height 14
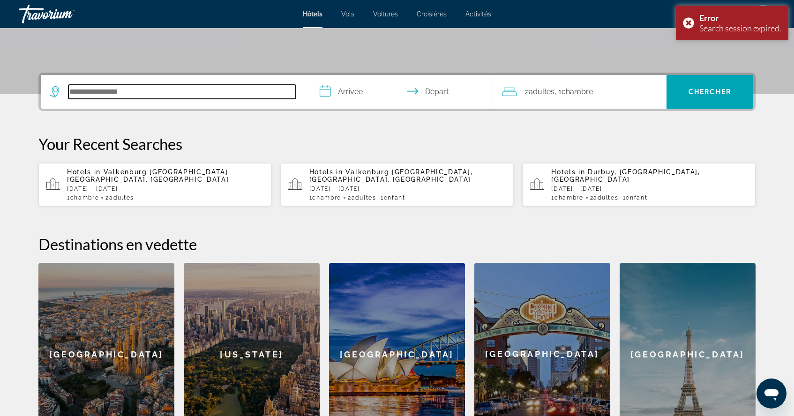
scroll to position [229, 0]
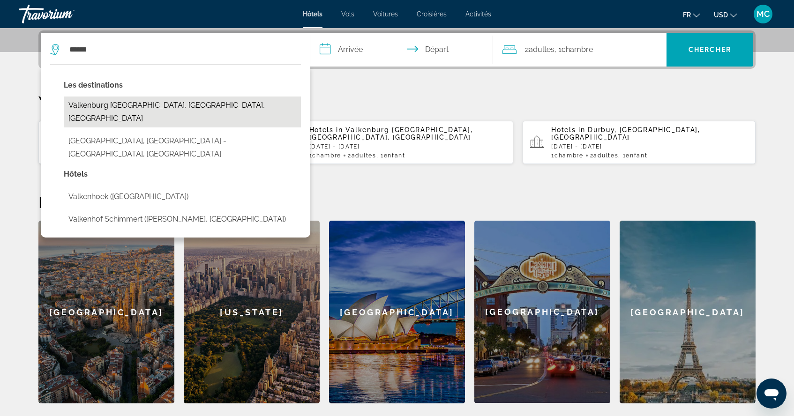
click at [168, 106] on button "Valkenburg [GEOGRAPHIC_DATA], [GEOGRAPHIC_DATA], [GEOGRAPHIC_DATA]" at bounding box center [182, 112] width 237 height 31
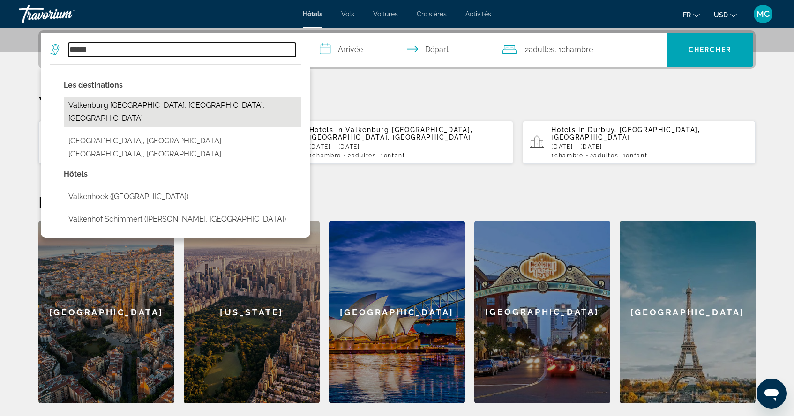
type input "**********"
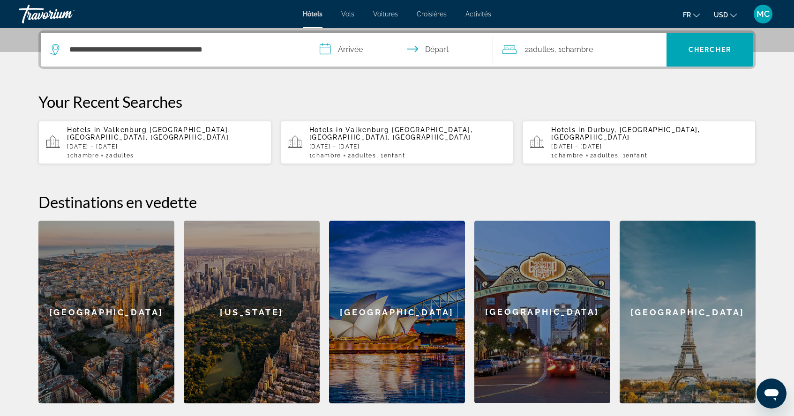
click at [346, 48] on input "**********" at bounding box center [403, 51] width 187 height 37
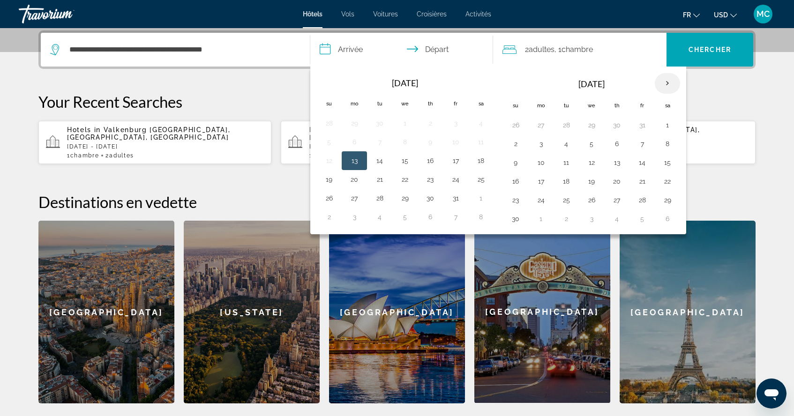
click at [668, 81] on th "Next month" at bounding box center [667, 83] width 25 height 21
click at [616, 181] on button "25" at bounding box center [616, 181] width 15 height 13
click at [643, 183] on button "26" at bounding box center [641, 181] width 15 height 13
type input "**********"
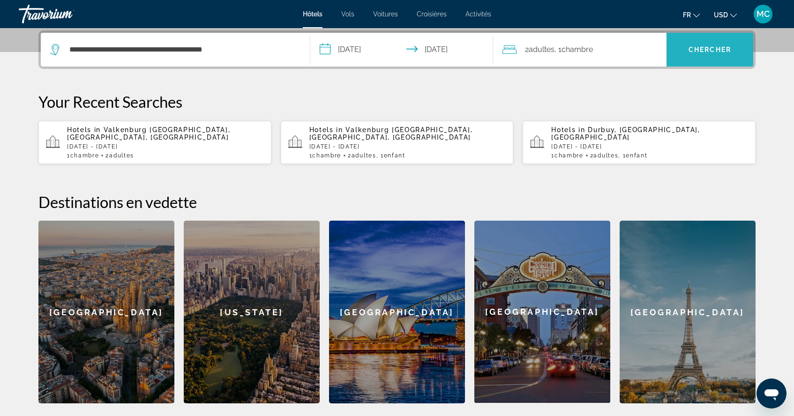
click at [695, 48] on span "Chercher" at bounding box center [709, 49] width 43 height 7
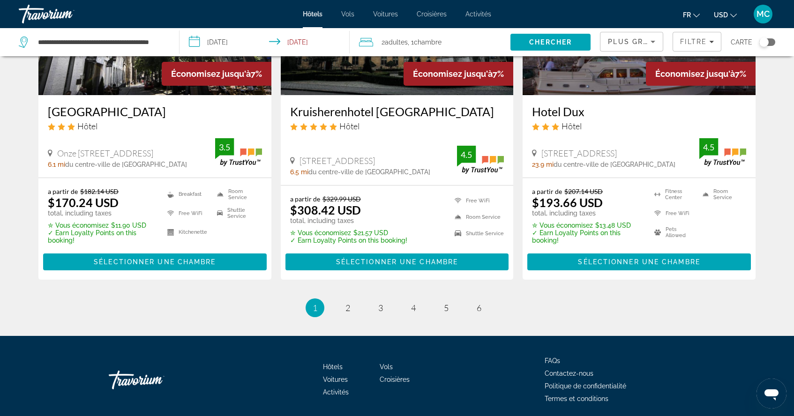
scroll to position [1236, 0]
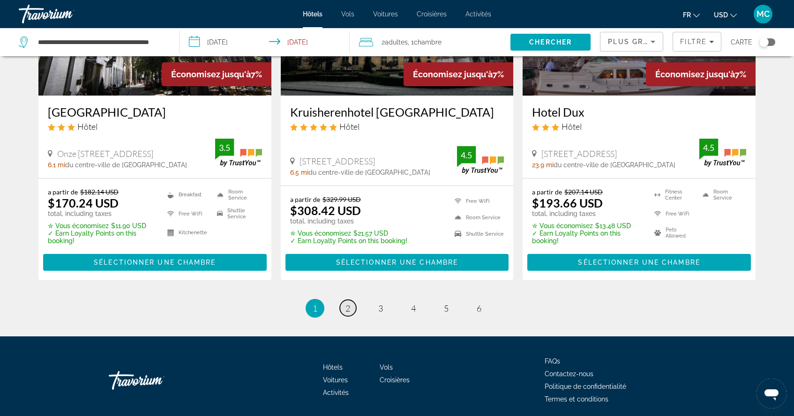
click at [349, 303] on span "2" at bounding box center [347, 308] width 5 height 10
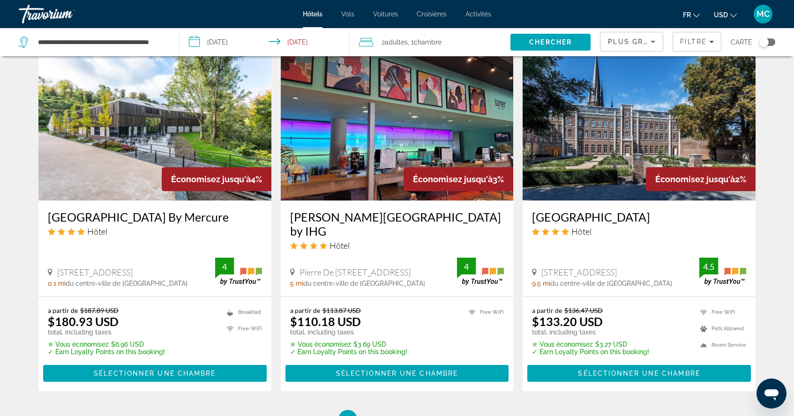
scroll to position [1108, 0]
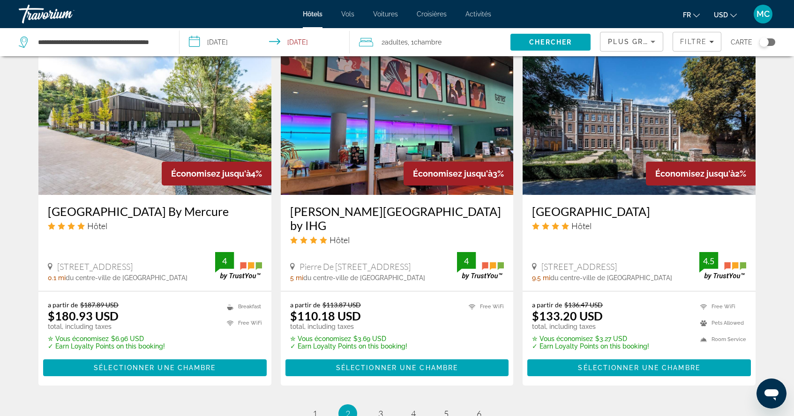
click at [146, 216] on h3 "[GEOGRAPHIC_DATA] By Mercure" at bounding box center [155, 211] width 214 height 14
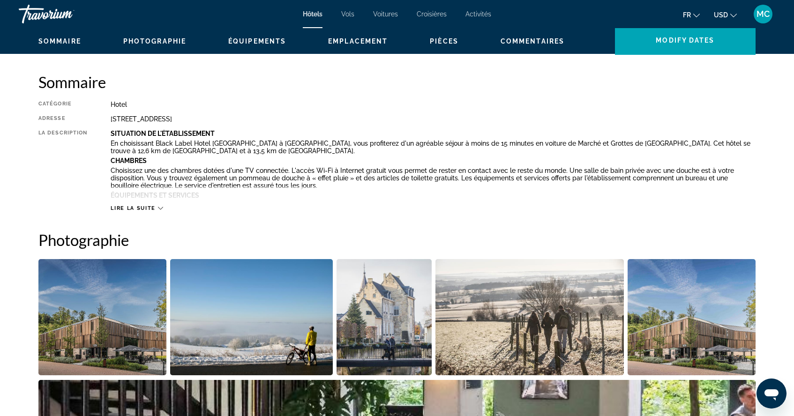
scroll to position [280, 0]
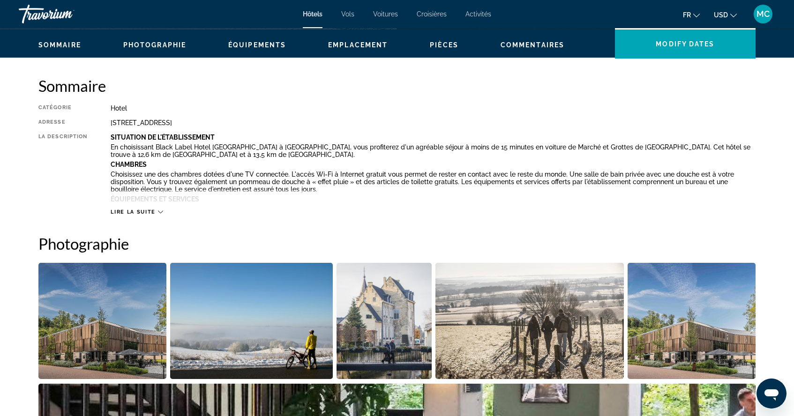
click at [160, 212] on icon "Main content" at bounding box center [160, 211] width 5 height 5
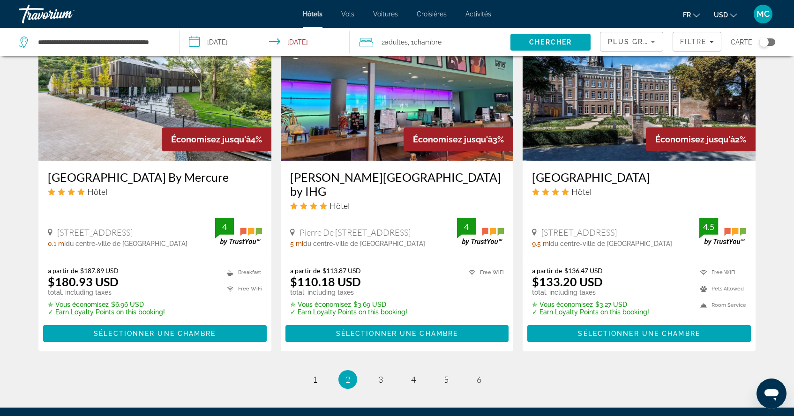
scroll to position [1144, 0]
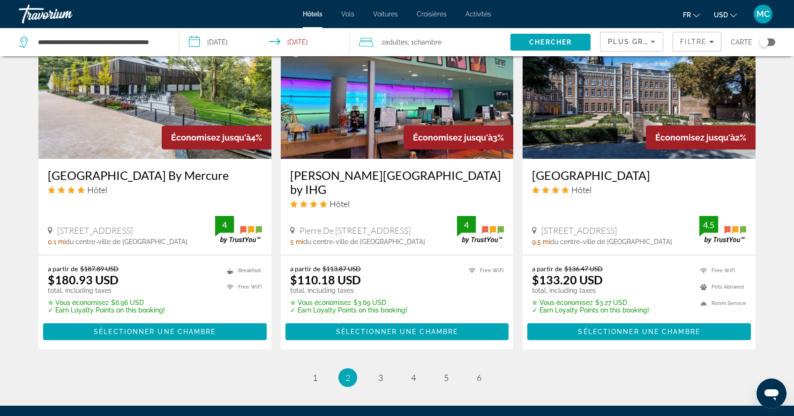
click at [93, 216] on div "[STREET_ADDRESS] 0.1 mi du centre-ville de [GEOGRAPHIC_DATA] [GEOGRAPHIC_DATA] …" at bounding box center [155, 231] width 214 height 30
click at [88, 238] on span "du centre-ville de [GEOGRAPHIC_DATA]" at bounding box center [127, 241] width 122 height 7
click at [108, 174] on h3 "[GEOGRAPHIC_DATA] By Mercure" at bounding box center [155, 175] width 214 height 14
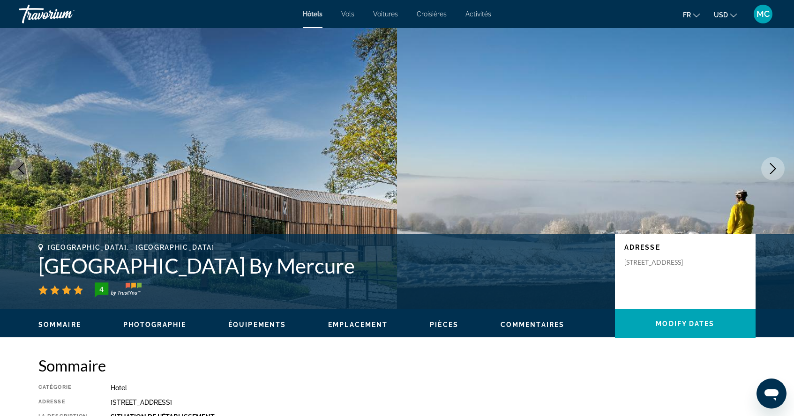
click at [108, 174] on img "Main content" at bounding box center [198, 168] width 397 height 281
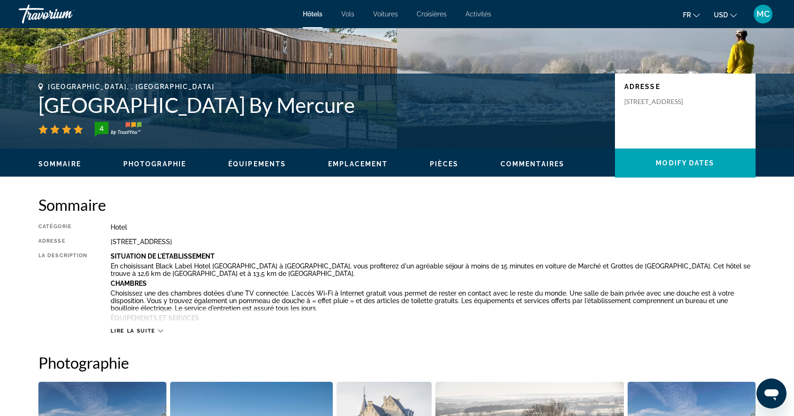
scroll to position [162, 0]
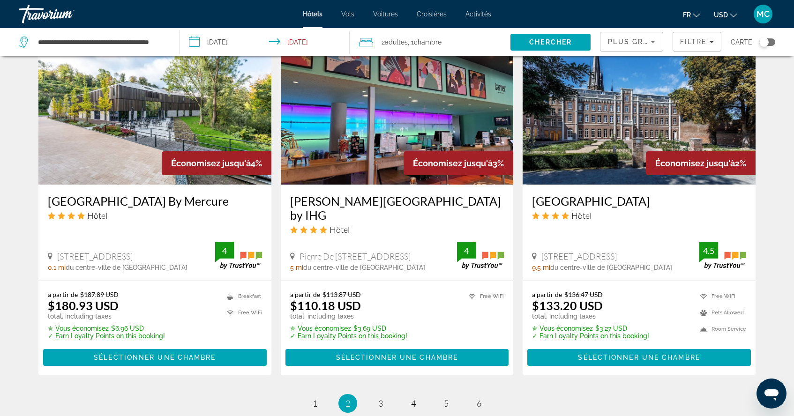
scroll to position [1119, 0]
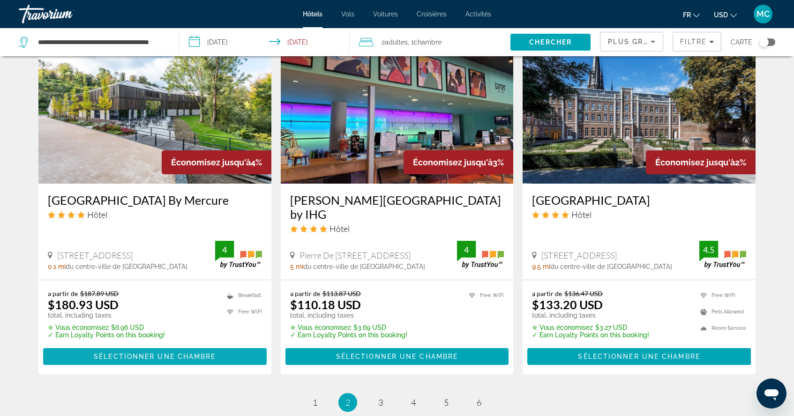
click at [209, 353] on span "Sélectionner une chambre" at bounding box center [155, 356] width 122 height 7
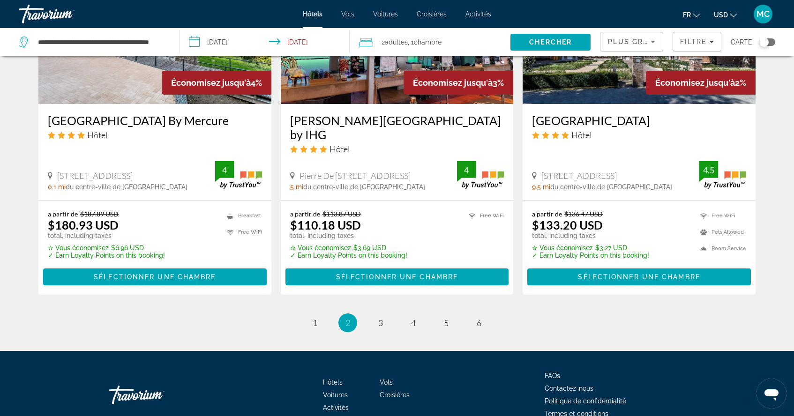
scroll to position [1209, 0]
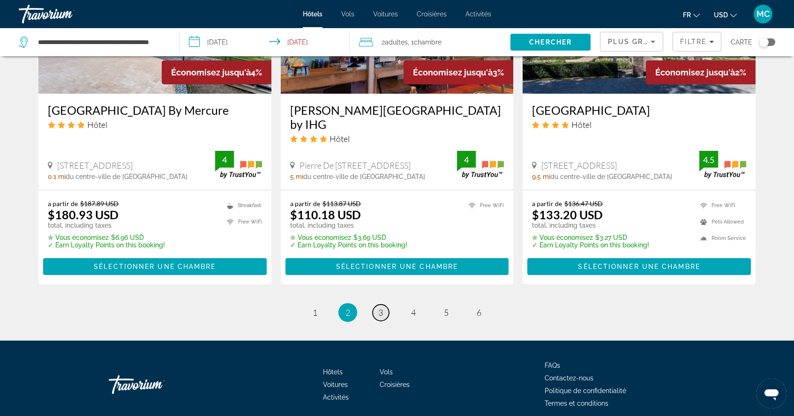
click at [381, 307] on span "3" at bounding box center [380, 312] width 5 height 10
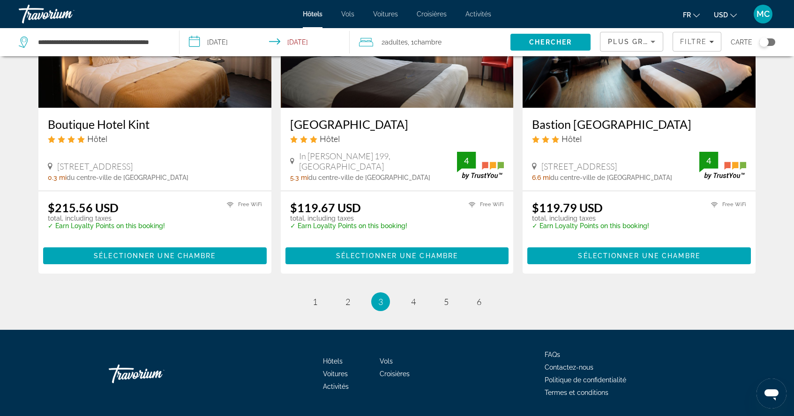
scroll to position [1172, 0]
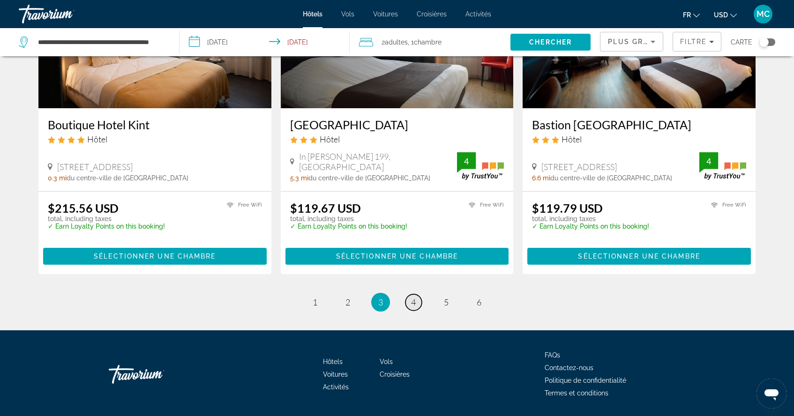
click at [417, 294] on link "page 4" at bounding box center [413, 302] width 16 height 16
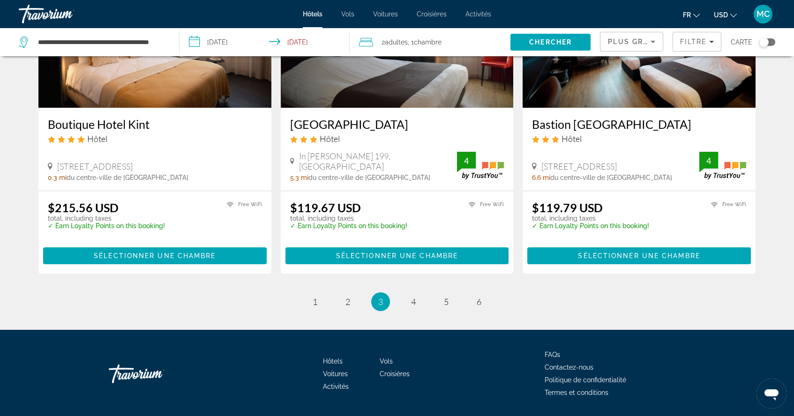
scroll to position [1172, 0]
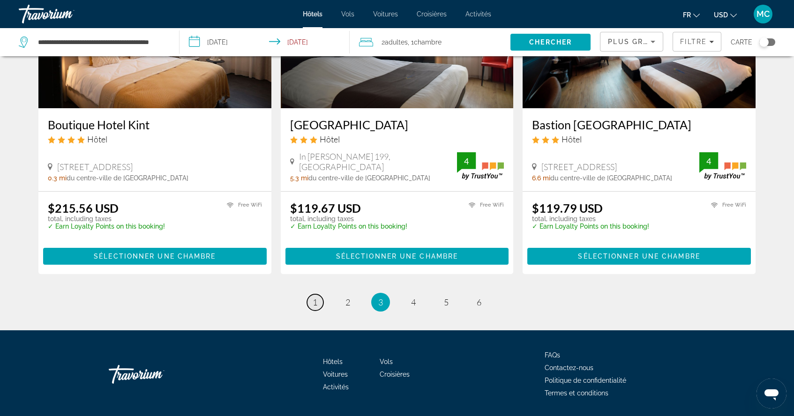
click at [313, 297] on span "1" at bounding box center [315, 302] width 5 height 10
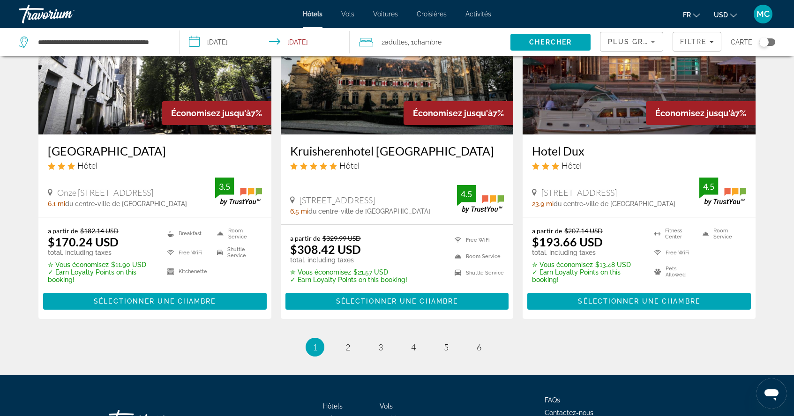
scroll to position [1196, 0]
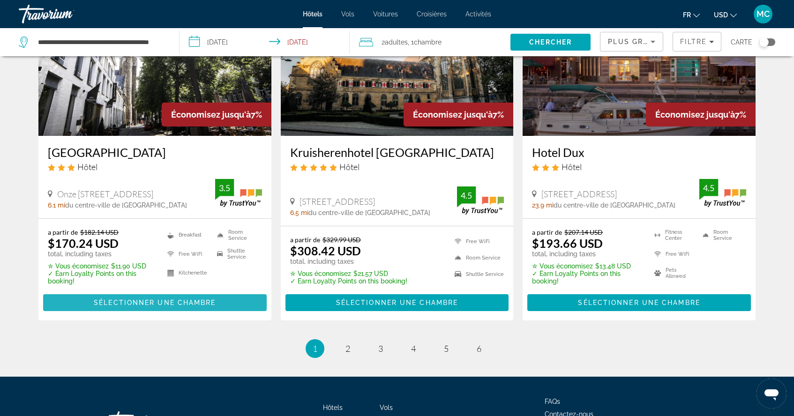
click at [223, 291] on span "Main content" at bounding box center [155, 302] width 224 height 22
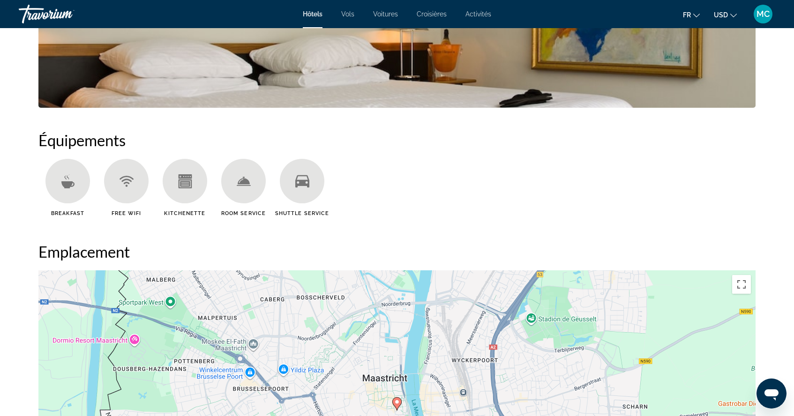
scroll to position [622, 0]
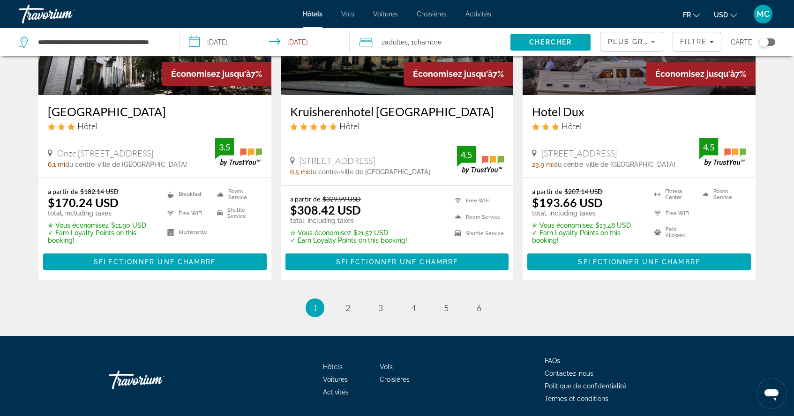
scroll to position [1236, 0]
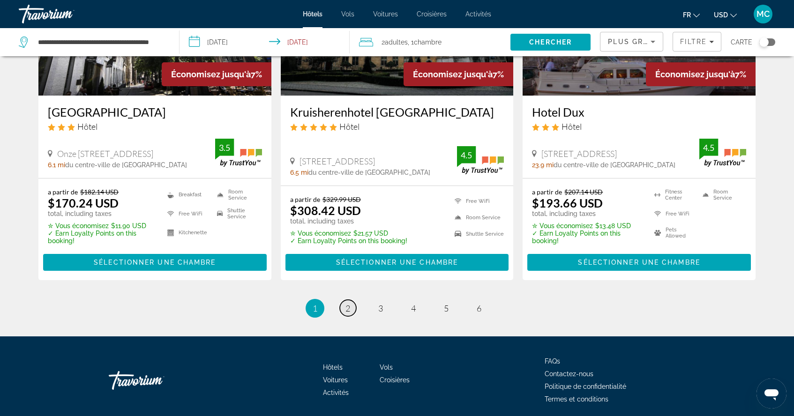
click at [350, 303] on span "2" at bounding box center [347, 308] width 5 height 10
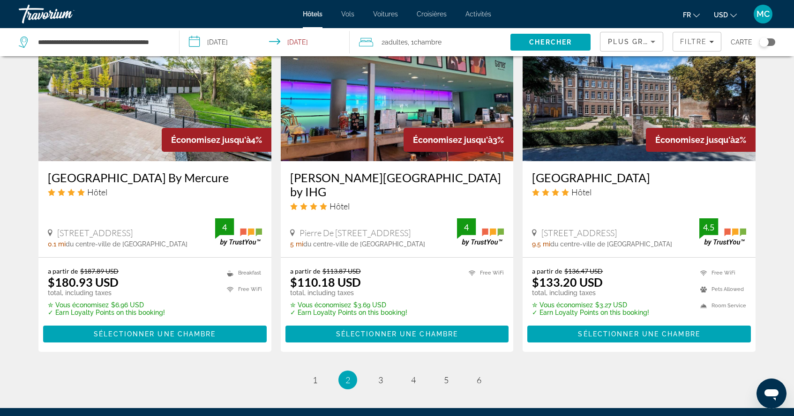
scroll to position [1138, 0]
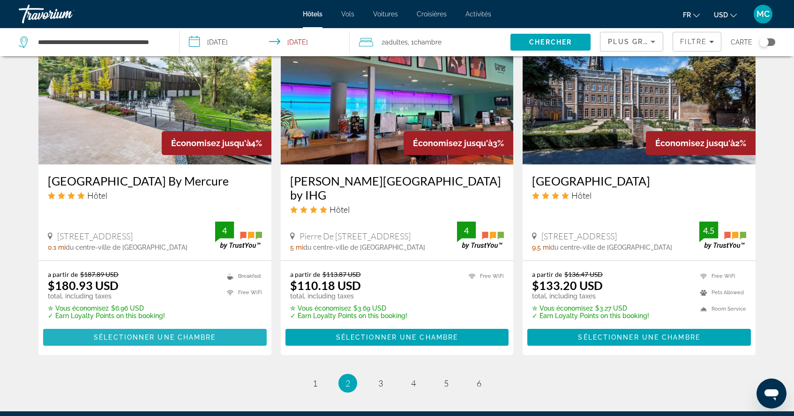
click at [155, 326] on span "Main content" at bounding box center [155, 337] width 224 height 22
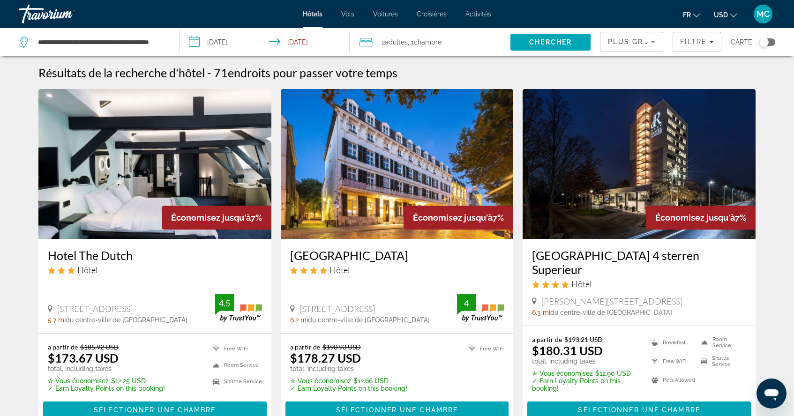
click at [298, 42] on input "**********" at bounding box center [266, 43] width 174 height 31
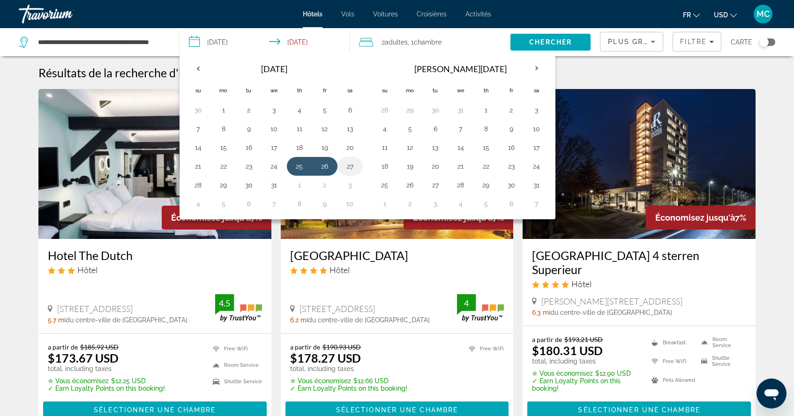
click at [351, 165] on button "27" at bounding box center [350, 166] width 15 height 13
click at [242, 46] on input "**********" at bounding box center [266, 43] width 174 height 31
click at [242, 35] on input "**********" at bounding box center [266, 43] width 174 height 31
click at [242, 39] on input "**********" at bounding box center [266, 43] width 174 height 31
click at [318, 40] on input "**********" at bounding box center [266, 43] width 174 height 31
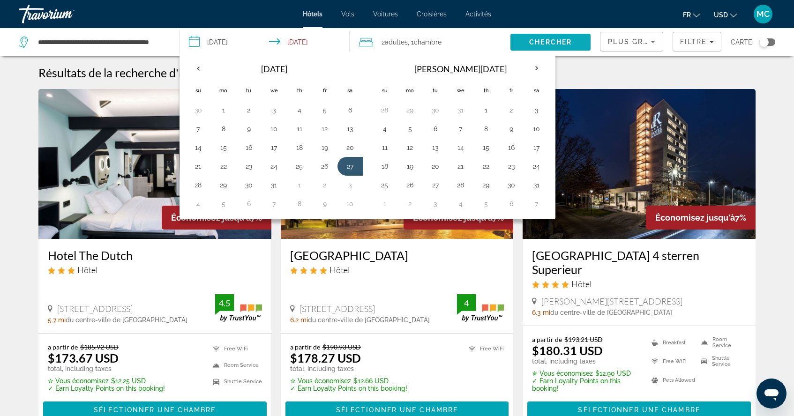
click at [551, 43] on span "Chercher" at bounding box center [550, 41] width 43 height 7
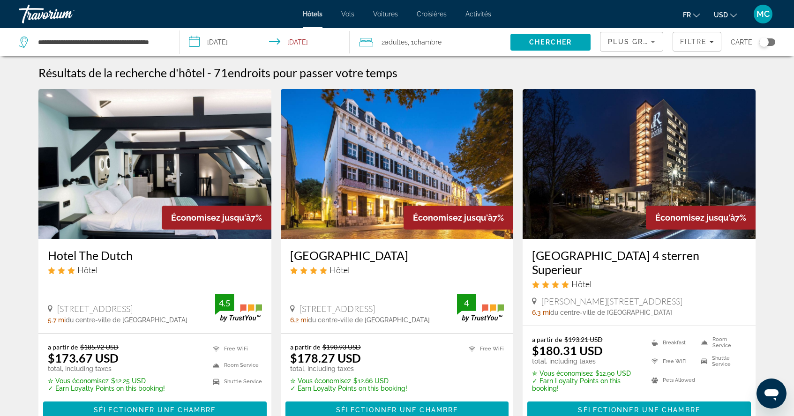
click at [232, 43] on input "**********" at bounding box center [266, 43] width 174 height 31
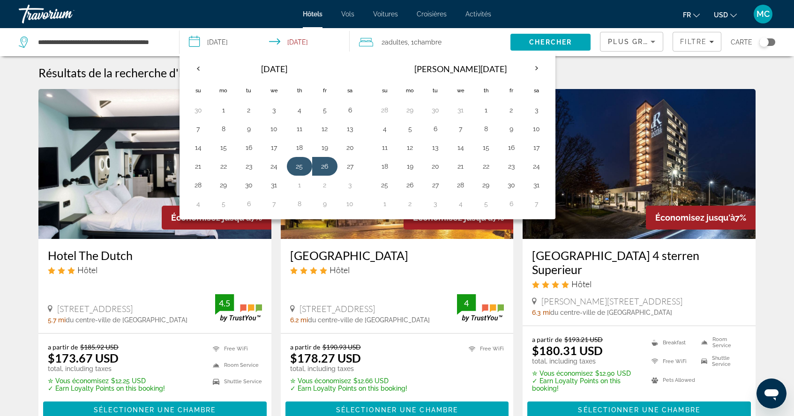
click at [299, 166] on button "25" at bounding box center [299, 166] width 15 height 13
click at [353, 160] on button "27" at bounding box center [350, 166] width 15 height 13
type input "**********"
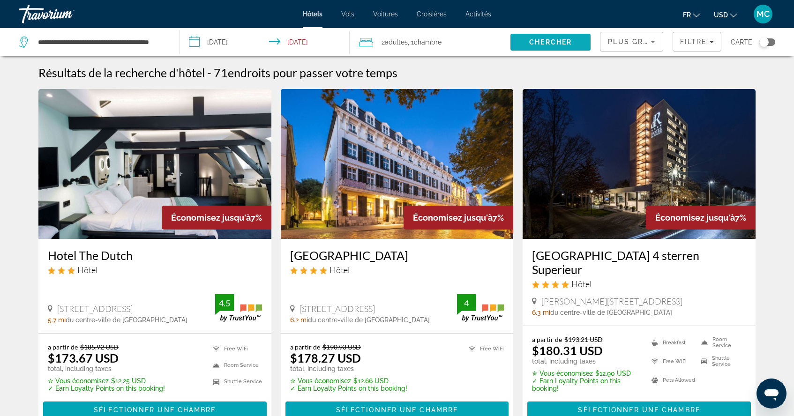
click at [537, 38] on span "Search" at bounding box center [550, 42] width 80 height 22
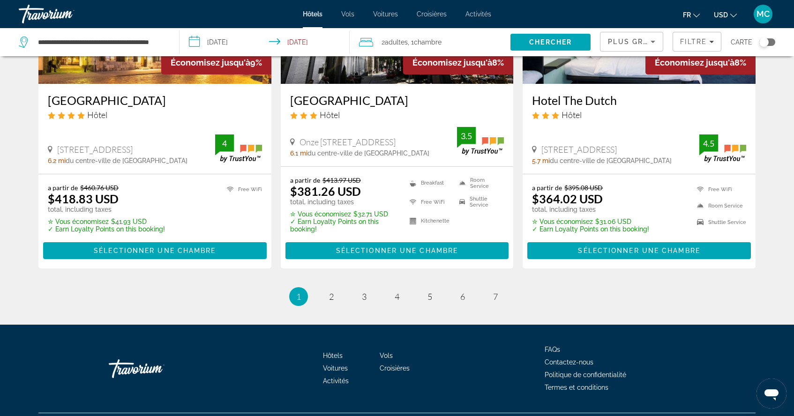
scroll to position [1241, 0]
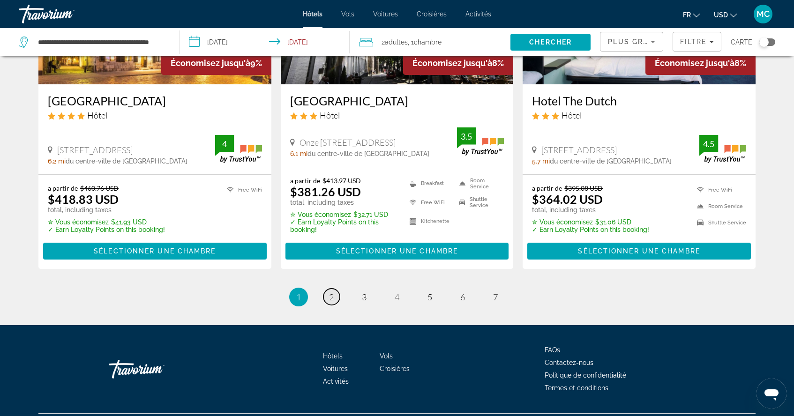
click at [330, 292] on span "2" at bounding box center [331, 297] width 5 height 10
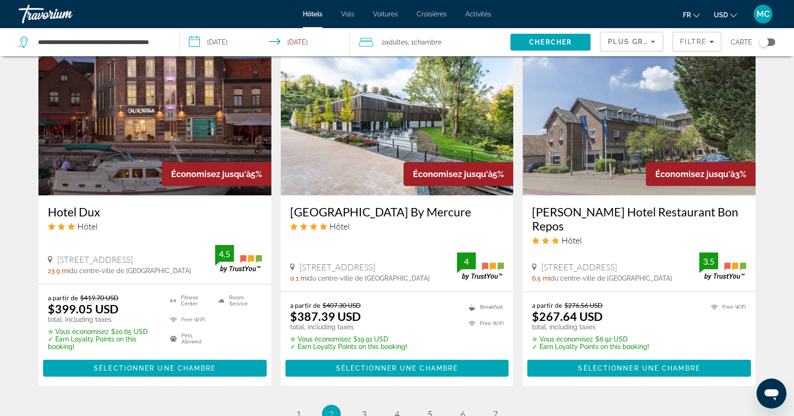
scroll to position [1100, 0]
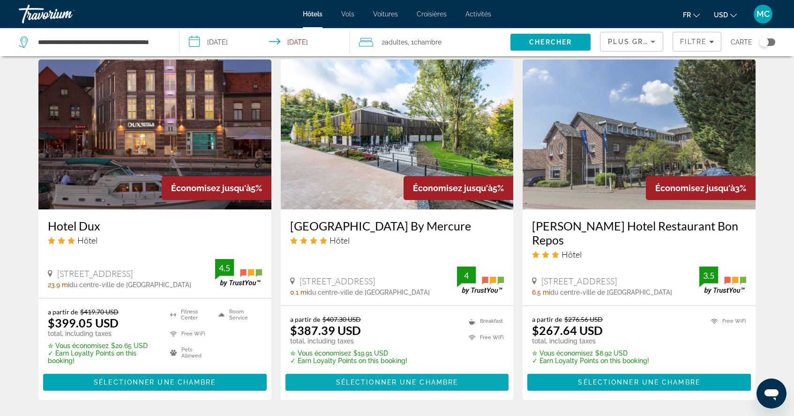
click at [345, 379] on span "Sélectionner une chambre" at bounding box center [397, 382] width 122 height 7
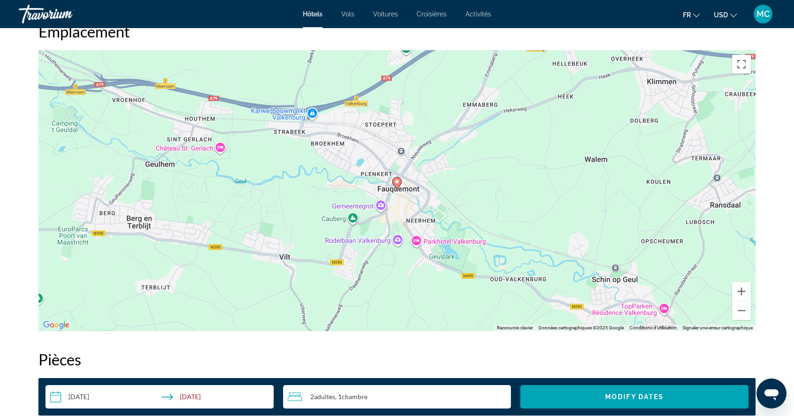
scroll to position [883, 0]
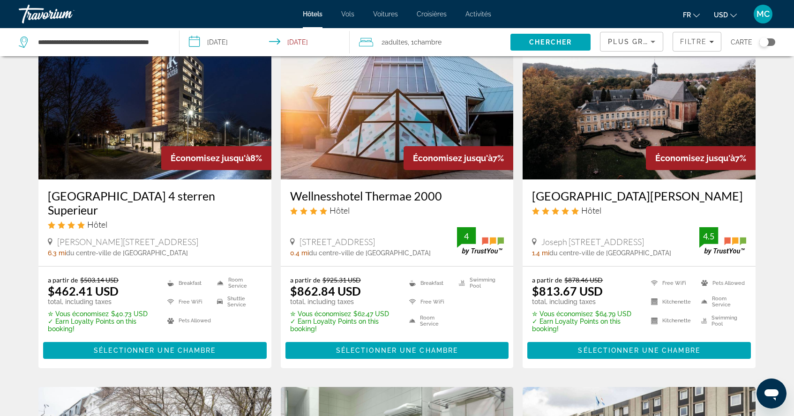
scroll to position [60, 0]
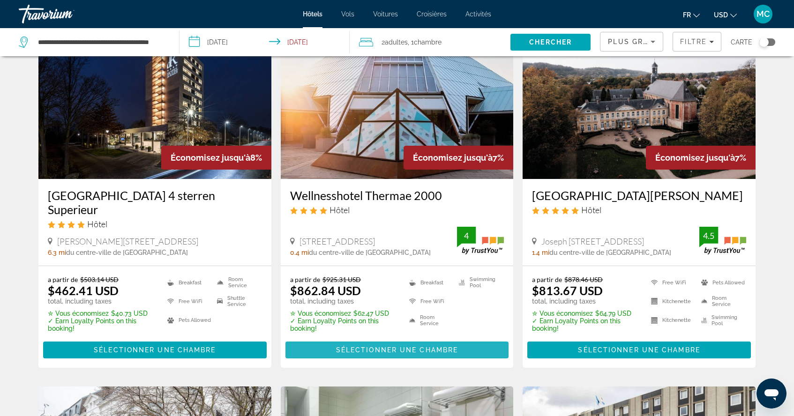
click at [385, 346] on span "Sélectionner une chambre" at bounding box center [397, 349] width 122 height 7
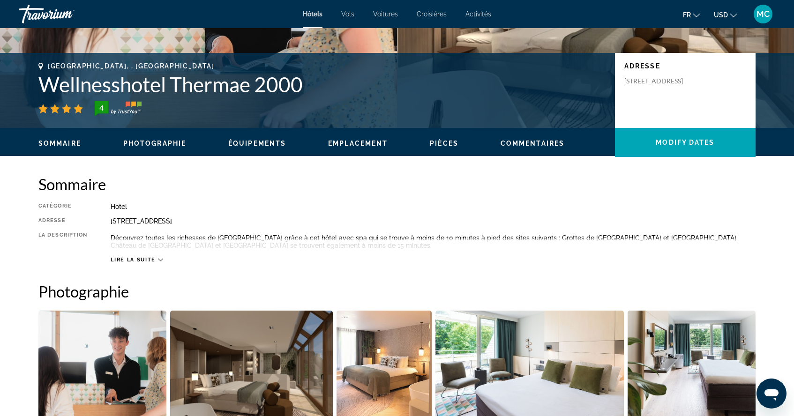
scroll to position [171, 0]
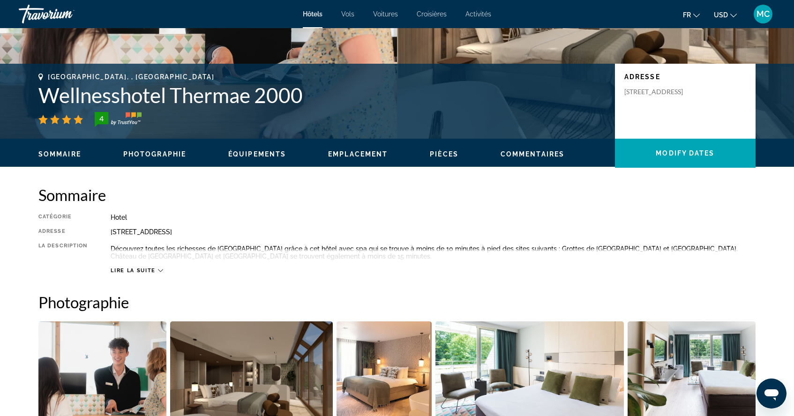
click at [160, 269] on icon "Main content" at bounding box center [160, 270] width 5 height 5
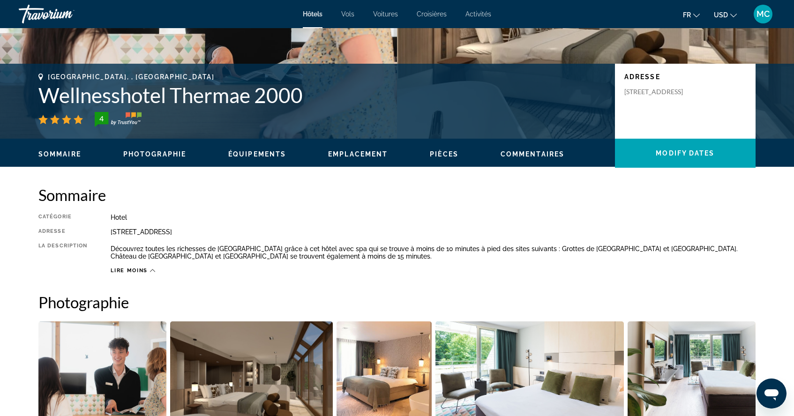
click at [151, 271] on icon "Main content" at bounding box center [152, 270] width 5 height 5
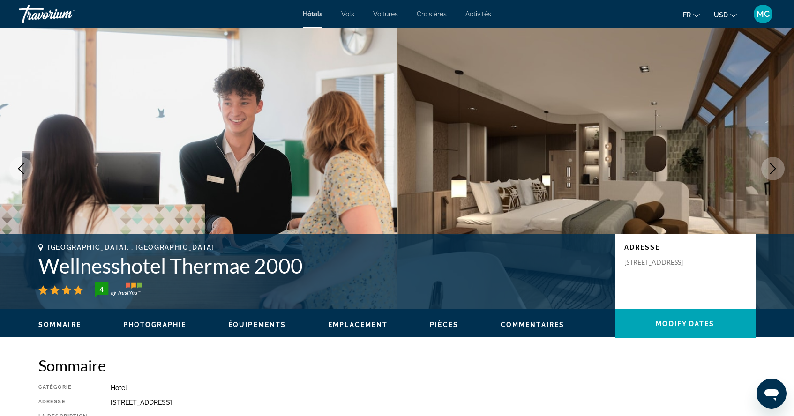
scroll to position [0, 0]
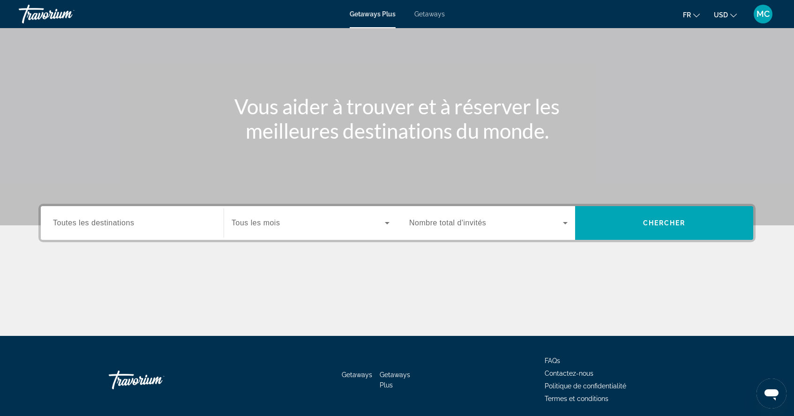
scroll to position [56, 0]
click at [133, 224] on span "Toutes les destinations" at bounding box center [93, 223] width 81 height 8
click at [133, 224] on input "Destination Toutes les destinations" at bounding box center [132, 223] width 158 height 11
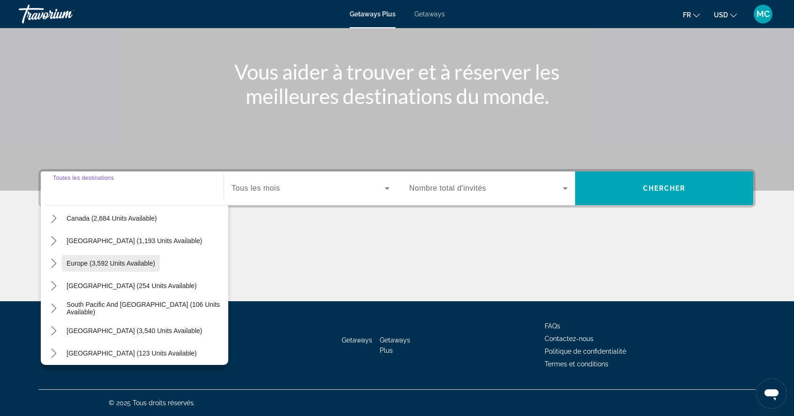
scroll to position [81, 0]
click at [116, 263] on span "Europe (3,592 units available)" at bounding box center [111, 262] width 89 height 7
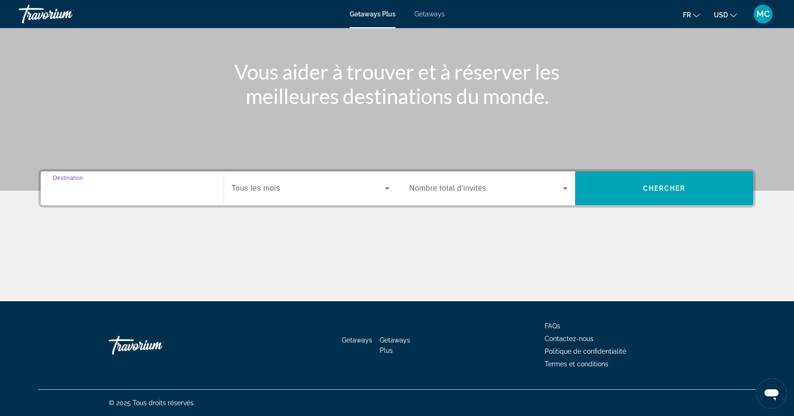
type input "**********"
click at [395, 187] on div "Start Month Tous les mois" at bounding box center [310, 188] width 173 height 26
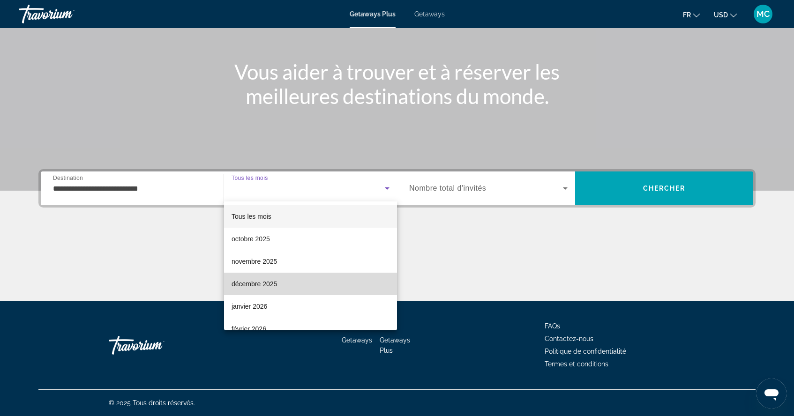
click at [249, 280] on span "décembre 2025" at bounding box center [253, 283] width 45 height 11
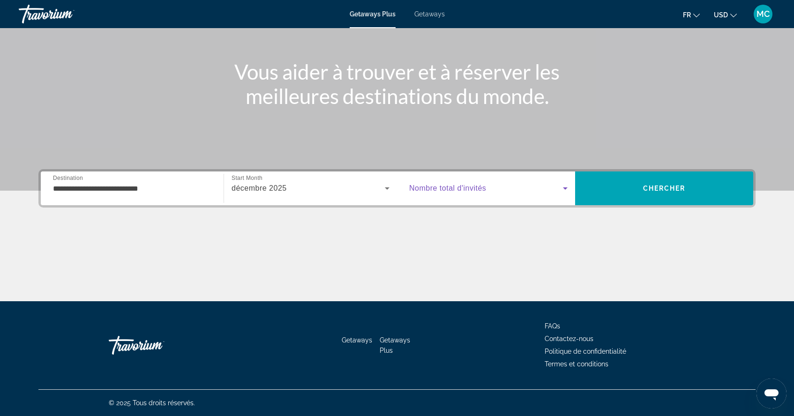
click at [566, 187] on icon "Search widget" at bounding box center [565, 188] width 11 height 11
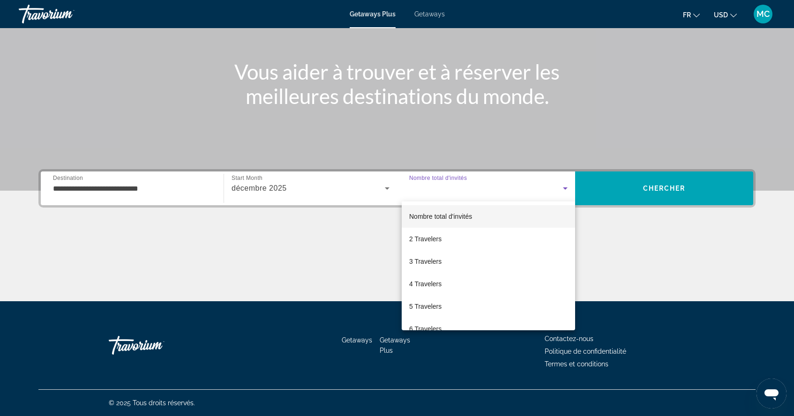
scroll to position [0, 0]
click at [424, 260] on span "3 Travelers" at bounding box center [425, 261] width 32 height 11
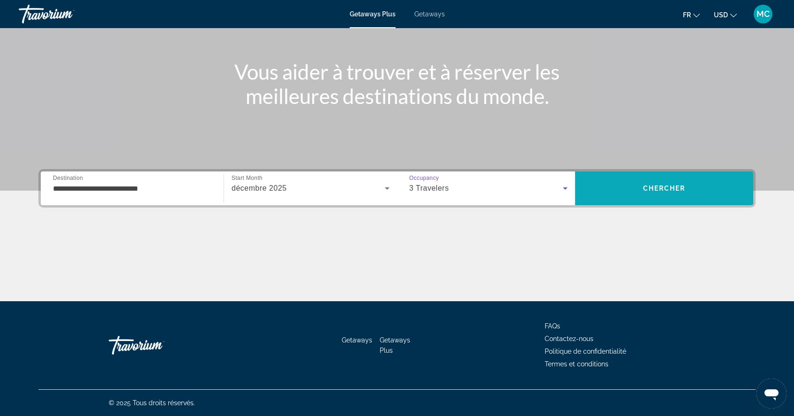
click at [668, 190] on span "Chercher" at bounding box center [664, 188] width 43 height 7
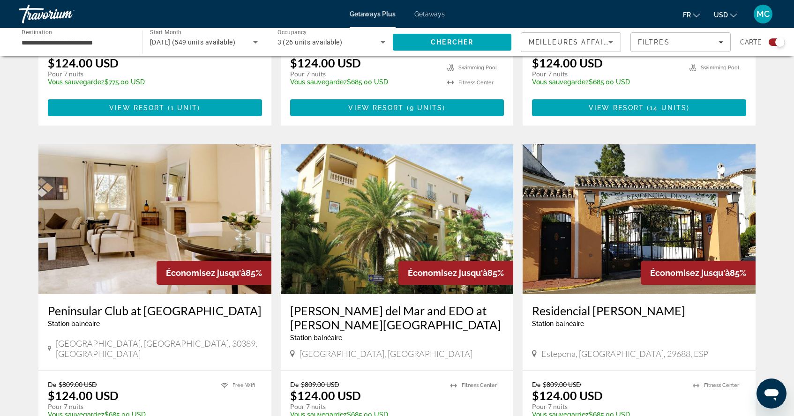
scroll to position [576, 0]
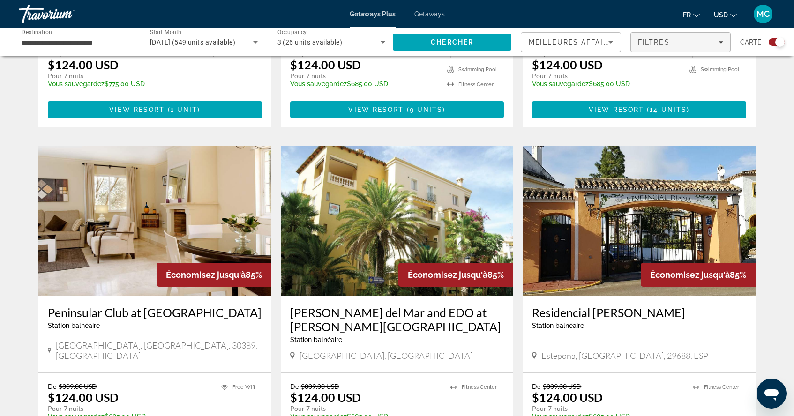
click at [727, 40] on span "Filters" at bounding box center [680, 42] width 99 height 22
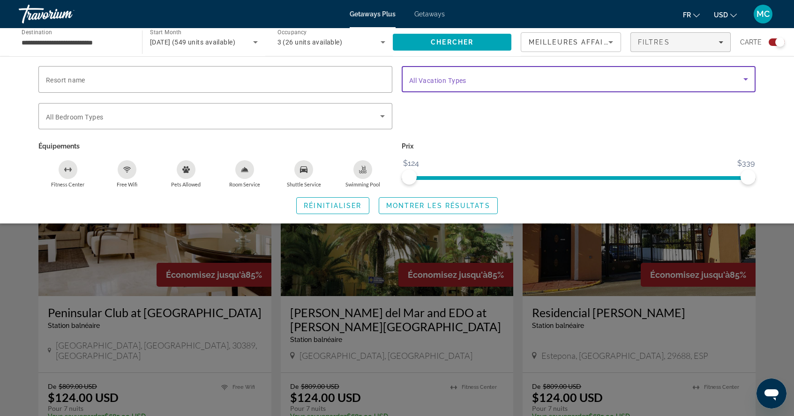
click at [743, 78] on icon "Search widget" at bounding box center [745, 79] width 11 height 11
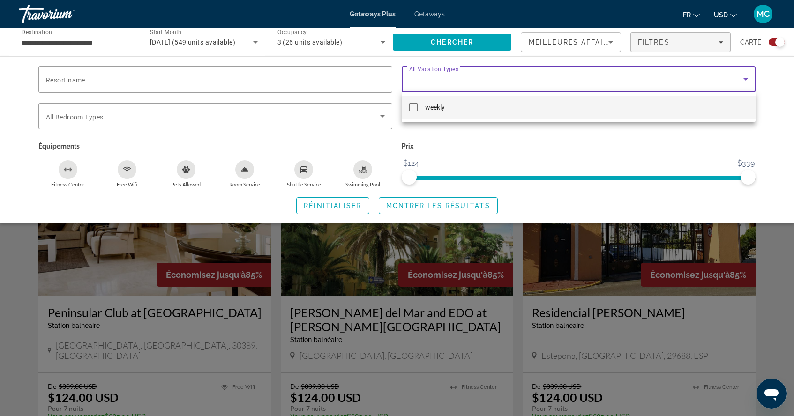
click at [510, 134] on div at bounding box center [397, 208] width 794 height 416
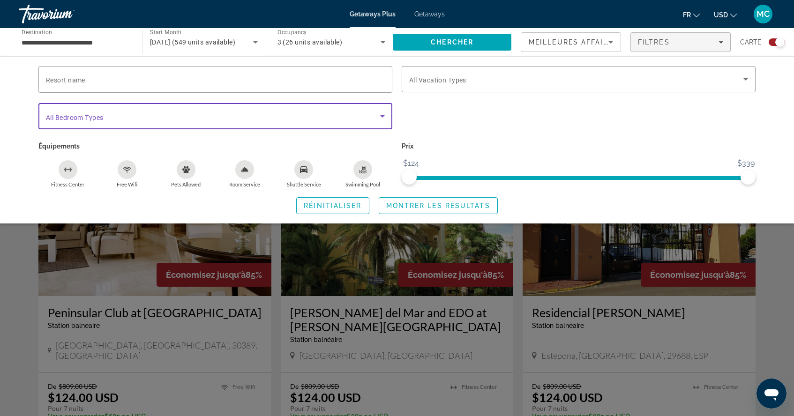
click at [317, 118] on span "Search widget" at bounding box center [213, 116] width 334 height 11
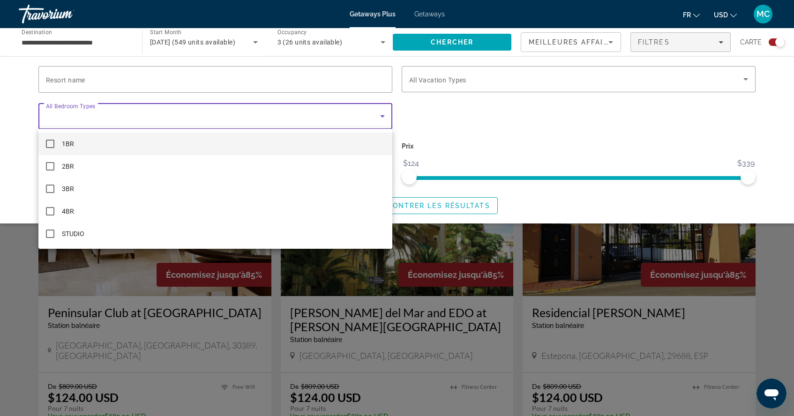
click at [460, 112] on div at bounding box center [397, 208] width 794 height 416
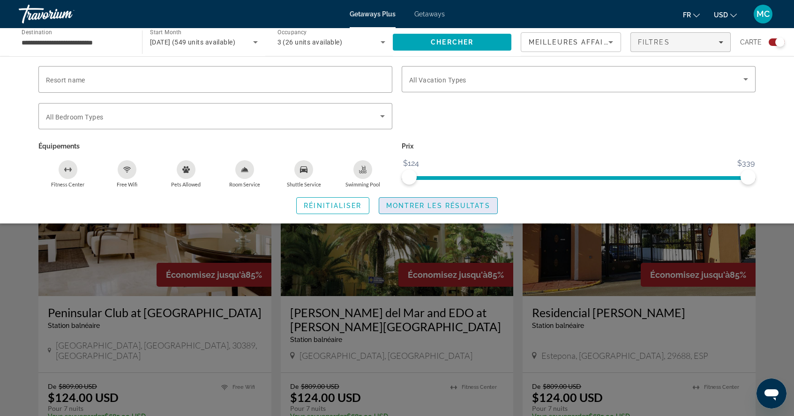
click at [474, 213] on span "Search widget" at bounding box center [438, 205] width 118 height 22
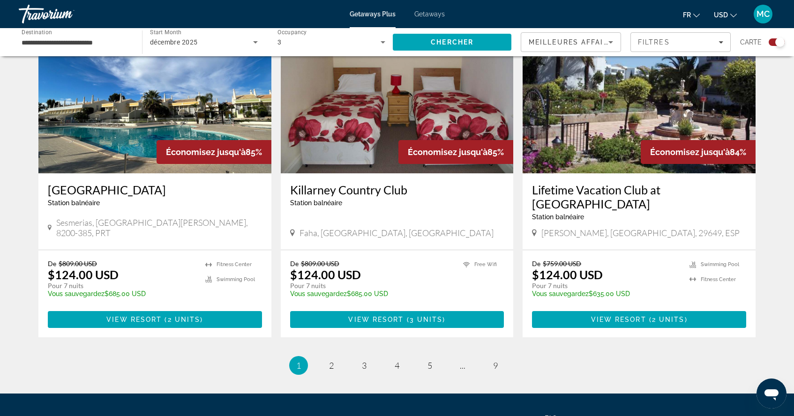
scroll to position [1355, 0]
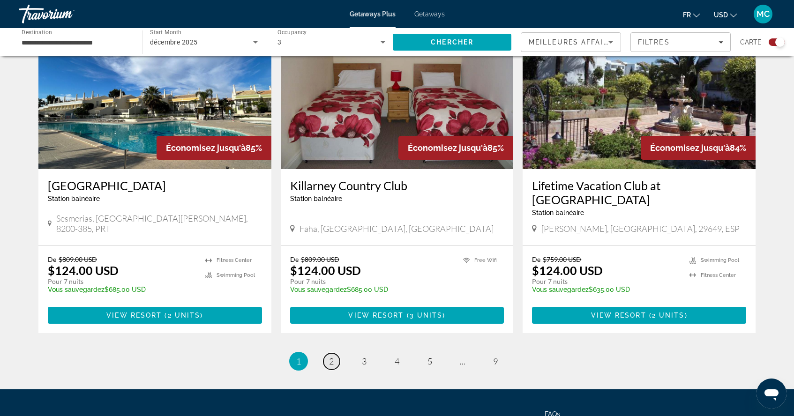
click at [330, 356] on span "2" at bounding box center [331, 361] width 5 height 10
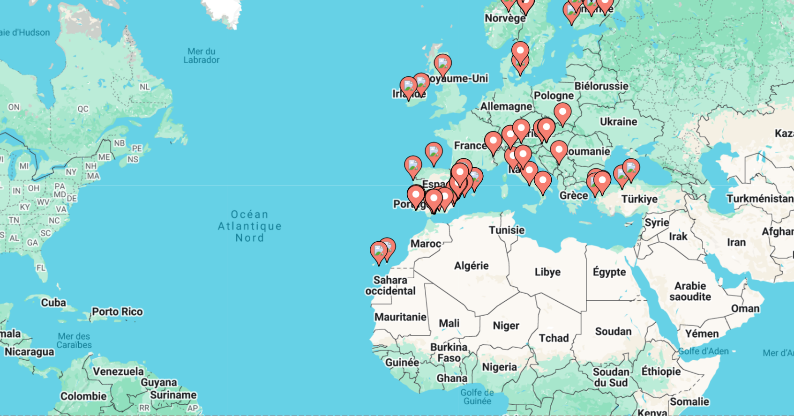
click at [501, 141] on image "Main content" at bounding box center [504, 144] width 6 height 6
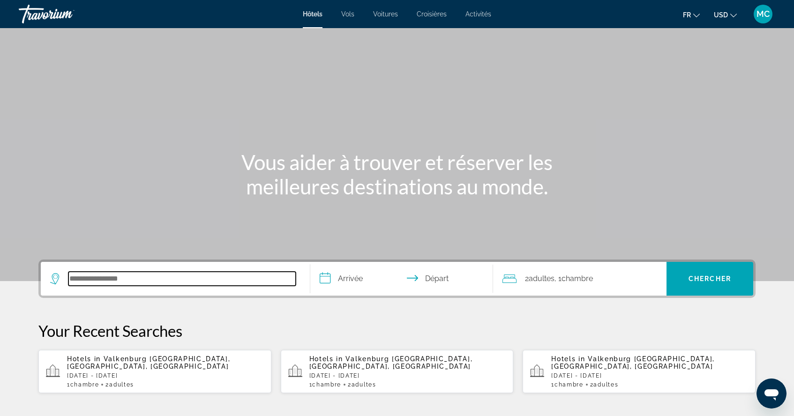
click at [83, 285] on input "Search hotel destination" at bounding box center [181, 279] width 227 height 14
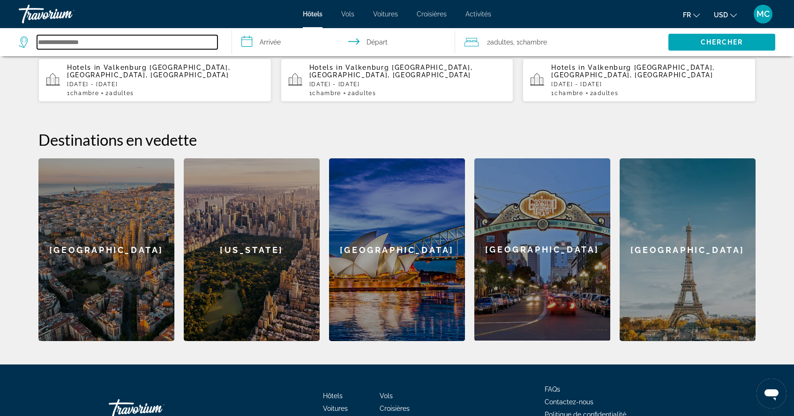
scroll to position [291, 0]
click at [679, 223] on div "[GEOGRAPHIC_DATA]" at bounding box center [687, 249] width 136 height 183
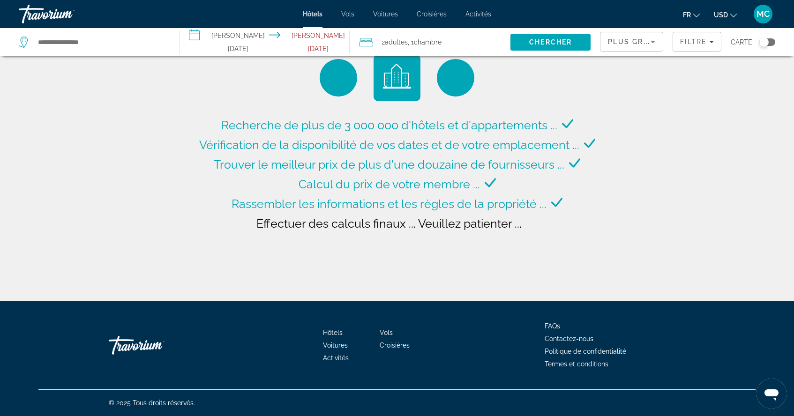
type input "**********"
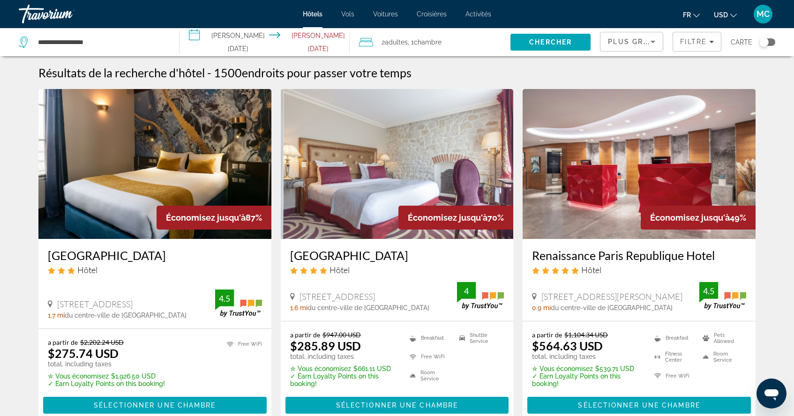
click at [236, 39] on input "**********" at bounding box center [266, 43] width 174 height 31
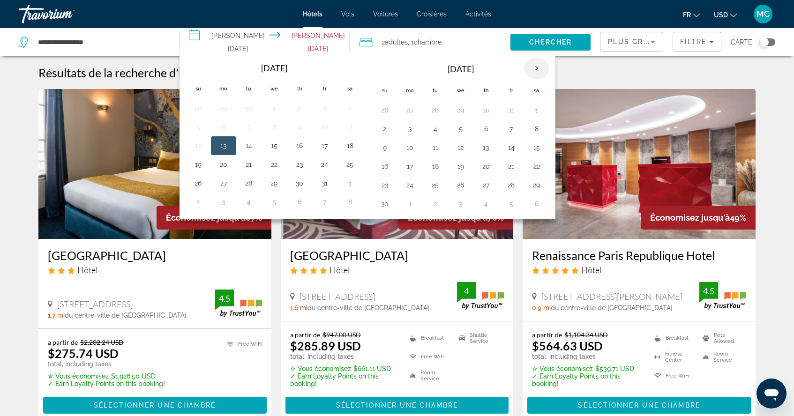
click at [534, 67] on th "Next month" at bounding box center [536, 68] width 25 height 21
click at [487, 167] on button "25" at bounding box center [485, 166] width 15 height 13
click at [538, 166] on button "27" at bounding box center [536, 166] width 15 height 13
type input "**********"
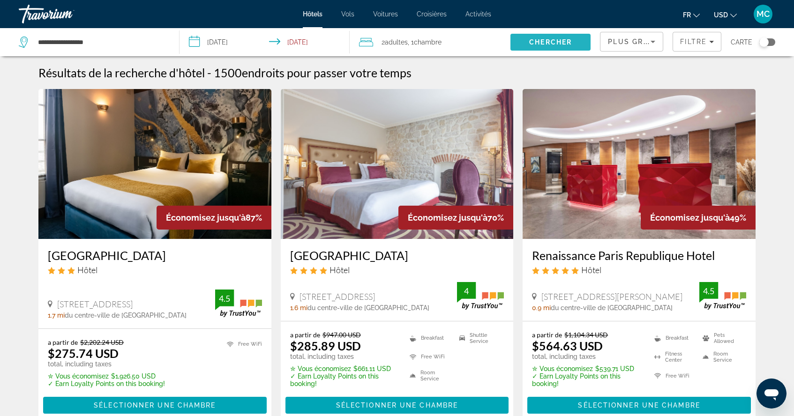
click at [556, 37] on span "Search" at bounding box center [550, 42] width 80 height 22
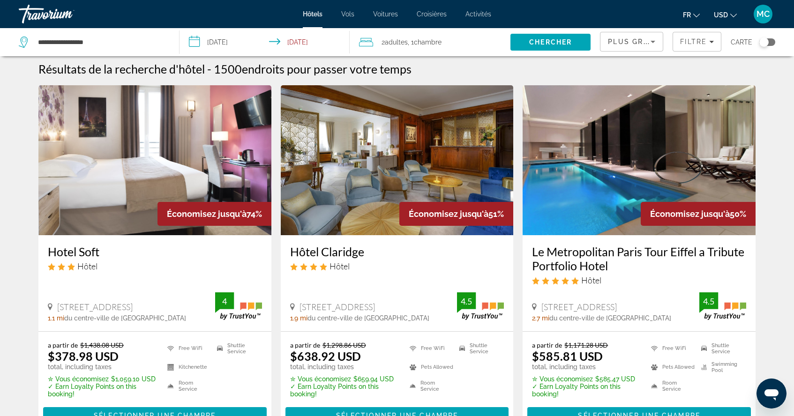
scroll to position [3, 0]
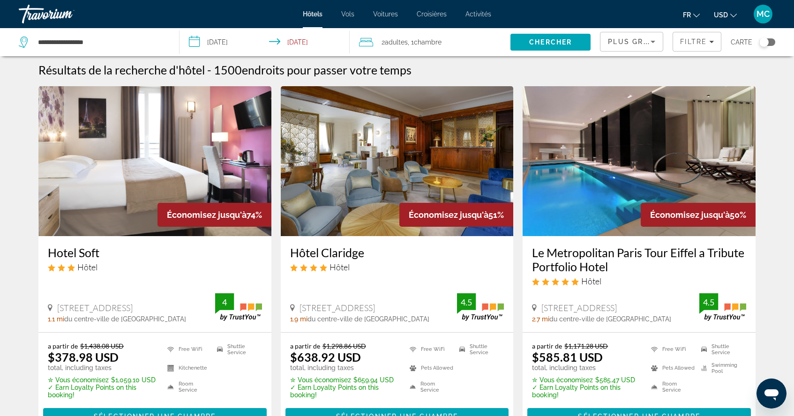
click at [418, 37] on span ", 1 Chambre pièces" at bounding box center [425, 42] width 34 height 13
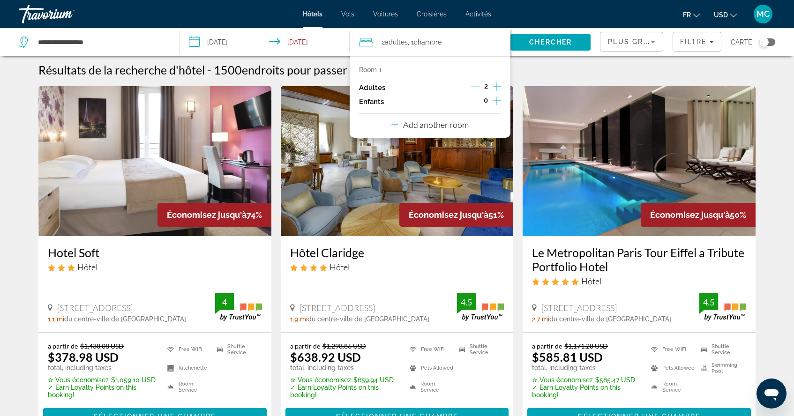
click at [493, 101] on icon "Increment children" at bounding box center [496, 100] width 8 height 11
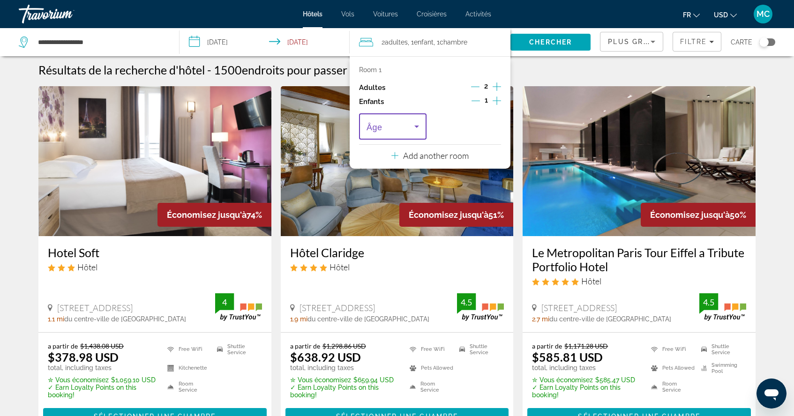
click at [418, 127] on icon "Travelers: 2 adults, 1 child" at bounding box center [416, 126] width 11 height 11
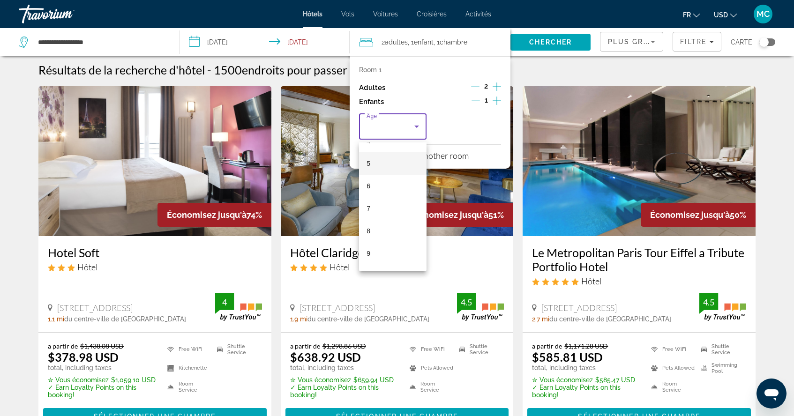
scroll to position [116, 0]
click at [369, 239] on span "9" at bounding box center [368, 243] width 4 height 11
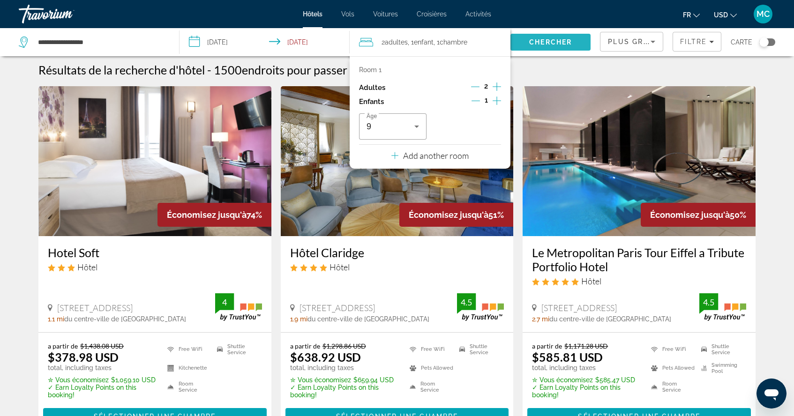
click at [545, 40] on span "Chercher" at bounding box center [550, 41] width 43 height 7
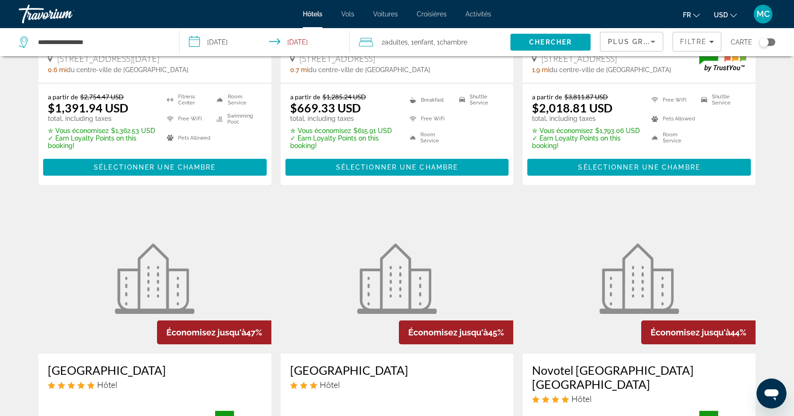
scroll to position [974, 0]
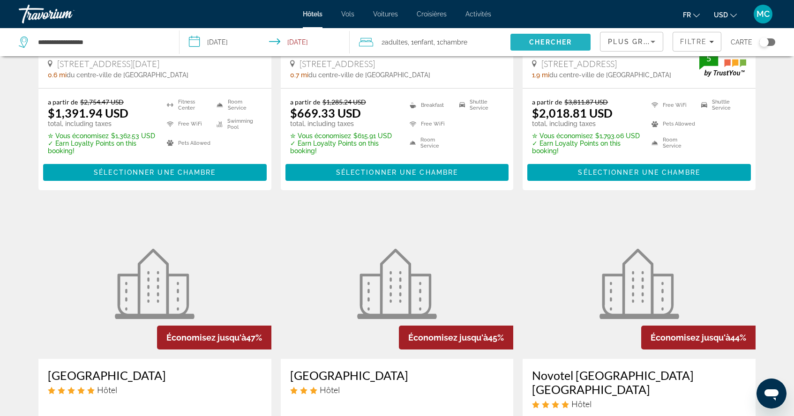
click at [550, 40] on span "Chercher" at bounding box center [550, 41] width 43 height 7
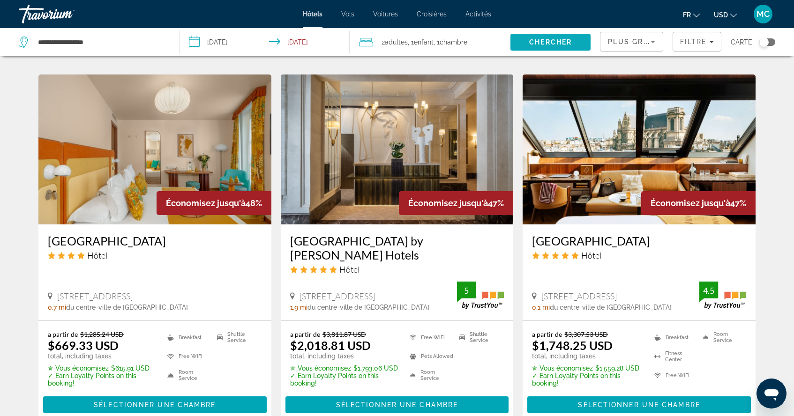
scroll to position [1106, 0]
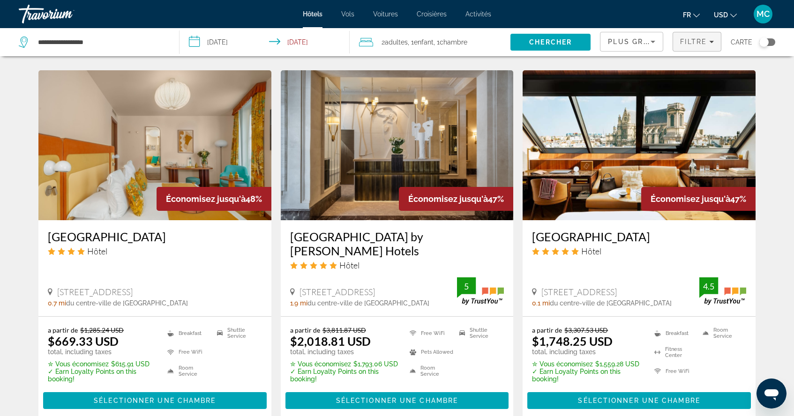
click at [710, 43] on icon "Filters" at bounding box center [711, 41] width 5 height 5
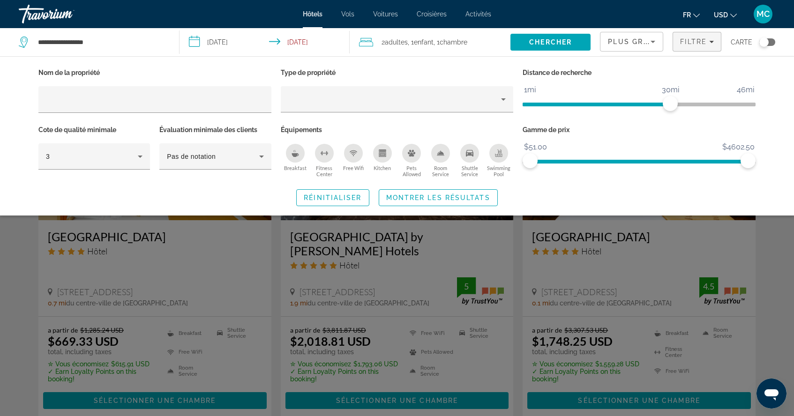
click at [501, 155] on icon "Swimming Pool" at bounding box center [498, 152] width 7 height 7
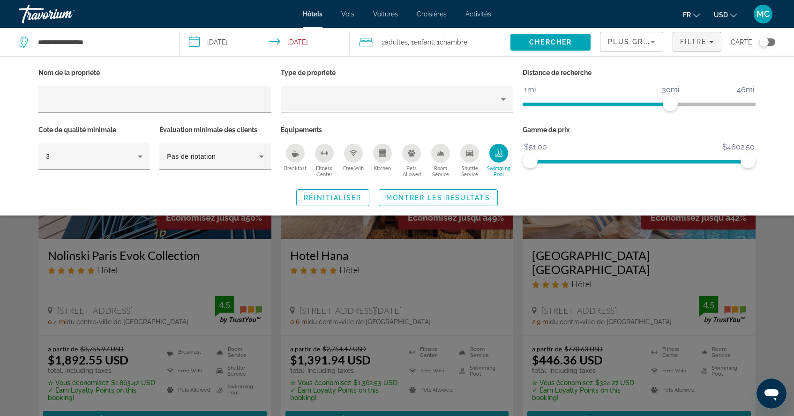
click at [459, 198] on span "Montrer les résultats" at bounding box center [438, 197] width 104 height 7
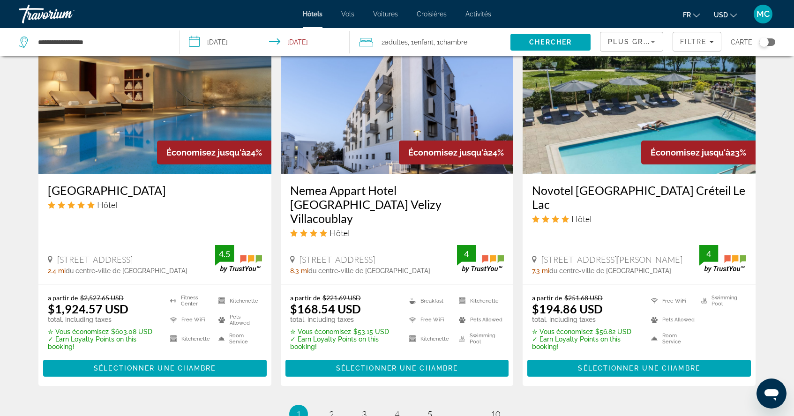
scroll to position [1168, 0]
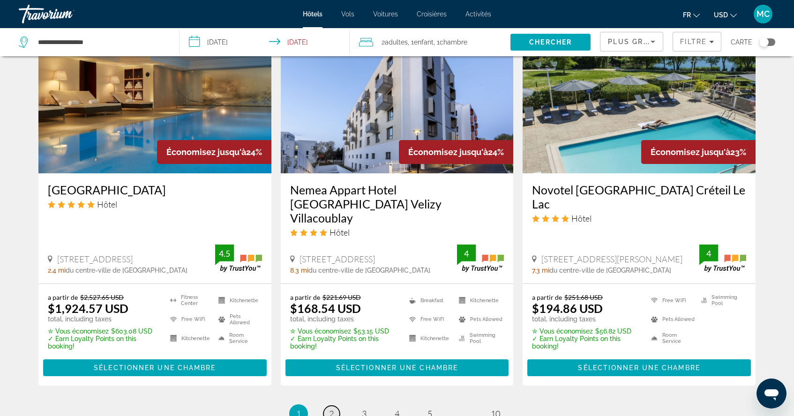
click at [333, 409] on span "2" at bounding box center [331, 414] width 5 height 10
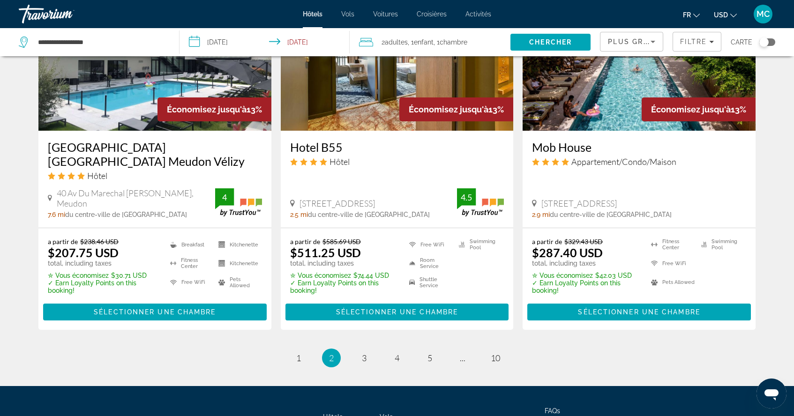
scroll to position [1194, 0]
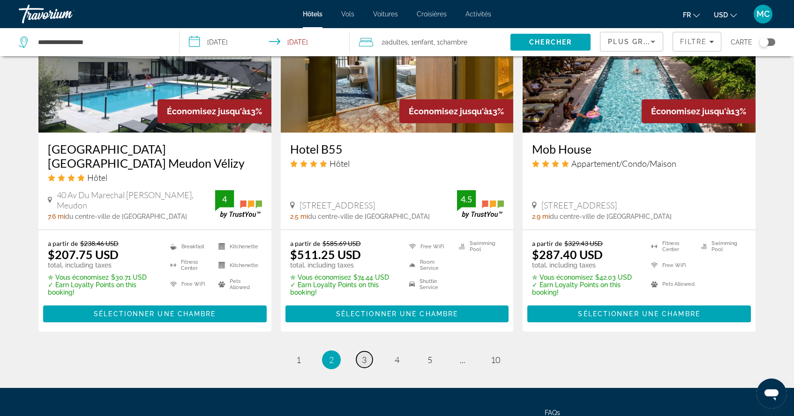
click at [362, 355] on span "3" at bounding box center [364, 360] width 5 height 10
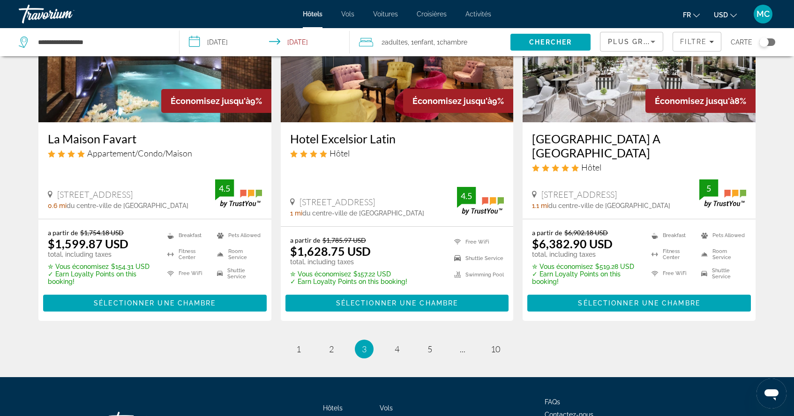
scroll to position [1200, 0]
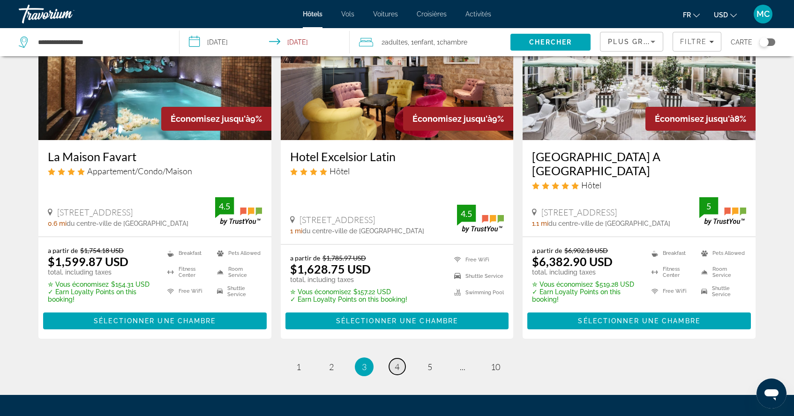
click at [395, 362] on span "4" at bounding box center [397, 367] width 5 height 10
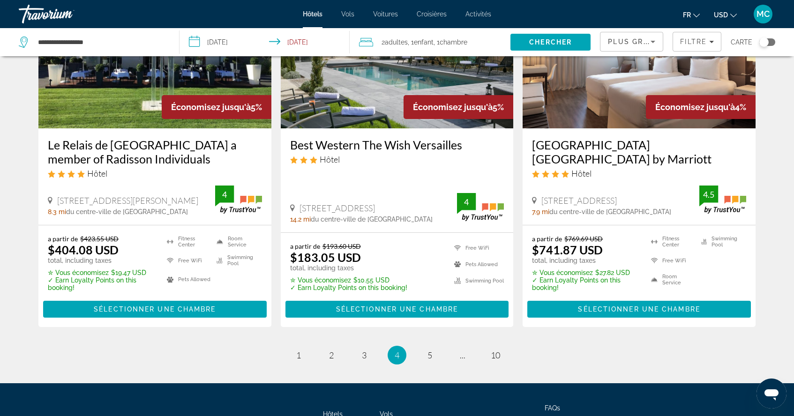
scroll to position [1212, 0]
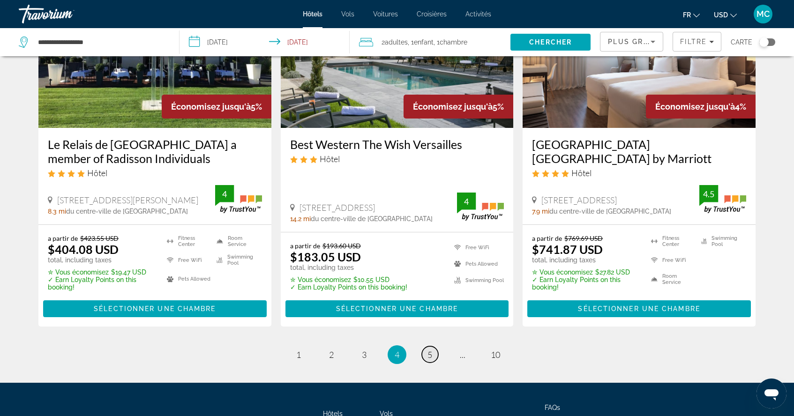
click at [429, 350] on span "5" at bounding box center [429, 355] width 5 height 10
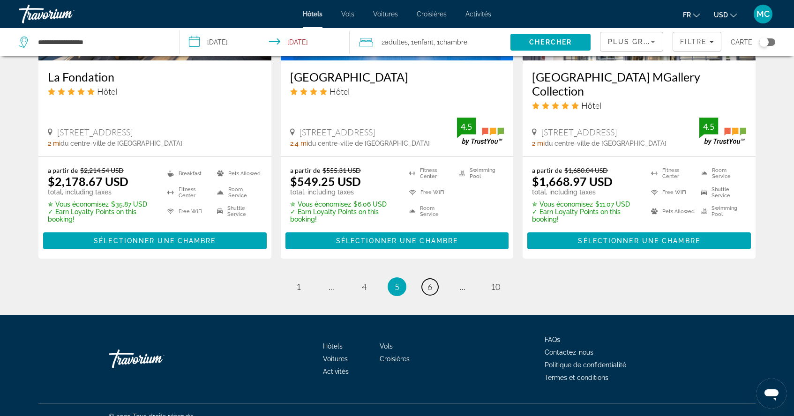
scroll to position [1266, 0]
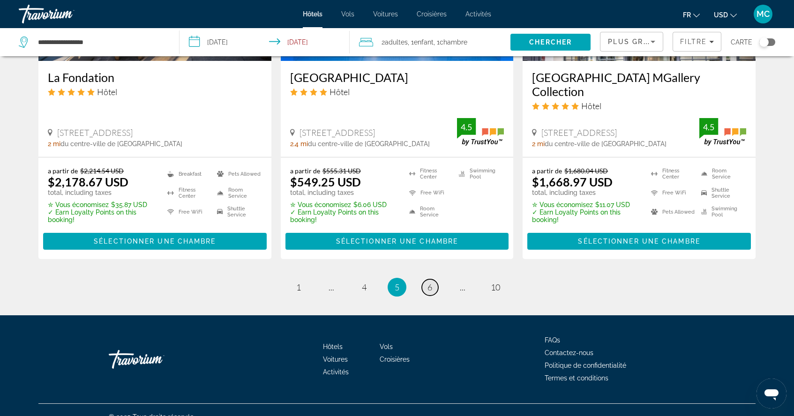
click at [428, 279] on link "page 6" at bounding box center [430, 287] width 16 height 16
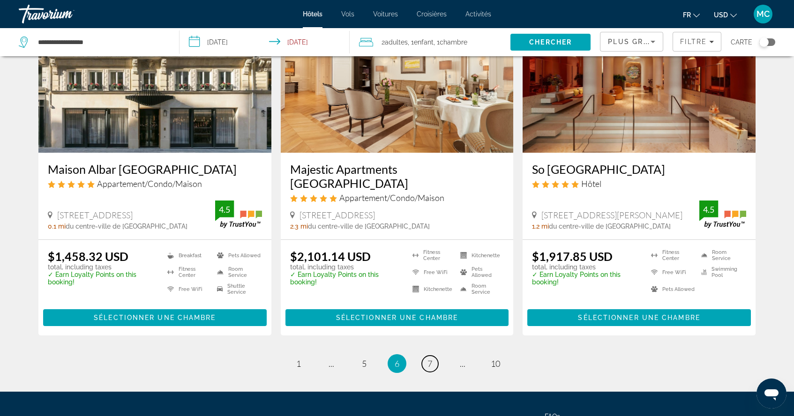
scroll to position [1149, 0]
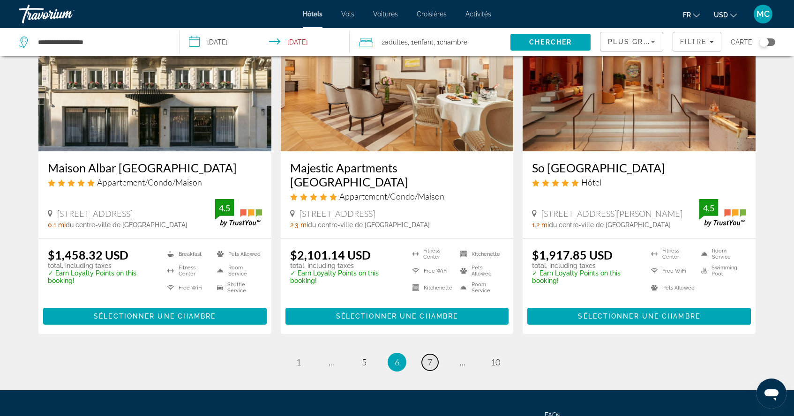
click at [426, 354] on link "page 7" at bounding box center [430, 362] width 16 height 16
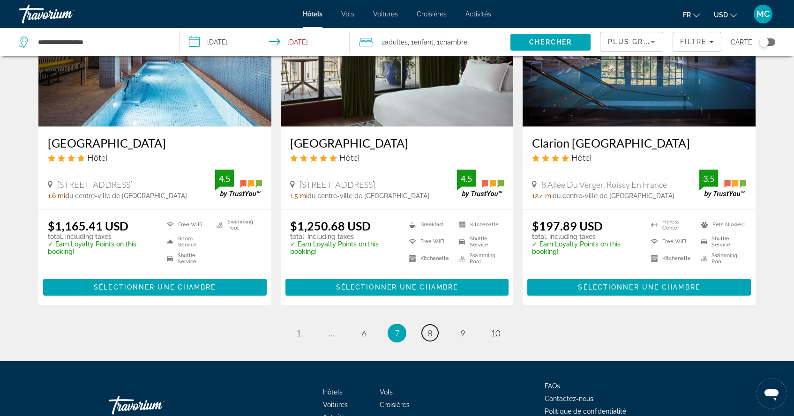
scroll to position [1170, 0]
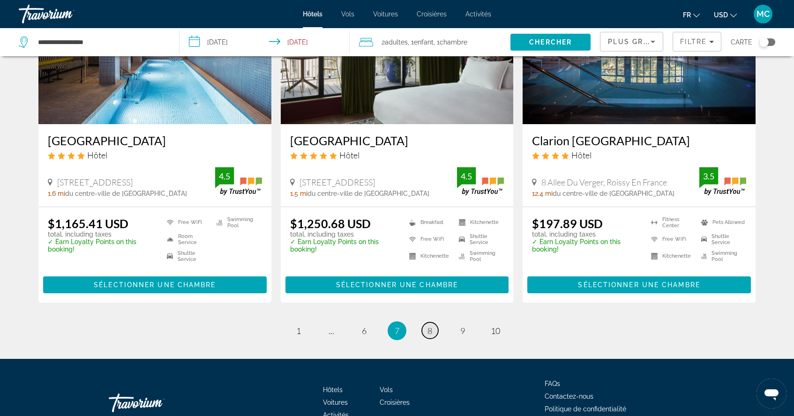
click at [433, 322] on link "page 8" at bounding box center [430, 330] width 16 height 16
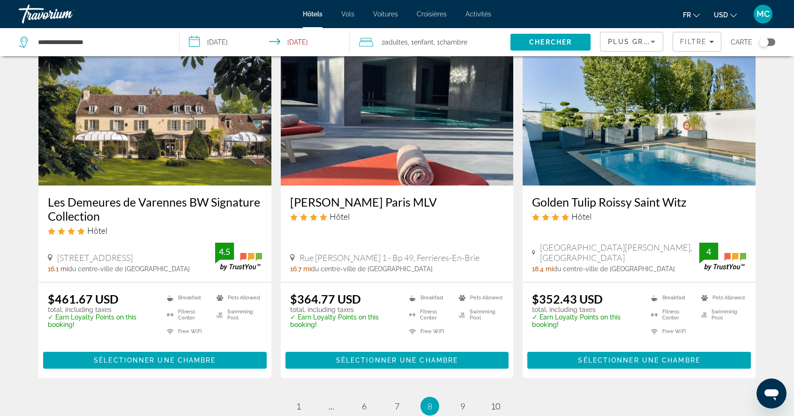
scroll to position [1124, 0]
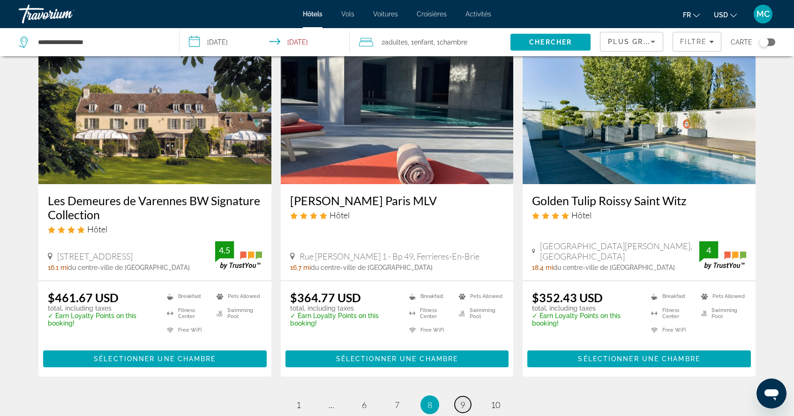
click at [460, 400] on span "9" at bounding box center [462, 405] width 5 height 10
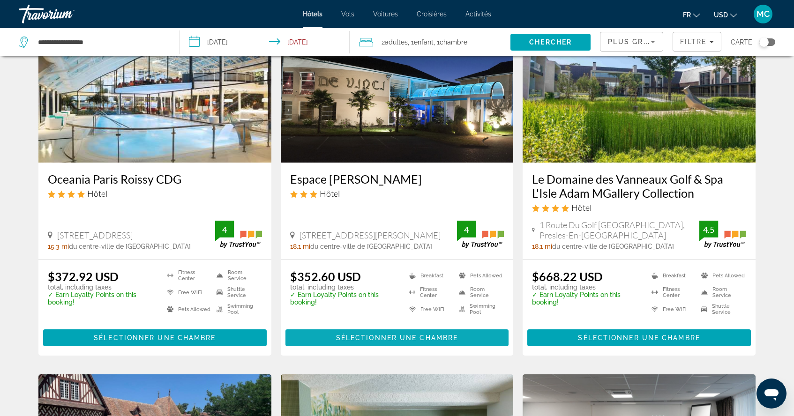
scroll to position [81, 0]
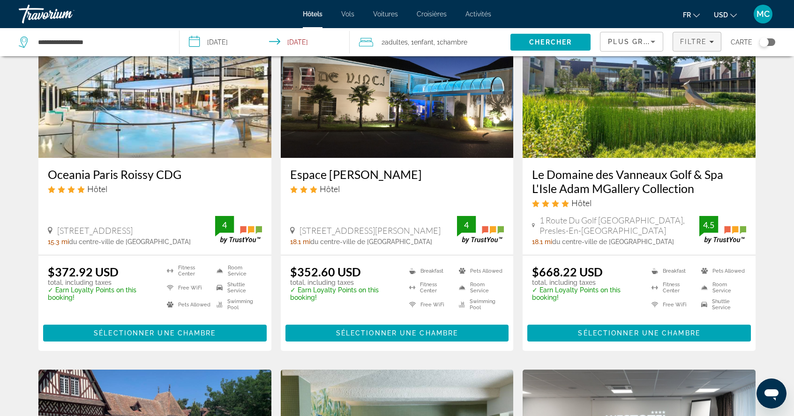
click at [709, 42] on div "Filtre" at bounding box center [697, 41] width 34 height 7
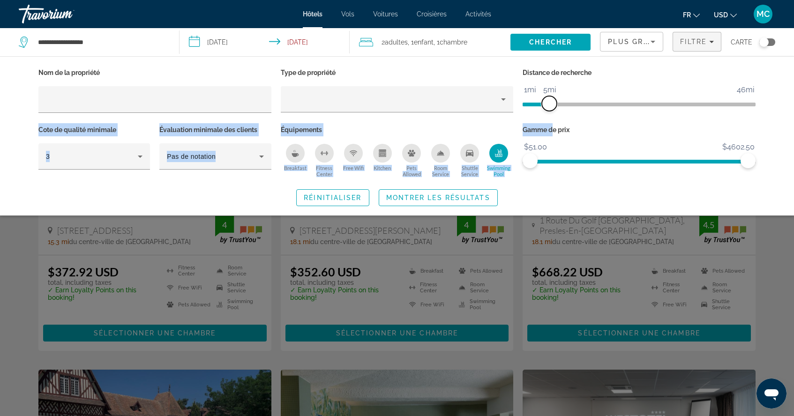
drag, startPoint x: 669, startPoint y: 105, endPoint x: 552, endPoint y: 128, distance: 119.4
click at [551, 128] on div "Nom de la propriété Type de propriété Distance de recherche 1mi 46mi 5mi Cote d…" at bounding box center [397, 123] width 726 height 114
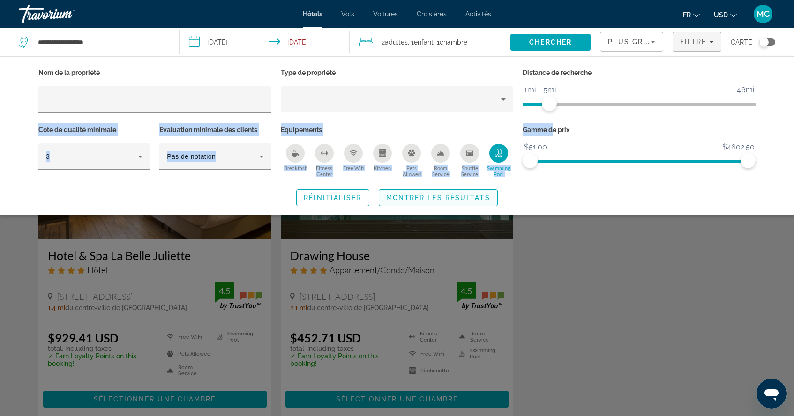
click at [447, 200] on span "Montrer les résultats" at bounding box center [438, 197] width 104 height 7
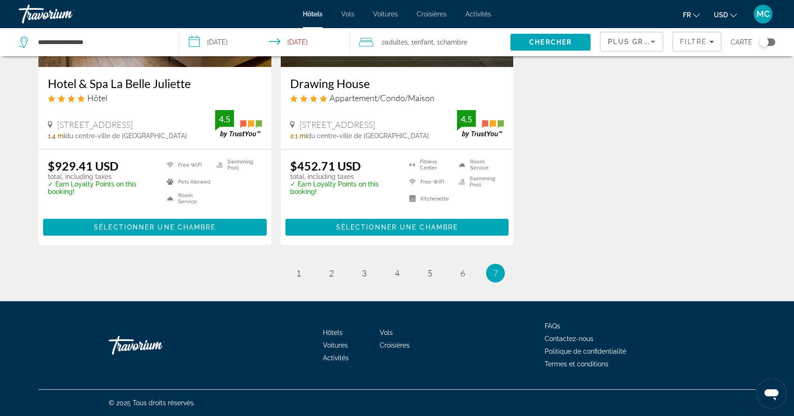
scroll to position [172, 0]
click at [300, 272] on span "1" at bounding box center [298, 273] width 5 height 10
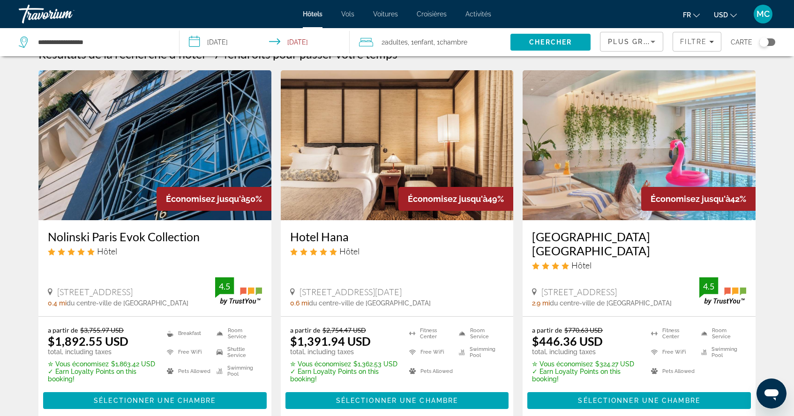
scroll to position [19, 0]
click at [618, 188] on img "Main content" at bounding box center [638, 145] width 233 height 150
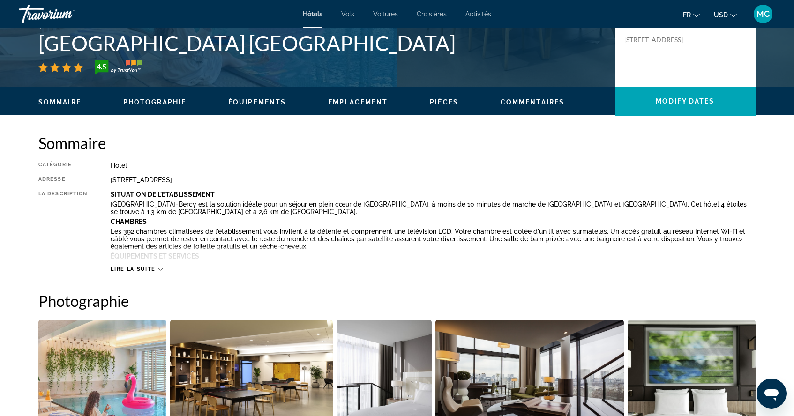
scroll to position [224, 0]
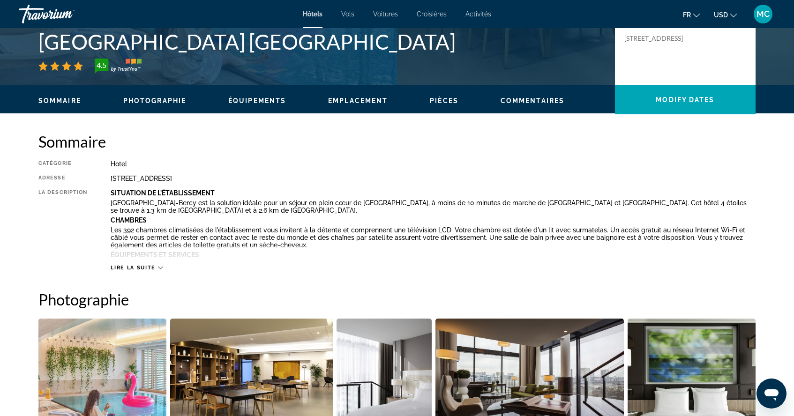
click at [158, 268] on icon "Main content" at bounding box center [160, 267] width 5 height 5
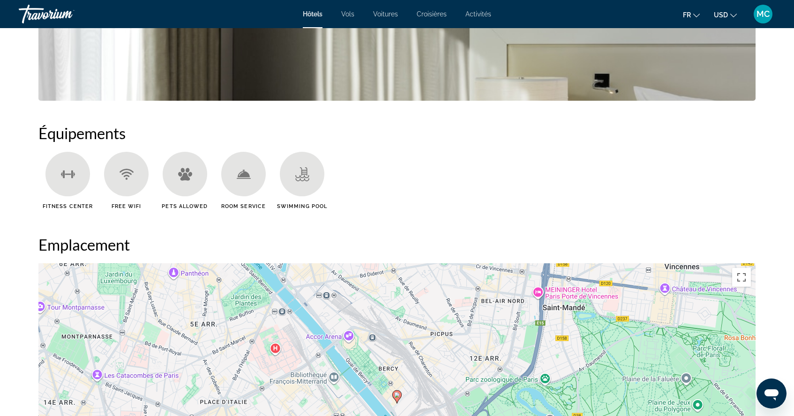
scroll to position [760, 0]
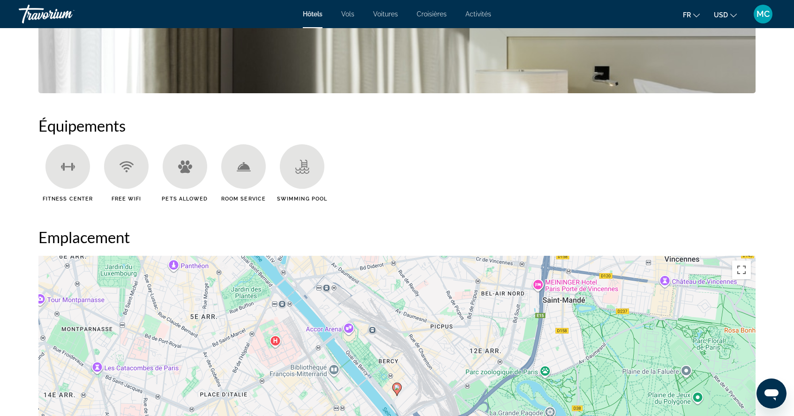
click at [299, 173] on icon "Main content" at bounding box center [302, 167] width 14 height 14
click at [299, 172] on icon "Main content" at bounding box center [302, 172] width 14 height 3
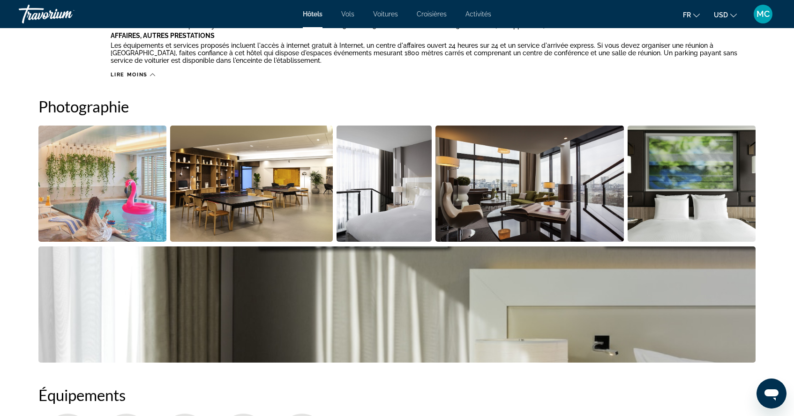
scroll to position [471, 0]
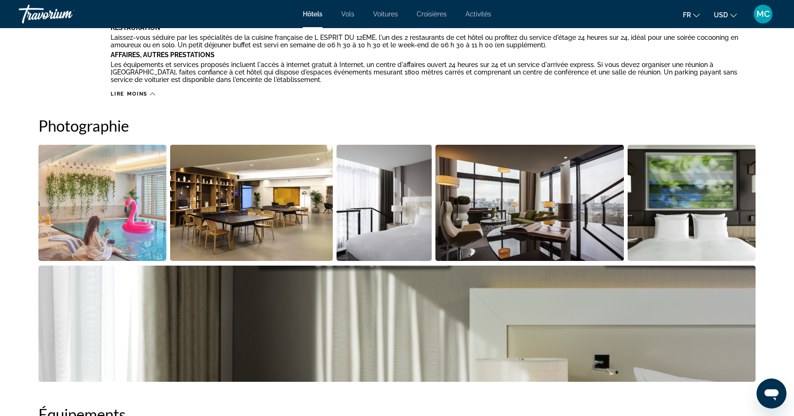
click at [88, 223] on img "Open full-screen image slider" at bounding box center [102, 203] width 128 height 116
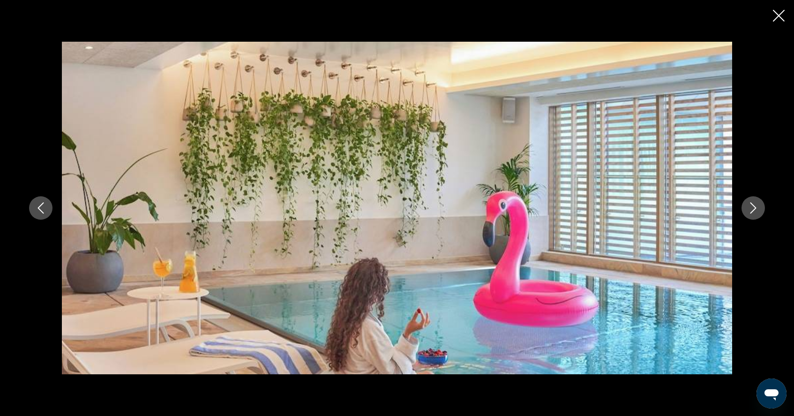
scroll to position [470, 0]
click at [749, 206] on icon "Next image" at bounding box center [752, 207] width 11 height 11
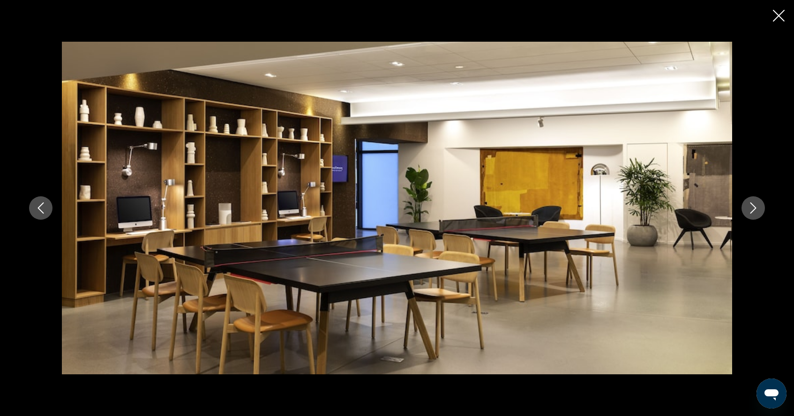
click at [749, 207] on icon "Next image" at bounding box center [752, 207] width 11 height 11
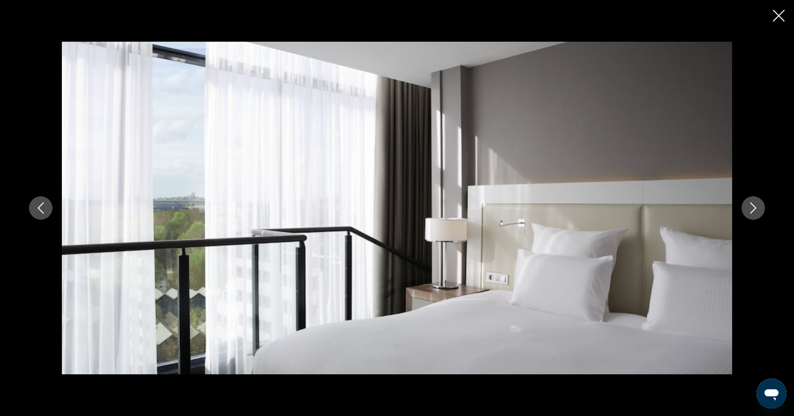
click at [749, 208] on icon "Next image" at bounding box center [752, 207] width 11 height 11
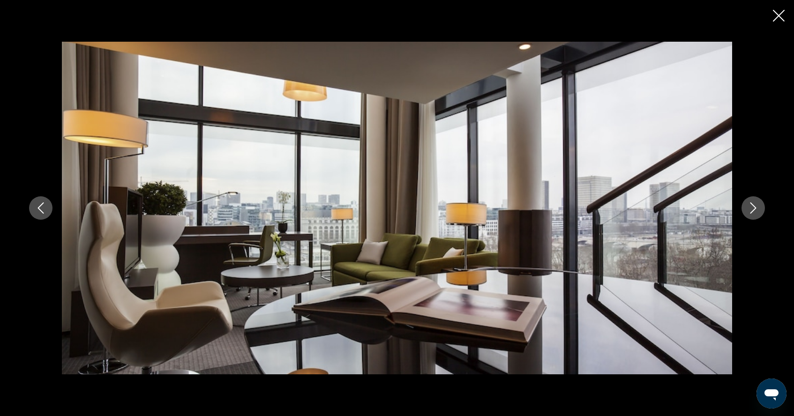
click at [749, 208] on icon "Next image" at bounding box center [752, 207] width 11 height 11
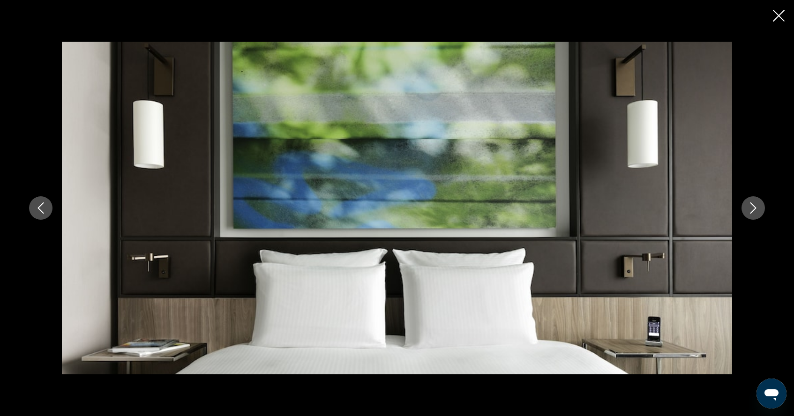
click at [749, 208] on icon "Next image" at bounding box center [752, 207] width 11 height 11
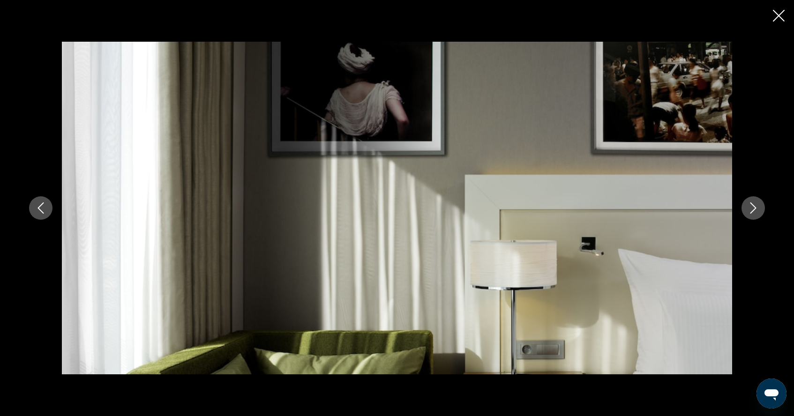
click at [749, 208] on icon "Next image" at bounding box center [752, 207] width 11 height 11
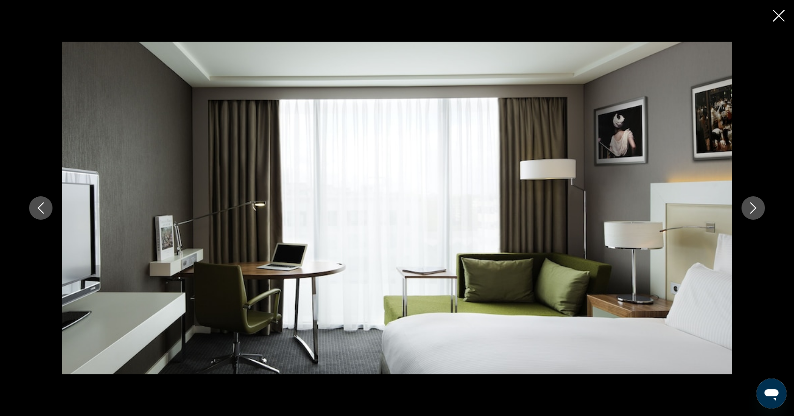
click at [749, 209] on icon "Next image" at bounding box center [752, 207] width 11 height 11
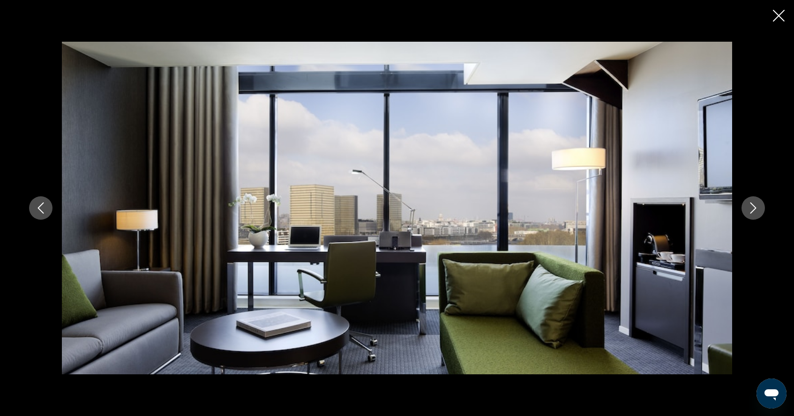
click at [749, 209] on icon "Next image" at bounding box center [752, 207] width 11 height 11
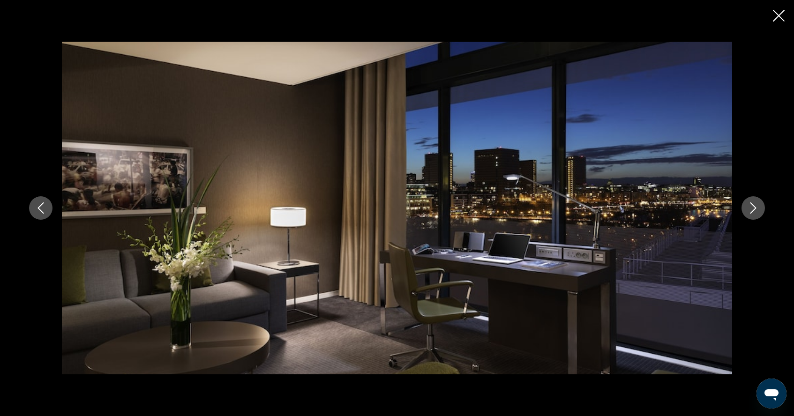
click at [749, 209] on icon "Next image" at bounding box center [752, 207] width 11 height 11
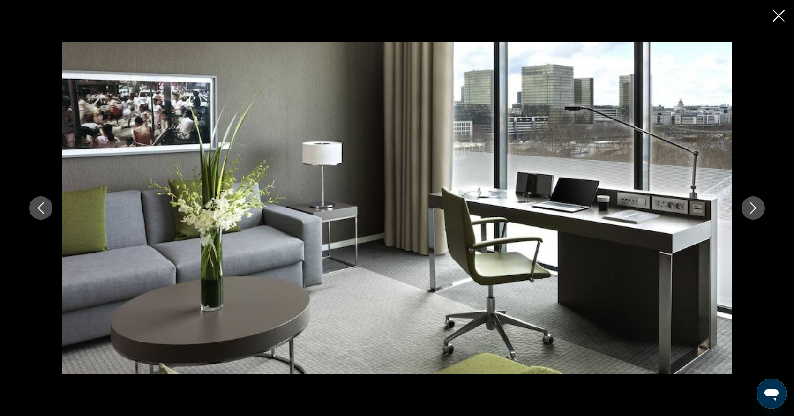
click at [749, 209] on icon "Next image" at bounding box center [752, 207] width 11 height 11
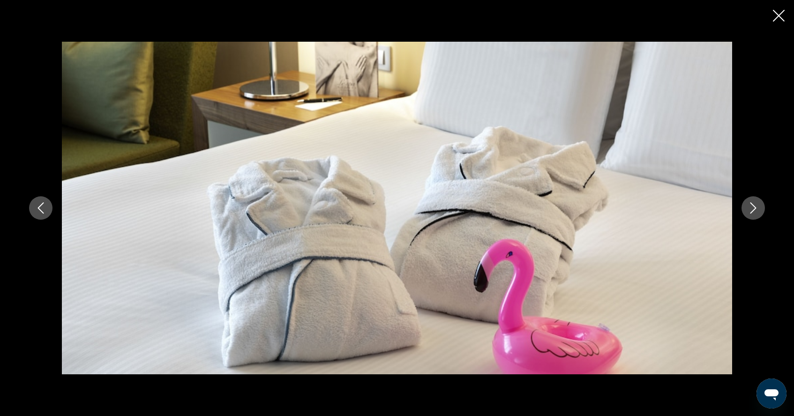
click at [749, 209] on icon "Next image" at bounding box center [752, 207] width 11 height 11
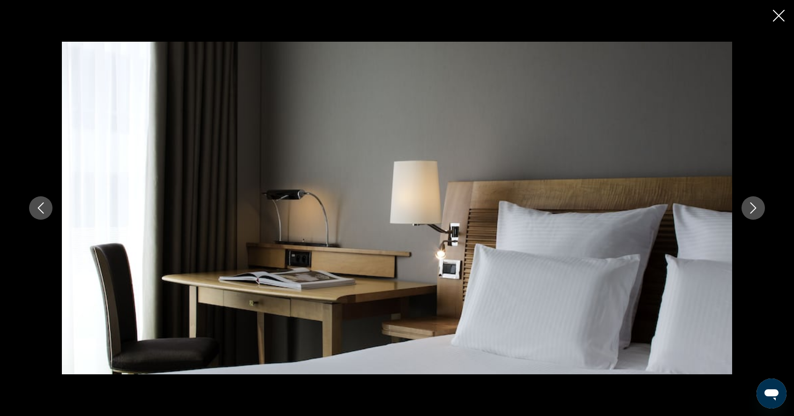
click at [749, 209] on icon "Next image" at bounding box center [752, 207] width 11 height 11
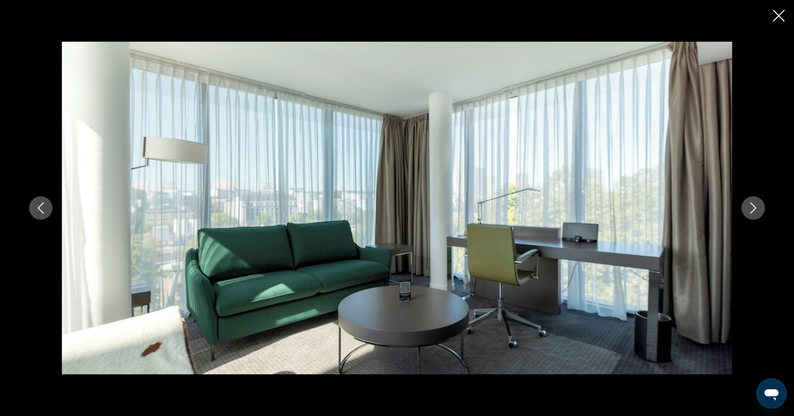
click at [749, 209] on icon "Next image" at bounding box center [752, 207] width 11 height 11
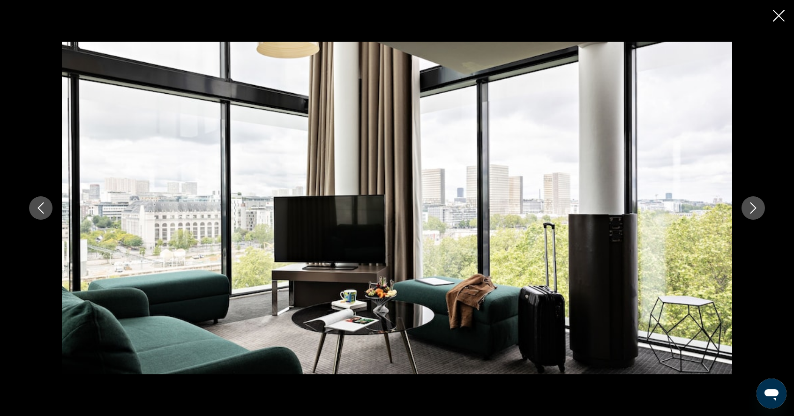
click at [749, 209] on icon "Next image" at bounding box center [752, 207] width 11 height 11
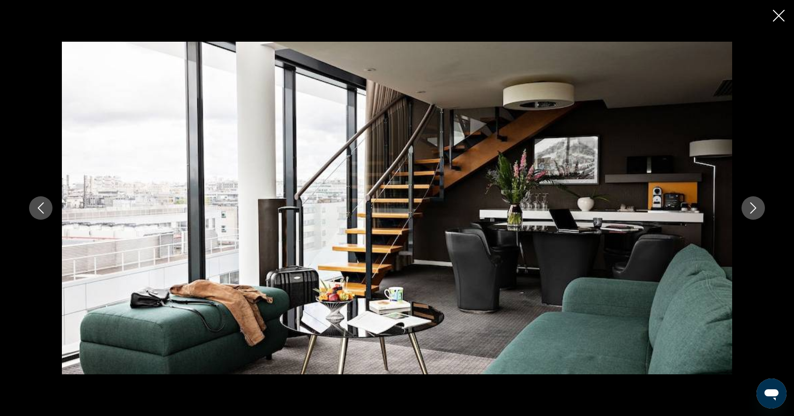
click at [749, 209] on icon "Next image" at bounding box center [752, 207] width 11 height 11
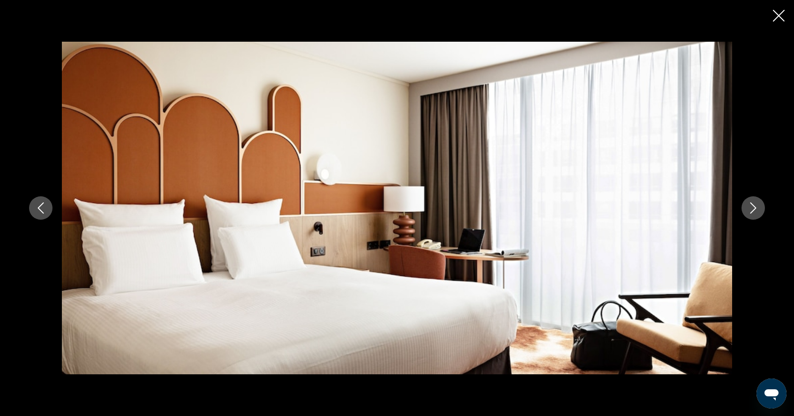
click at [749, 209] on icon "Next image" at bounding box center [752, 207] width 11 height 11
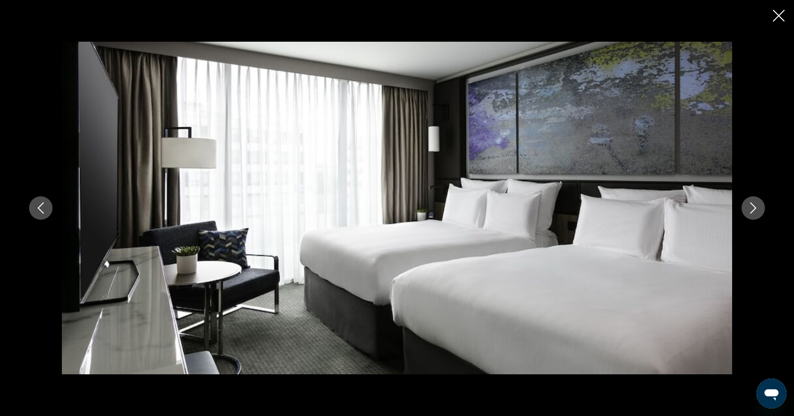
click at [749, 209] on icon "Next image" at bounding box center [752, 207] width 11 height 11
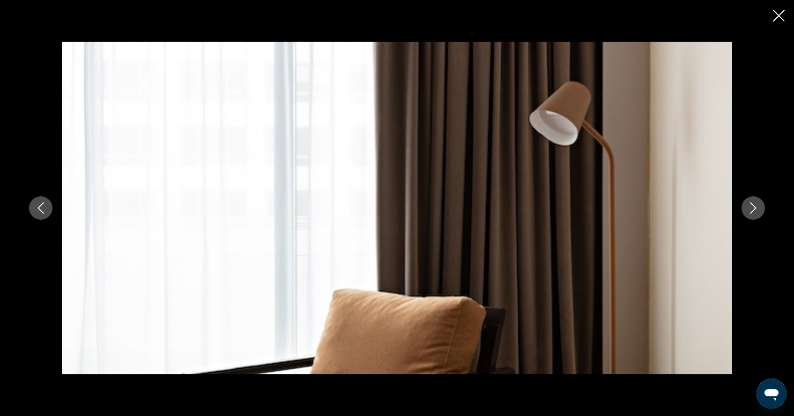
click at [749, 209] on icon "Next image" at bounding box center [752, 207] width 11 height 11
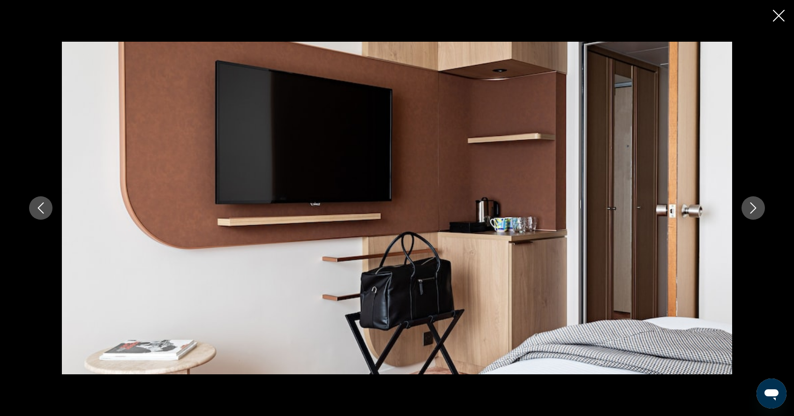
click at [749, 209] on icon "Next image" at bounding box center [752, 207] width 11 height 11
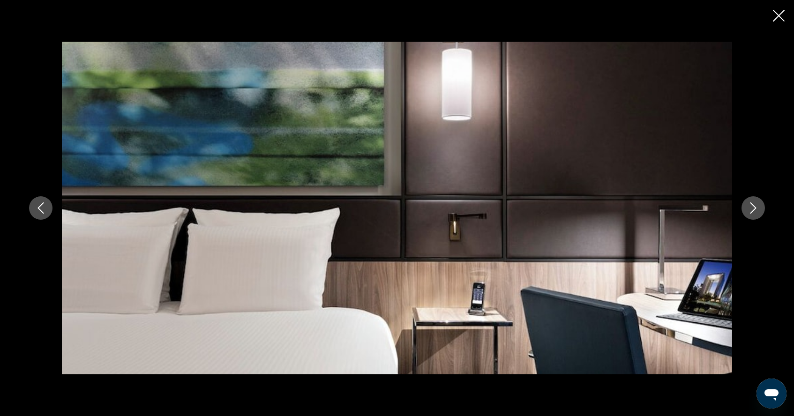
click at [749, 209] on icon "Next image" at bounding box center [752, 207] width 11 height 11
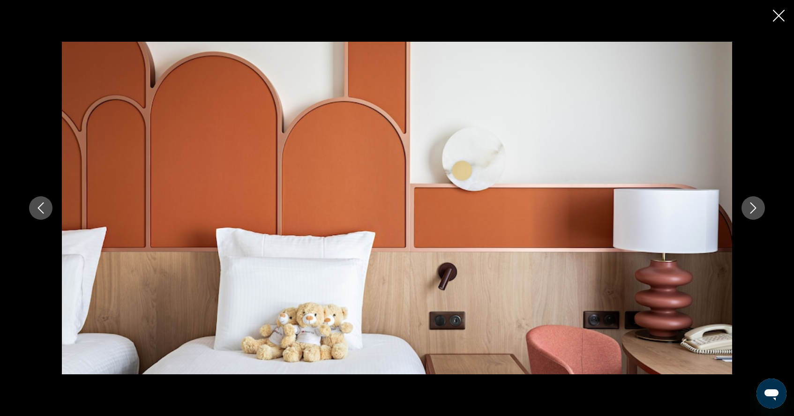
click at [749, 209] on icon "Next image" at bounding box center [752, 207] width 11 height 11
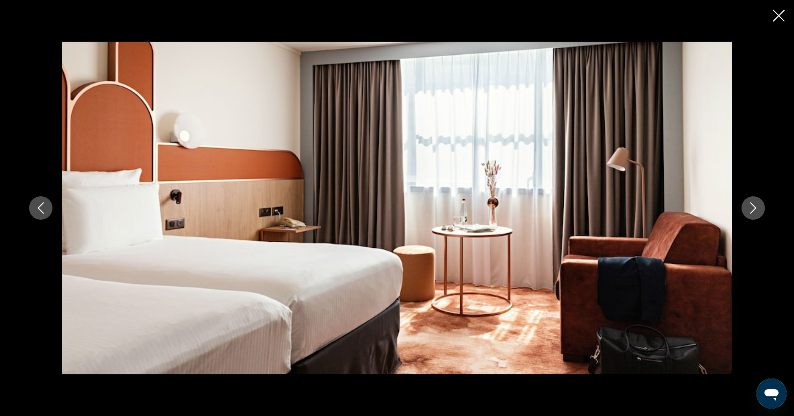
click at [749, 209] on icon "Next image" at bounding box center [752, 207] width 11 height 11
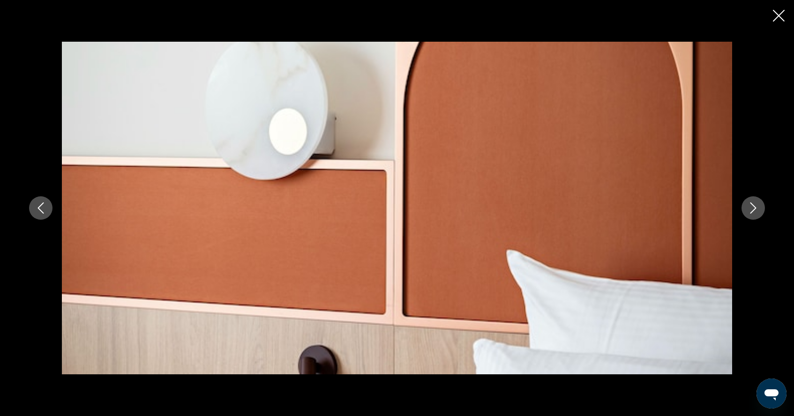
click at [749, 217] on button "Next image" at bounding box center [752, 207] width 23 height 23
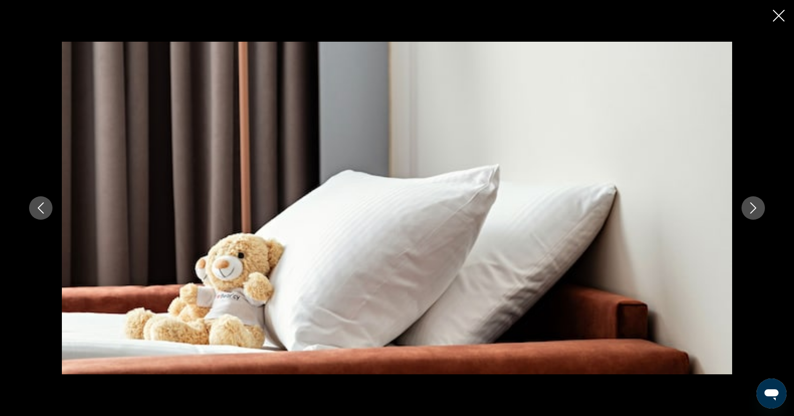
click at [749, 217] on button "Next image" at bounding box center [752, 207] width 23 height 23
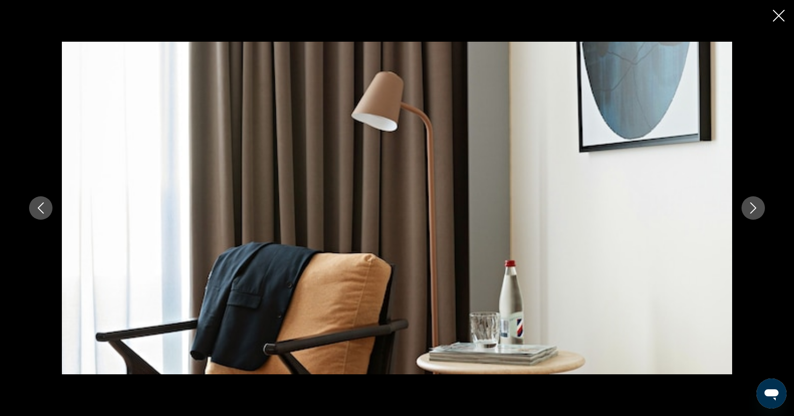
click at [784, 19] on icon "Close slideshow" at bounding box center [779, 16] width 12 height 12
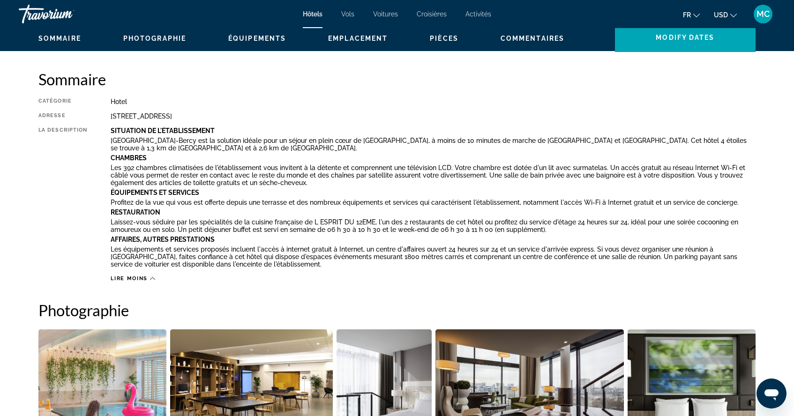
scroll to position [286, 0]
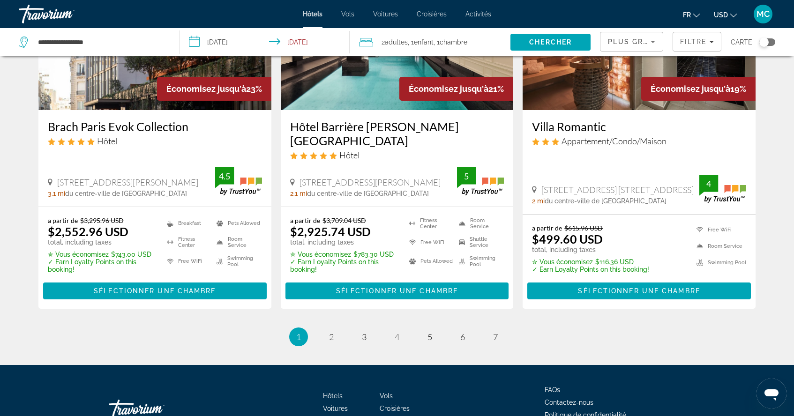
scroll to position [1243, 0]
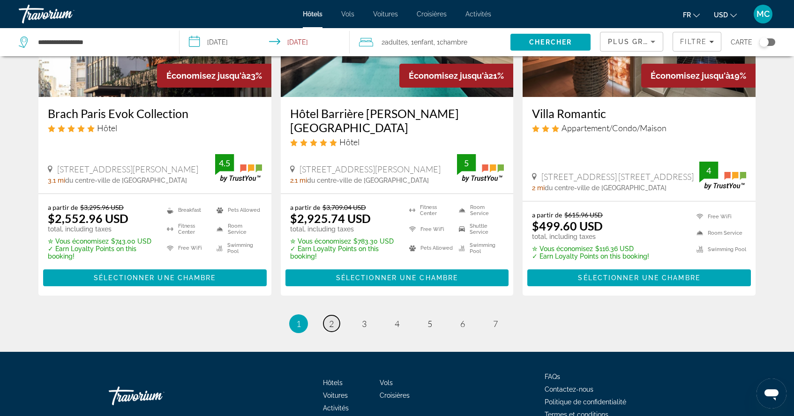
click at [331, 319] on span "2" at bounding box center [331, 324] width 5 height 10
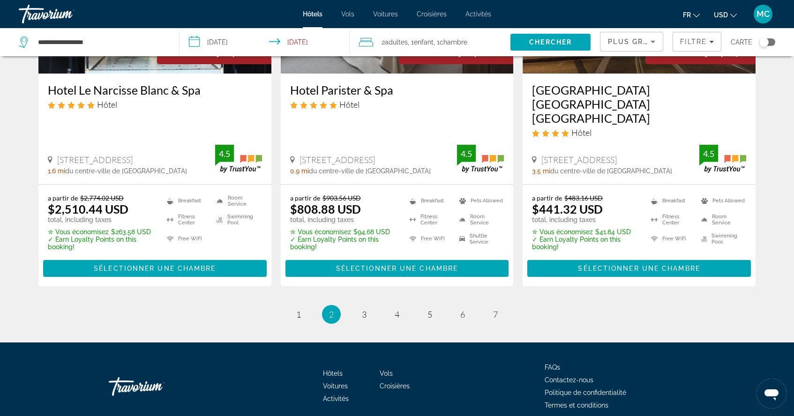
scroll to position [1252, 0]
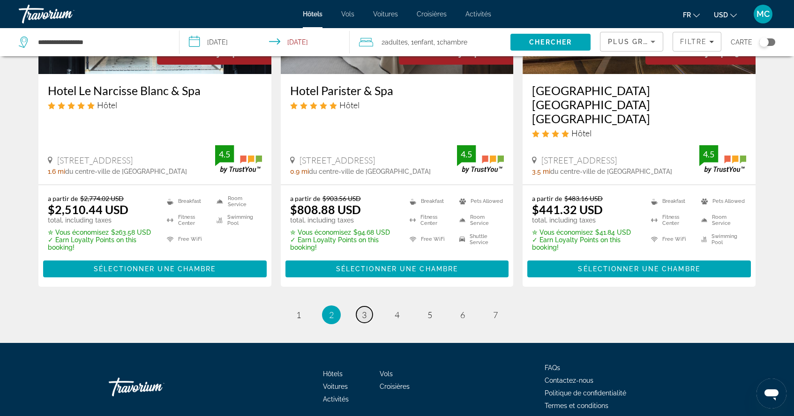
click at [367, 306] on link "page 3" at bounding box center [364, 314] width 16 height 16
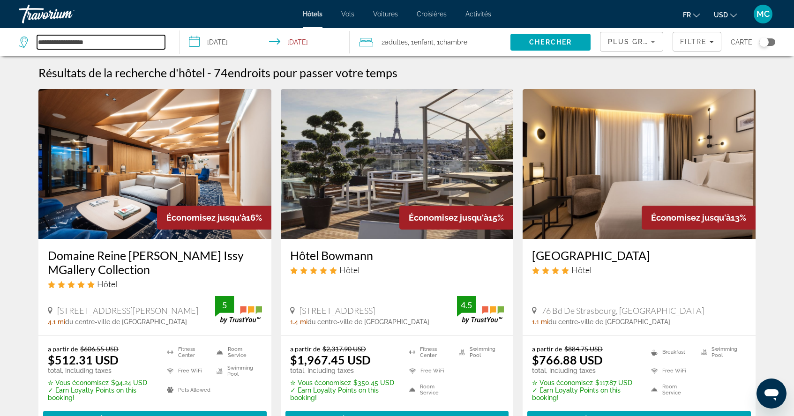
click at [100, 41] on input "**********" at bounding box center [101, 42] width 128 height 14
click at [101, 42] on input "**********" at bounding box center [101, 42] width 128 height 14
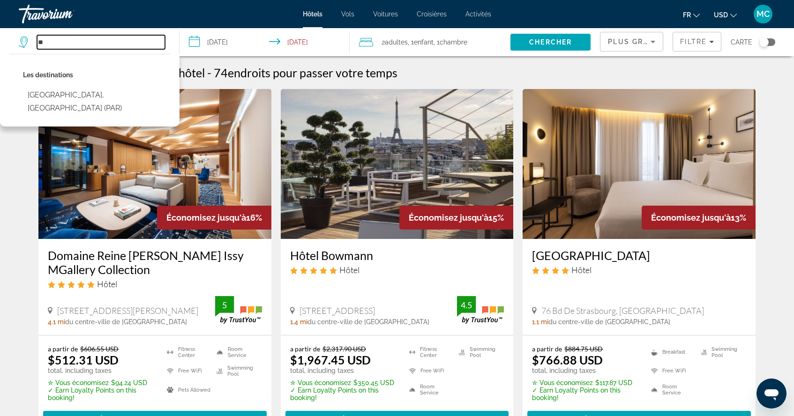
type input "*"
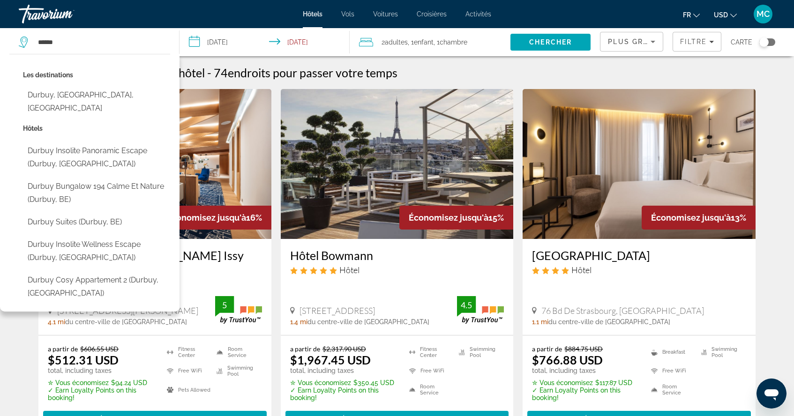
drag, startPoint x: 101, startPoint y: 42, endPoint x: 82, endPoint y: 96, distance: 56.8
click at [82, 96] on button "Durbuy, [GEOGRAPHIC_DATA], [GEOGRAPHIC_DATA]" at bounding box center [96, 101] width 147 height 31
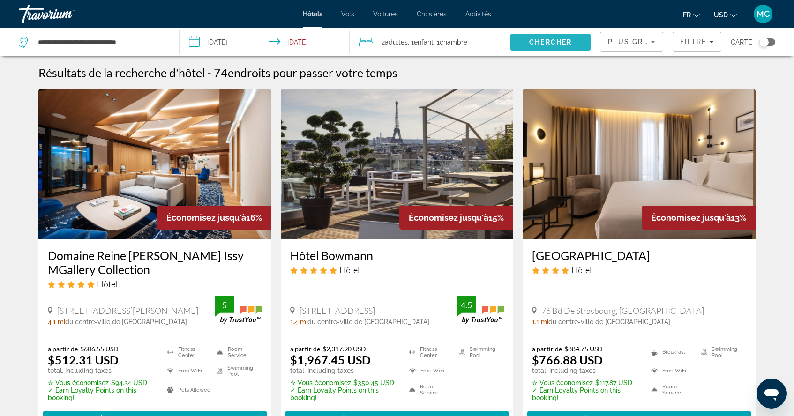
click at [533, 38] on span "Chercher" at bounding box center [550, 41] width 43 height 7
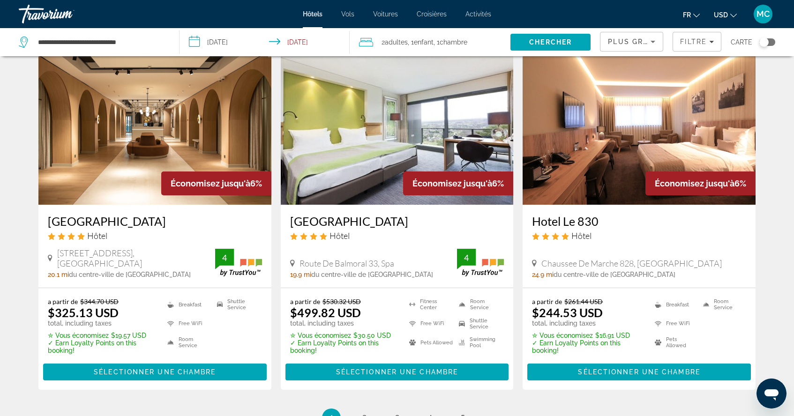
scroll to position [1123, 0]
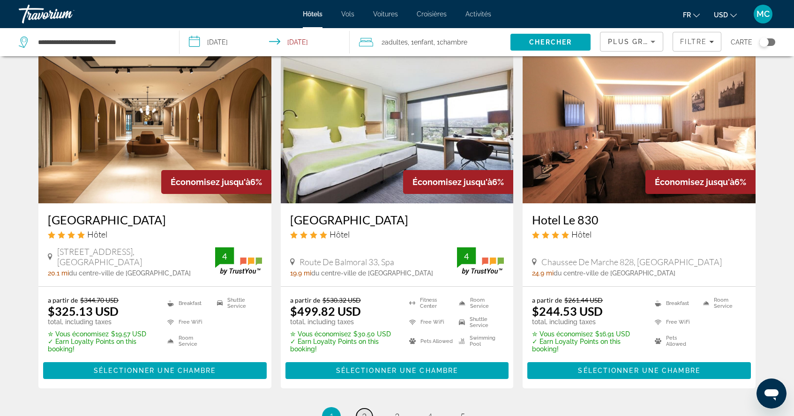
click at [363, 411] on span "2" at bounding box center [364, 416] width 5 height 10
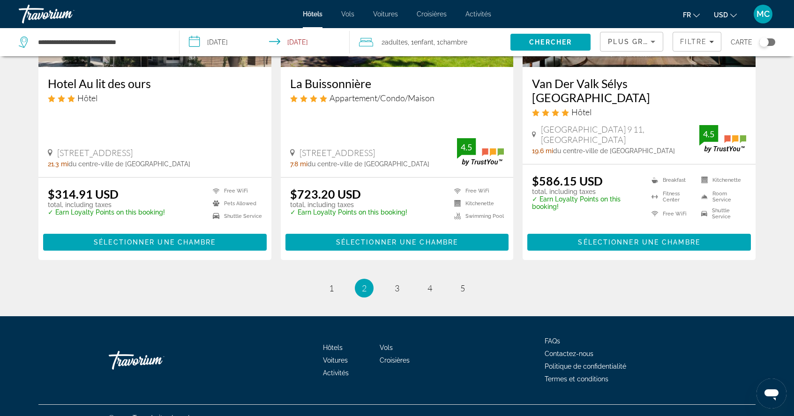
scroll to position [1208, 0]
click at [393, 281] on link "page 3" at bounding box center [397, 289] width 16 height 16
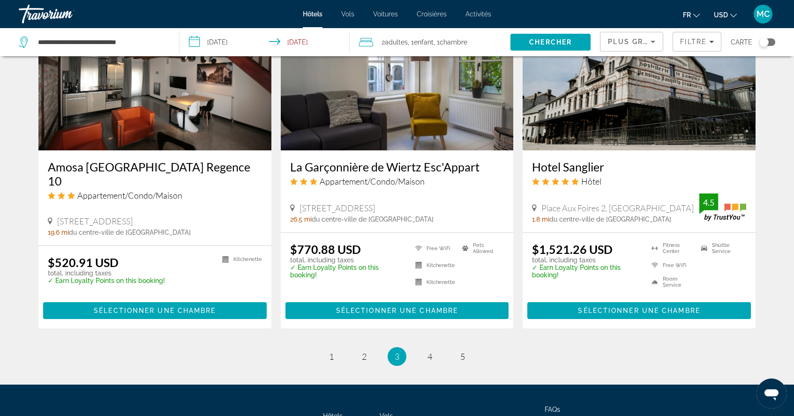
scroll to position [1135, 0]
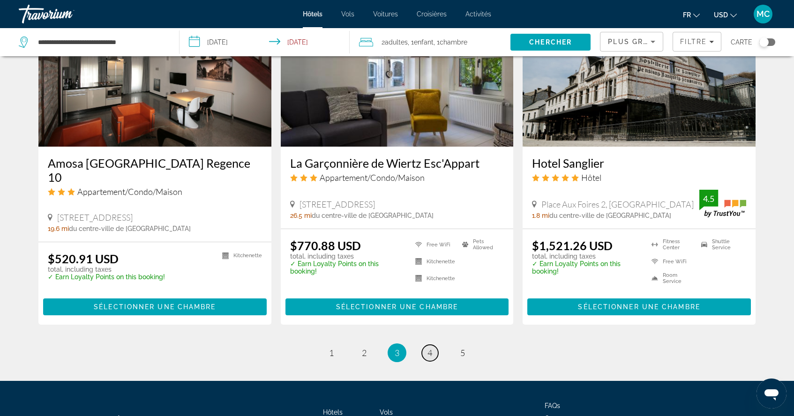
click at [432, 349] on span "4" at bounding box center [429, 353] width 5 height 10
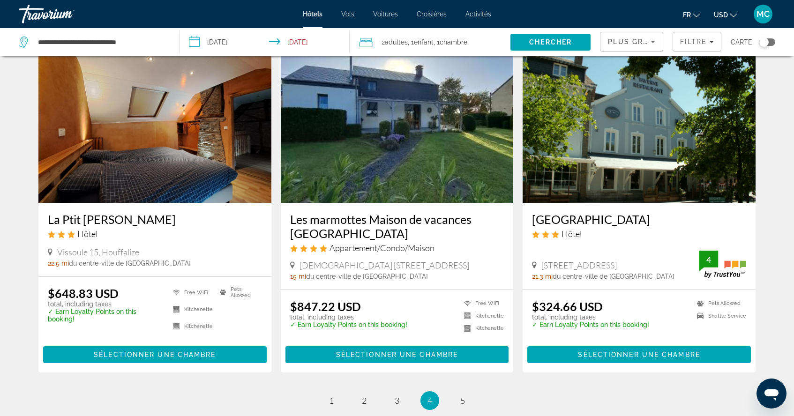
scroll to position [1065, 0]
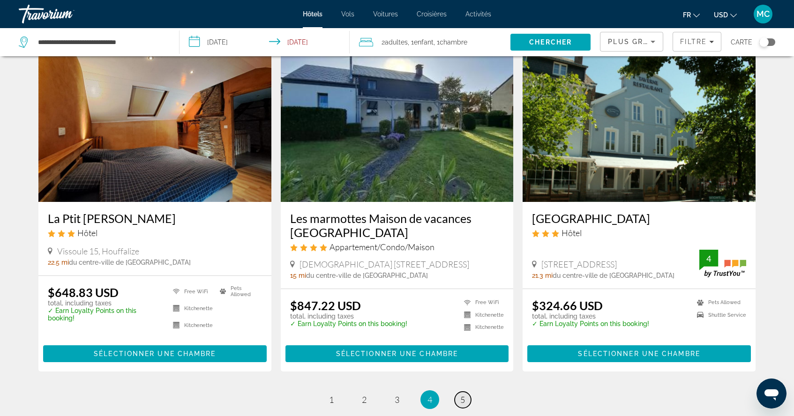
click at [463, 400] on span "5" at bounding box center [462, 400] width 5 height 10
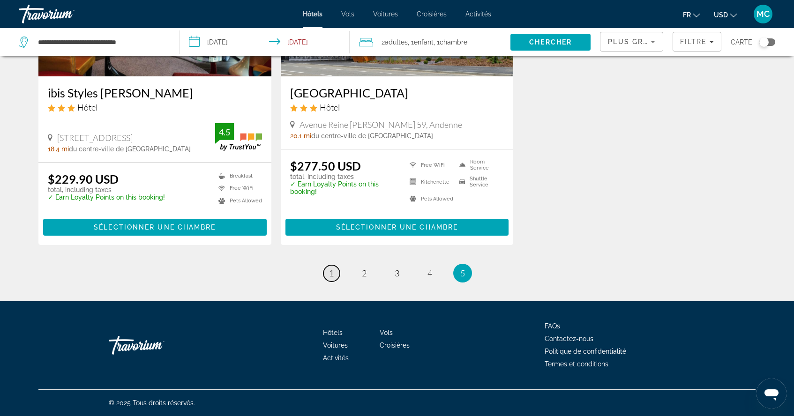
click at [328, 276] on link "page 1" at bounding box center [331, 273] width 16 height 16
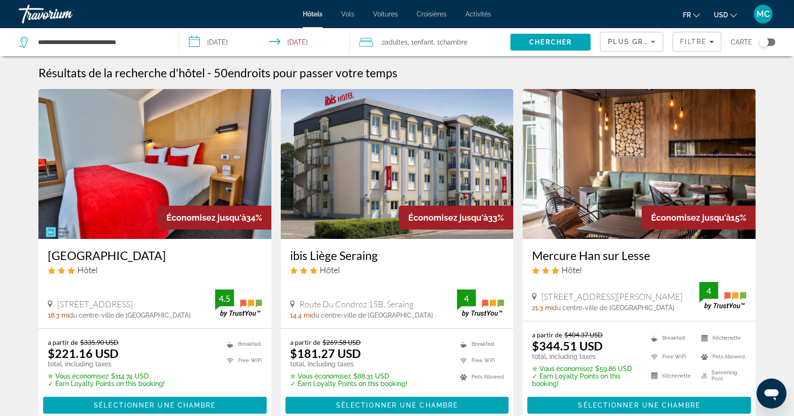
click at [152, 50] on div "**********" at bounding box center [94, 42] width 151 height 28
click at [152, 47] on input "**********" at bounding box center [101, 42] width 128 height 14
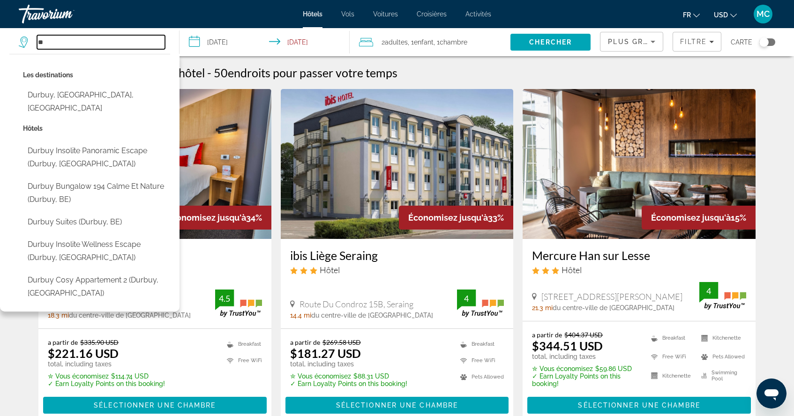
type input "*"
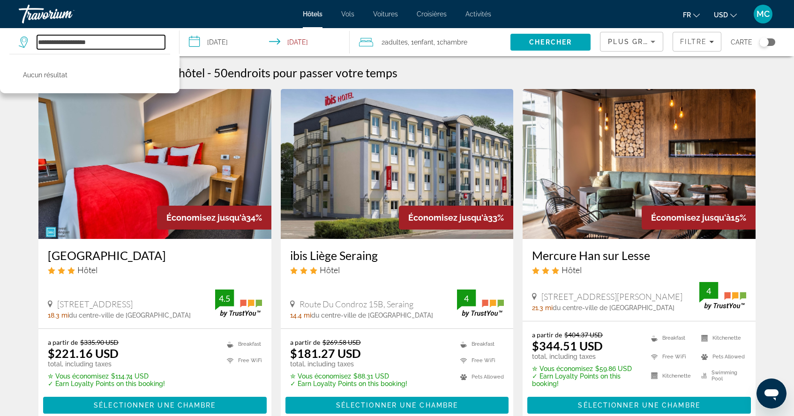
click at [161, 47] on input "**********" at bounding box center [101, 42] width 128 height 14
type input "*"
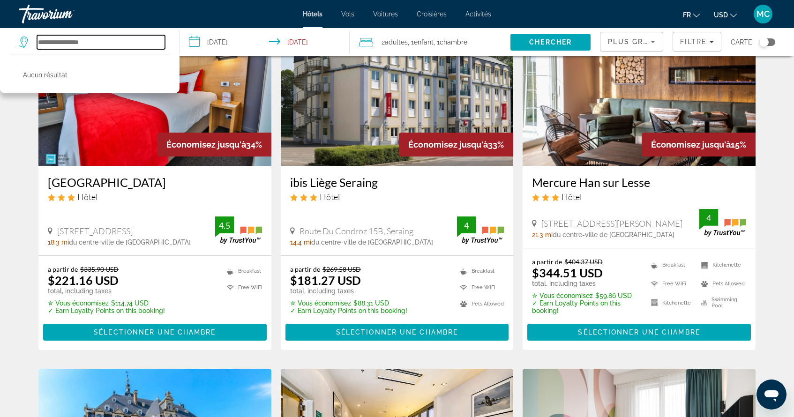
scroll to position [75, 0]
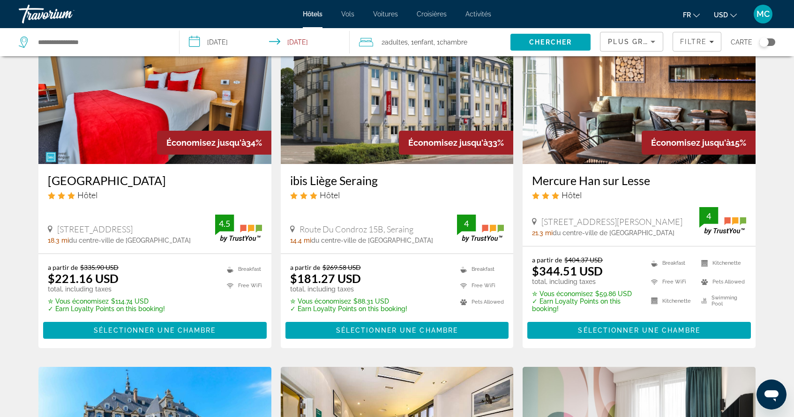
click at [578, 196] on span "Hôtel" at bounding box center [571, 195] width 20 height 10
click at [576, 196] on span "Hôtel" at bounding box center [571, 195] width 20 height 10
click at [623, 149] on img "Main content" at bounding box center [638, 89] width 233 height 150
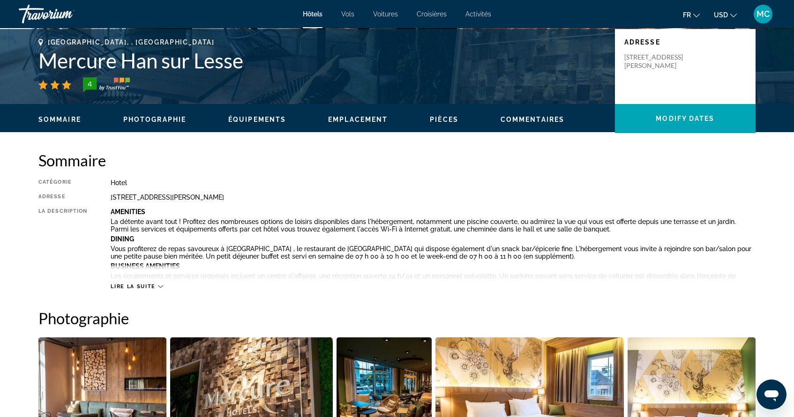
scroll to position [203, 0]
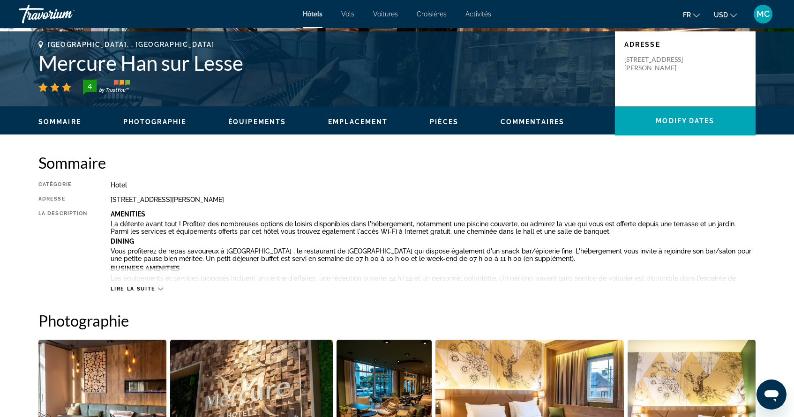
click at [158, 285] on button "Lire la suite" at bounding box center [137, 288] width 52 height 7
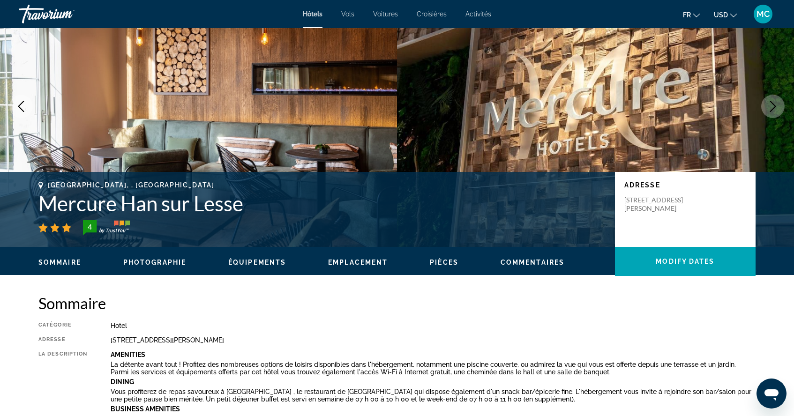
scroll to position [65, 0]
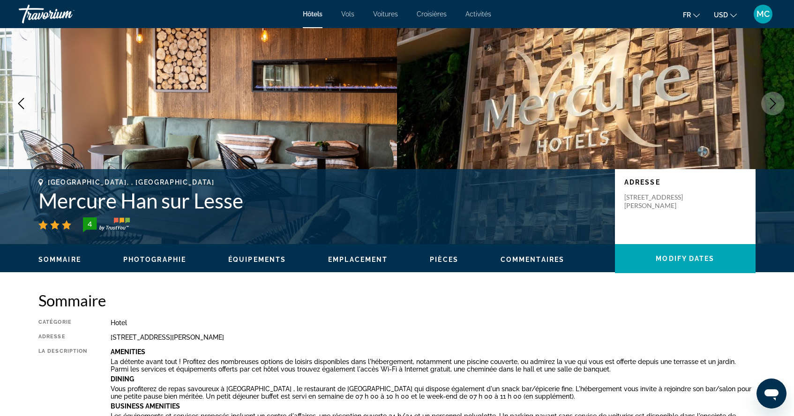
click at [251, 260] on span "Équipements" at bounding box center [257, 259] width 58 height 7
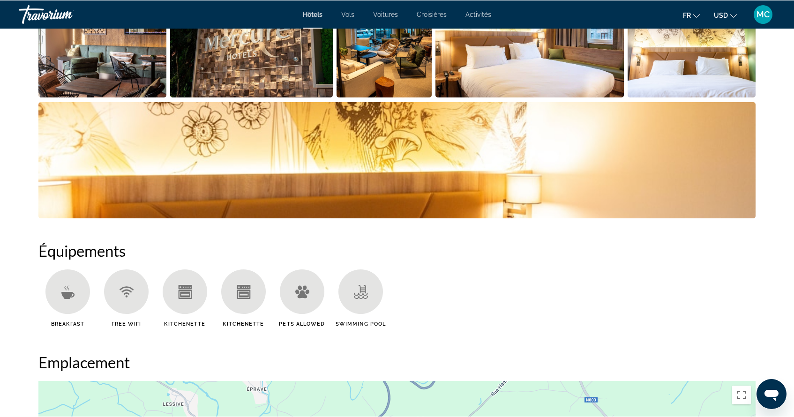
scroll to position [1046, 0]
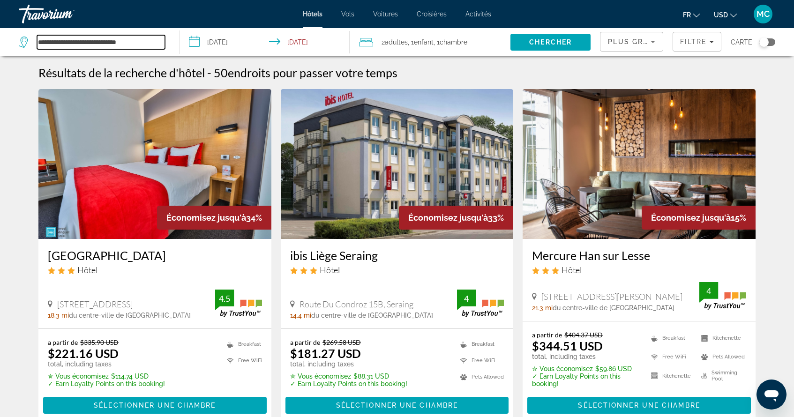
click at [149, 42] on input "**********" at bounding box center [101, 42] width 128 height 14
type input "*"
click at [532, 45] on span "Chercher" at bounding box center [550, 41] width 43 height 7
click at [534, 45] on span "Chercher" at bounding box center [550, 41] width 43 height 7
click at [110, 40] on input "**********" at bounding box center [101, 42] width 128 height 14
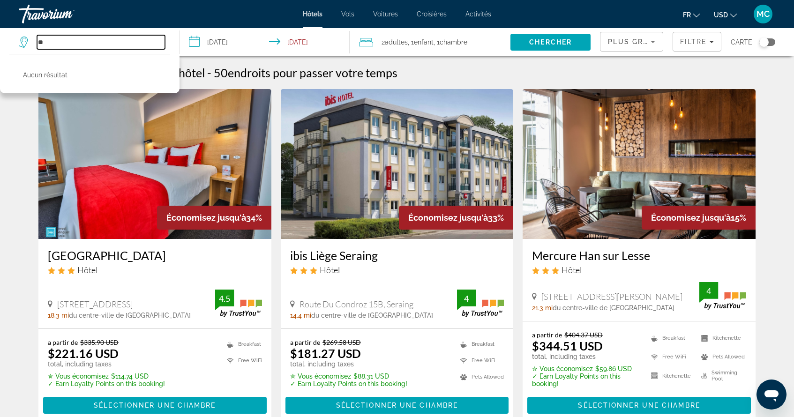
type input "*"
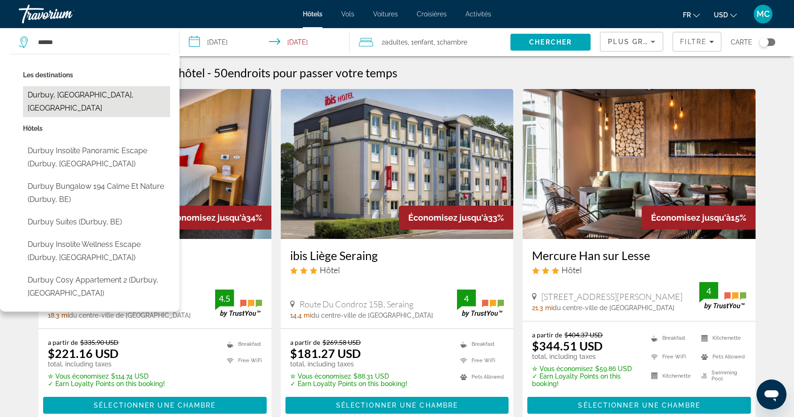
click at [116, 93] on button "Durbuy, [GEOGRAPHIC_DATA], [GEOGRAPHIC_DATA]" at bounding box center [96, 101] width 147 height 31
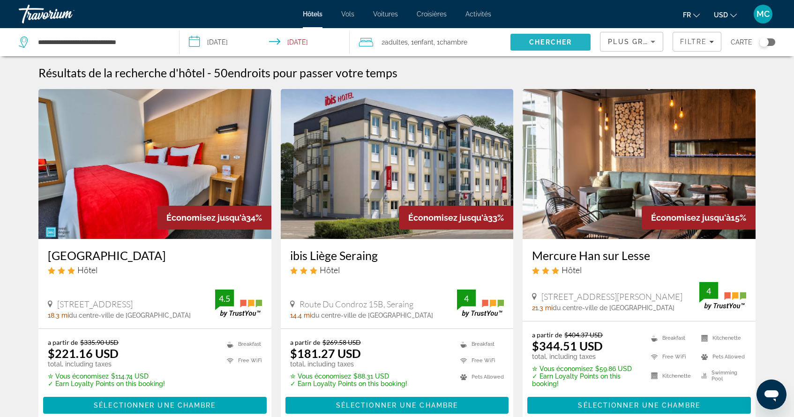
click at [552, 43] on span "Chercher" at bounding box center [550, 41] width 43 height 7
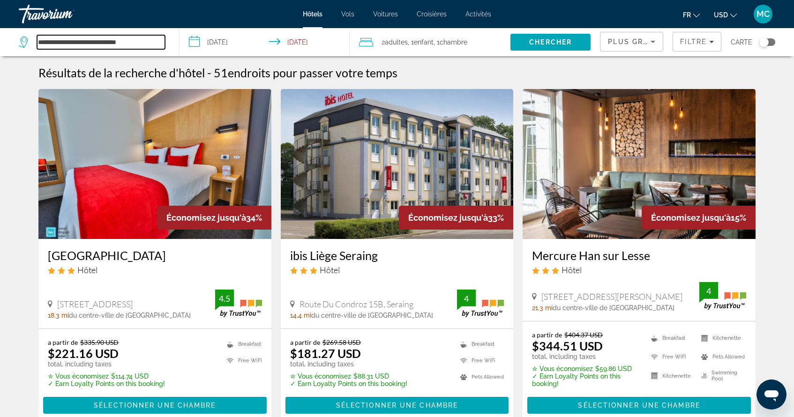
click at [148, 41] on input "**********" at bounding box center [101, 42] width 128 height 14
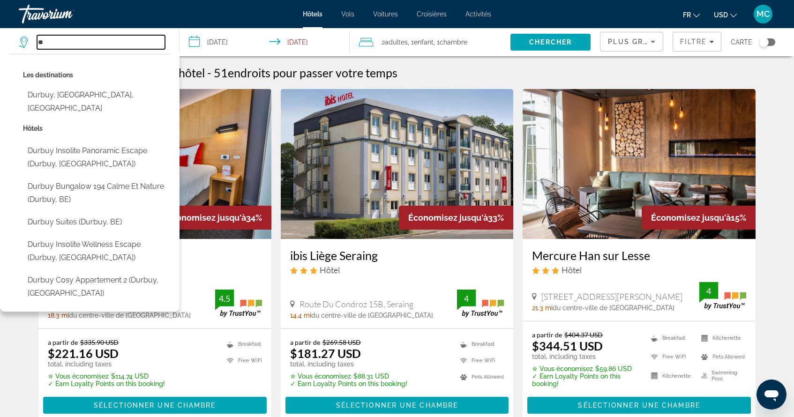
type input "*"
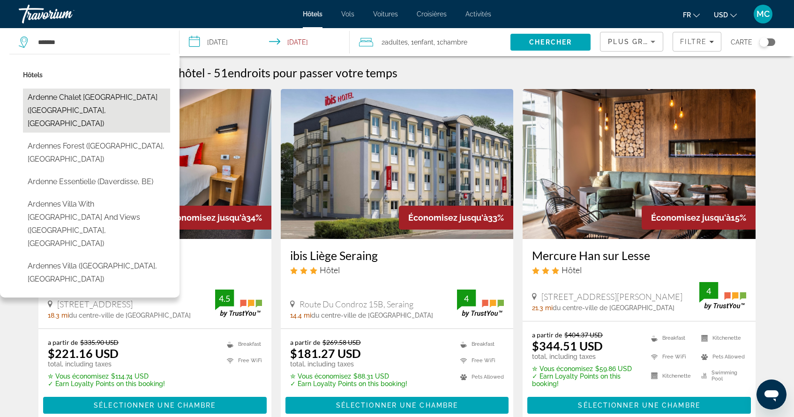
drag, startPoint x: 148, startPoint y: 41, endPoint x: 69, endPoint y: 98, distance: 96.9
click at [69, 98] on button "Ardenne Chalet Le Grand Chalet (Bouillon, BE)" at bounding box center [96, 111] width 147 height 44
type input "**********"
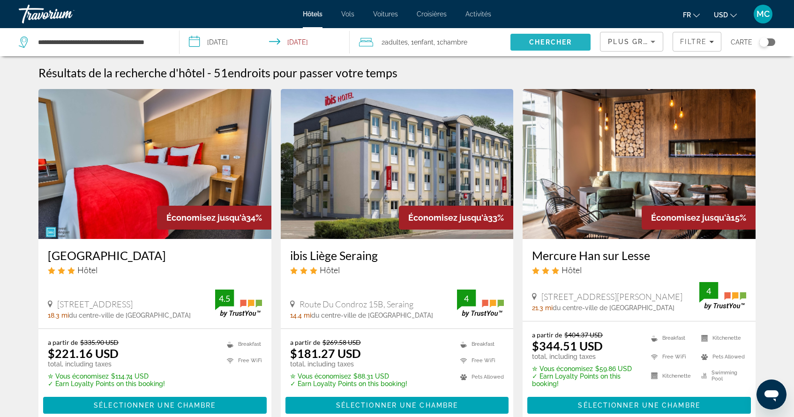
click at [523, 38] on span "Search" at bounding box center [550, 42] width 80 height 22
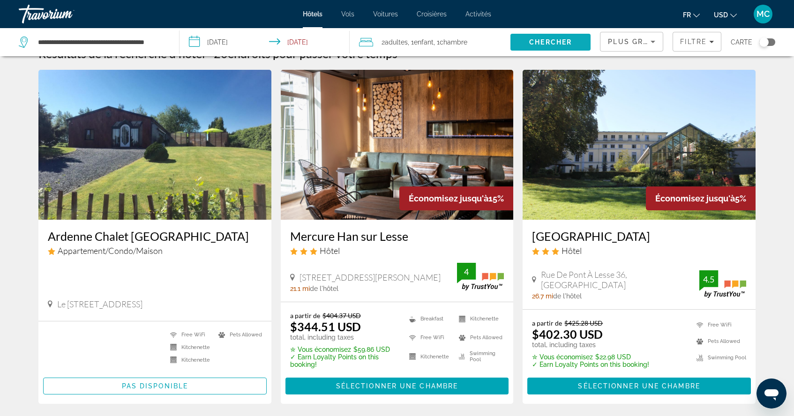
scroll to position [20, 0]
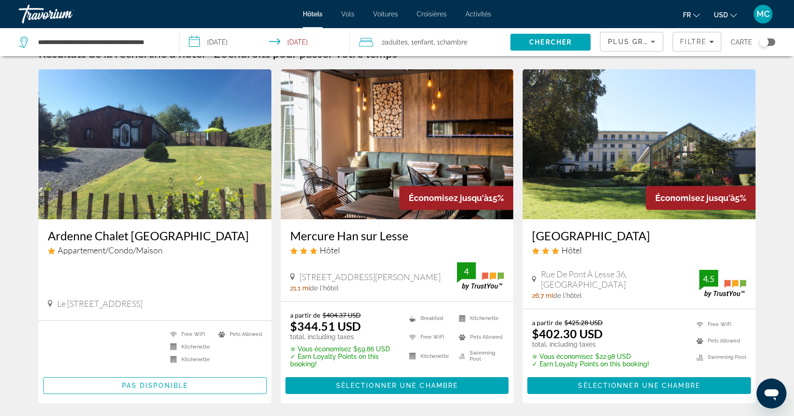
click at [397, 170] on img "Main content" at bounding box center [397, 144] width 233 height 150
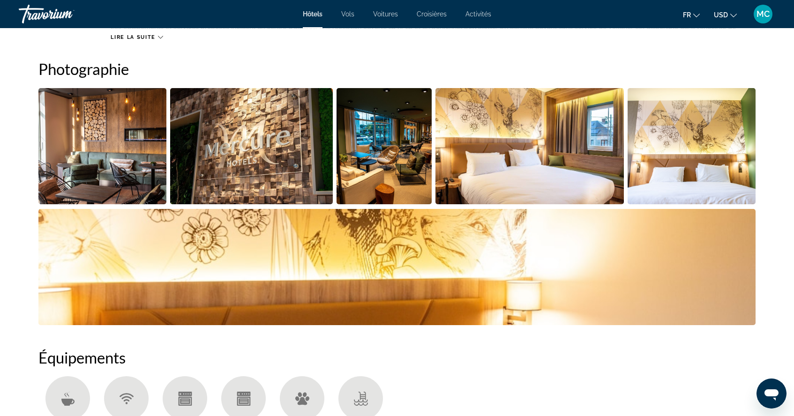
scroll to position [441, 0]
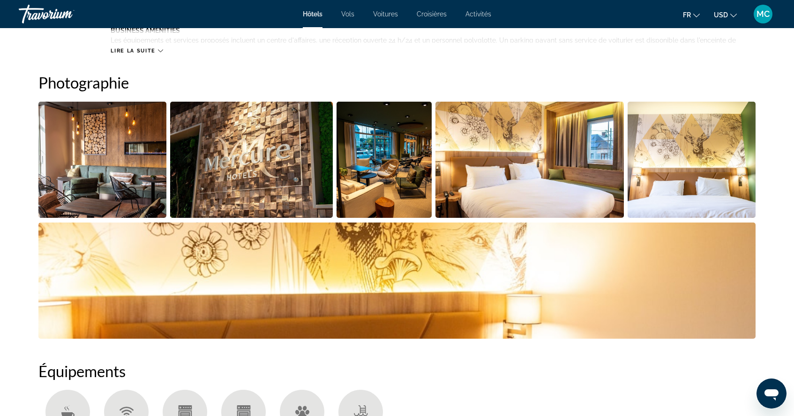
click at [664, 124] on img "Open full-screen image slider" at bounding box center [691, 160] width 128 height 116
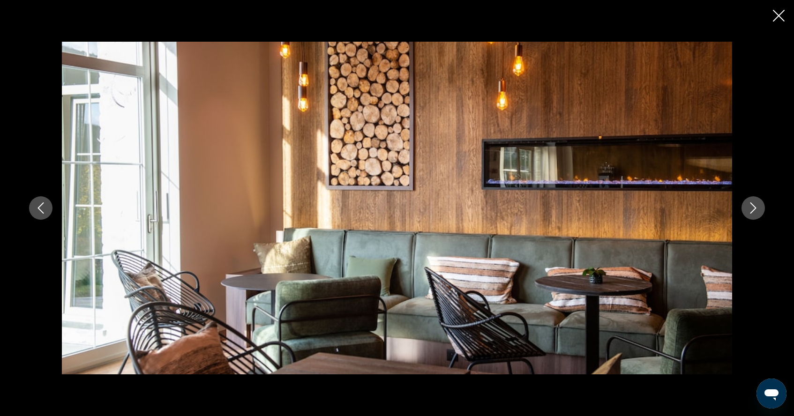
click at [745, 208] on button "Next image" at bounding box center [752, 207] width 23 height 23
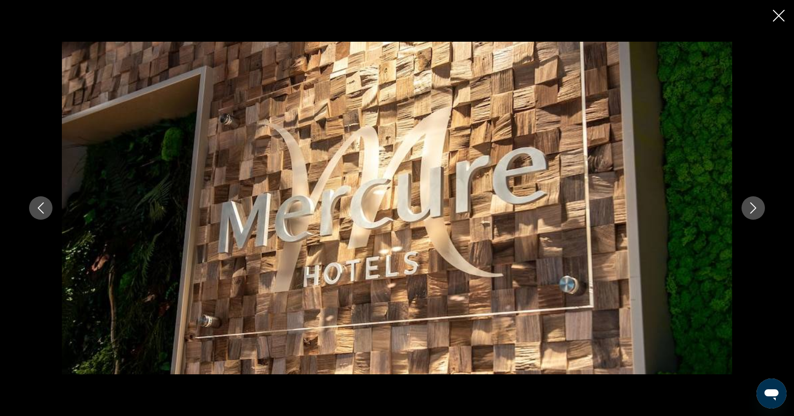
click at [746, 209] on button "Next image" at bounding box center [752, 207] width 23 height 23
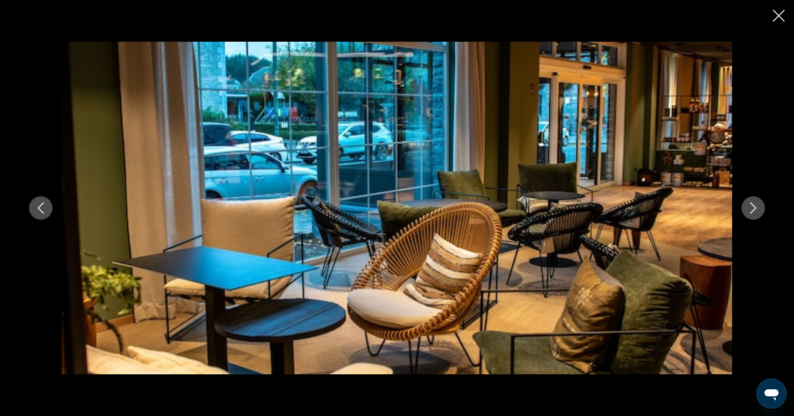
click at [746, 209] on button "Next image" at bounding box center [752, 207] width 23 height 23
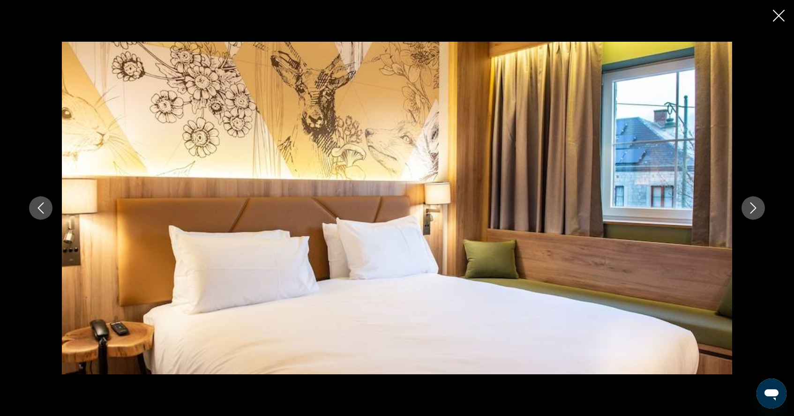
click at [746, 209] on button "Next image" at bounding box center [752, 207] width 23 height 23
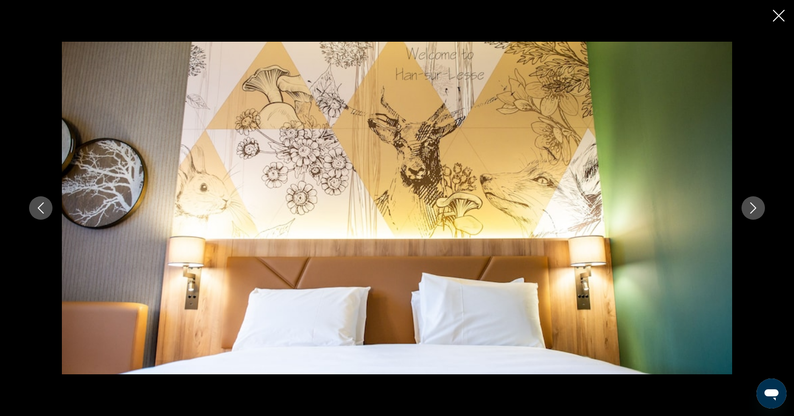
click at [746, 209] on button "Next image" at bounding box center [752, 207] width 23 height 23
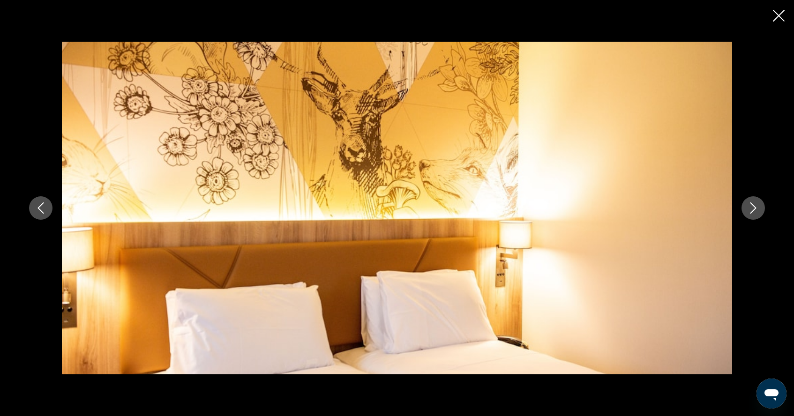
click at [746, 209] on button "Next image" at bounding box center [752, 207] width 23 height 23
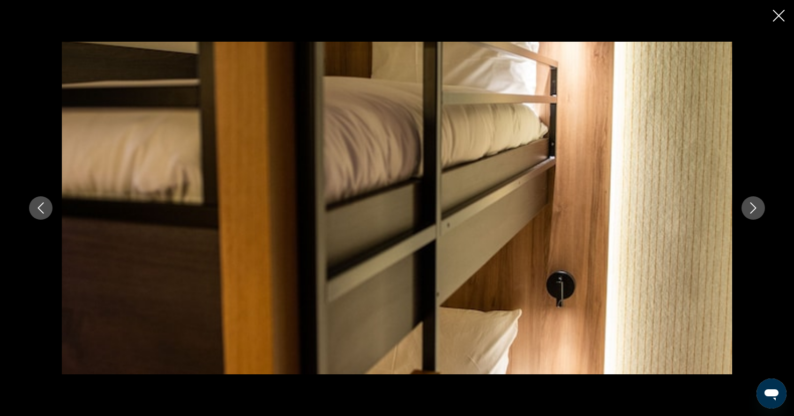
click at [746, 209] on button "Next image" at bounding box center [752, 207] width 23 height 23
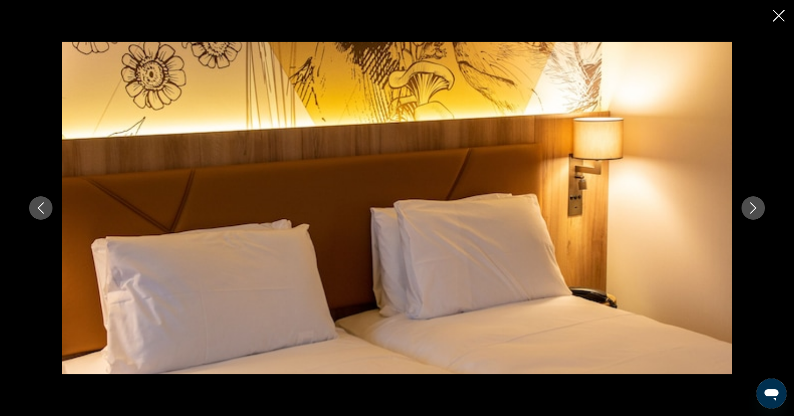
click at [746, 210] on button "Next image" at bounding box center [752, 207] width 23 height 23
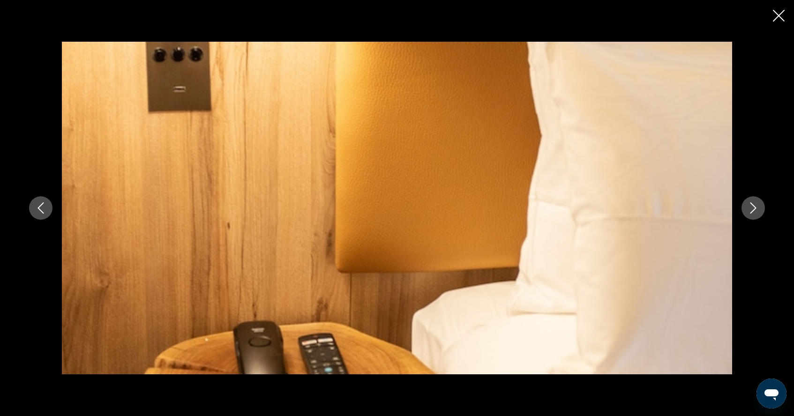
click at [746, 210] on button "Next image" at bounding box center [752, 207] width 23 height 23
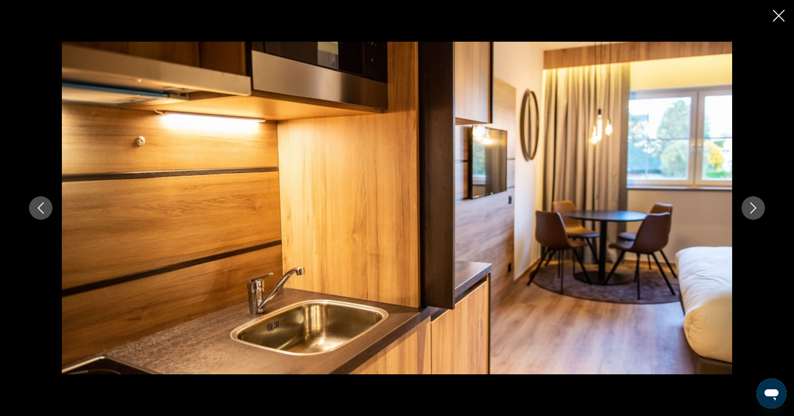
click at [746, 210] on button "Next image" at bounding box center [752, 207] width 23 height 23
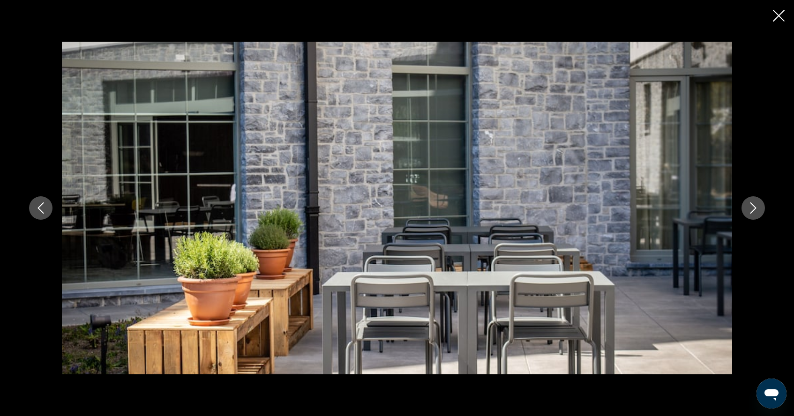
click at [746, 210] on button "Next image" at bounding box center [752, 207] width 23 height 23
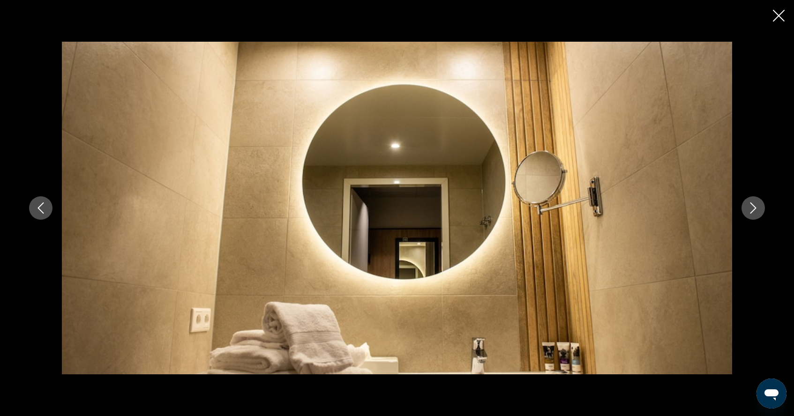
click at [746, 210] on button "Next image" at bounding box center [752, 207] width 23 height 23
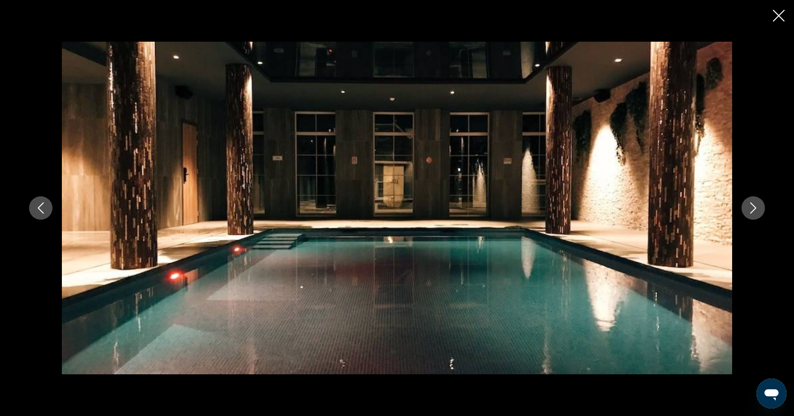
click at [746, 210] on button "Next image" at bounding box center [752, 207] width 23 height 23
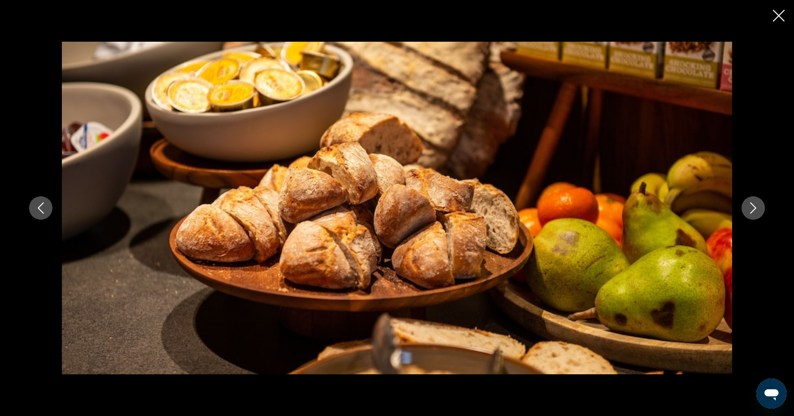
click at [746, 210] on button "Next image" at bounding box center [752, 207] width 23 height 23
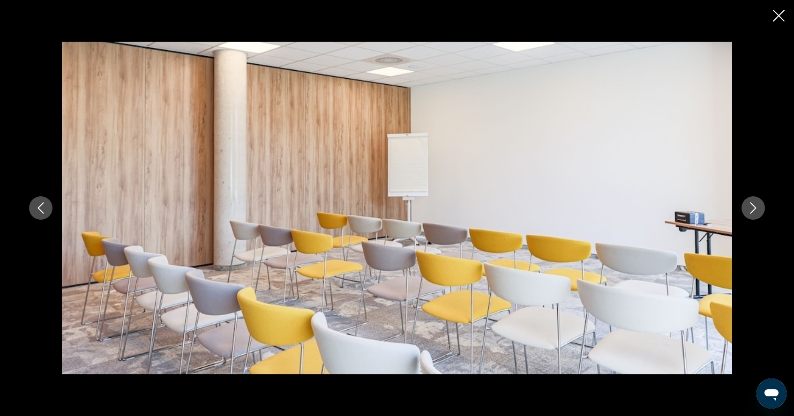
click at [746, 210] on button "Next image" at bounding box center [752, 207] width 23 height 23
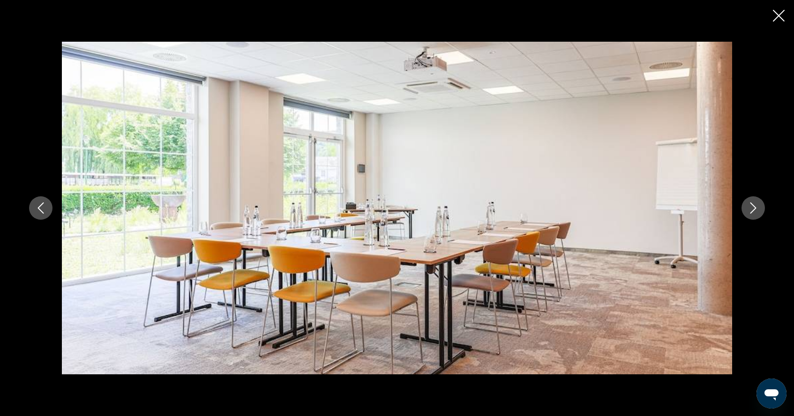
click at [746, 210] on button "Next image" at bounding box center [752, 207] width 23 height 23
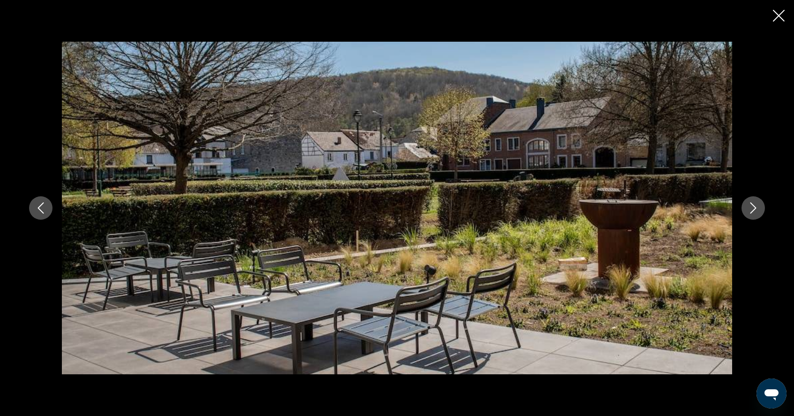
click at [746, 210] on button "Next image" at bounding box center [752, 207] width 23 height 23
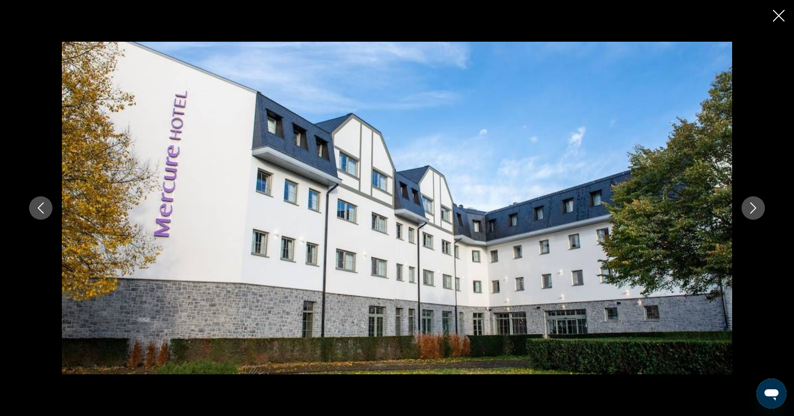
click at [746, 211] on button "Next image" at bounding box center [752, 207] width 23 height 23
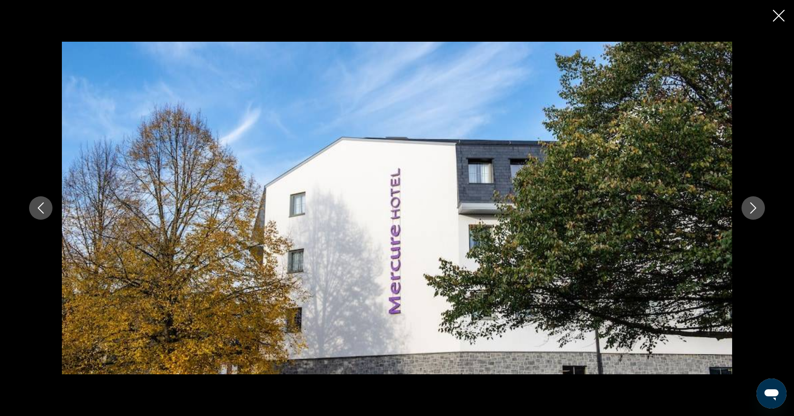
click at [746, 211] on button "Next image" at bounding box center [752, 207] width 23 height 23
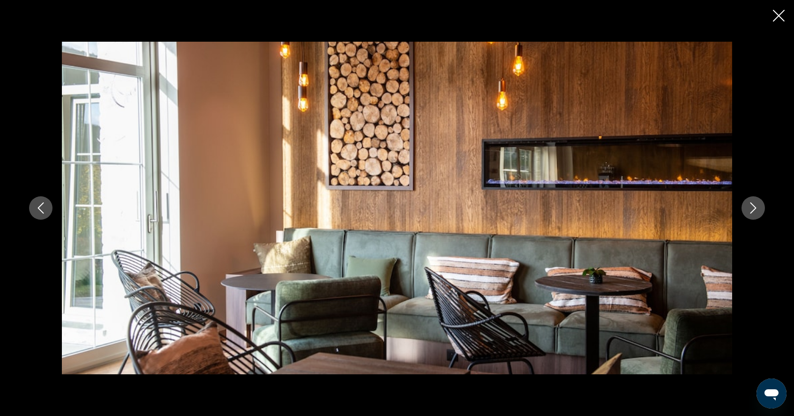
click at [746, 211] on button "Next image" at bounding box center [752, 207] width 23 height 23
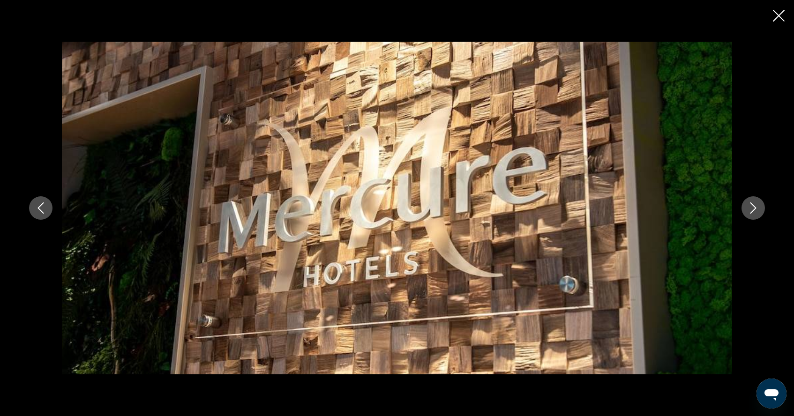
click at [781, 18] on icon "Close slideshow" at bounding box center [779, 16] width 12 height 12
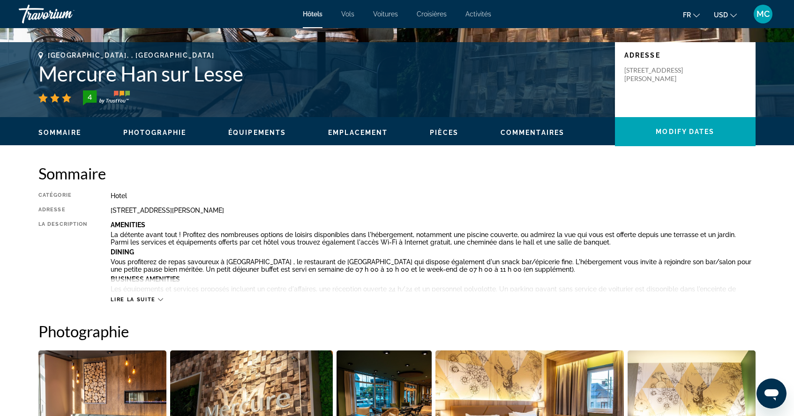
scroll to position [194, 0]
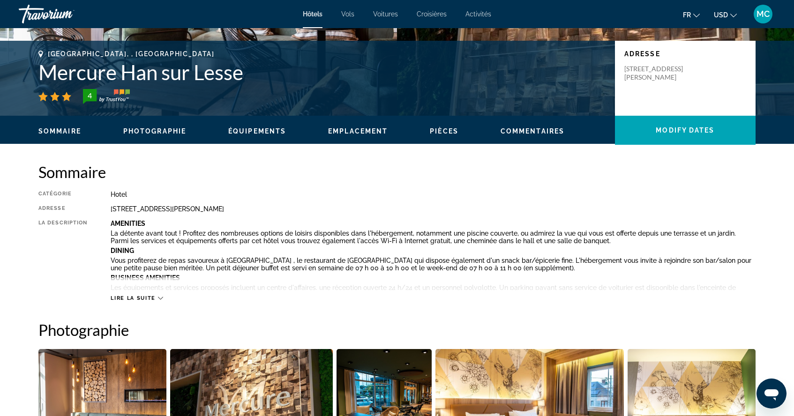
click at [146, 300] on span "Lire la suite" at bounding box center [133, 298] width 45 height 6
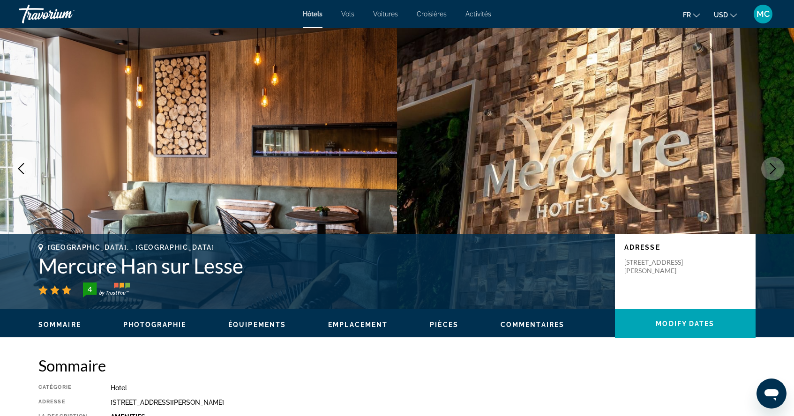
scroll to position [0, 0]
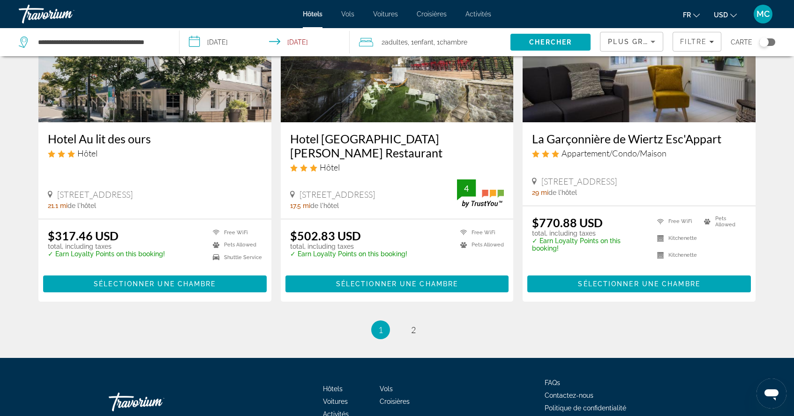
scroll to position [1151, 0]
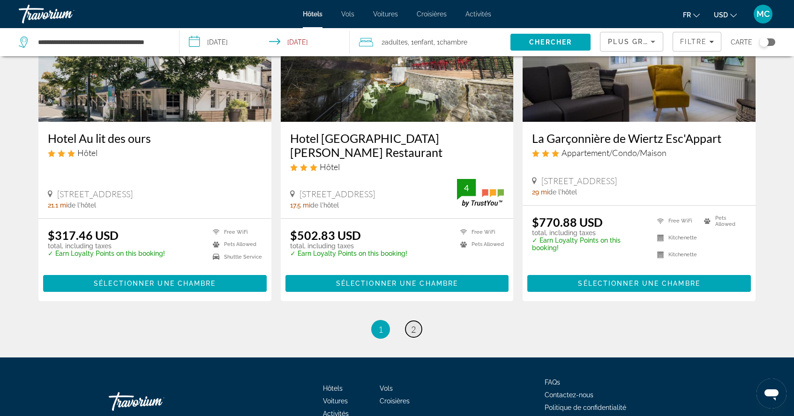
click at [413, 331] on span "2" at bounding box center [413, 329] width 5 height 10
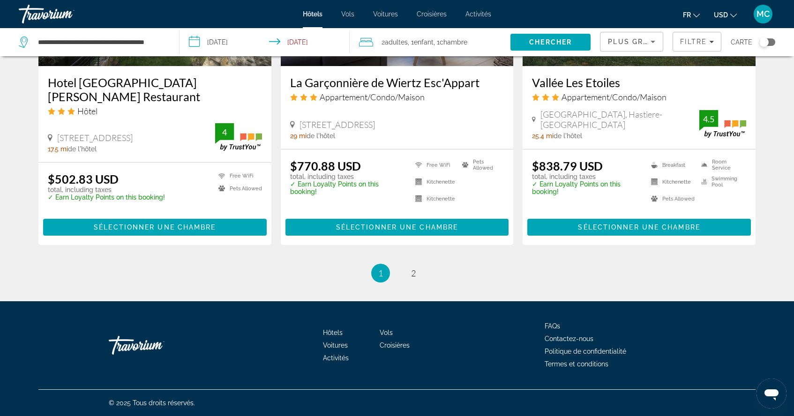
scroll to position [1198, 0]
click at [415, 272] on span "2" at bounding box center [413, 273] width 5 height 10
